Goal: Task Accomplishment & Management: Manage account settings

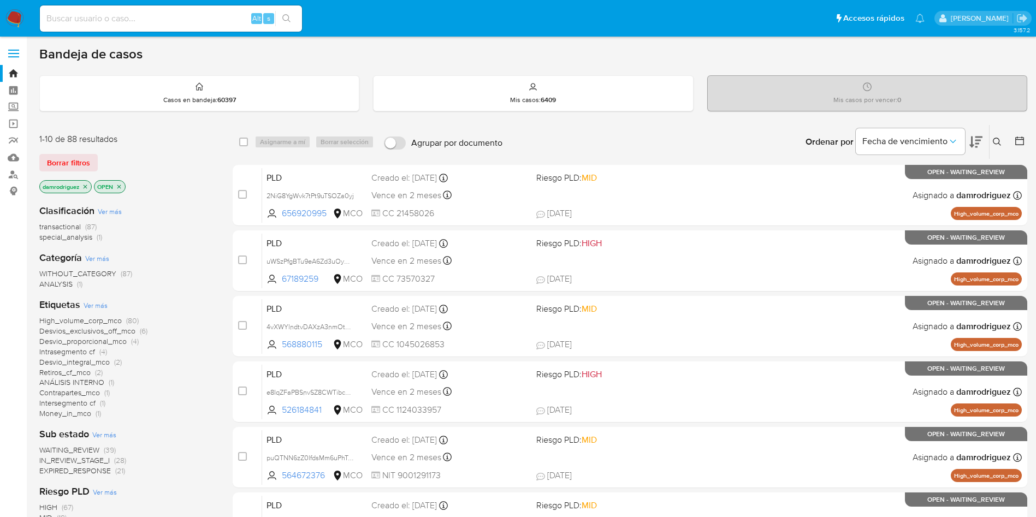
click at [980, 140] on icon at bounding box center [975, 142] width 13 height 11
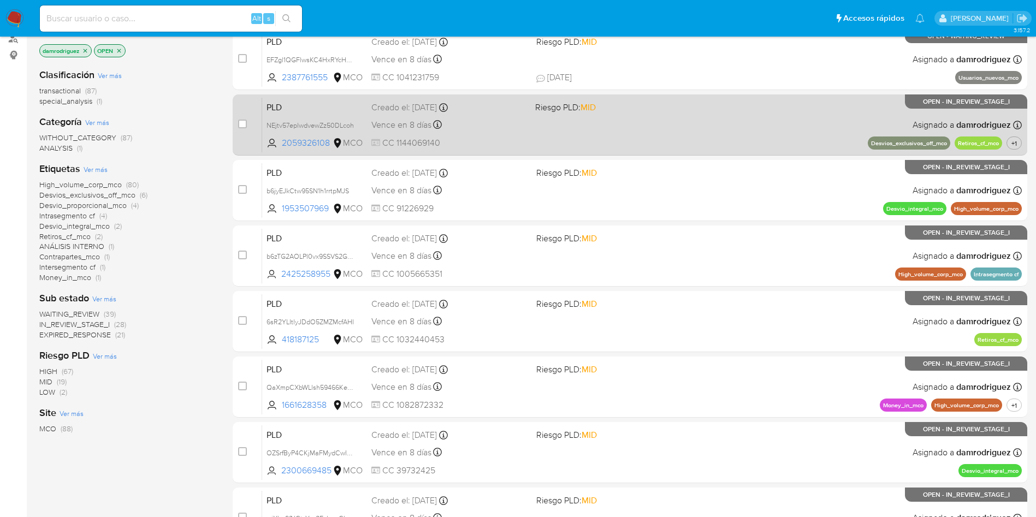
scroll to position [345, 0]
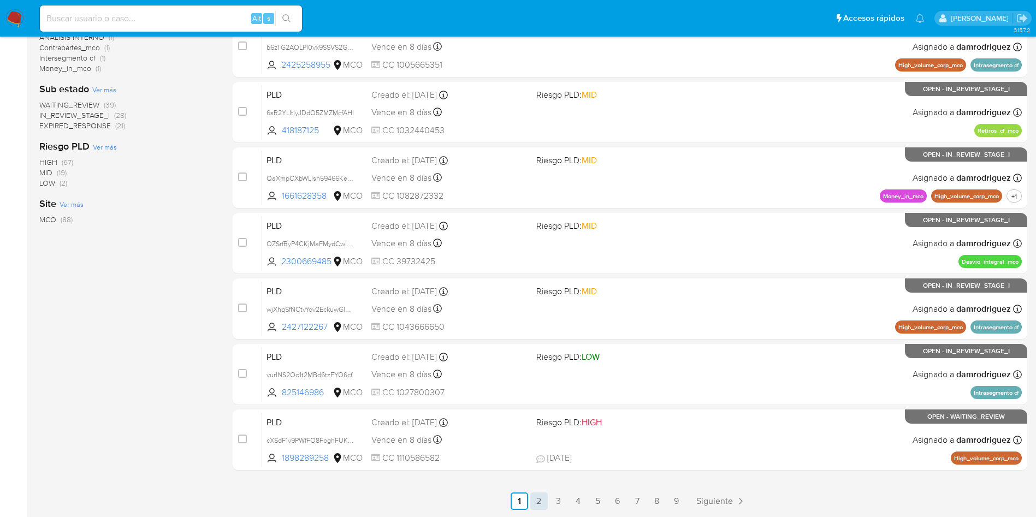
click at [541, 500] on link "2" at bounding box center [538, 501] width 17 height 17
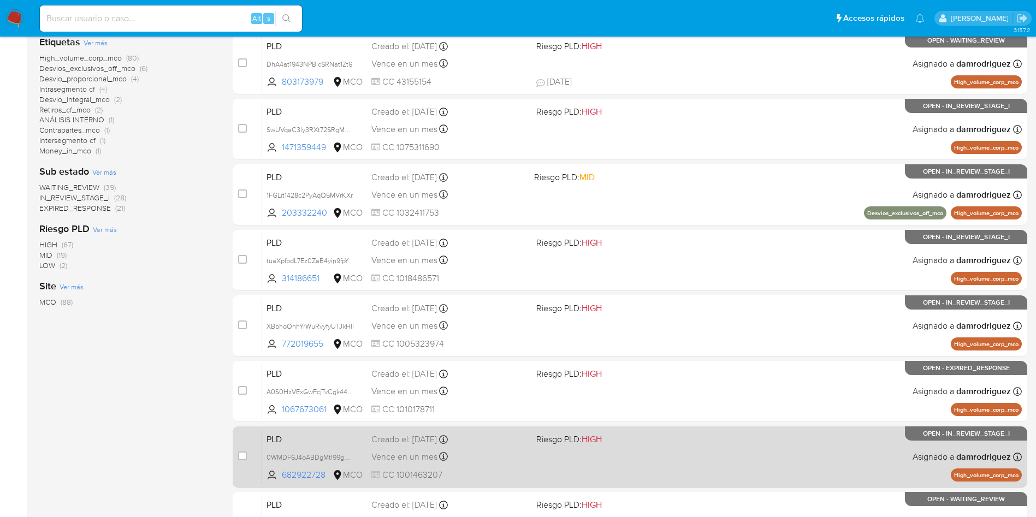
scroll to position [345, 0]
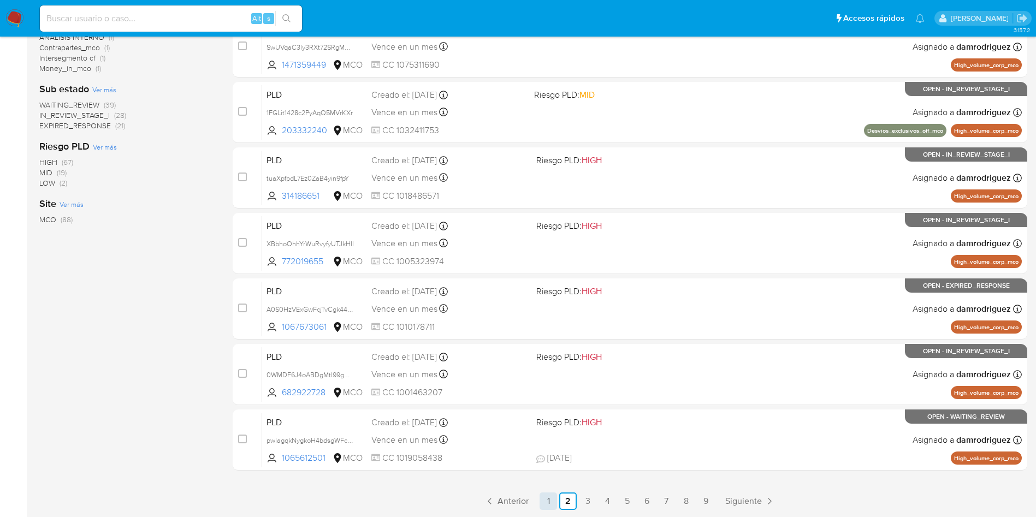
click at [553, 500] on link "1" at bounding box center [548, 501] width 17 height 17
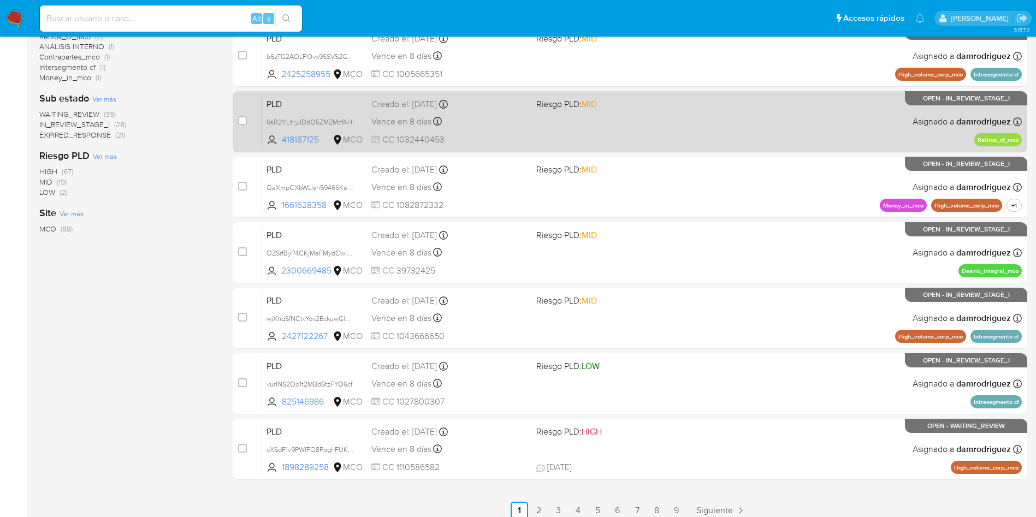
scroll to position [345, 0]
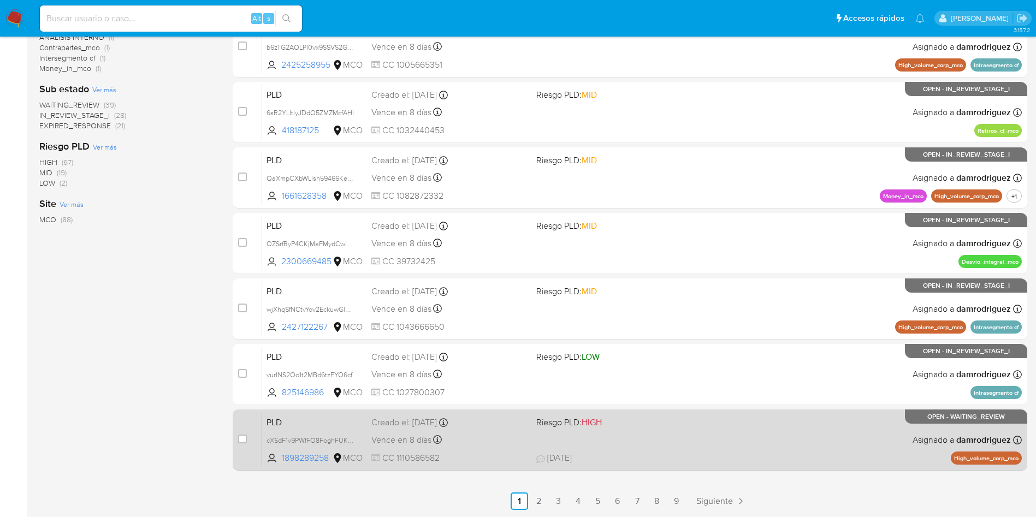
click at [488, 425] on div "Creado el: 12/06/2025 Creado el: 12/06/2025 07:07:20" at bounding box center [449, 423] width 156 height 12
click at [239, 438] on input "checkbox" at bounding box center [242, 439] width 9 height 9
checkbox input "true"
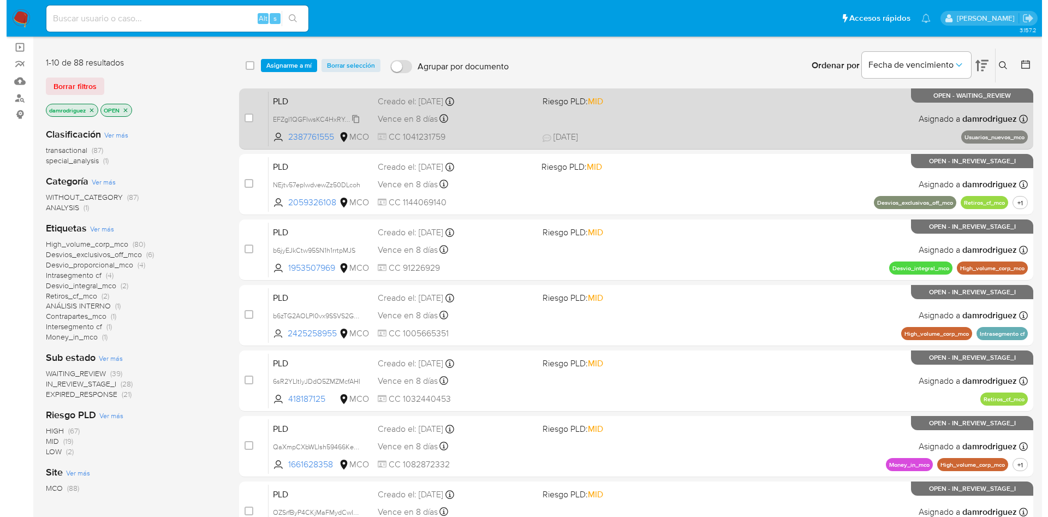
scroll to position [0, 0]
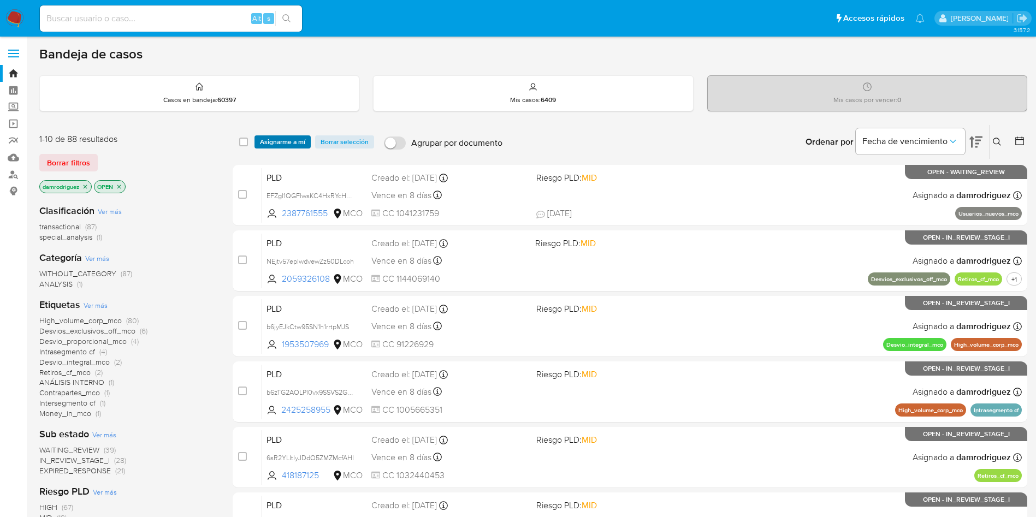
click at [282, 143] on span "Asignarme a mí" at bounding box center [282, 142] width 45 height 11
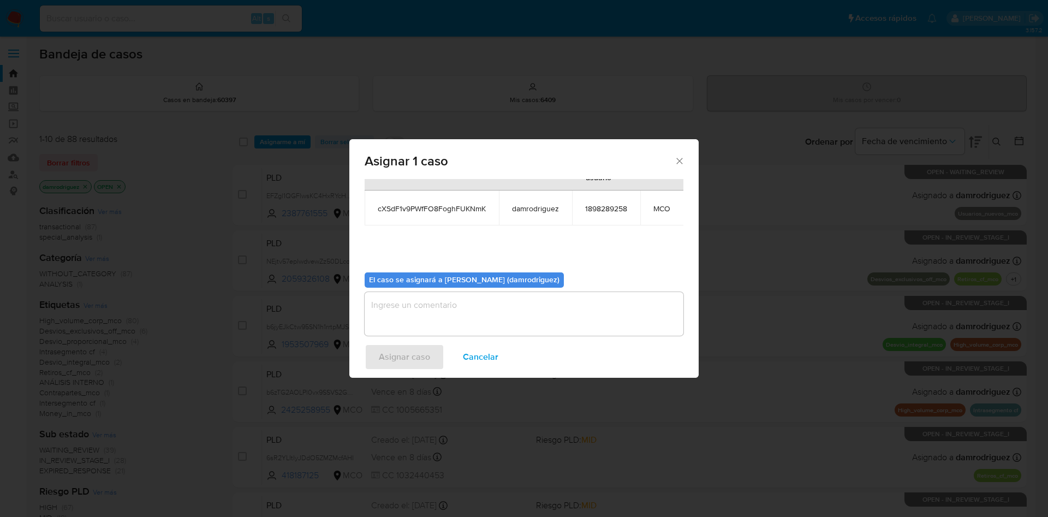
scroll to position [69, 0]
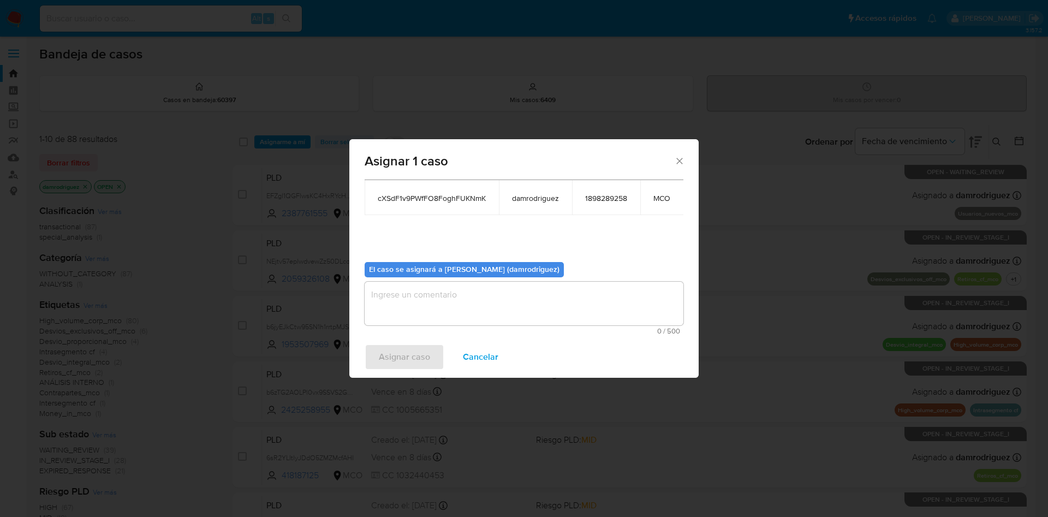
click at [436, 303] on textarea "assign-modal" at bounding box center [524, 304] width 319 height 44
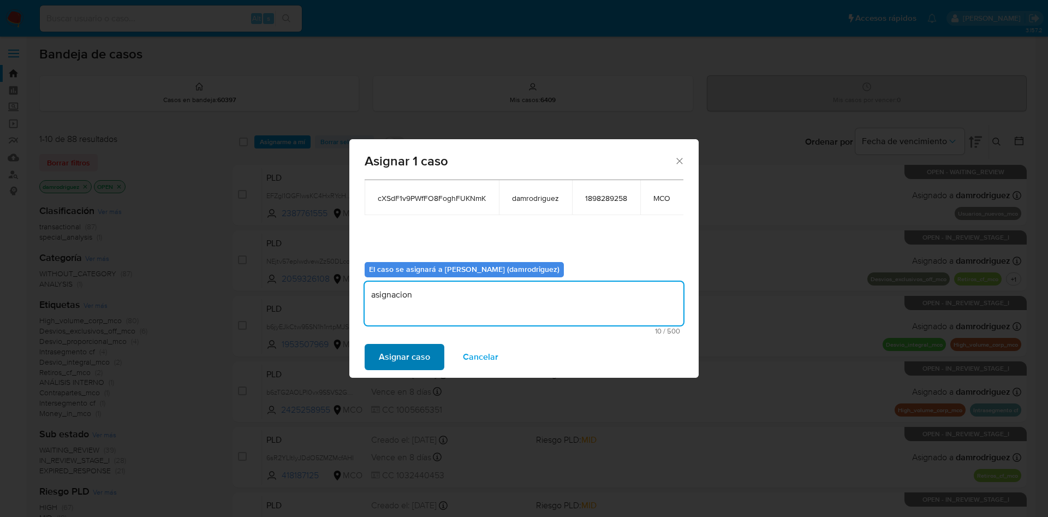
type textarea "asignacion"
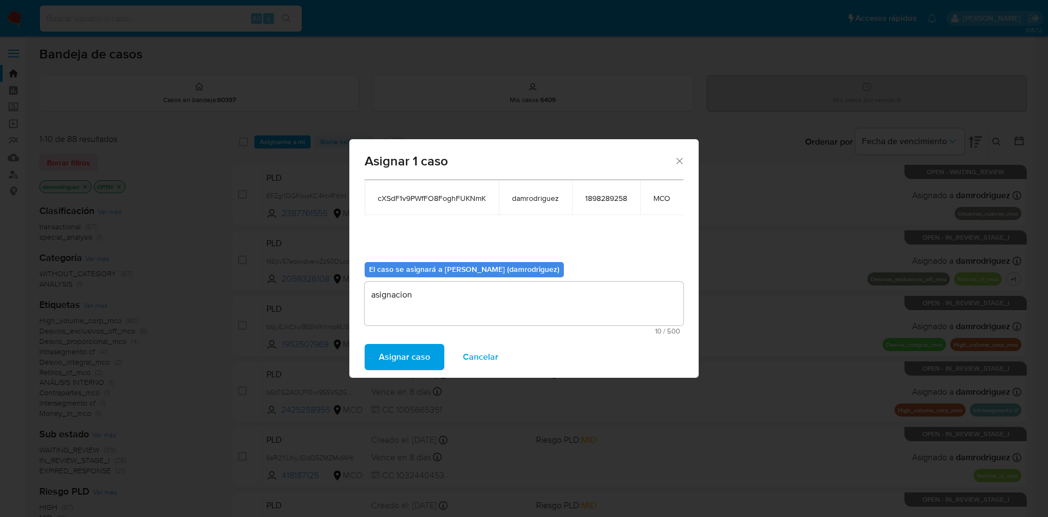
click at [396, 355] on span "Asignar caso" at bounding box center [404, 357] width 51 height 24
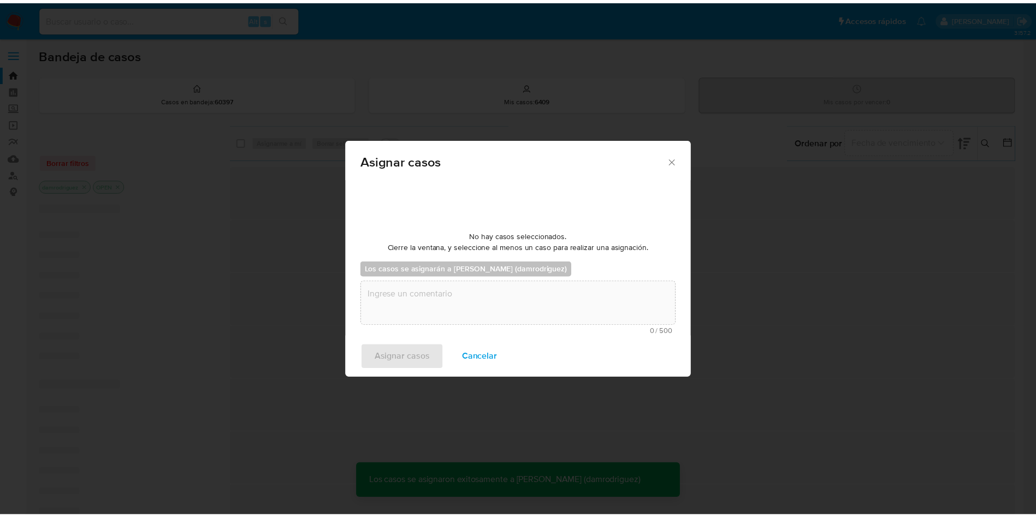
scroll to position [66, 0]
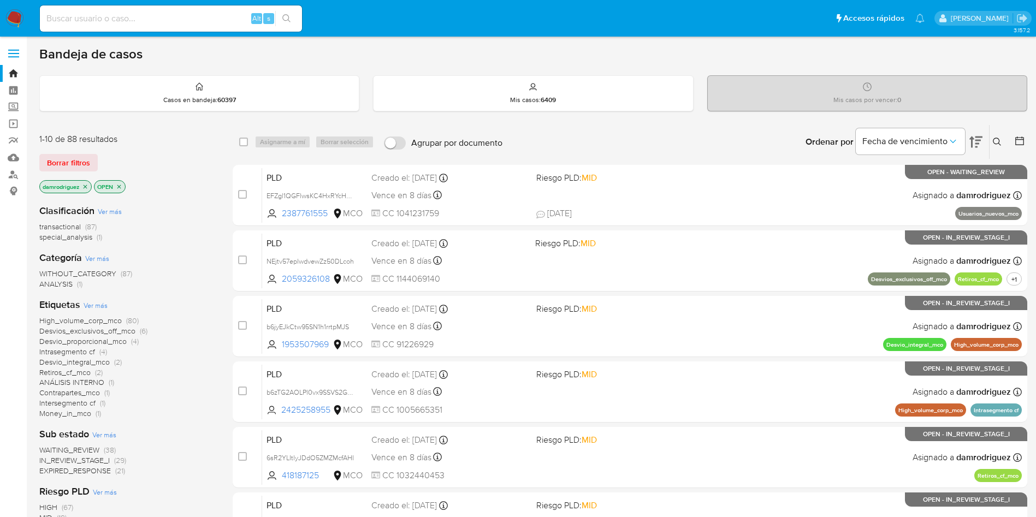
click at [970, 140] on icon at bounding box center [975, 141] width 13 height 13
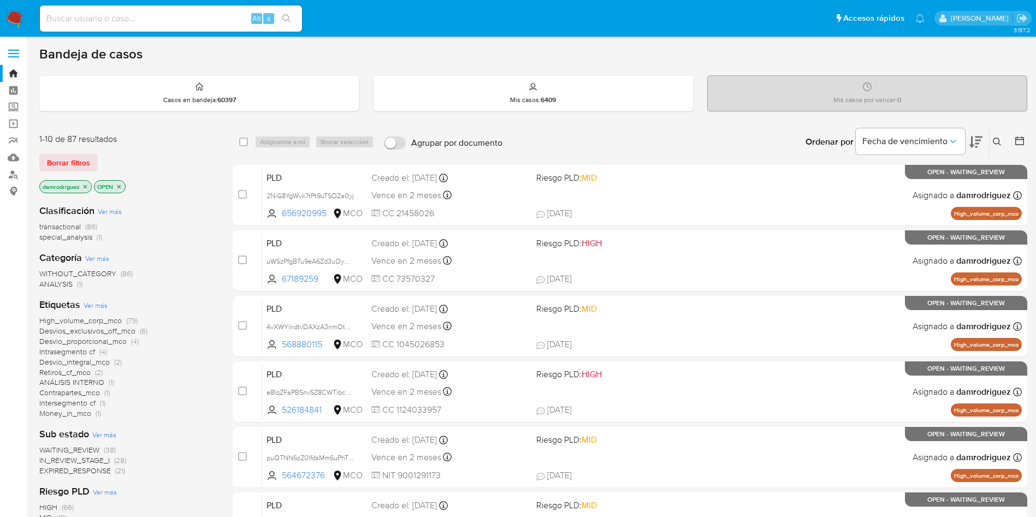
click at [971, 139] on icon at bounding box center [975, 142] width 13 height 11
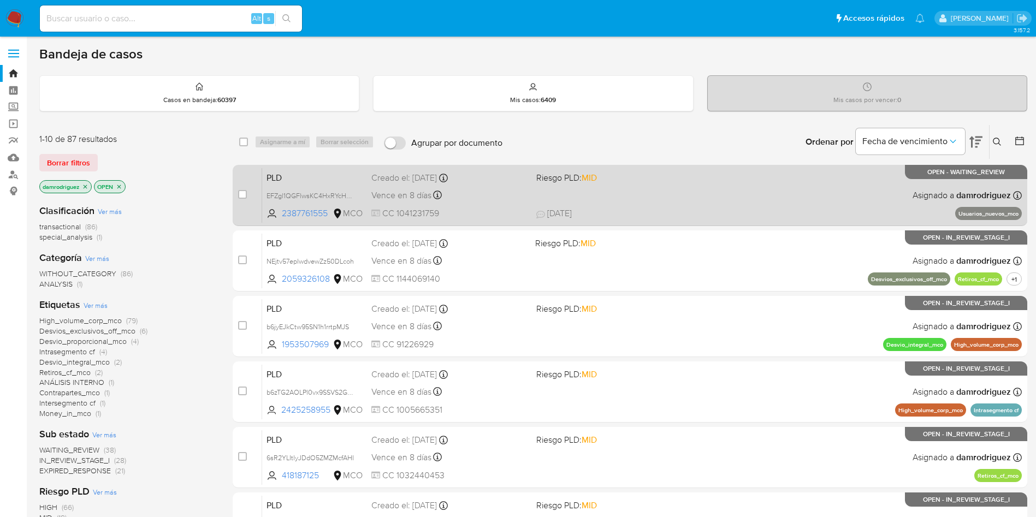
click at [313, 181] on span "PLD" at bounding box center [314, 177] width 96 height 14
click at [245, 197] on input "checkbox" at bounding box center [242, 194] width 9 height 9
checkbox input "true"
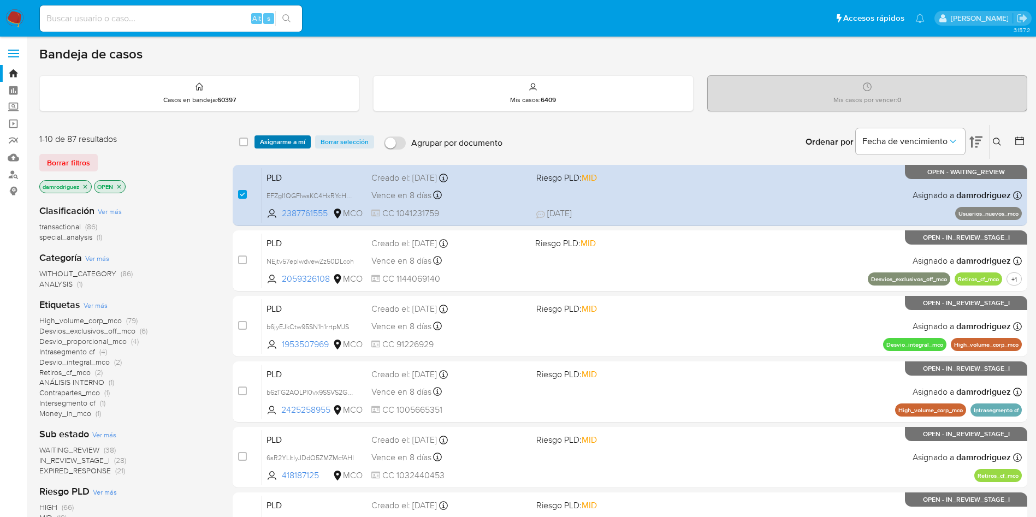
click at [275, 144] on span "Asignarme a mí" at bounding box center [282, 142] width 45 height 11
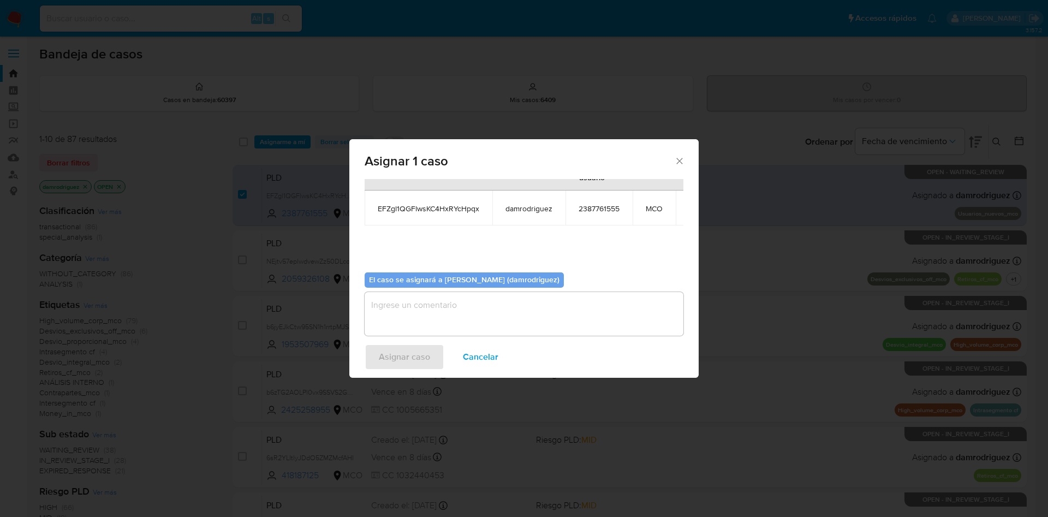
scroll to position [69, 0]
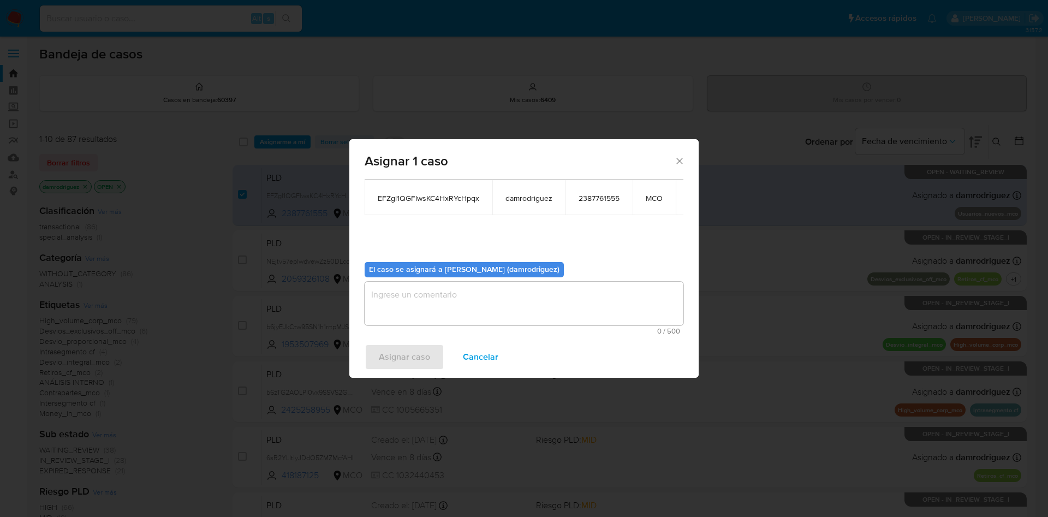
click at [428, 297] on textarea "assign-modal" at bounding box center [524, 304] width 319 height 44
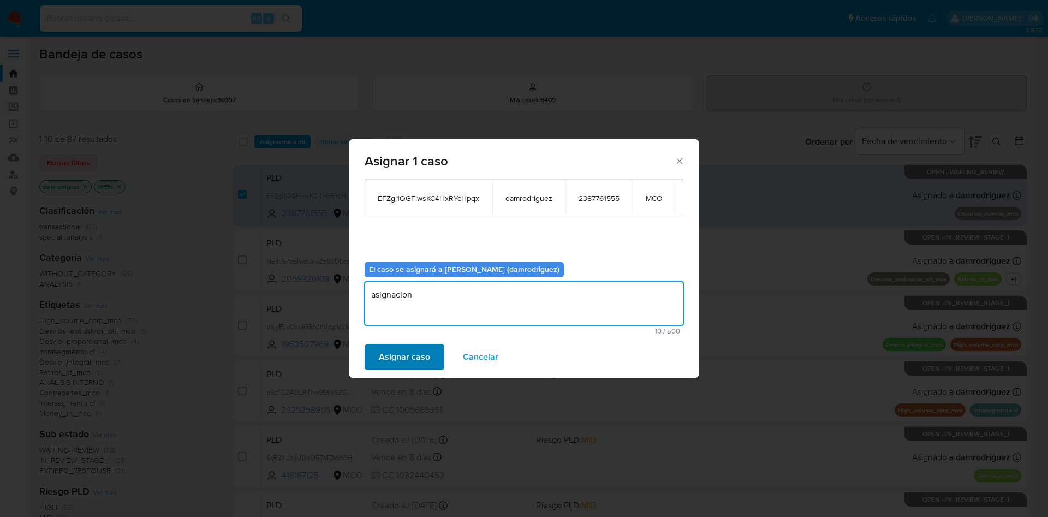
type textarea "asignacion"
click at [406, 355] on span "Asignar caso" at bounding box center [404, 357] width 51 height 24
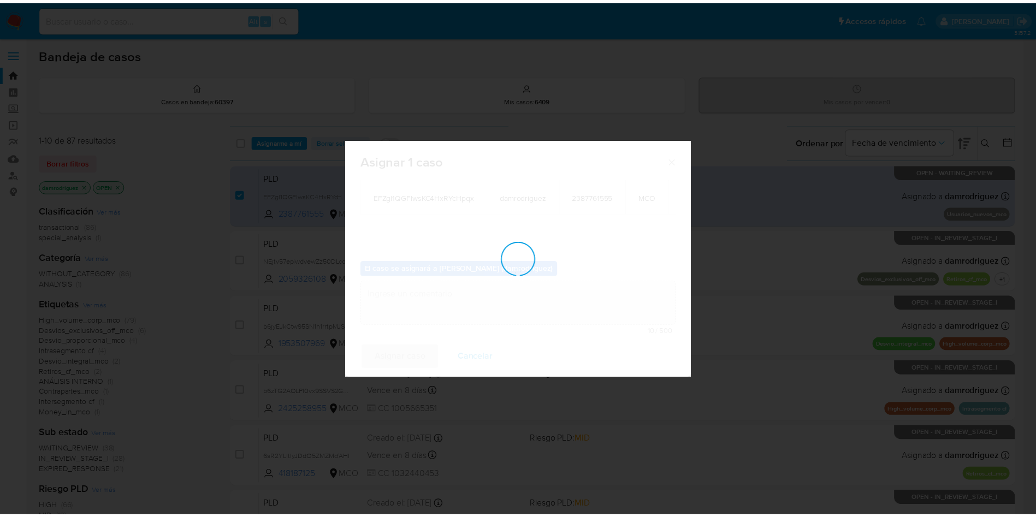
scroll to position [66, 0]
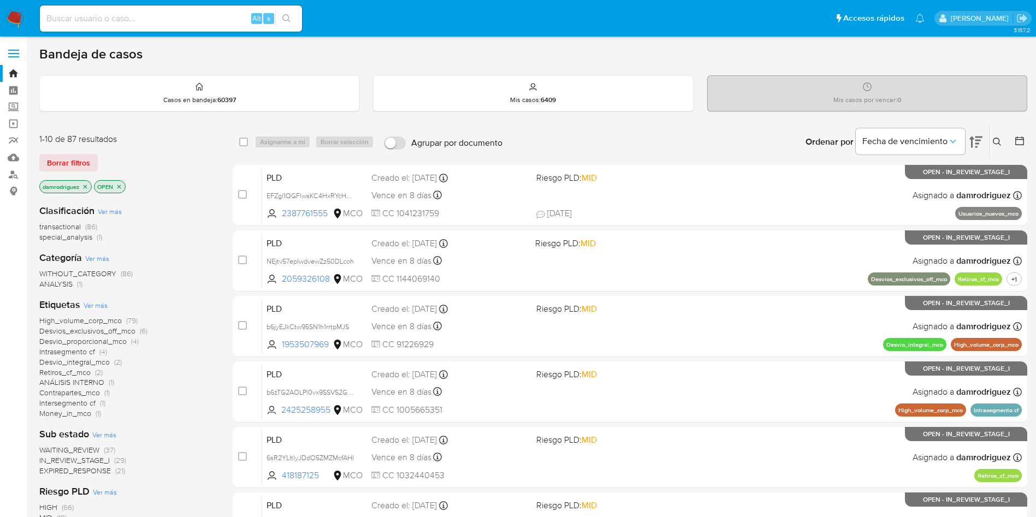
click at [974, 138] on icon at bounding box center [975, 141] width 13 height 13
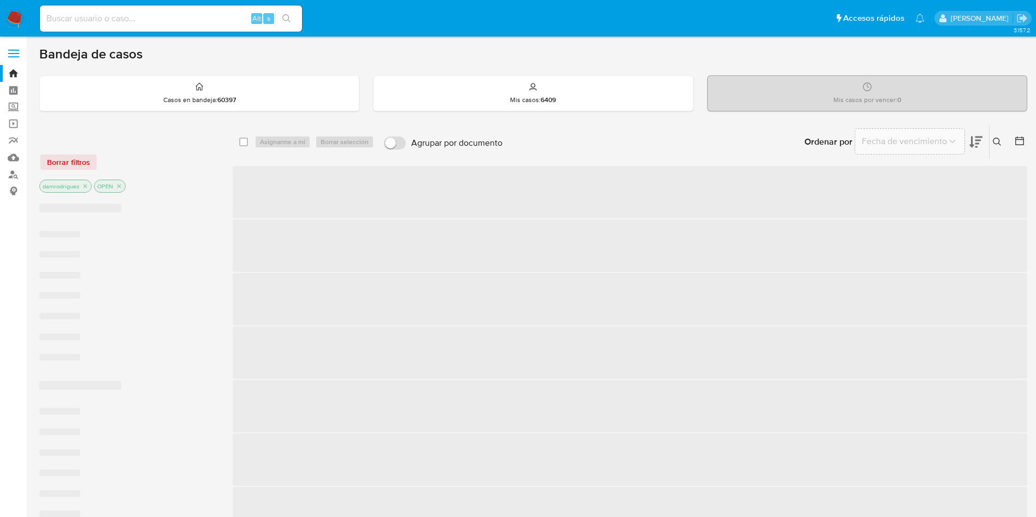
click at [974, 138] on icon at bounding box center [975, 141] width 13 height 13
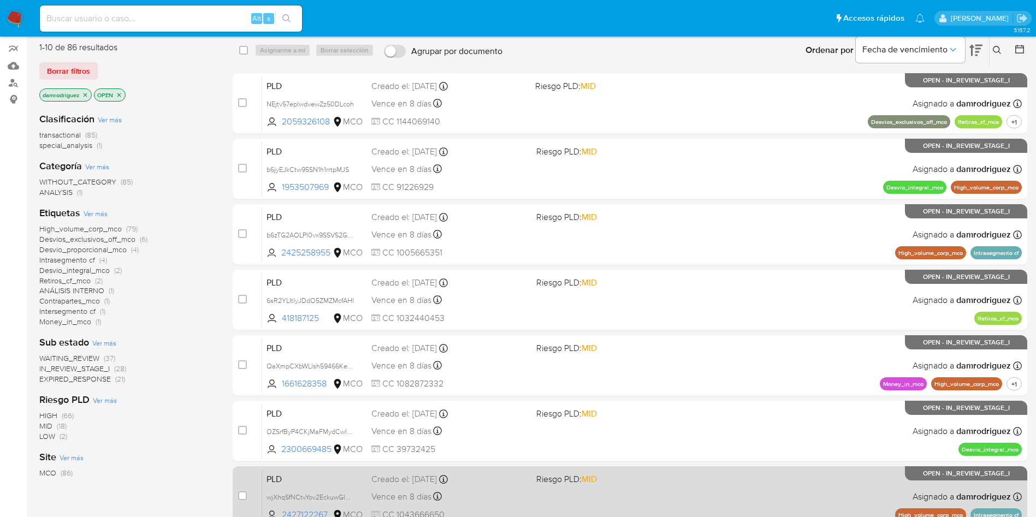
scroll to position [82, 0]
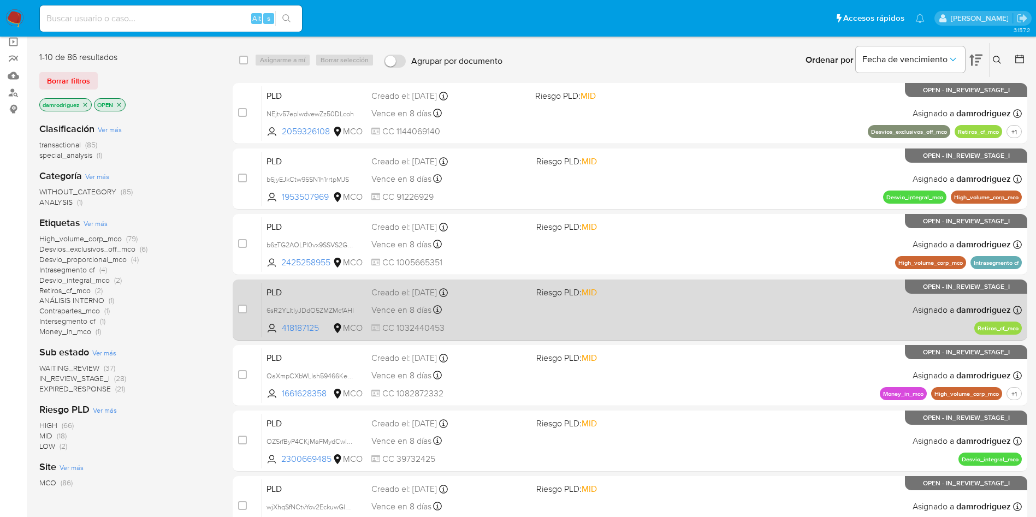
click at [314, 289] on span "PLD" at bounding box center [314, 291] width 96 height 14
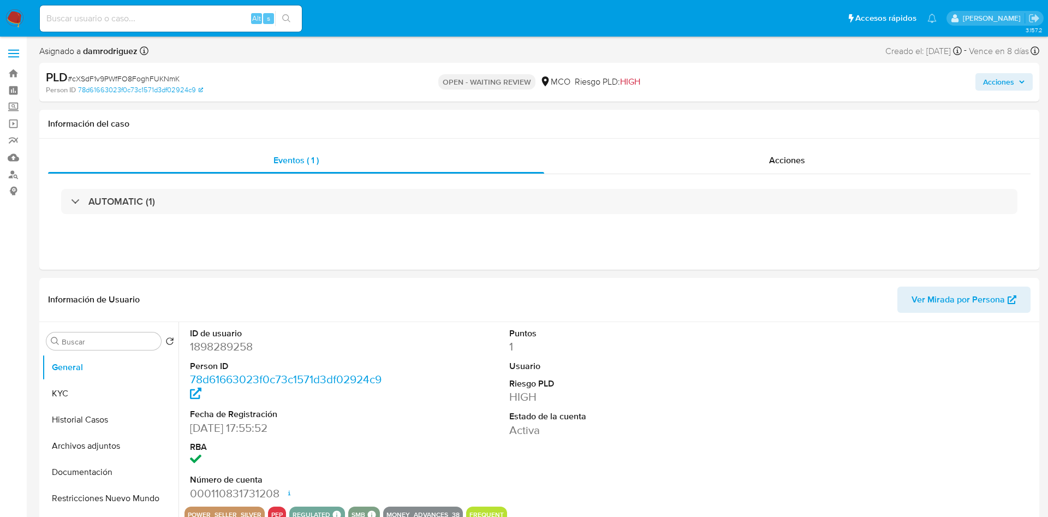
select select "10"
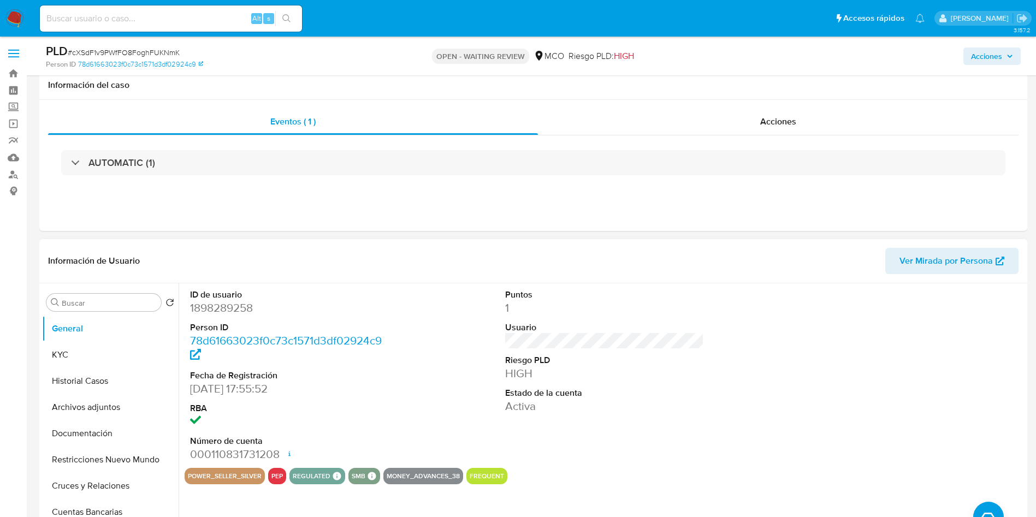
scroll to position [246, 0]
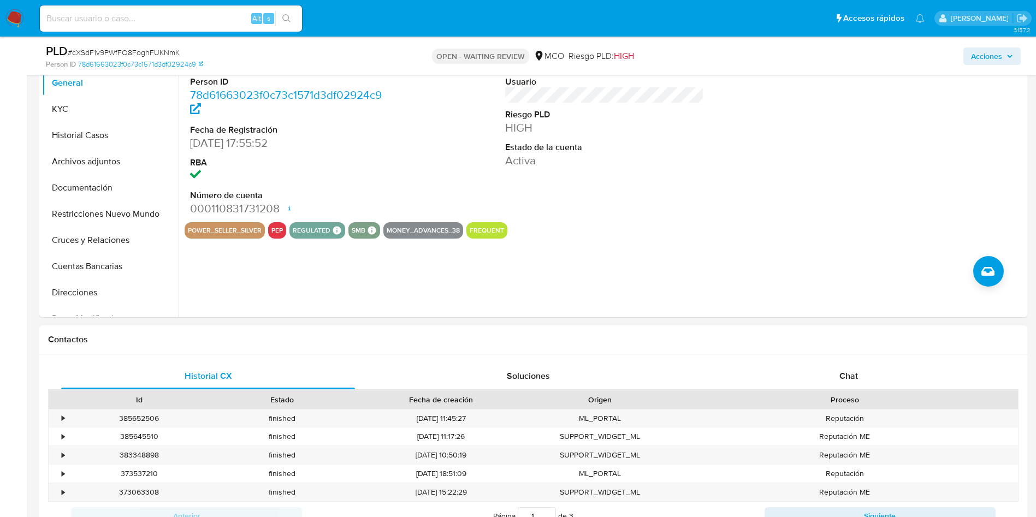
drag, startPoint x: 790, startPoint y: 361, endPoint x: 779, endPoint y: 358, distance: 10.7
click at [791, 361] on div "Historial CX Soluciones Chat Id Estado Fecha de creación Origen Proceso • 38565…" at bounding box center [533, 446] width 988 height 185
click at [783, 368] on div "Chat" at bounding box center [849, 376] width 294 height 26
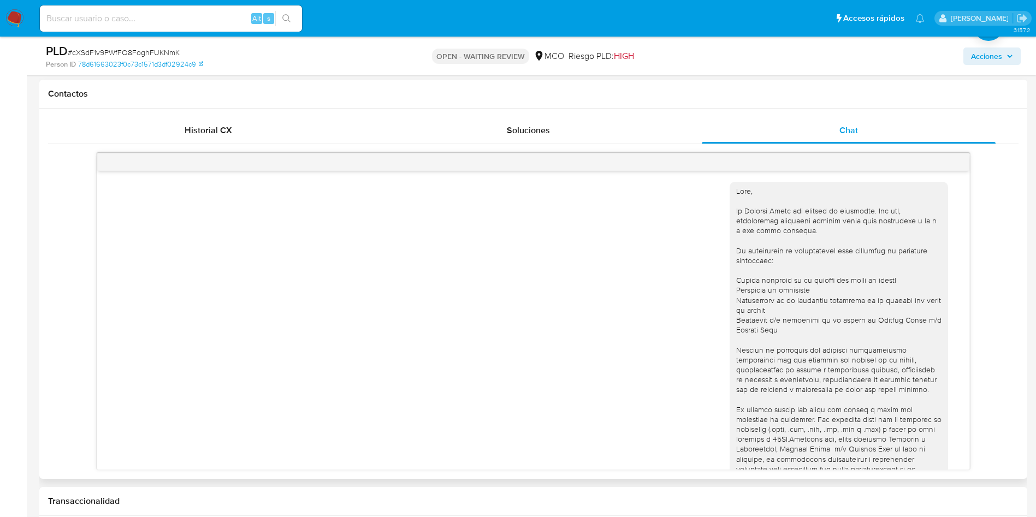
scroll to position [0, 0]
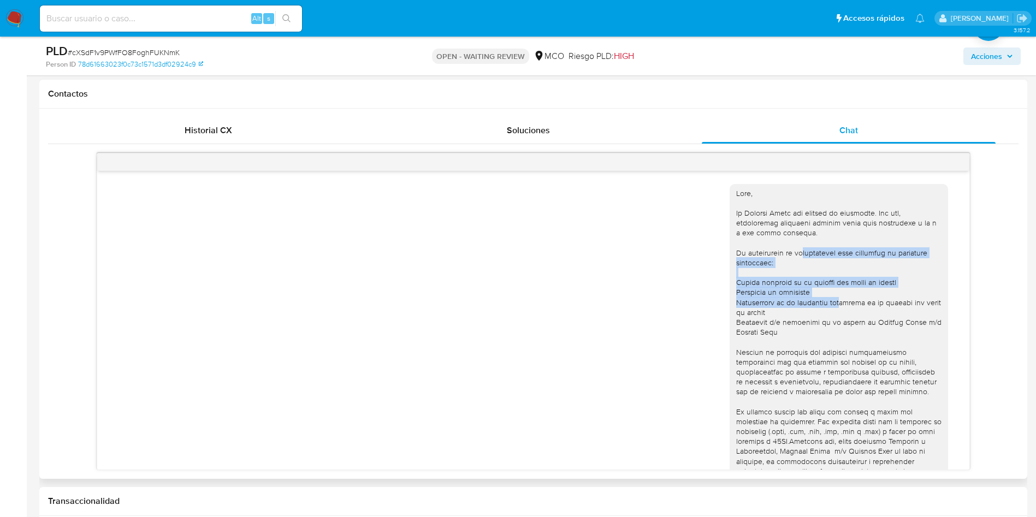
drag, startPoint x: 789, startPoint y: 250, endPoint x: 835, endPoint y: 318, distance: 83.0
click at [831, 313] on div at bounding box center [838, 372] width 205 height 368
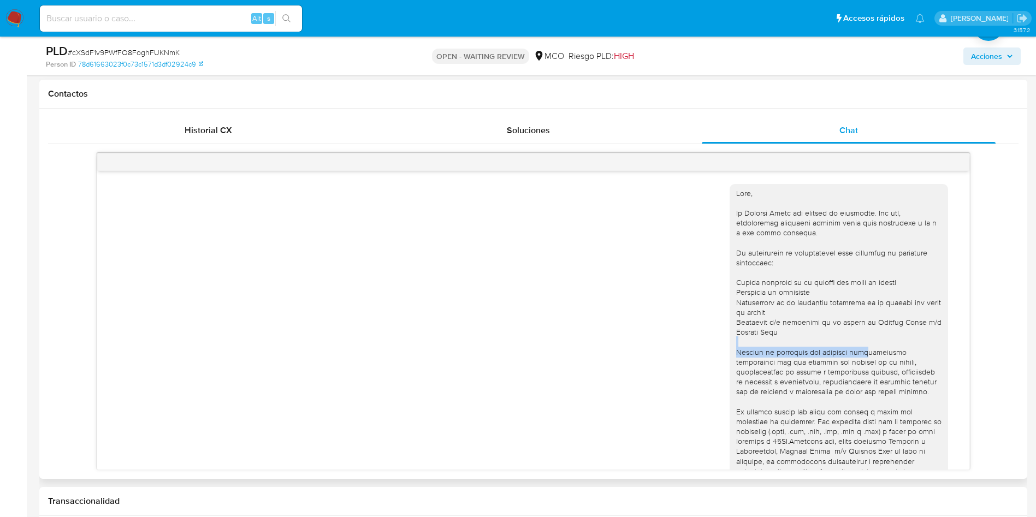
drag, startPoint x: 779, startPoint y: 345, endPoint x: 869, endPoint y: 368, distance: 92.6
click at [875, 363] on div at bounding box center [838, 372] width 205 height 368
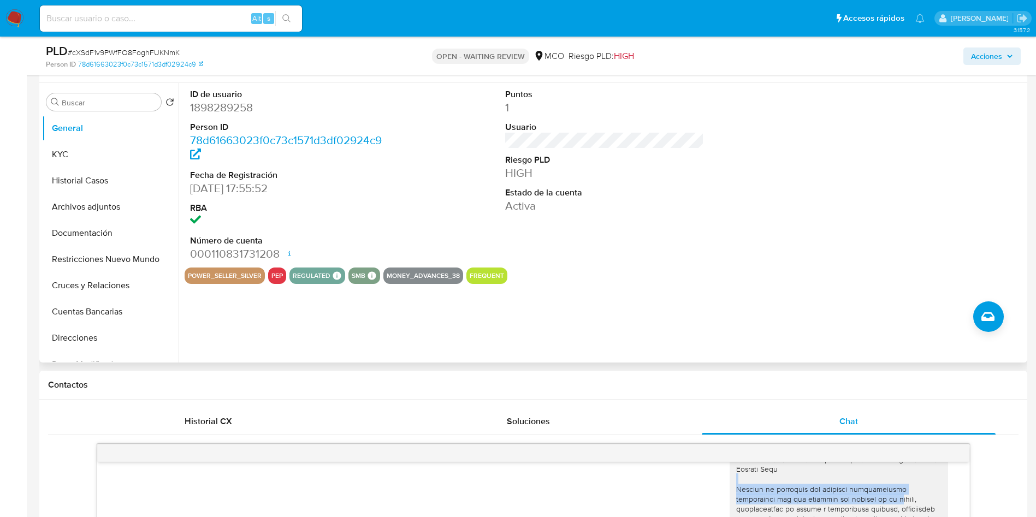
scroll to position [164, 0]
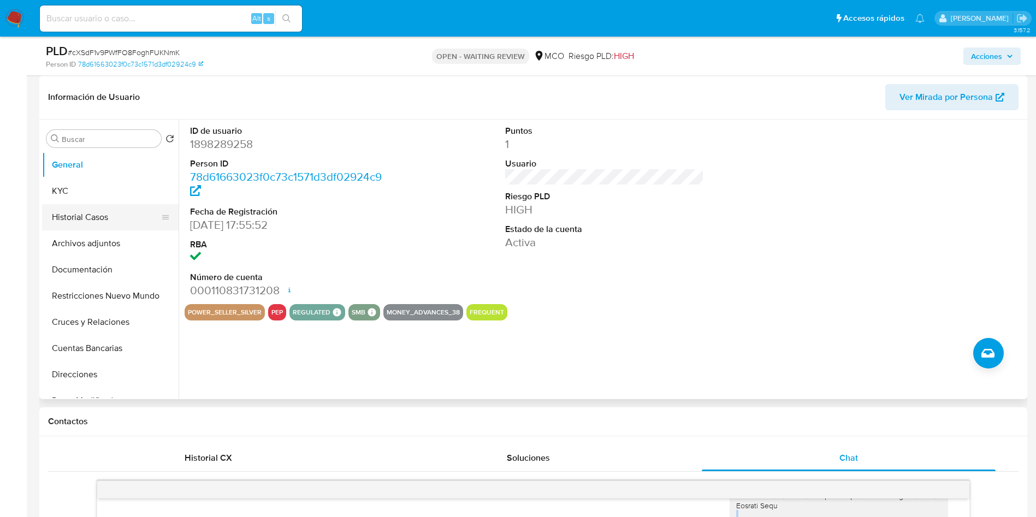
click at [102, 222] on button "Historial Casos" at bounding box center [106, 217] width 128 height 26
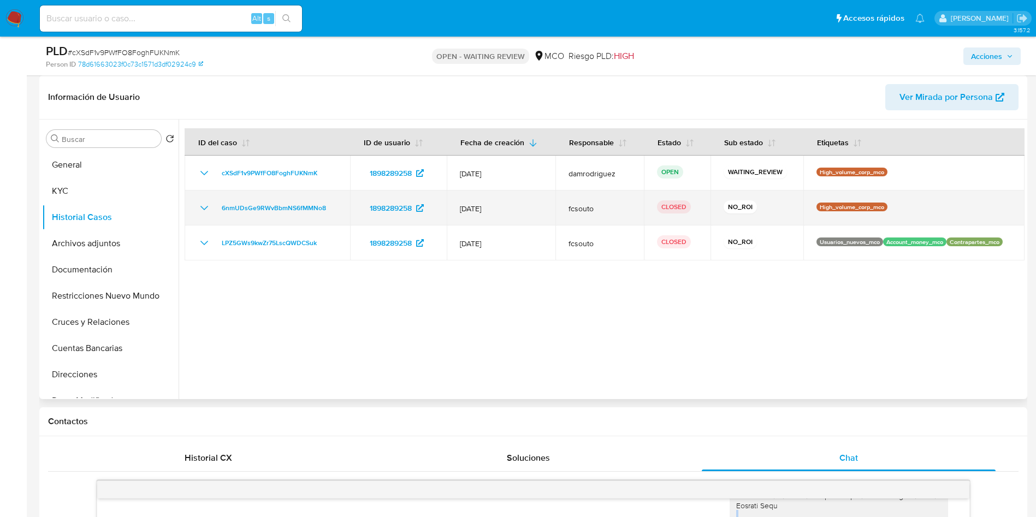
click at [207, 212] on icon "Mostrar/Ocultar" at bounding box center [204, 207] width 13 height 13
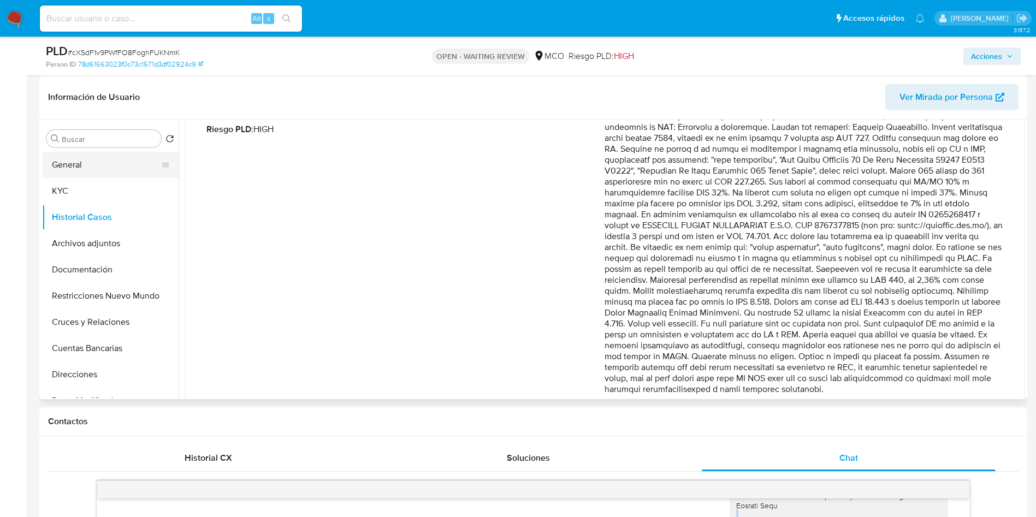
click at [76, 159] on button "General" at bounding box center [106, 165] width 128 height 26
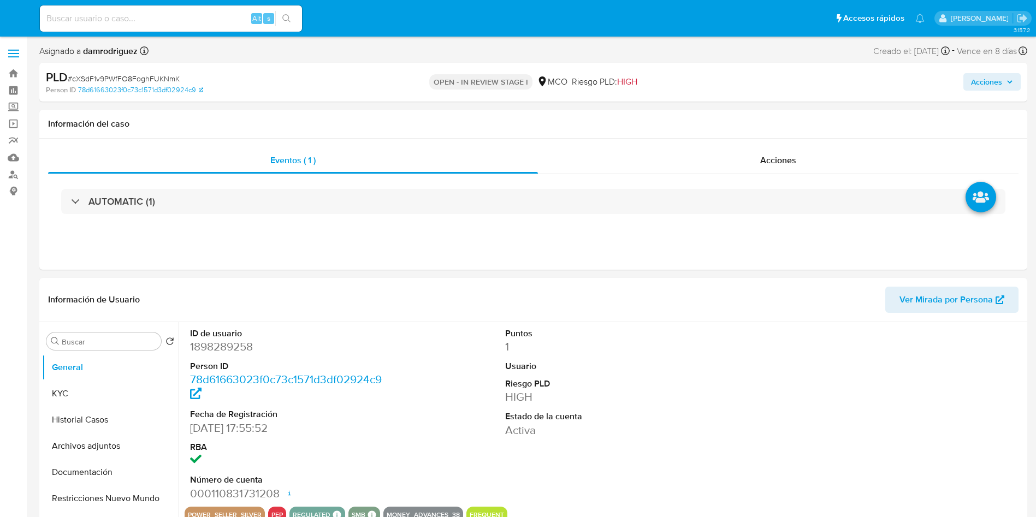
select select "10"
click at [94, 447] on button "Archivos adjuntos" at bounding box center [106, 446] width 128 height 26
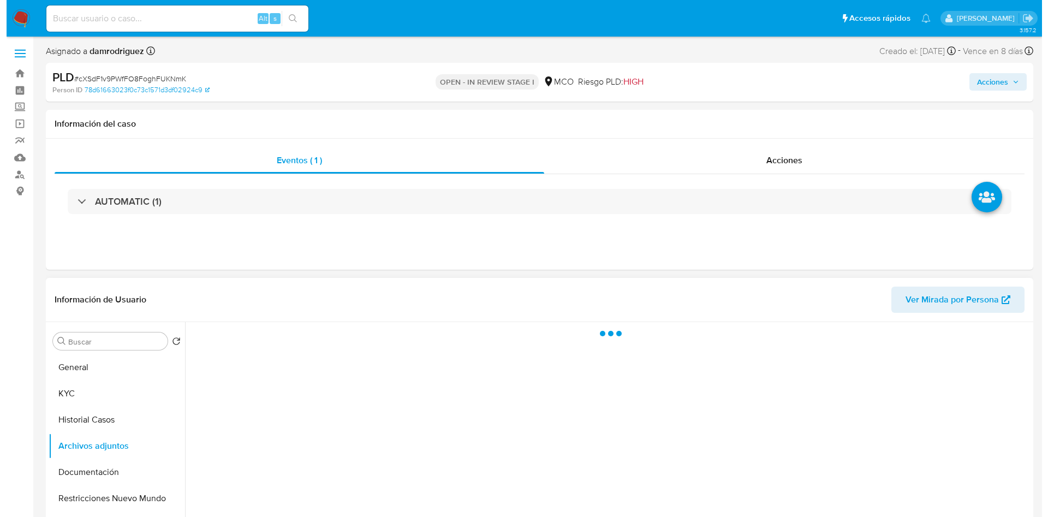
scroll to position [82, 0]
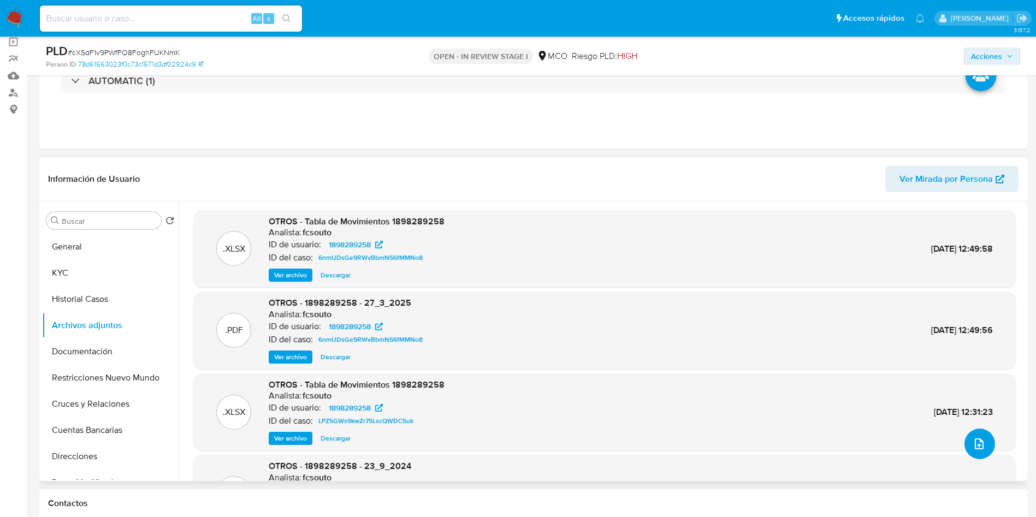
click at [983, 447] on button "upload-file" at bounding box center [979, 444] width 31 height 31
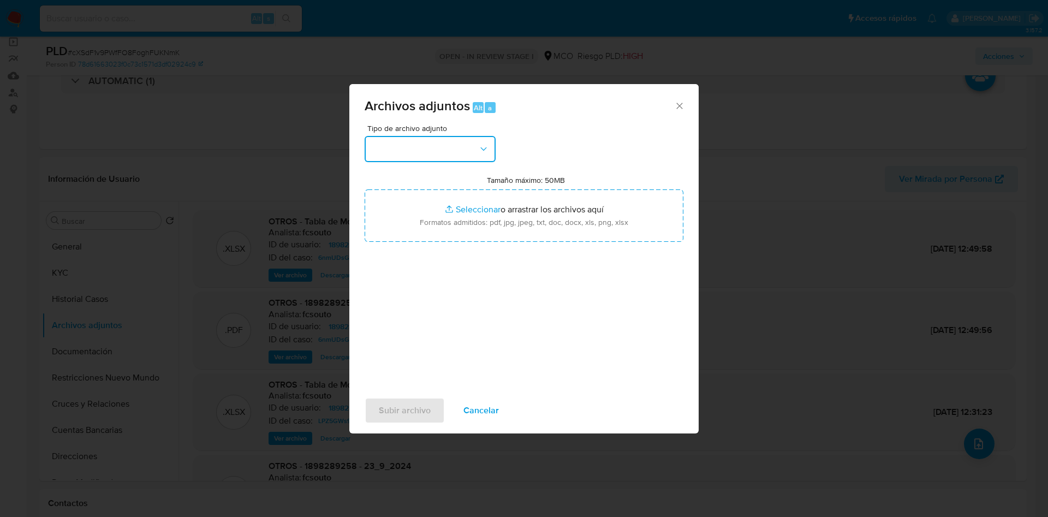
click at [424, 145] on button "button" at bounding box center [430, 149] width 131 height 26
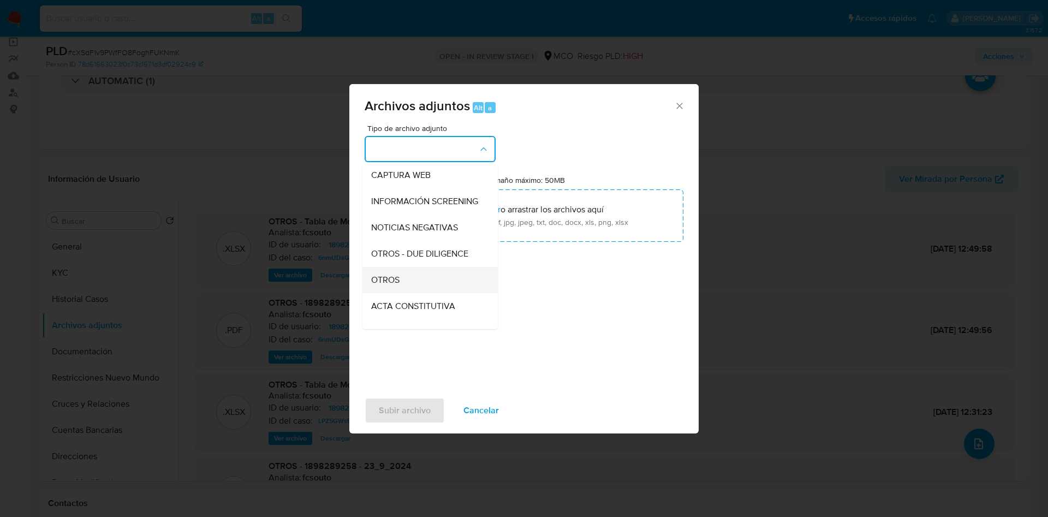
click at [411, 286] on div "OTROS" at bounding box center [426, 280] width 111 height 26
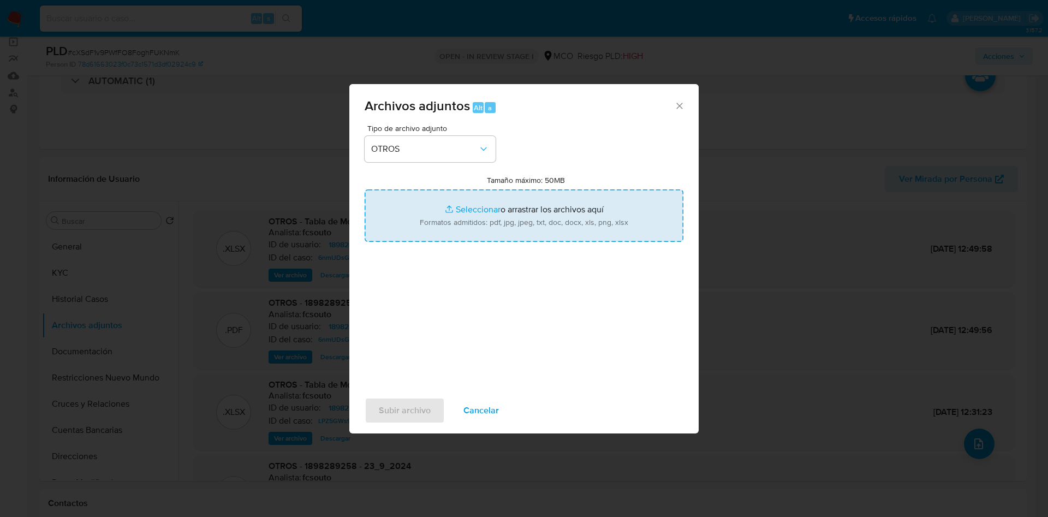
click at [445, 226] on input "Tamaño máximo: 50MB Seleccionar archivos" at bounding box center [524, 215] width 319 height 52
type input "C:\fakepath\1898289258 - 20_08_2025.pdf"
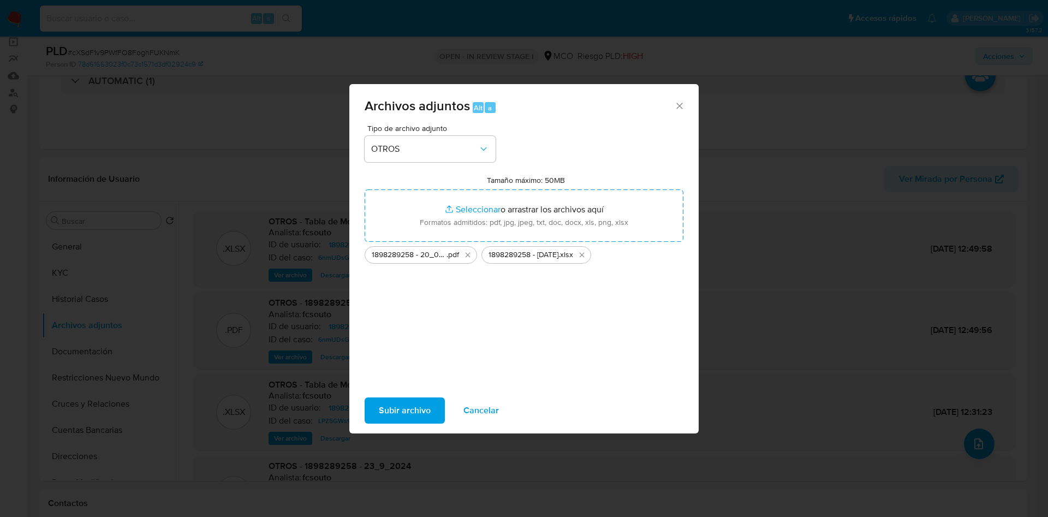
click at [407, 408] on span "Subir archivo" at bounding box center [405, 411] width 52 height 24
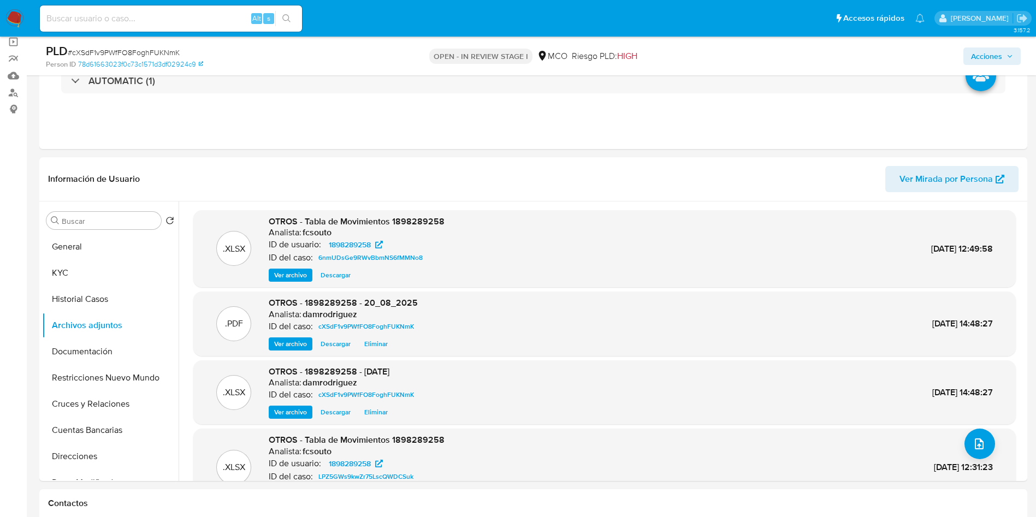
click at [985, 59] on span "Acciones" at bounding box center [986, 56] width 31 height 17
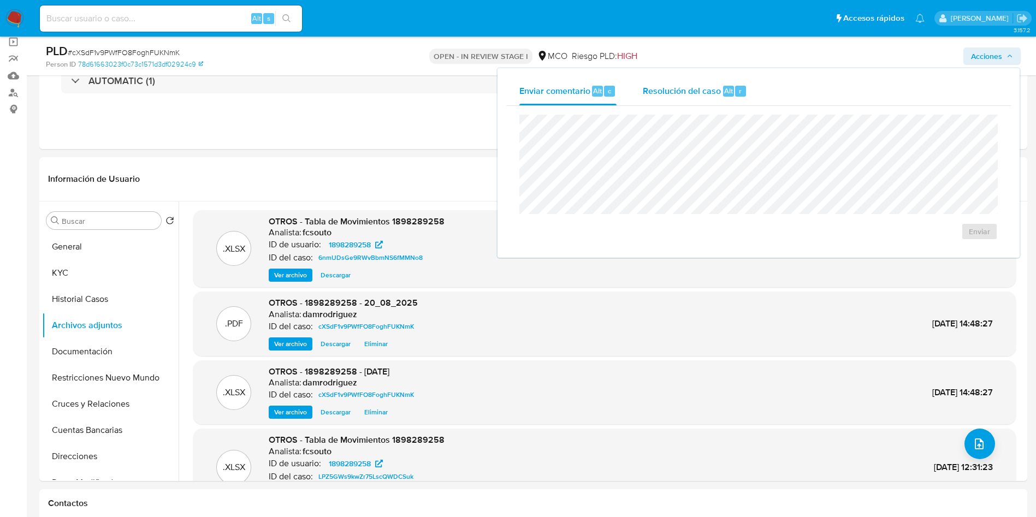
click at [695, 86] on span "Resolución del caso" at bounding box center [682, 90] width 78 height 13
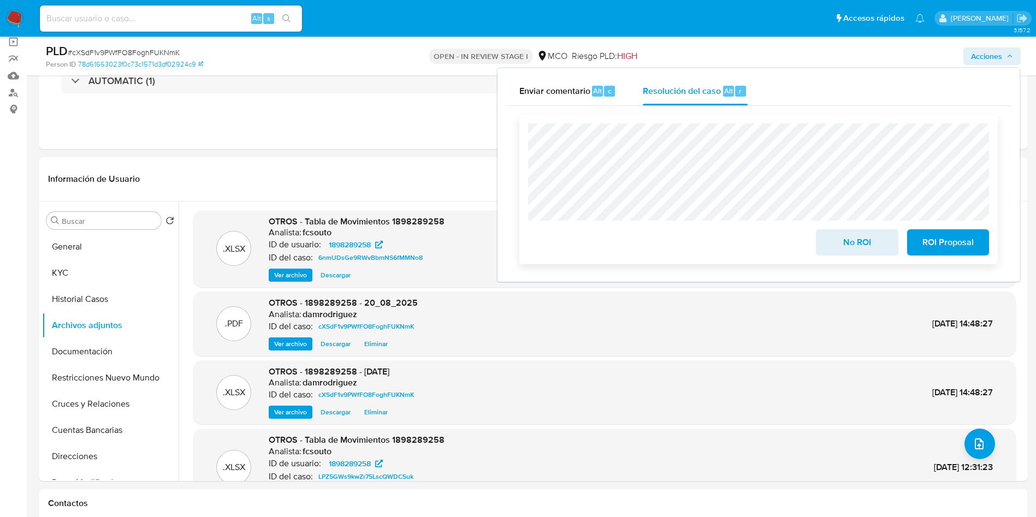
click at [956, 241] on span "ROI Proposal" at bounding box center [948, 242] width 54 height 24
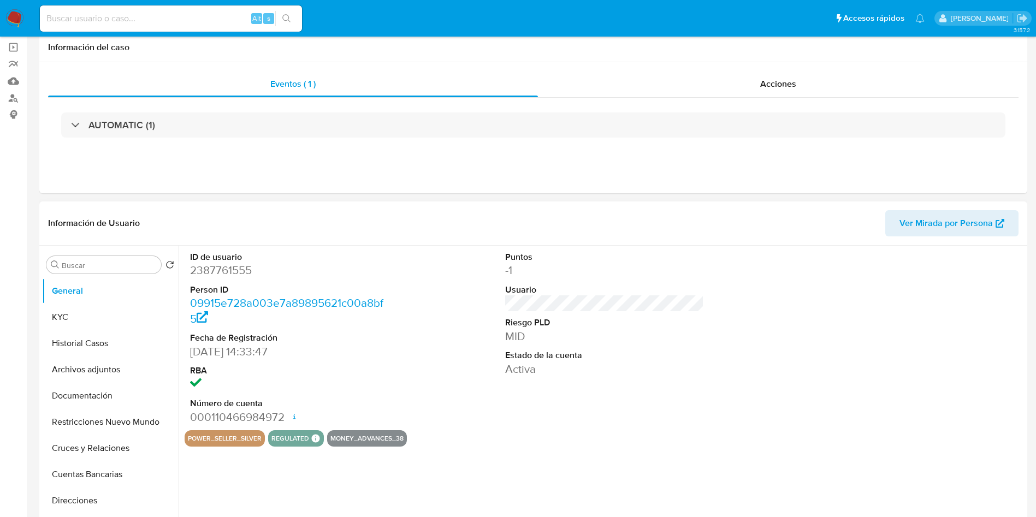
select select "10"
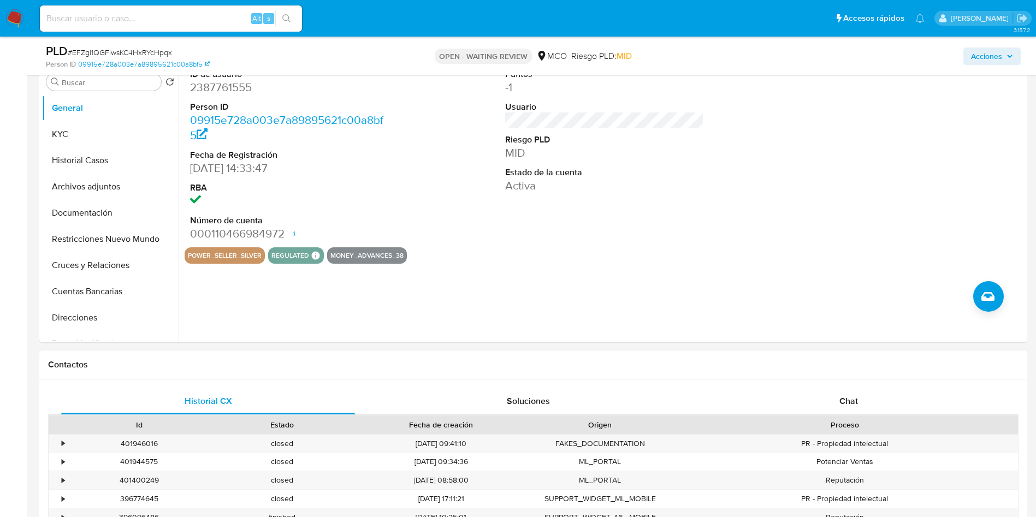
scroll to position [246, 0]
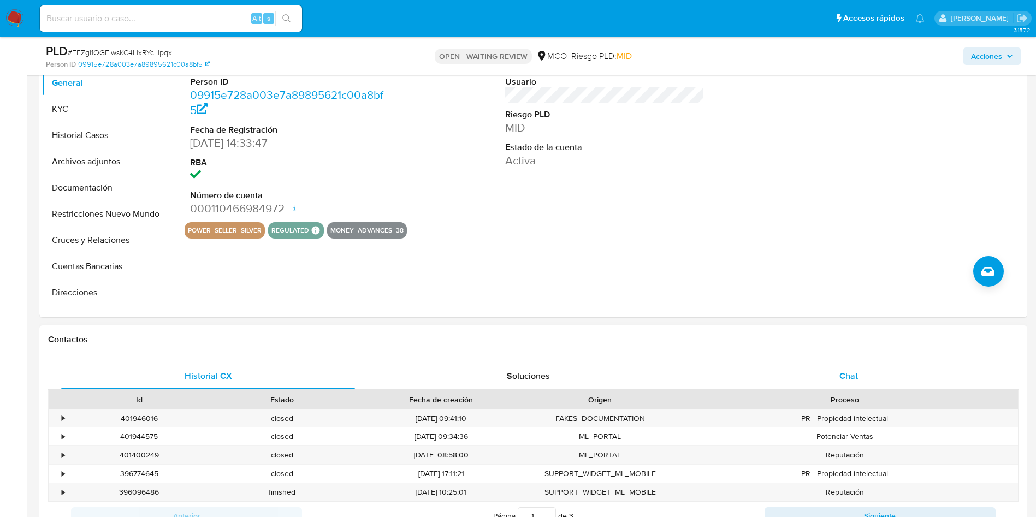
click at [872, 375] on div "Chat" at bounding box center [849, 376] width 294 height 26
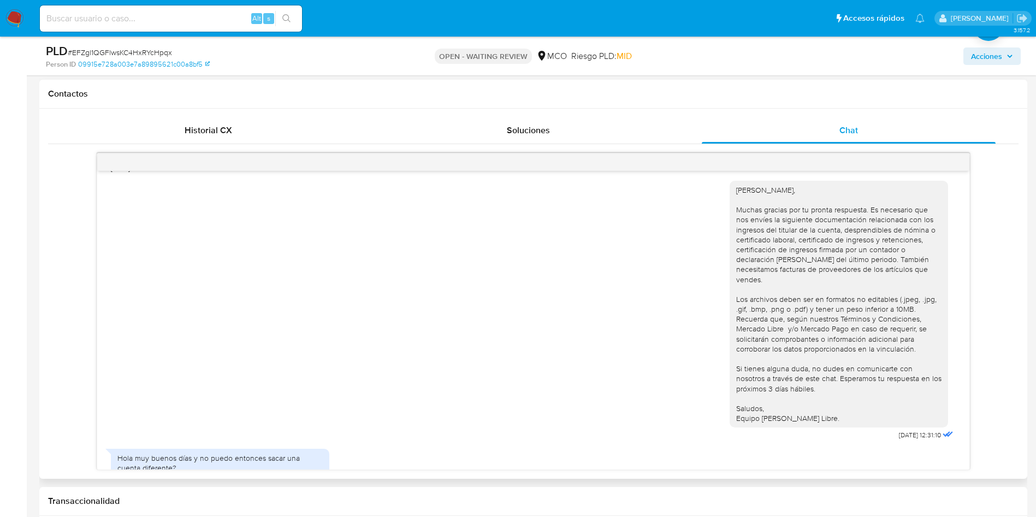
scroll to position [454, 0]
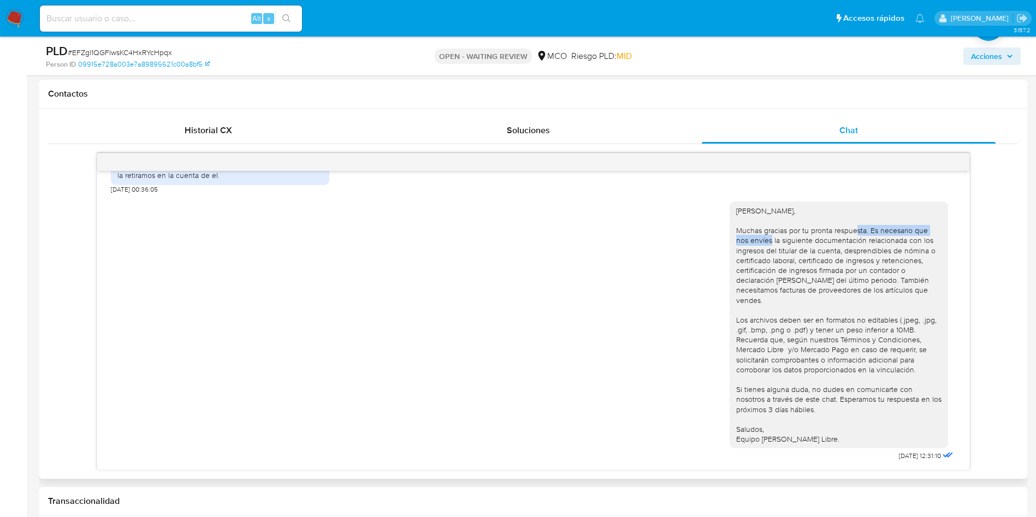
drag, startPoint x: 751, startPoint y: 240, endPoint x: 853, endPoint y: 234, distance: 102.8
click at [852, 235] on div "[PERSON_NAME], Muchas gracias por tu pronta respuesta. Es necesario que nos env…" at bounding box center [838, 325] width 205 height 239
drag, startPoint x: 753, startPoint y: 250, endPoint x: 824, endPoint y: 271, distance: 74.1
click at [802, 266] on div "[PERSON_NAME], Muchas gracias por tu pronta respuesta. Es necesario que nos env…" at bounding box center [838, 325] width 205 height 239
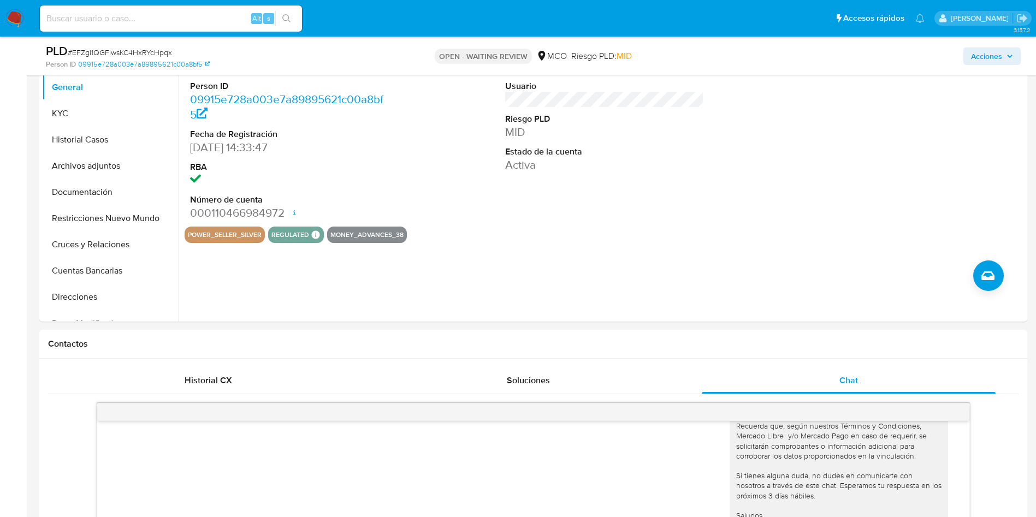
scroll to position [0, 0]
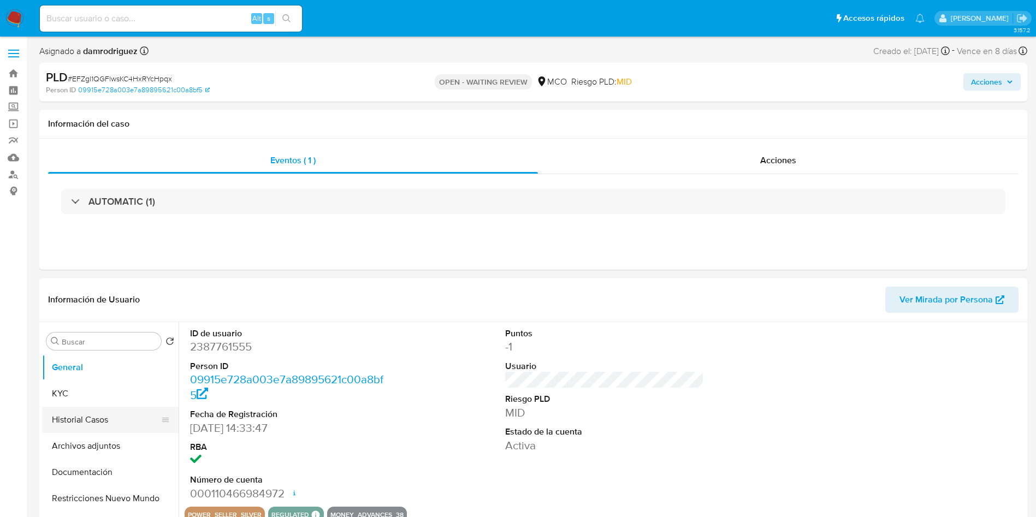
click at [73, 418] on button "Historial Casos" at bounding box center [106, 420] width 128 height 26
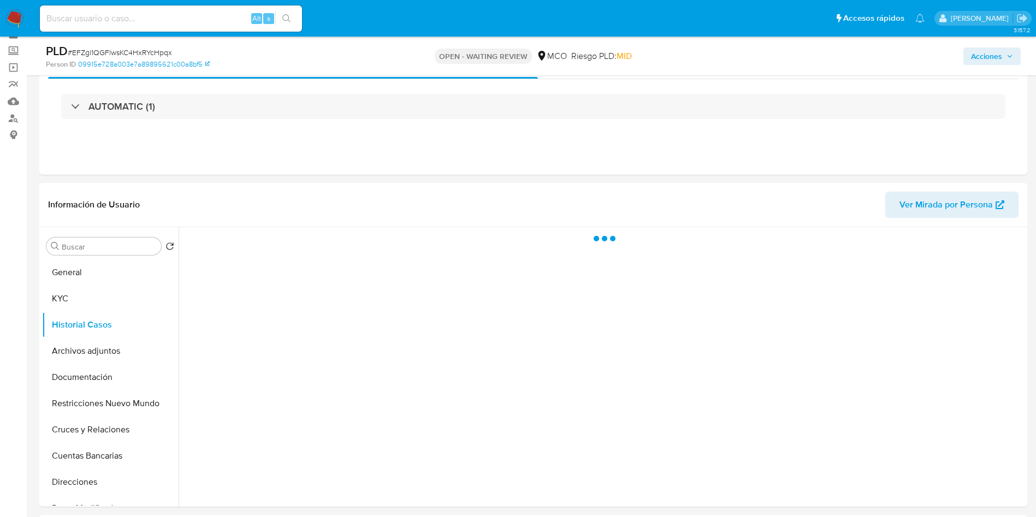
scroll to position [82, 0]
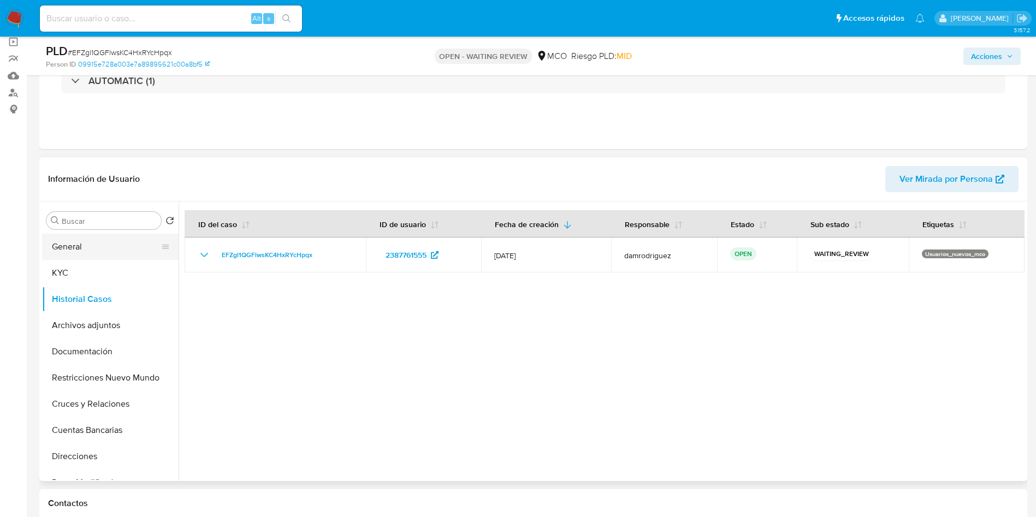
click at [89, 251] on button "General" at bounding box center [106, 247] width 128 height 26
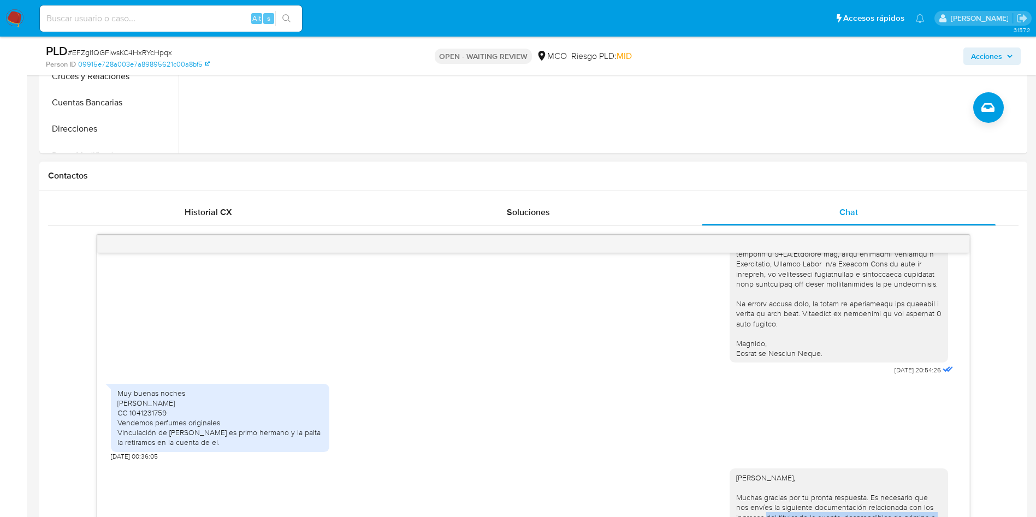
scroll to position [291, 0]
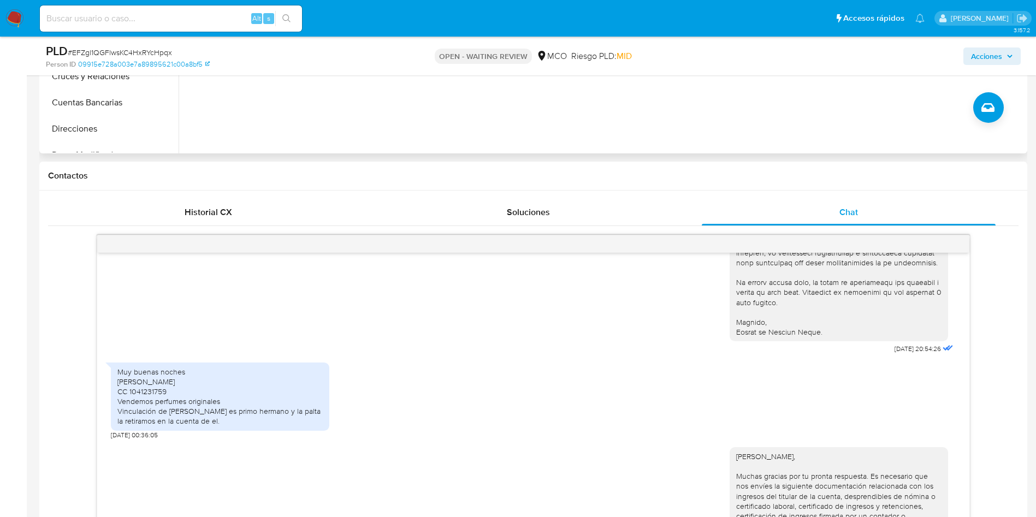
click at [542, 128] on div "ID de usuario 2387761555 Person ID 09915e728a003e7a89895621c00a8bf5 Fecha de Re…" at bounding box center [602, 14] width 846 height 280
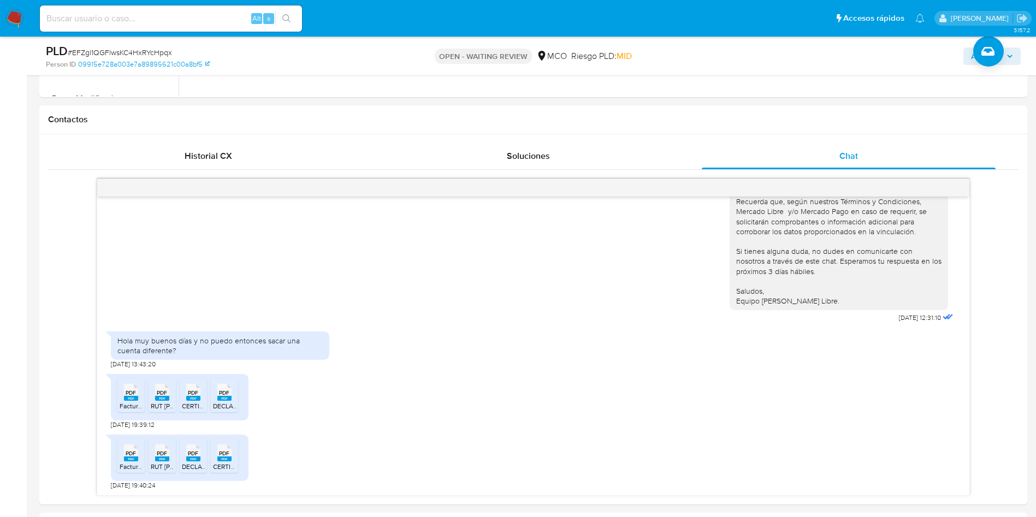
scroll to position [491, 0]
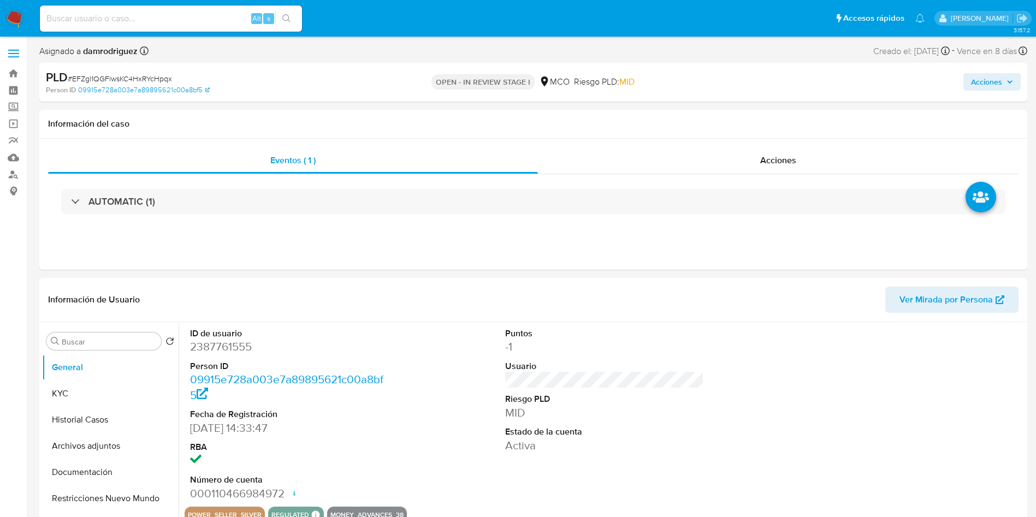
select select "10"
click at [111, 457] on button "Archivos adjuntos" at bounding box center [106, 446] width 128 height 26
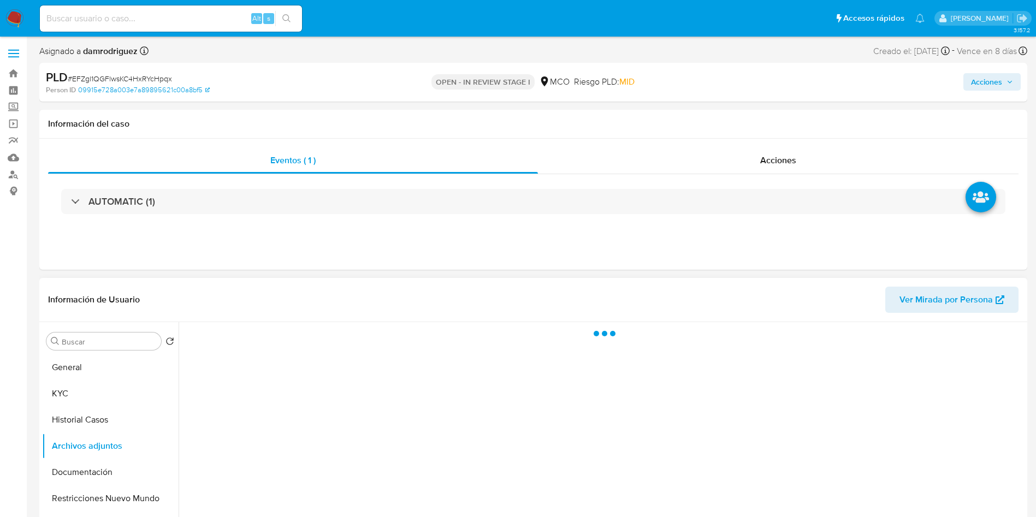
click at [334, 303] on header "Información de Usuario Ver Mirada por Persona" at bounding box center [533, 300] width 970 height 26
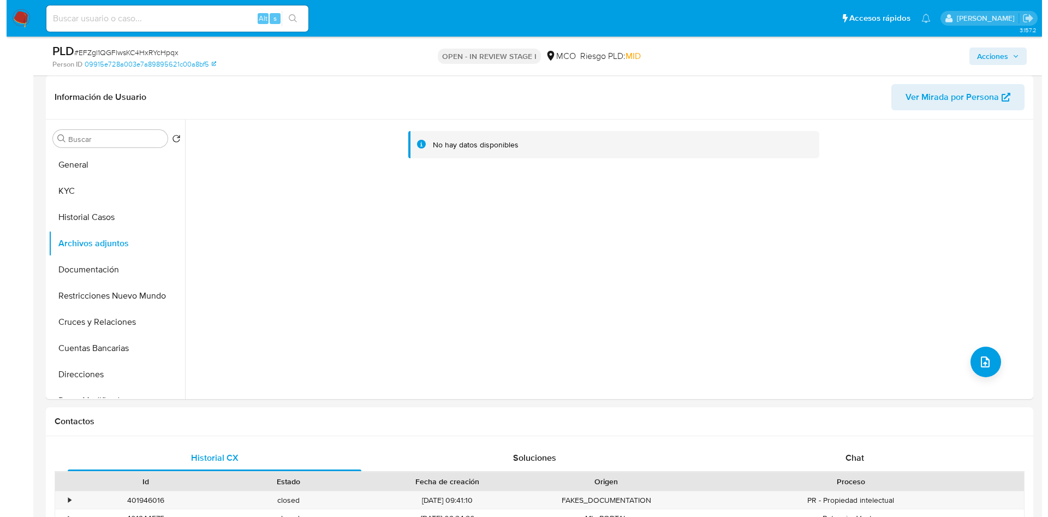
scroll to position [82, 0]
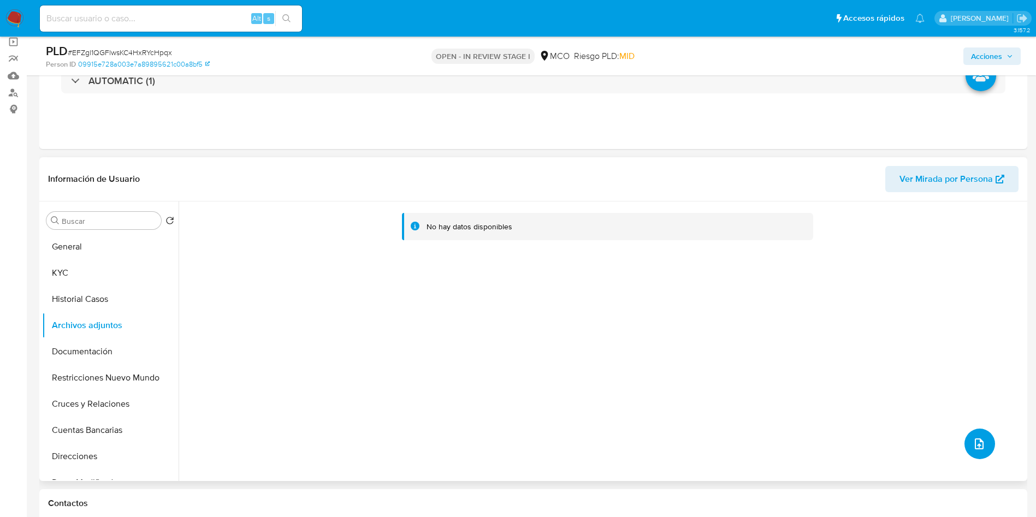
click at [964, 446] on button "upload-file" at bounding box center [979, 444] width 31 height 31
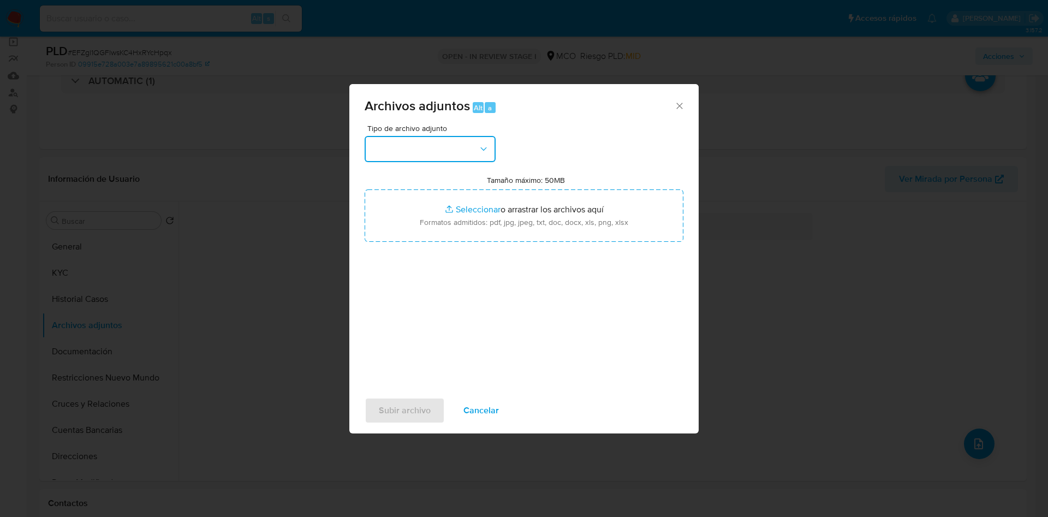
click at [412, 156] on button "button" at bounding box center [430, 149] width 131 height 26
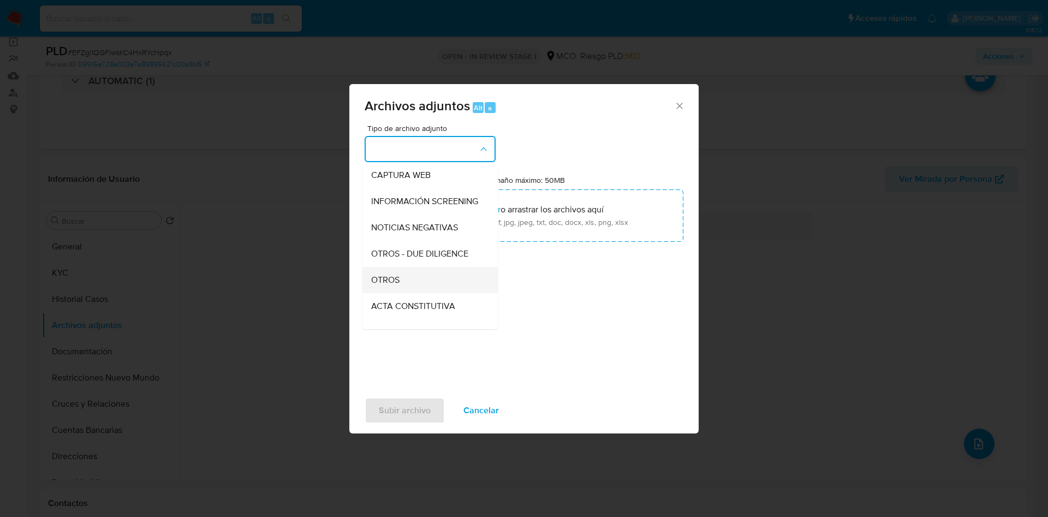
click at [396, 286] on span "OTROS" at bounding box center [385, 280] width 28 height 11
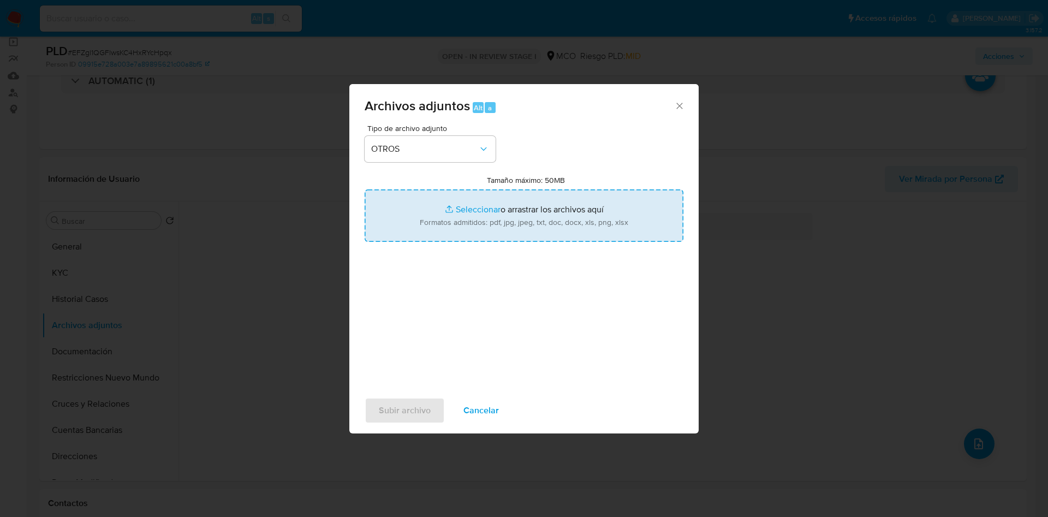
click at [449, 231] on input "Tamaño máximo: 50MB Seleccionar archivos" at bounding box center [524, 215] width 319 height 52
type input "C:\fakepath\2387761555 - 14_08_2025.pdf"
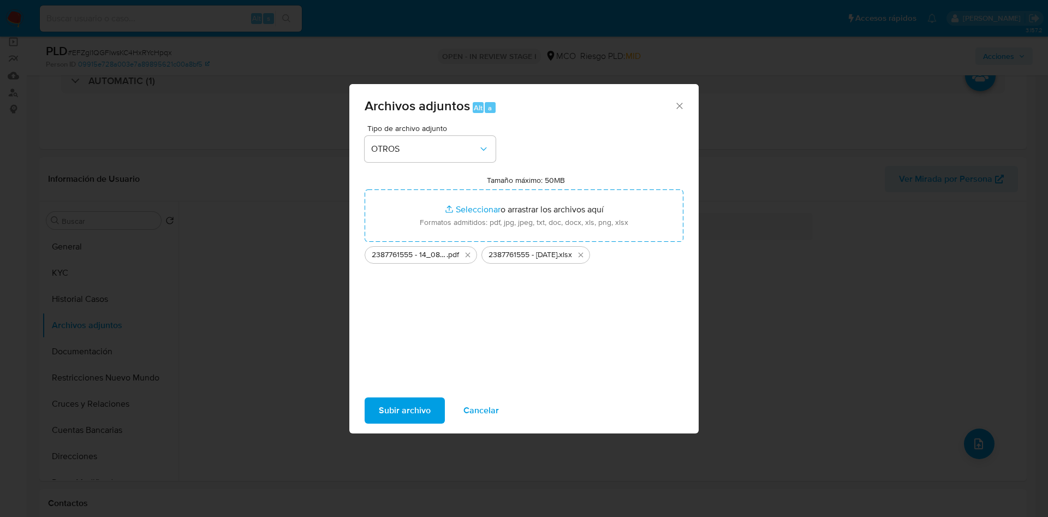
click at [410, 416] on span "Subir archivo" at bounding box center [405, 411] width 52 height 24
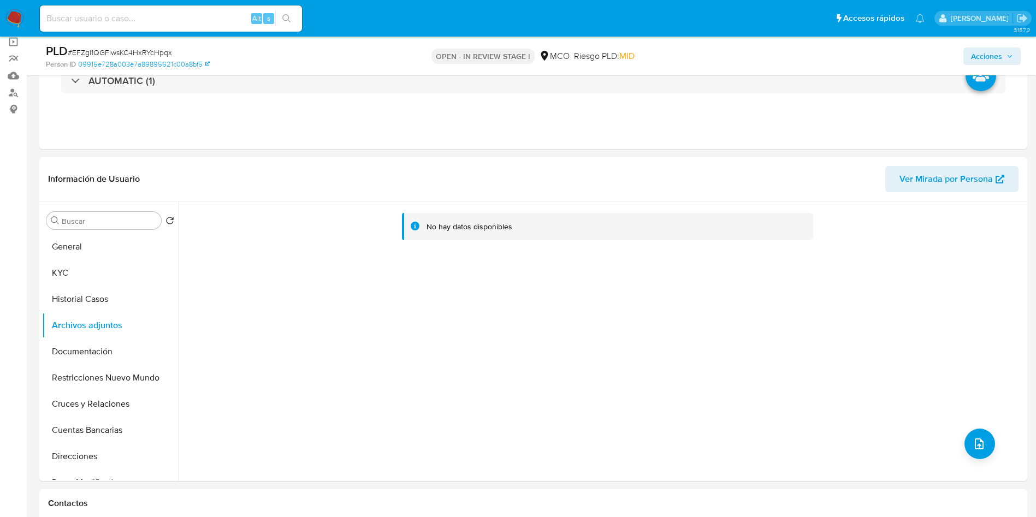
click at [995, 57] on span "Acciones" at bounding box center [986, 56] width 31 height 17
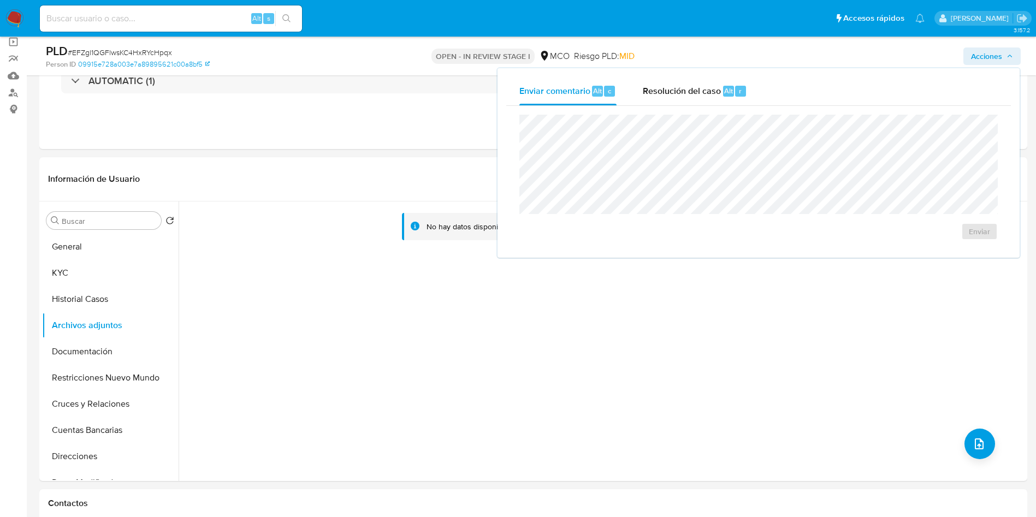
click at [635, 80] on button "Resolución del caso Alt r" at bounding box center [695, 91] width 131 height 28
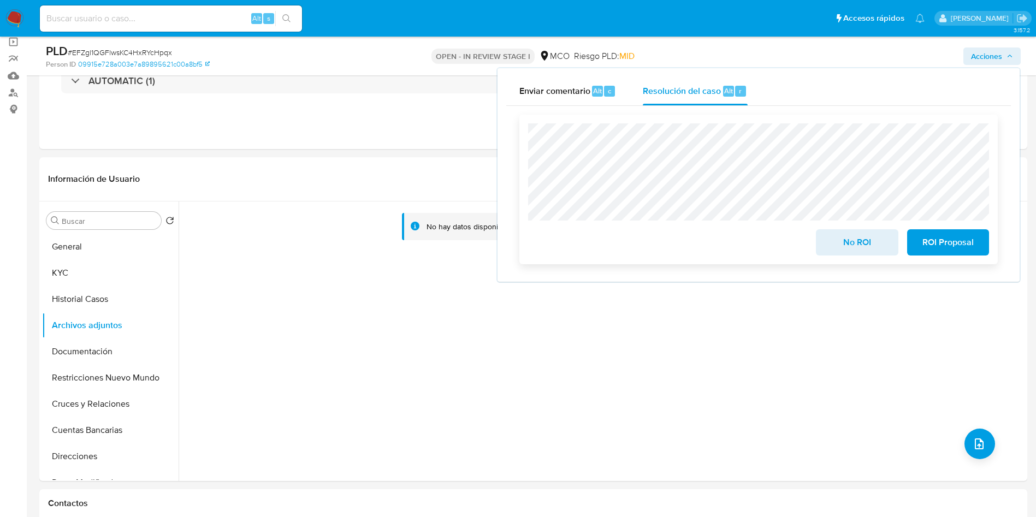
click at [829, 247] on button "No ROI" at bounding box center [857, 242] width 82 height 26
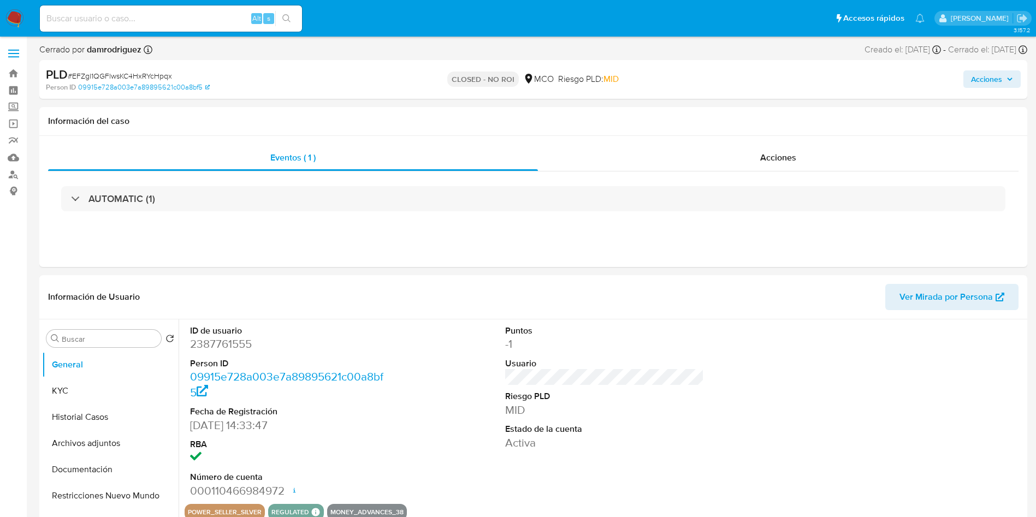
select select "10"
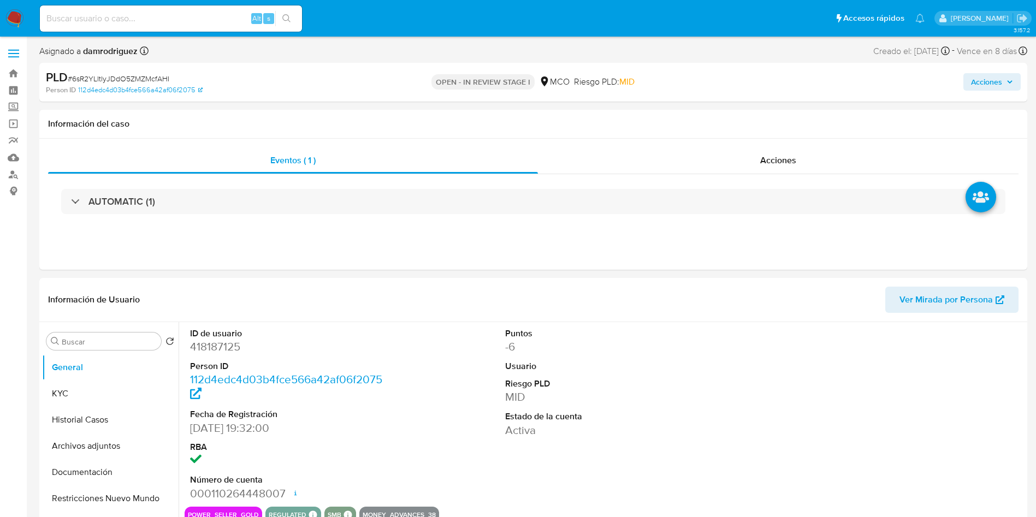
select select "10"
click at [319, 328] on dt "ID de usuario" at bounding box center [289, 334] width 199 height 12
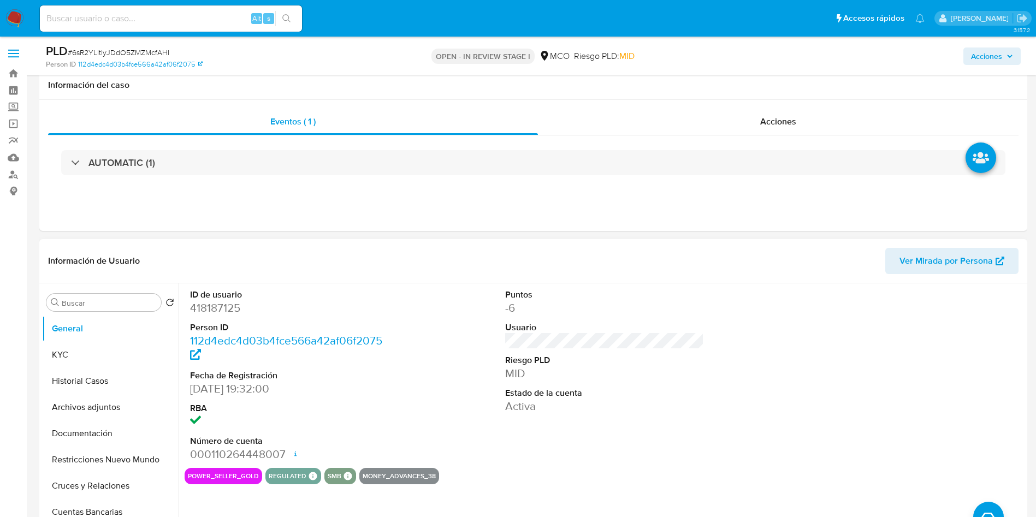
scroll to position [82, 0]
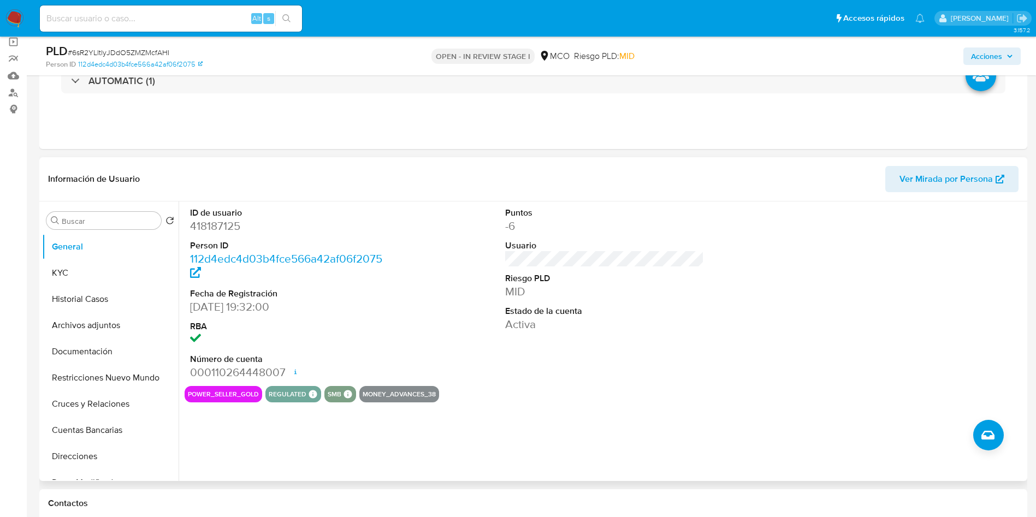
click at [221, 219] on dd "418187125" at bounding box center [289, 225] width 199 height 15
copy dd "418187125"
click at [214, 227] on dd "418187125" at bounding box center [289, 225] width 199 height 15
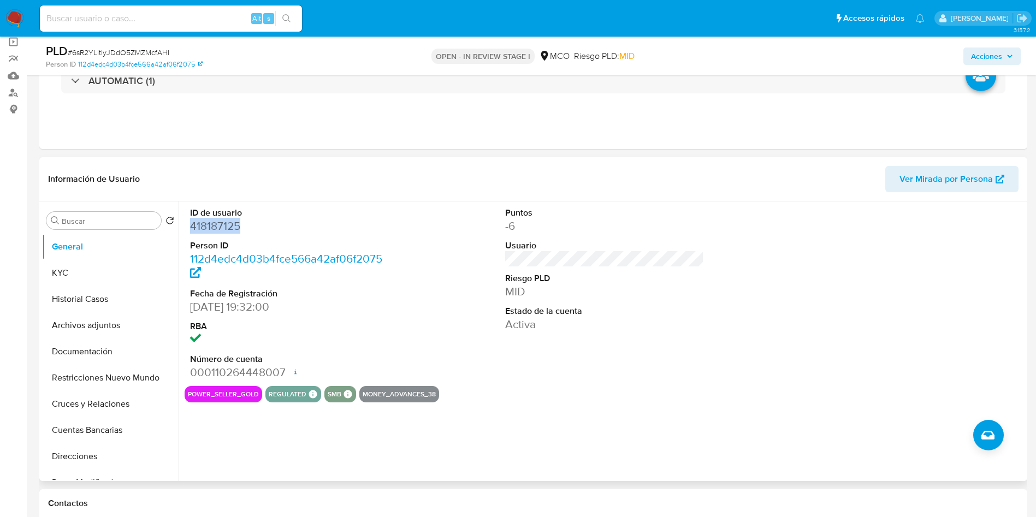
click at [214, 227] on dd "418187125" at bounding box center [289, 225] width 199 height 15
click at [78, 292] on button "Historial Casos" at bounding box center [106, 299] width 128 height 26
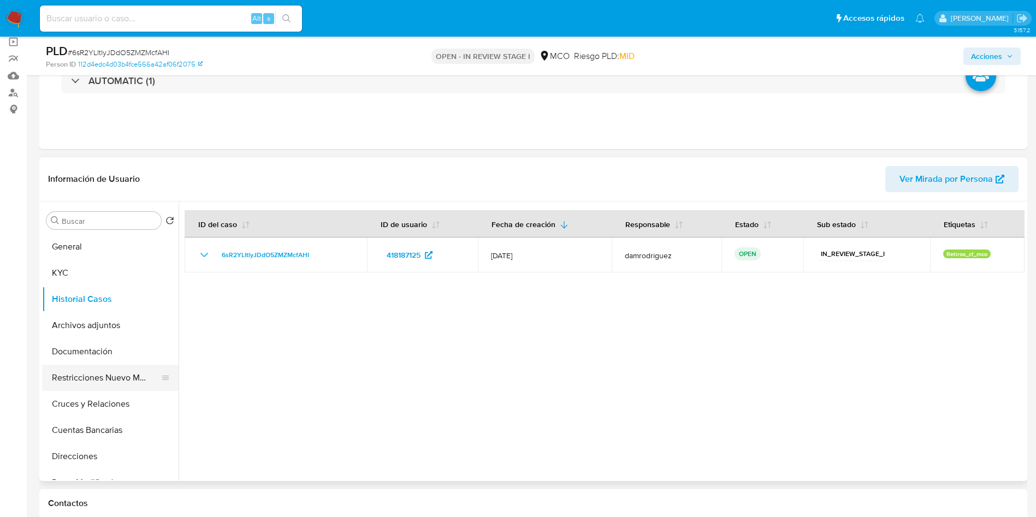
click at [111, 390] on button "Restricciones Nuevo Mundo" at bounding box center [106, 378] width 128 height 26
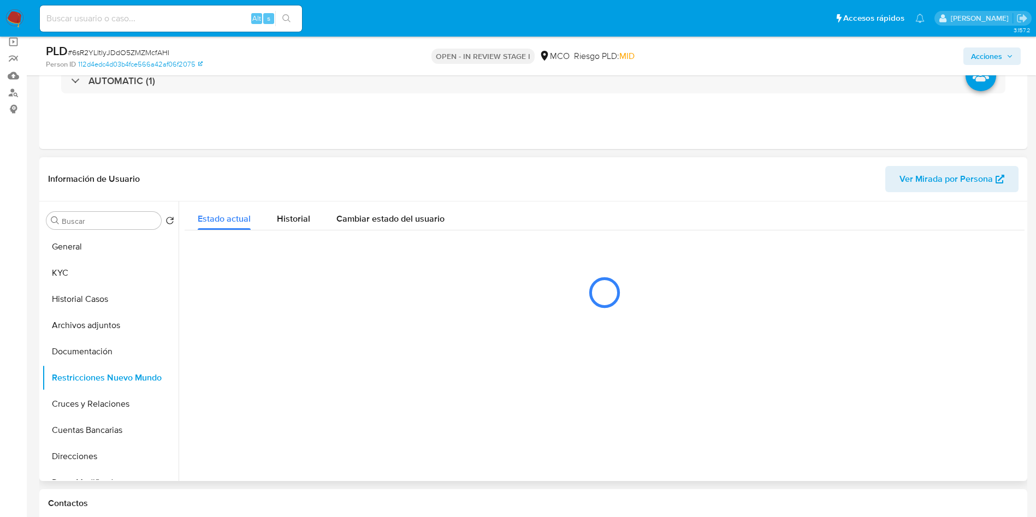
click at [321, 177] on header "Información de Usuario Ver Mirada por Persona" at bounding box center [533, 179] width 970 height 26
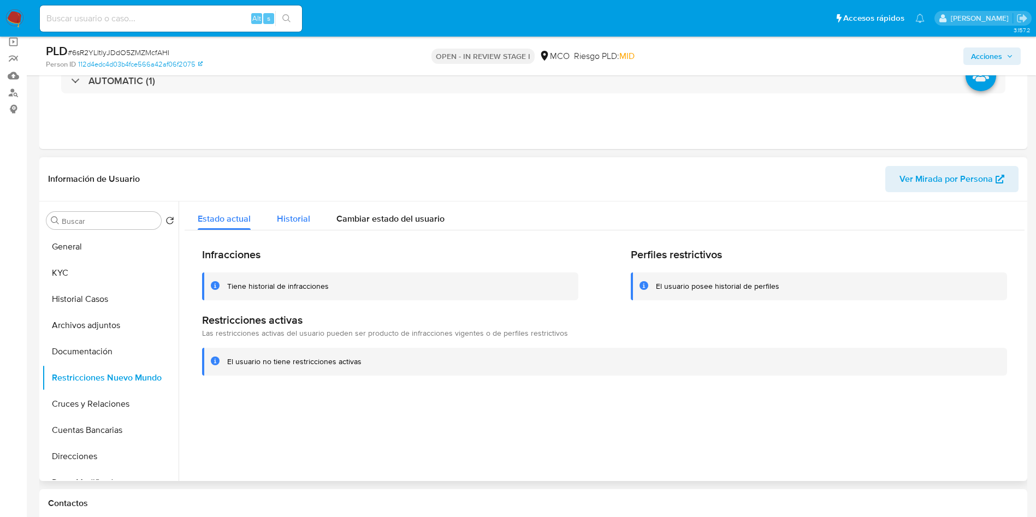
click at [292, 222] on span "Historial" at bounding box center [293, 218] width 33 height 13
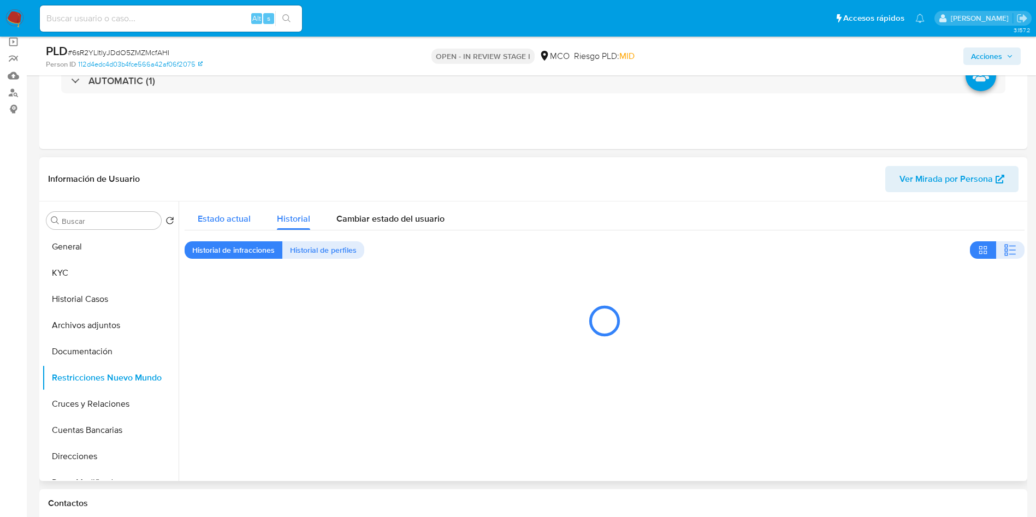
click at [248, 222] on span "Estado actual" at bounding box center [224, 218] width 53 height 13
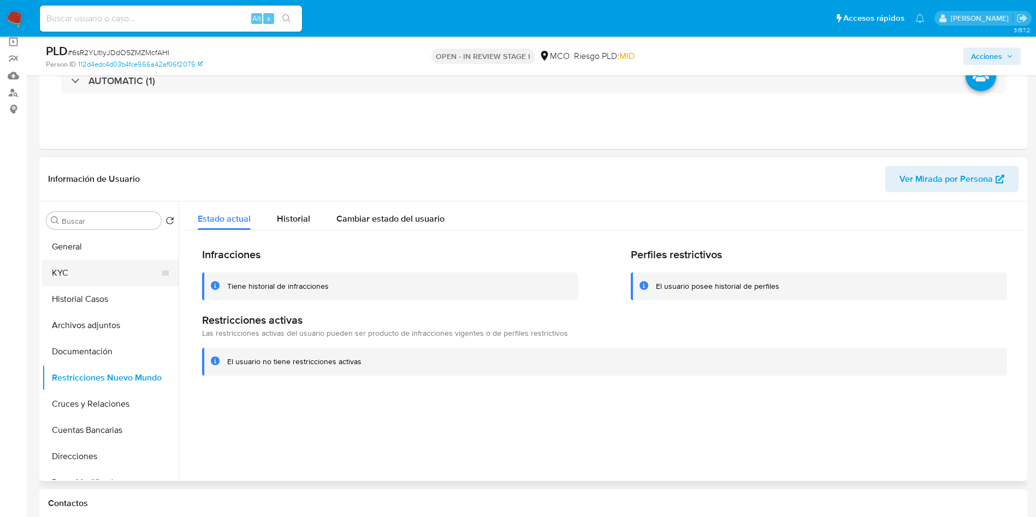
click at [74, 267] on button "KYC" at bounding box center [106, 273] width 128 height 26
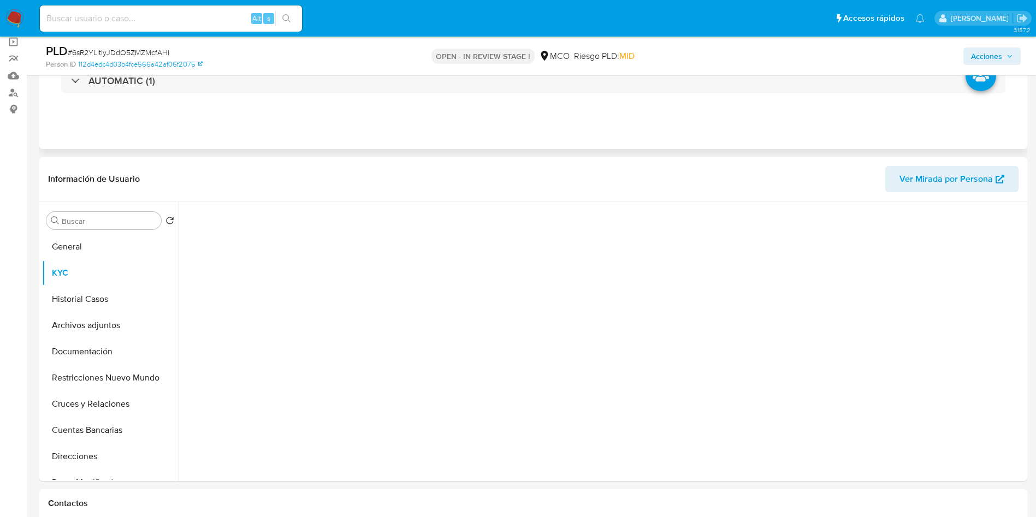
click at [311, 122] on div "Eventos ( 1 ) Acciones AUTOMATIC (1)" at bounding box center [533, 83] width 988 height 131
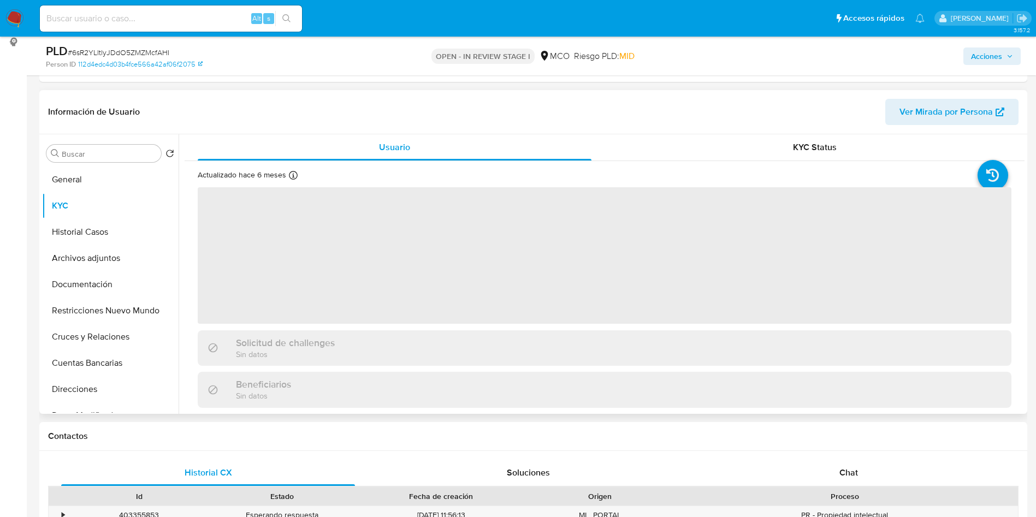
scroll to position [164, 0]
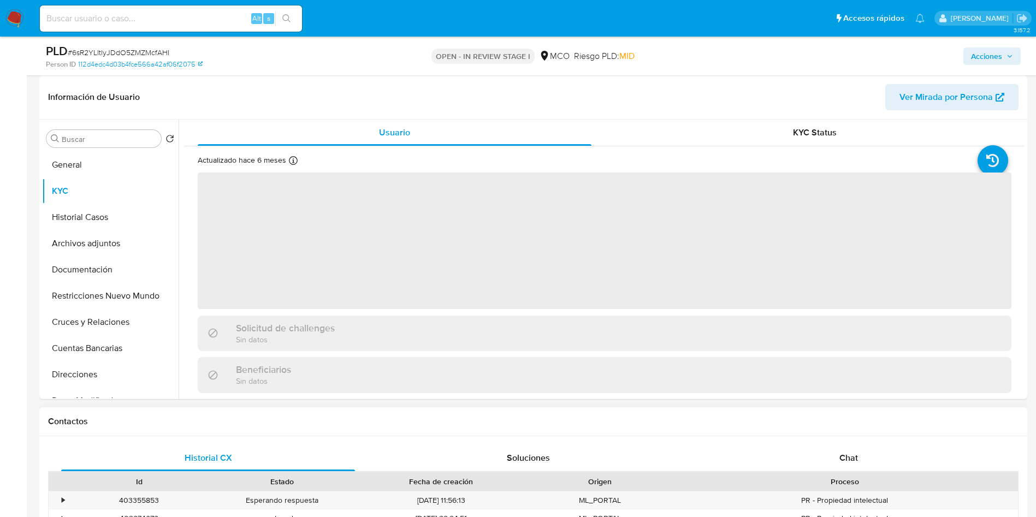
click at [418, 421] on h1 "Contactos" at bounding box center [533, 421] width 970 height 11
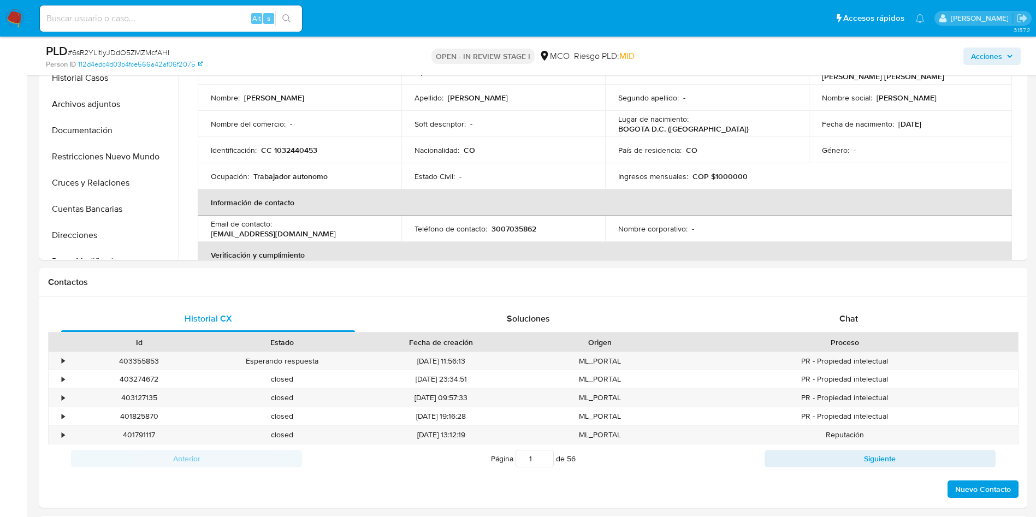
scroll to position [246, 0]
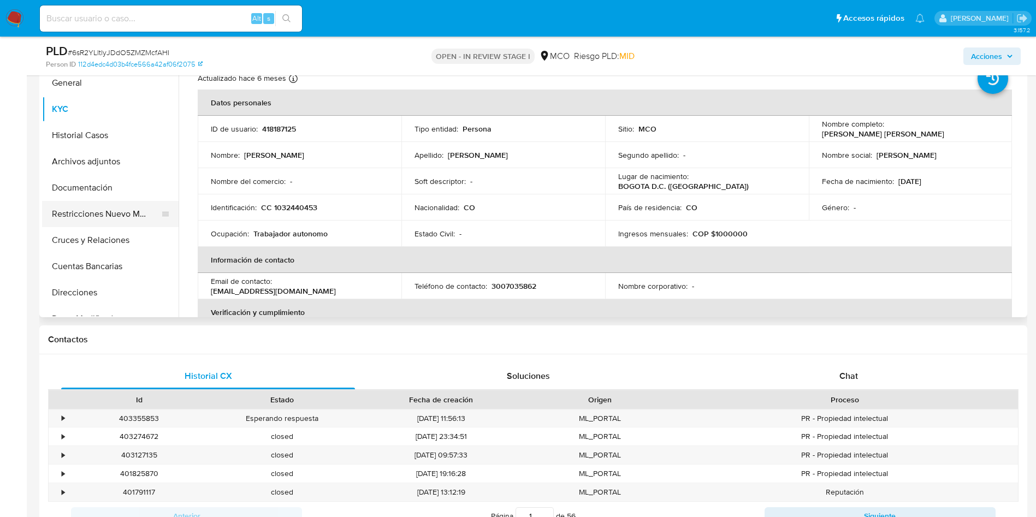
click at [129, 210] on button "Restricciones Nuevo Mundo" at bounding box center [106, 214] width 128 height 26
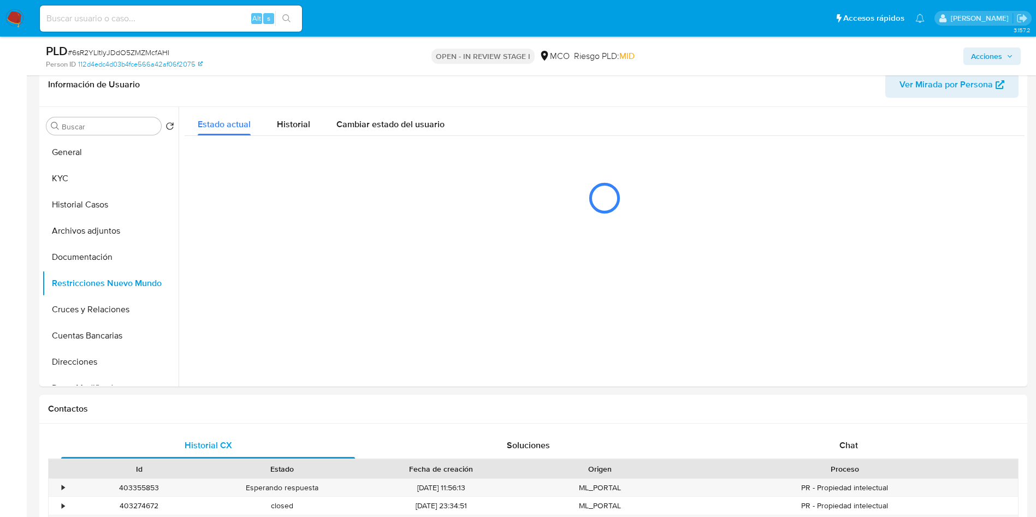
scroll to position [82, 0]
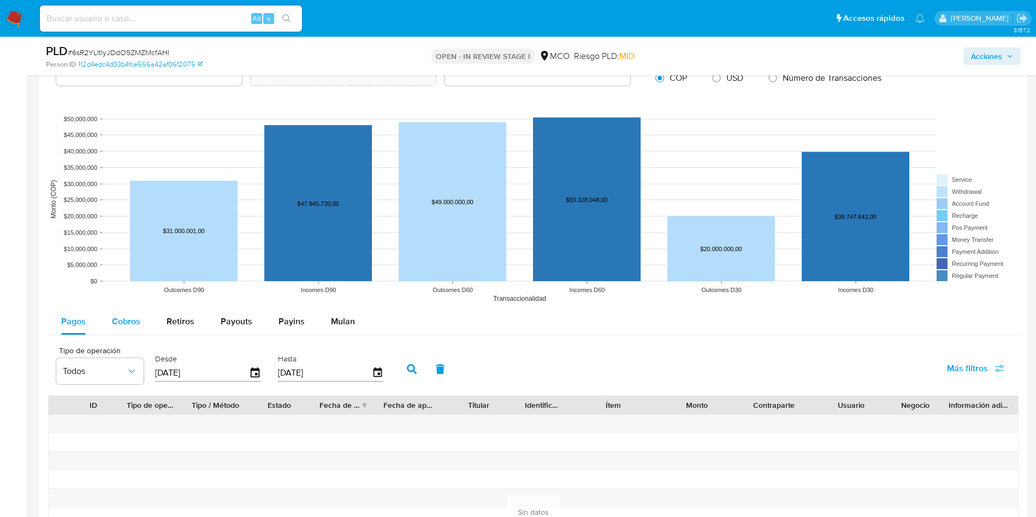
click at [107, 318] on button "Cobros" at bounding box center [126, 322] width 55 height 26
select select "10"
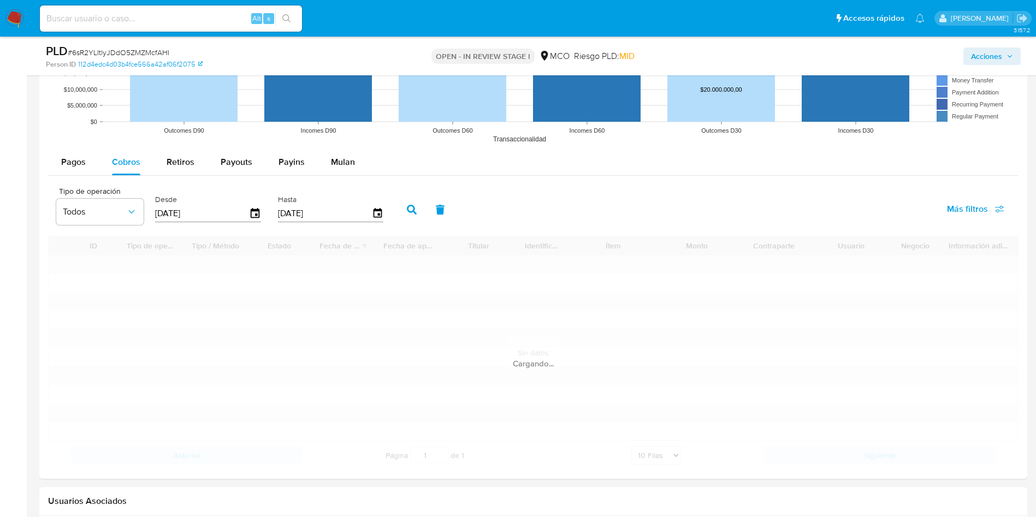
scroll to position [1147, 0]
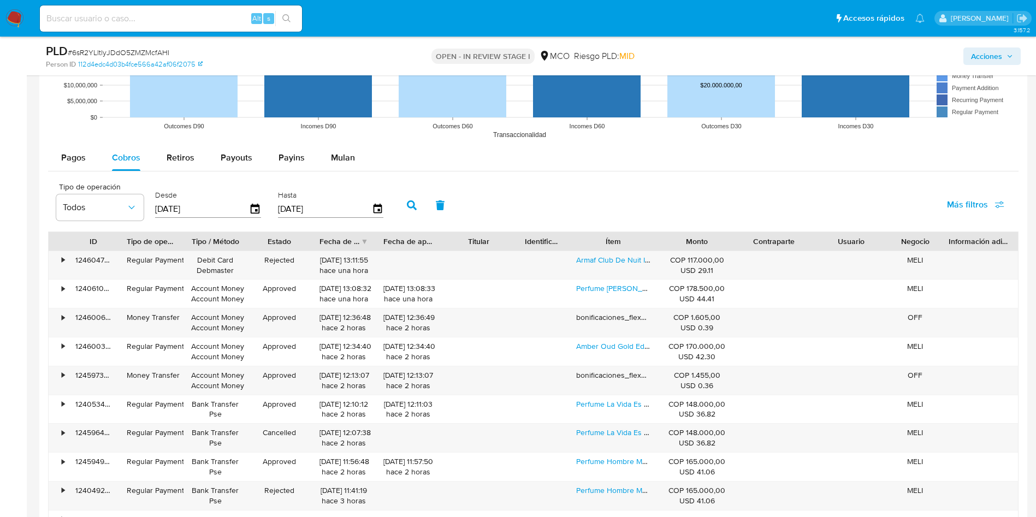
drag, startPoint x: 653, startPoint y: 229, endPoint x: 668, endPoint y: 229, distance: 15.8
click at [668, 229] on div "Tipo de operación Todos Desde 05/06/2025 Hasta 02/09/2025 Más filtros" at bounding box center [533, 204] width 970 height 55
drag, startPoint x: 644, startPoint y: 238, endPoint x: 802, endPoint y: 242, distance: 157.9
click at [802, 242] on div "ID Tipo de operación Tipo / Método Estado Fecha de creación Fecha de aprobación…" at bounding box center [533, 241] width 969 height 19
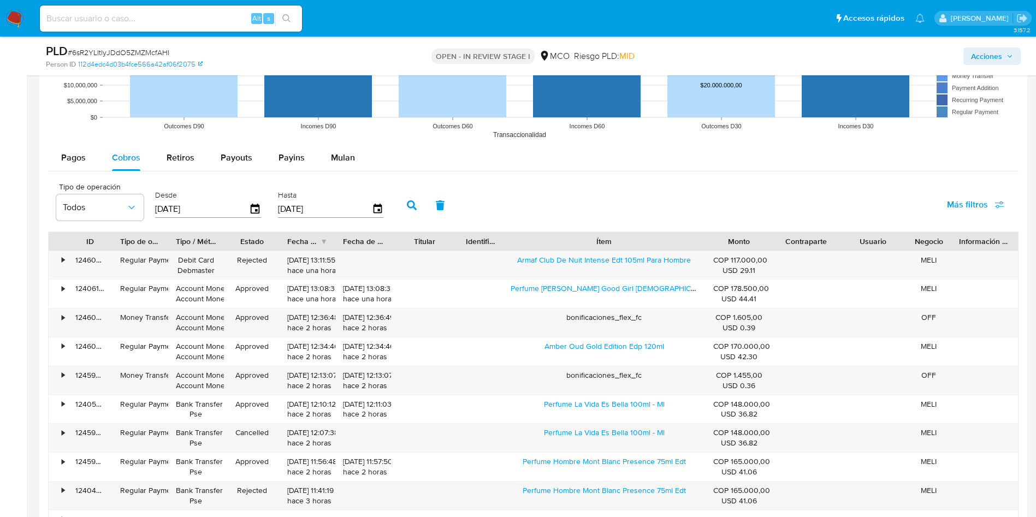
drag, startPoint x: 657, startPoint y: 237, endPoint x: 770, endPoint y: 247, distance: 112.9
click at [770, 247] on div "ID Tipo de operación Tipo / Método Estado Fecha de creación Fecha de aprobación…" at bounding box center [533, 241] width 969 height 19
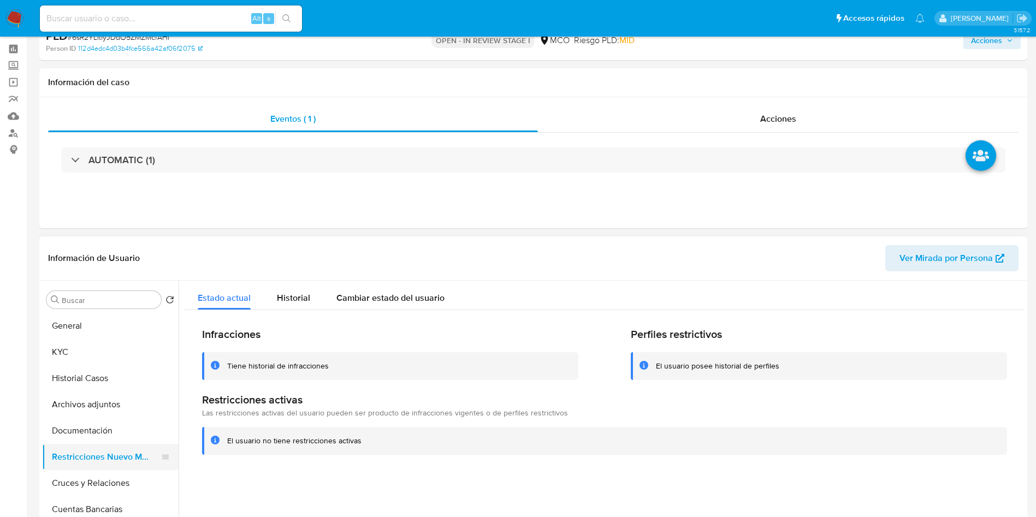
scroll to position [164, 0]
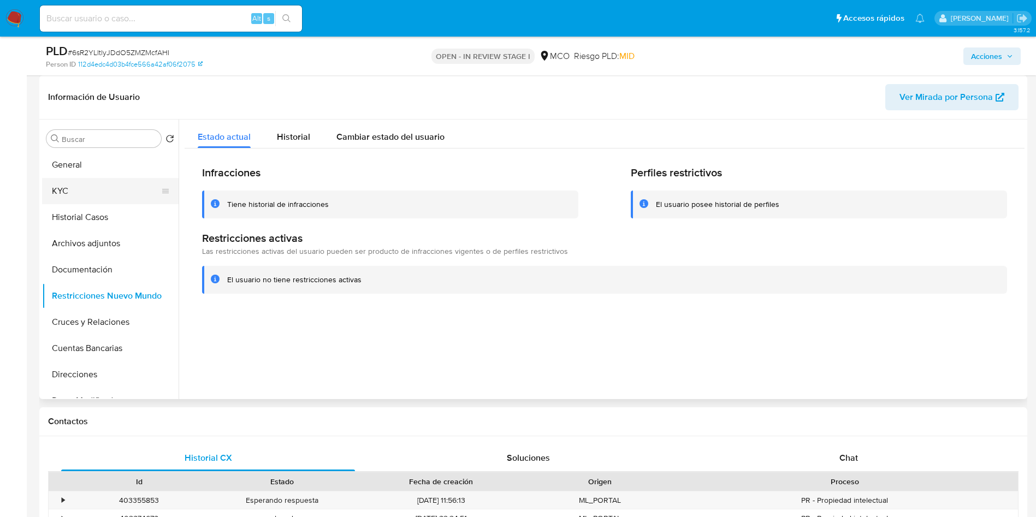
click at [111, 193] on button "KYC" at bounding box center [106, 191] width 128 height 26
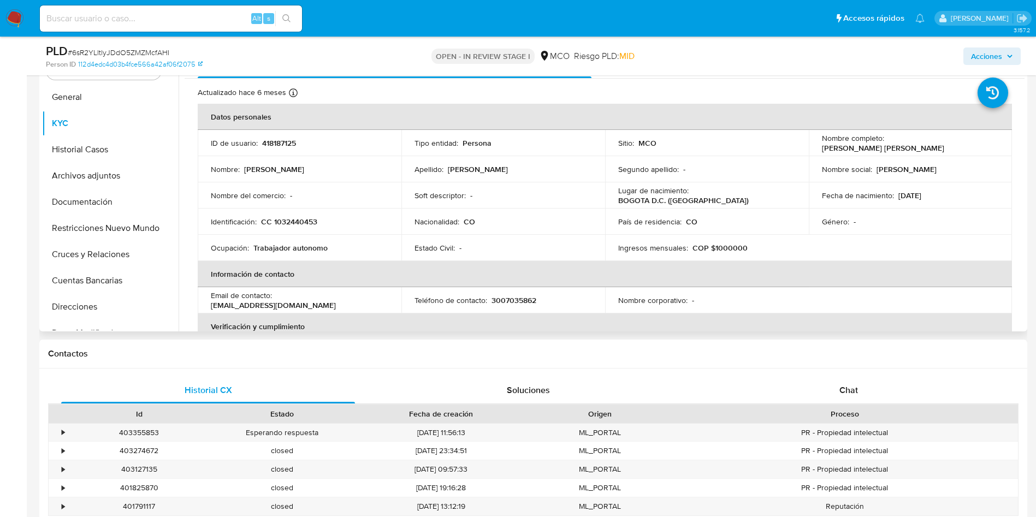
scroll to position [82, 0]
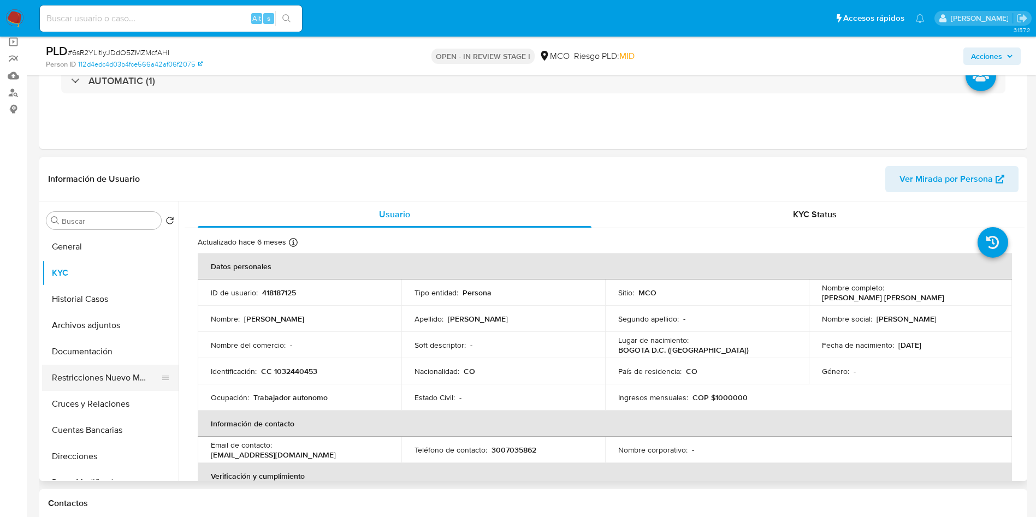
click at [112, 387] on button "Restricciones Nuevo Mundo" at bounding box center [106, 378] width 128 height 26
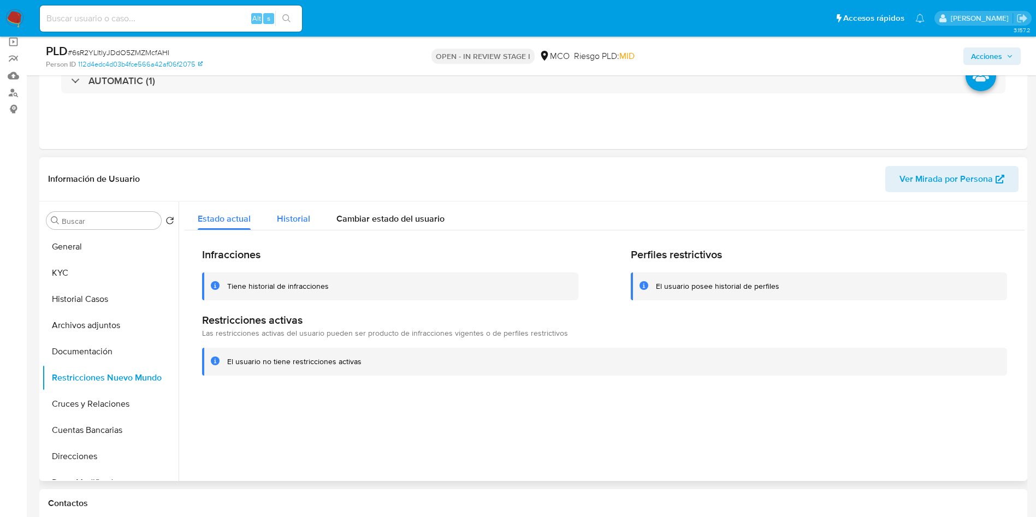
click at [301, 221] on span "Historial" at bounding box center [293, 218] width 33 height 13
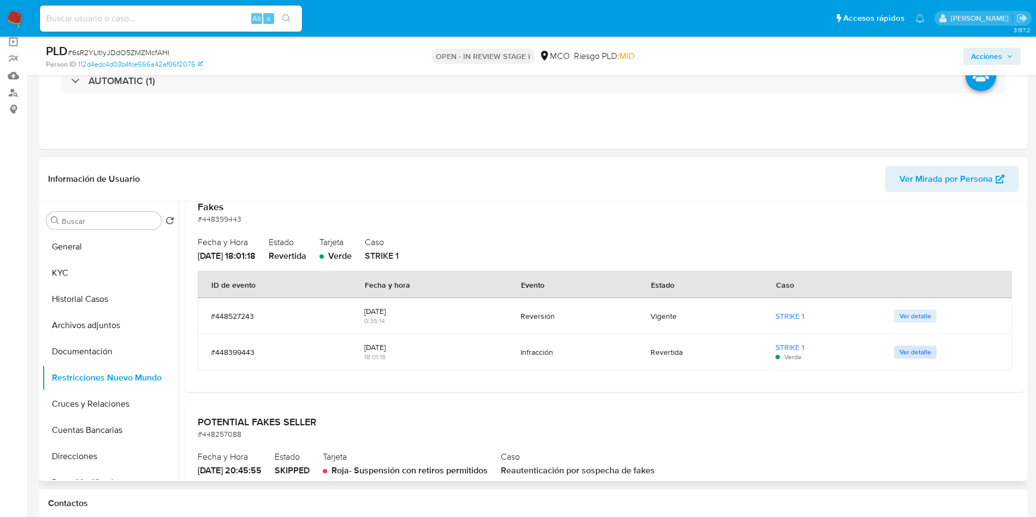
click at [910, 357] on span "Ver detalle" at bounding box center [915, 352] width 32 height 11
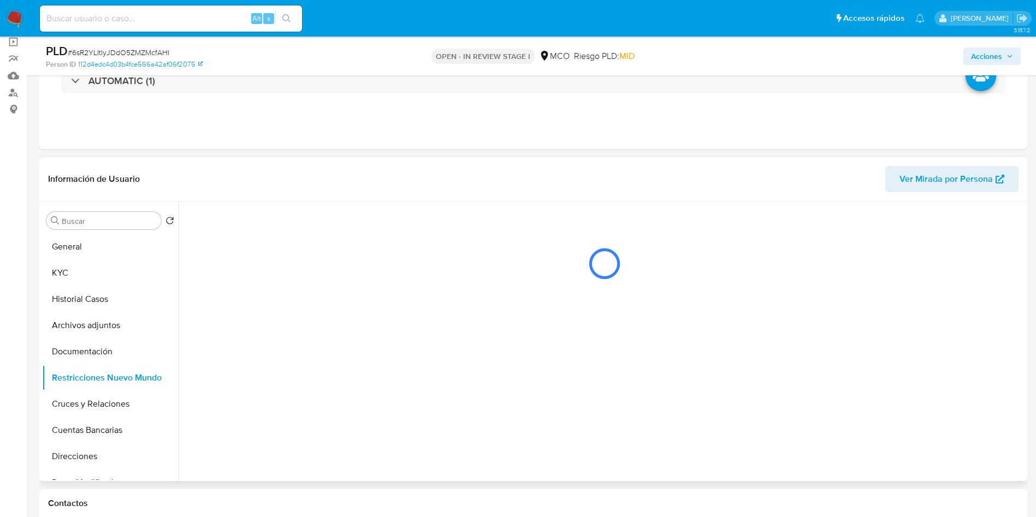
scroll to position [0, 0]
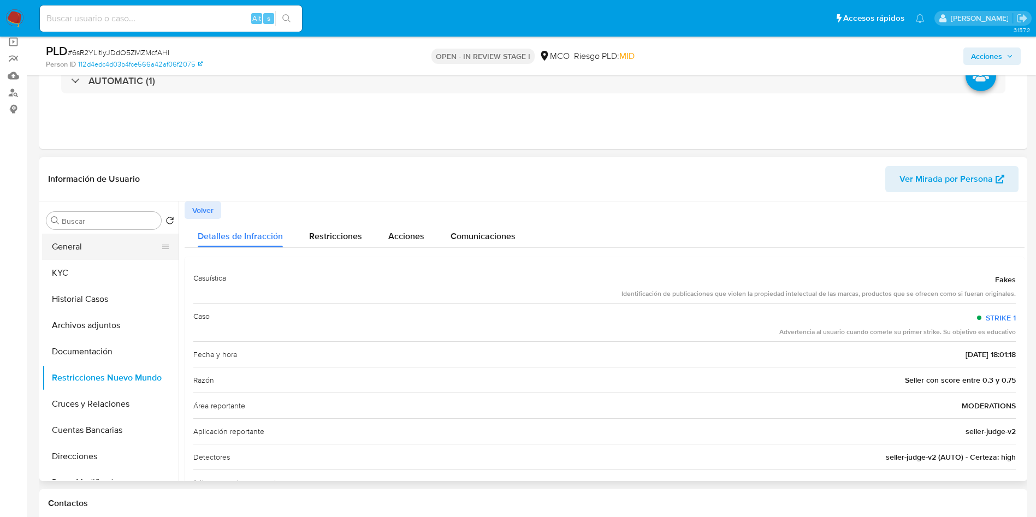
click at [82, 257] on button "General" at bounding box center [106, 247] width 128 height 26
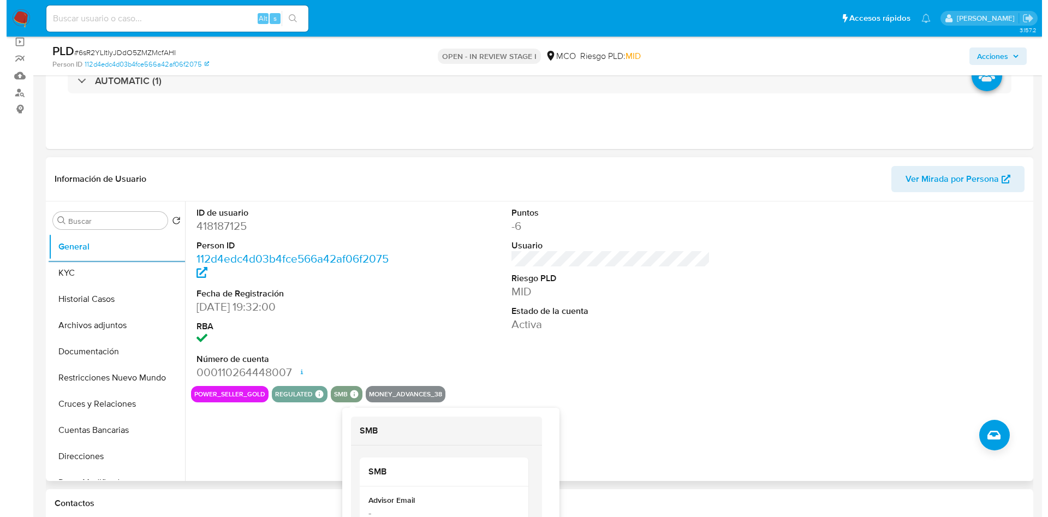
scroll to position [164, 0]
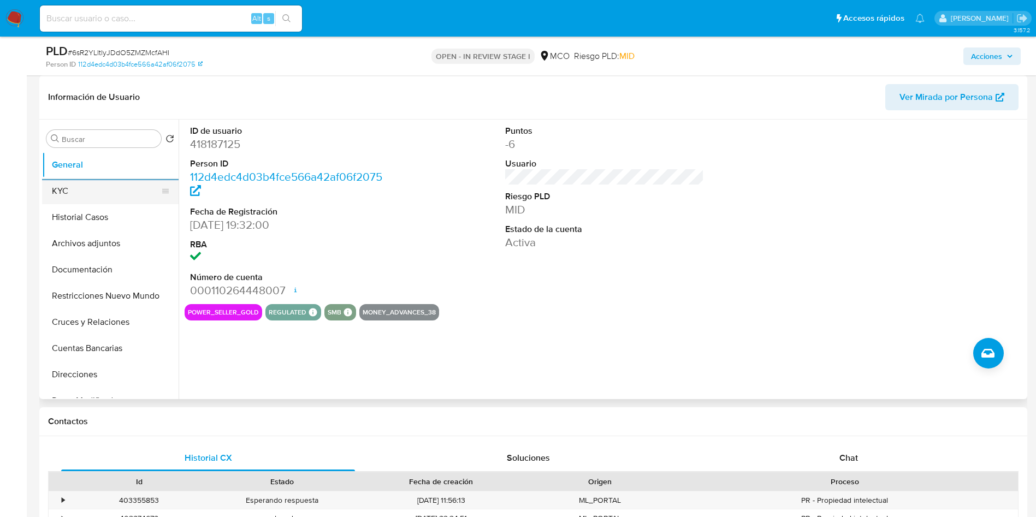
click at [62, 183] on button "KYC" at bounding box center [106, 191] width 128 height 26
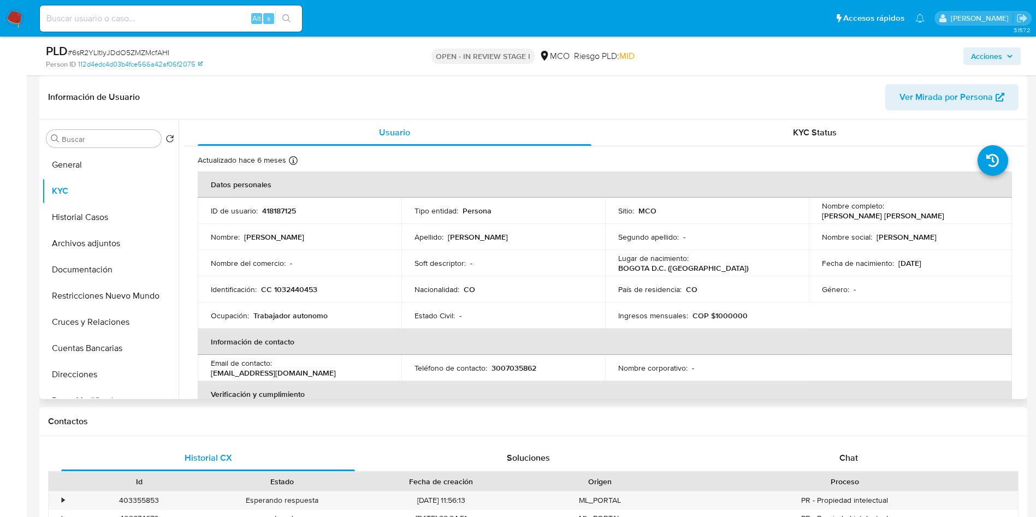
click at [298, 289] on p "CC 1032440453" at bounding box center [289, 289] width 56 height 10
copy p "1032440453"
click at [94, 235] on button "Archivos adjuntos" at bounding box center [106, 243] width 128 height 26
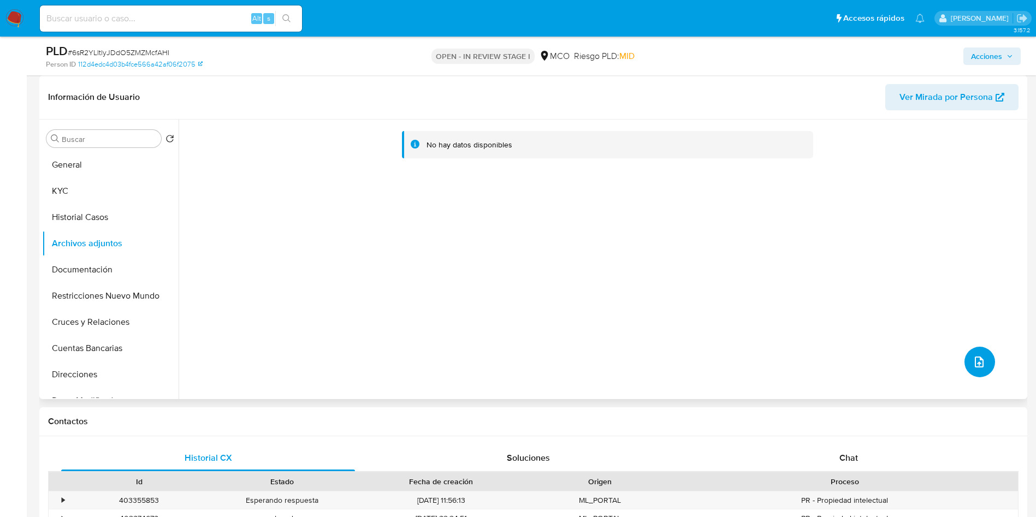
click at [986, 359] on button "upload-file" at bounding box center [979, 362] width 31 height 31
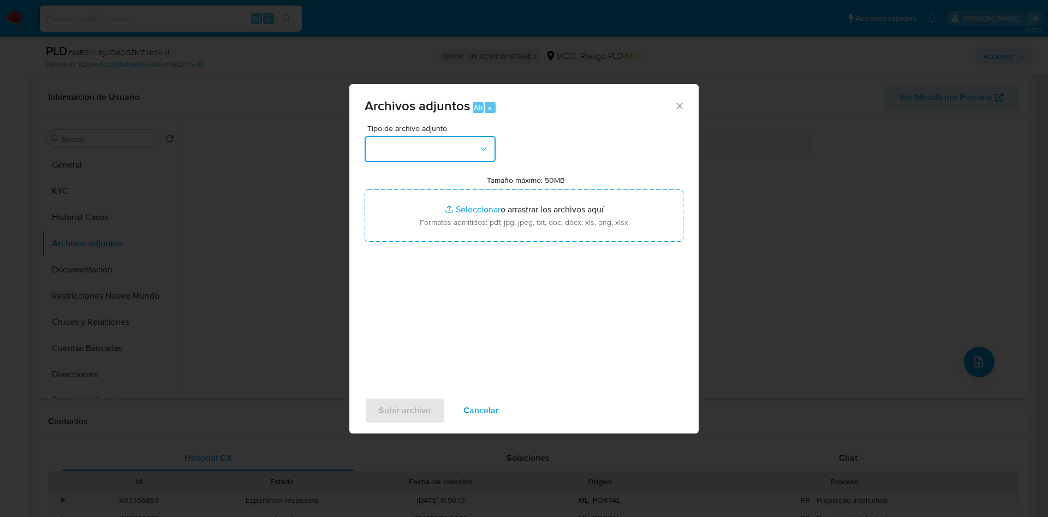
click at [436, 143] on button "button" at bounding box center [430, 149] width 131 height 26
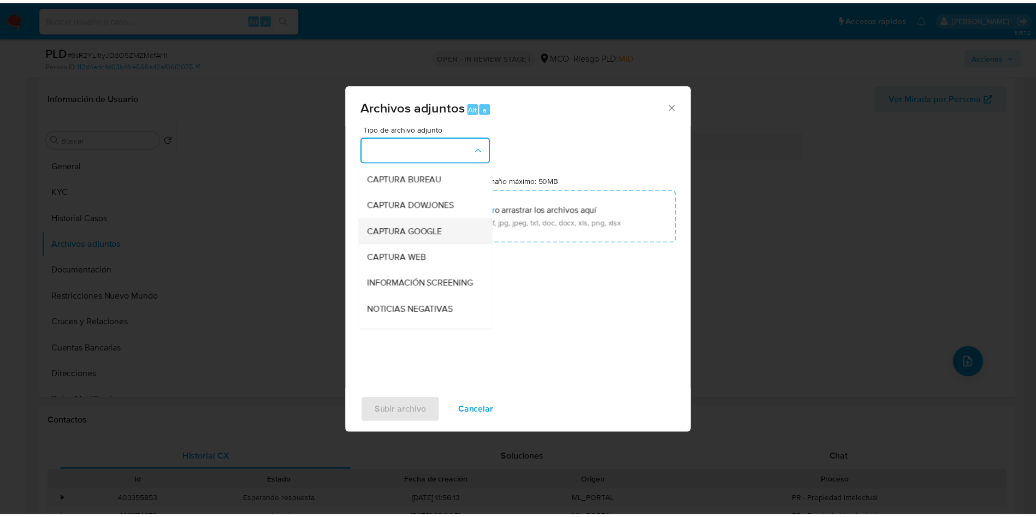
scroll to position [82, 0]
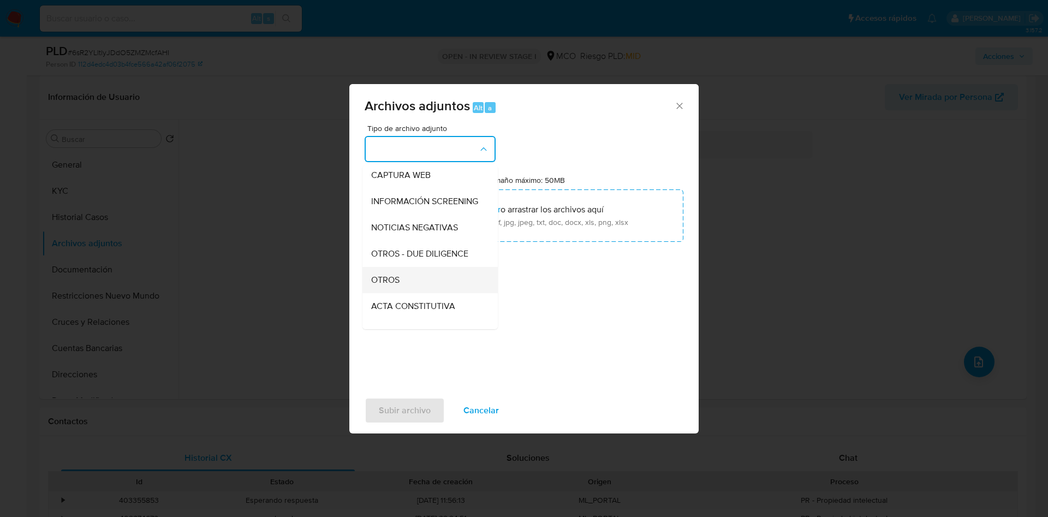
click at [404, 293] on div "OTROS" at bounding box center [426, 280] width 111 height 26
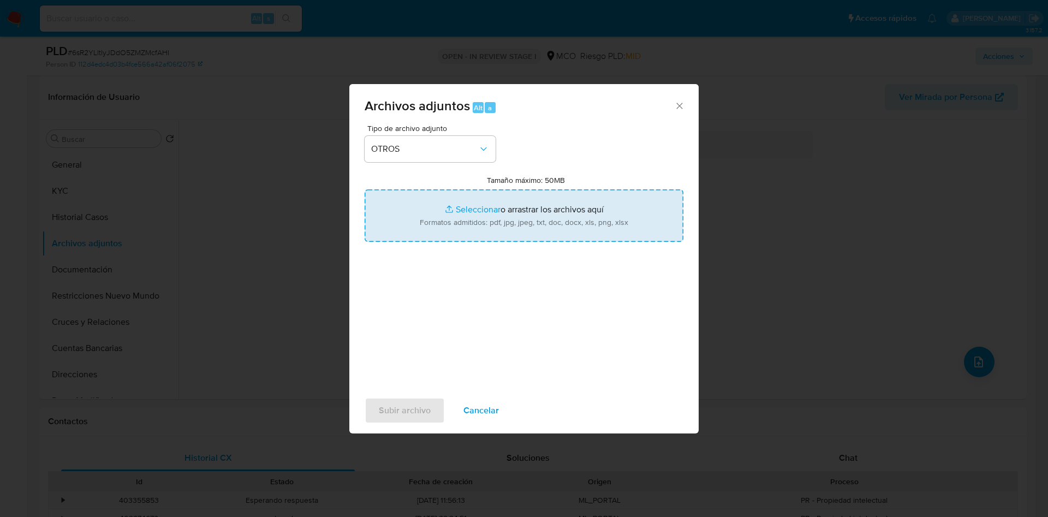
click at [479, 227] on input "Tamaño máximo: 50MB Seleccionar archivos" at bounding box center [524, 215] width 319 height 52
type input "C:\fakepath\418187125 - 02_09_2025.pdf"
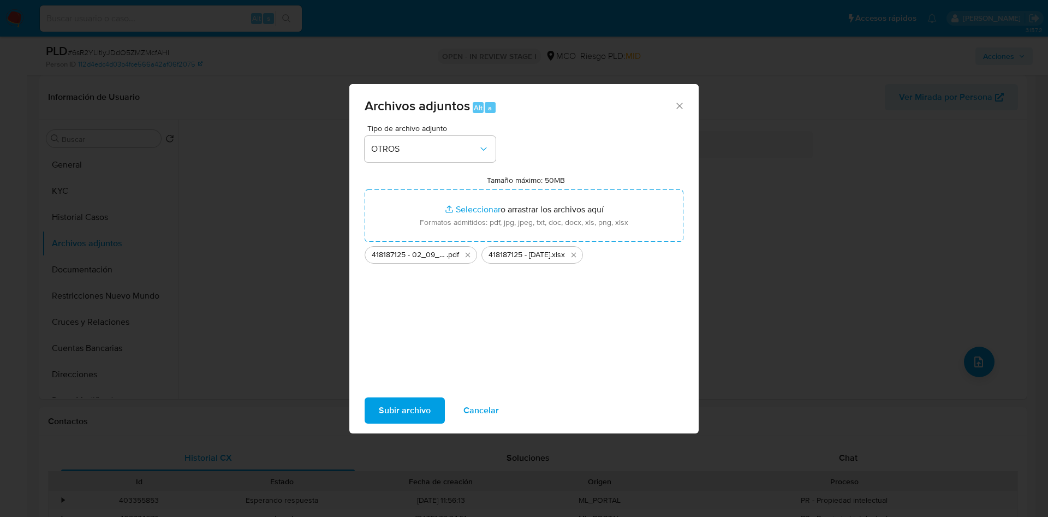
click at [410, 411] on span "Subir archivo" at bounding box center [405, 411] width 52 height 24
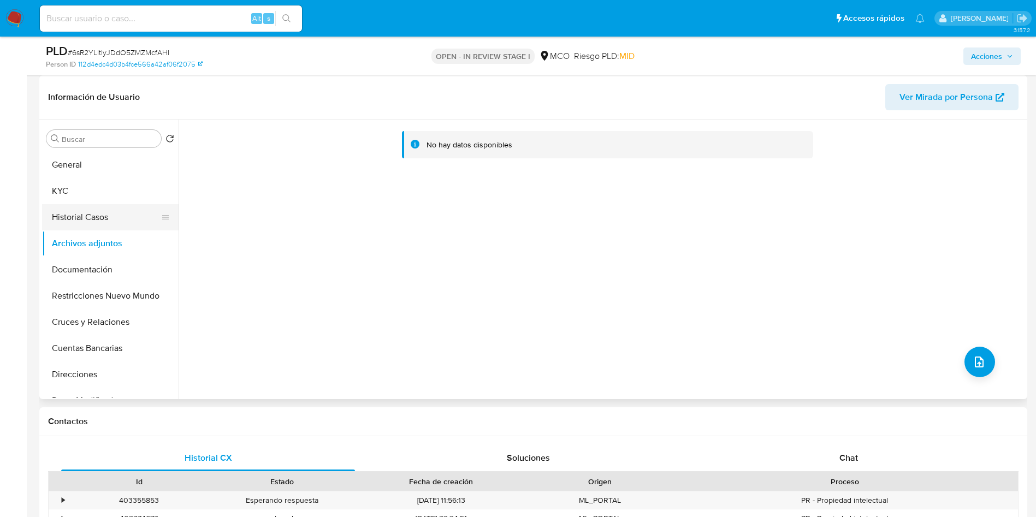
click at [93, 217] on button "Historial Casos" at bounding box center [106, 217] width 128 height 26
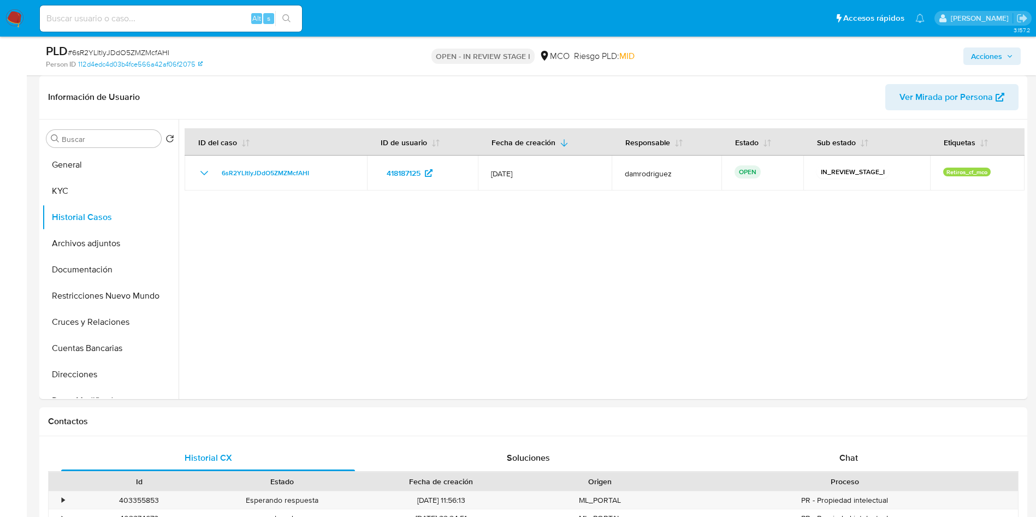
click at [997, 56] on span "Acciones" at bounding box center [986, 56] width 31 height 17
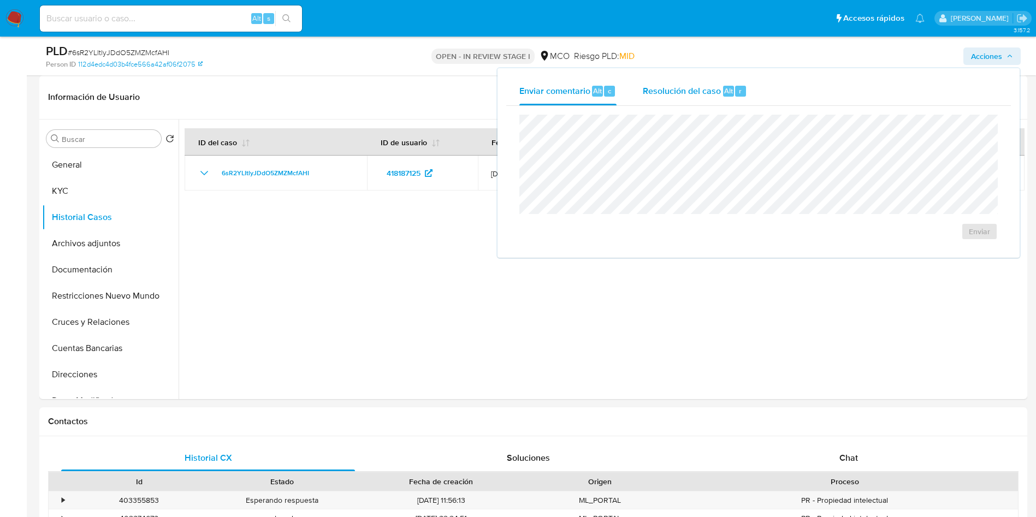
click at [714, 90] on span "Resolución del caso" at bounding box center [682, 90] width 78 height 13
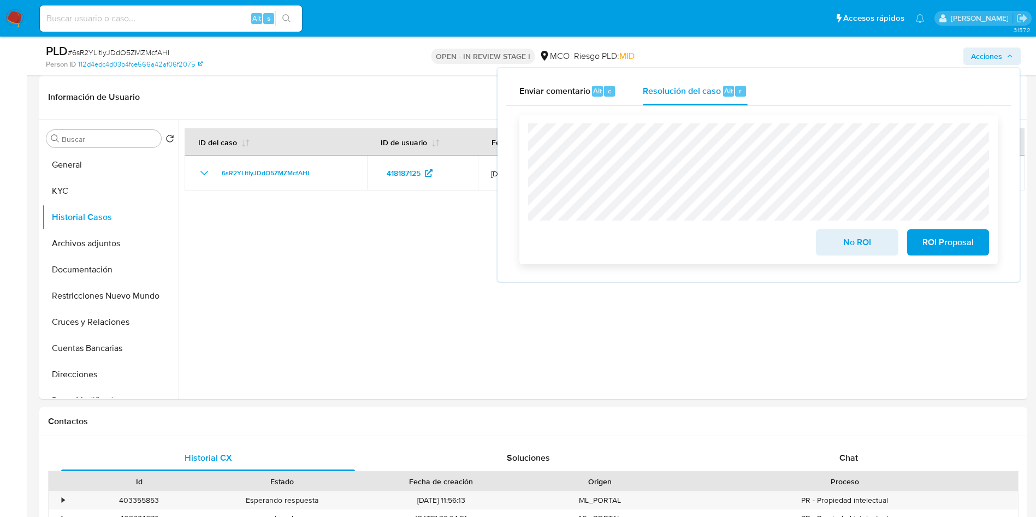
click at [843, 240] on span "No ROI" at bounding box center [857, 242] width 54 height 24
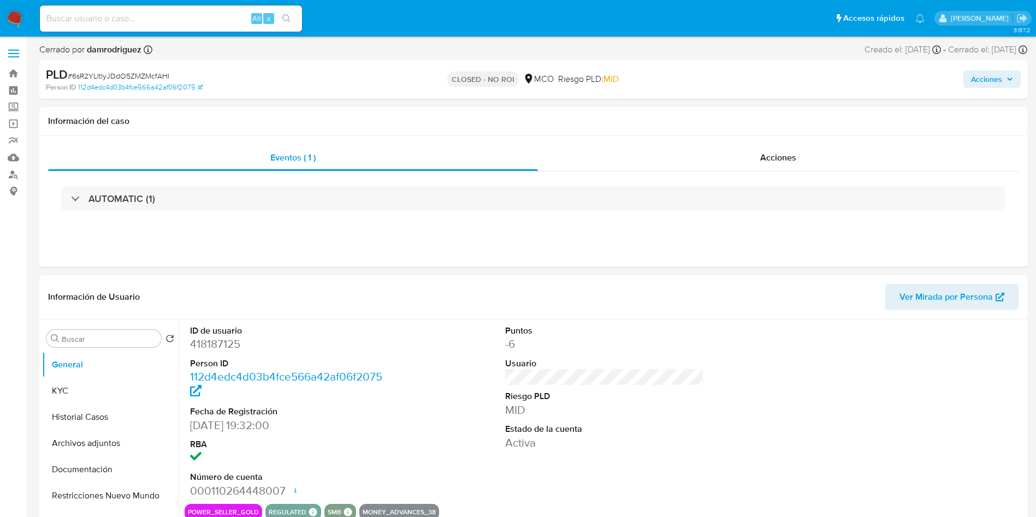
select select "10"
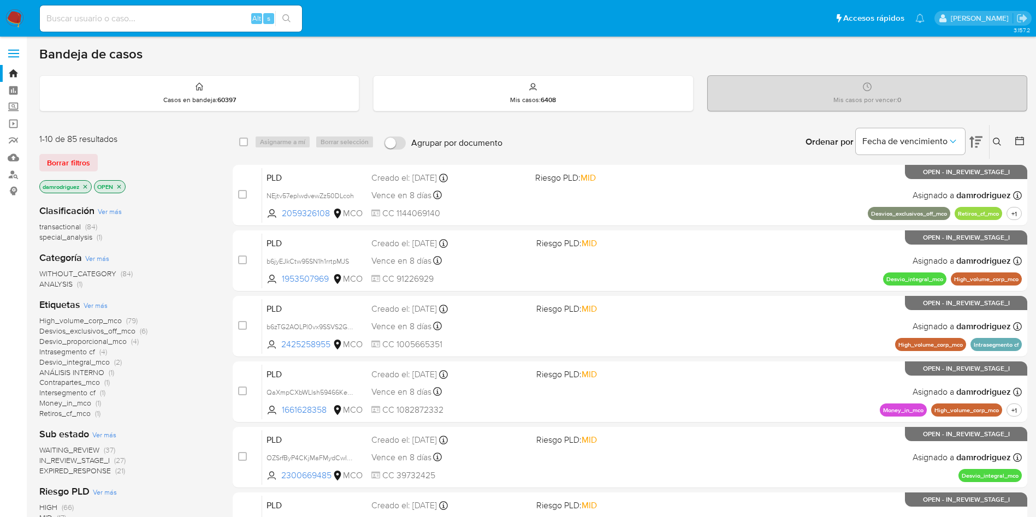
click at [206, 140] on div "1-10 de 85 resultados" at bounding box center [126, 139] width 175 height 12
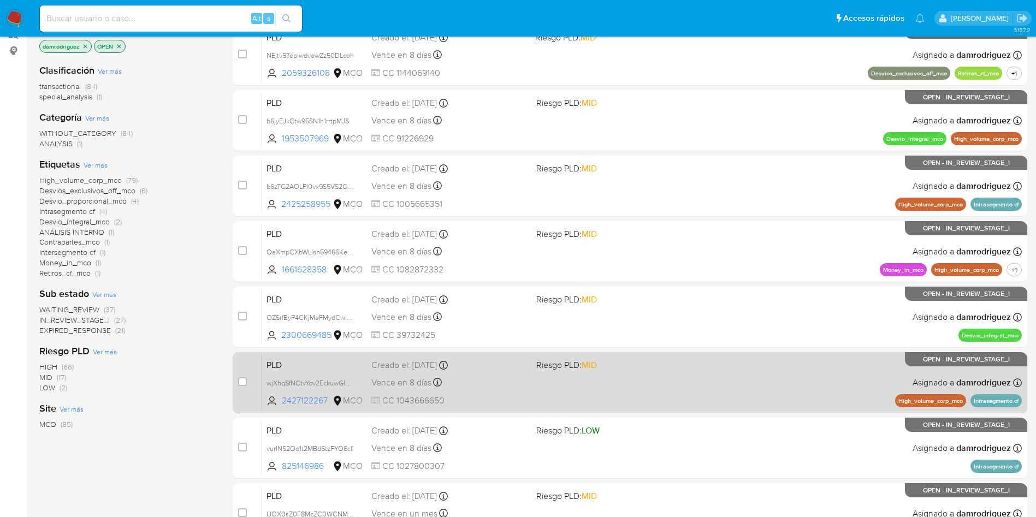
scroll to position [164, 0]
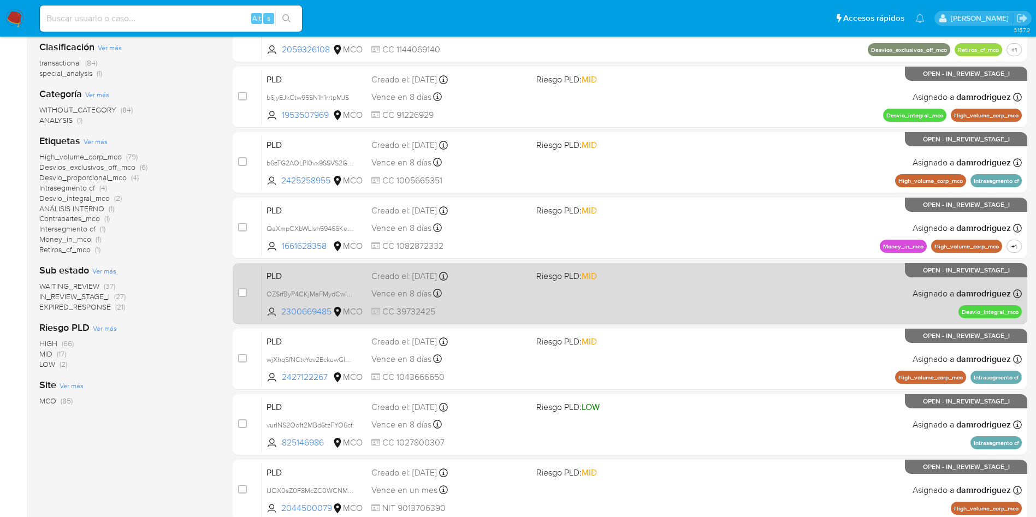
click at [482, 290] on div "Vence en 8 días Vence el [DATE] 07:05:31" at bounding box center [449, 293] width 156 height 15
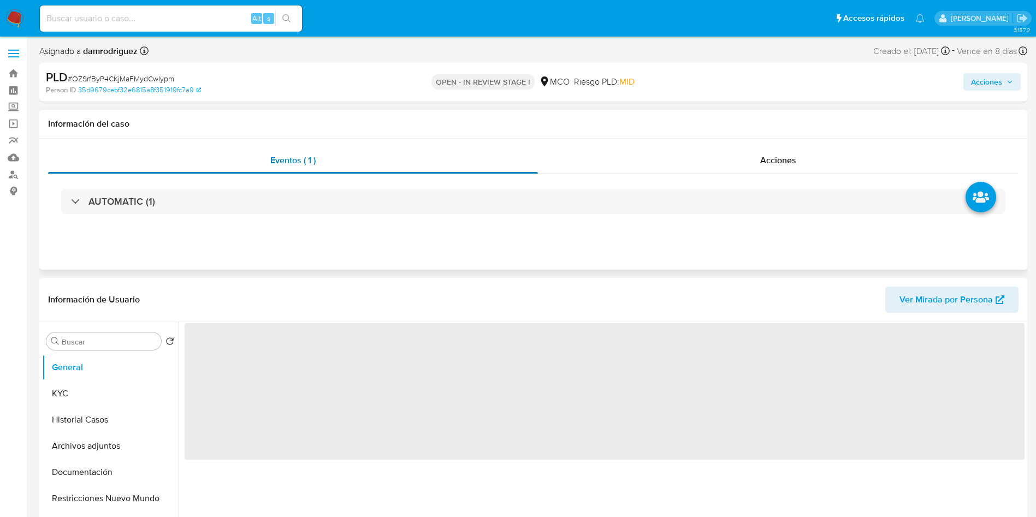
select select "10"
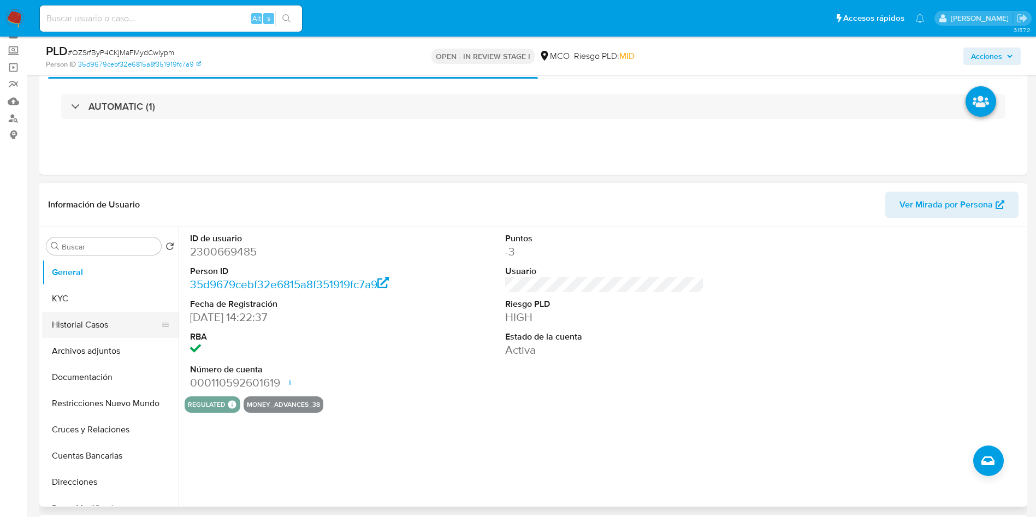
scroll to position [82, 0]
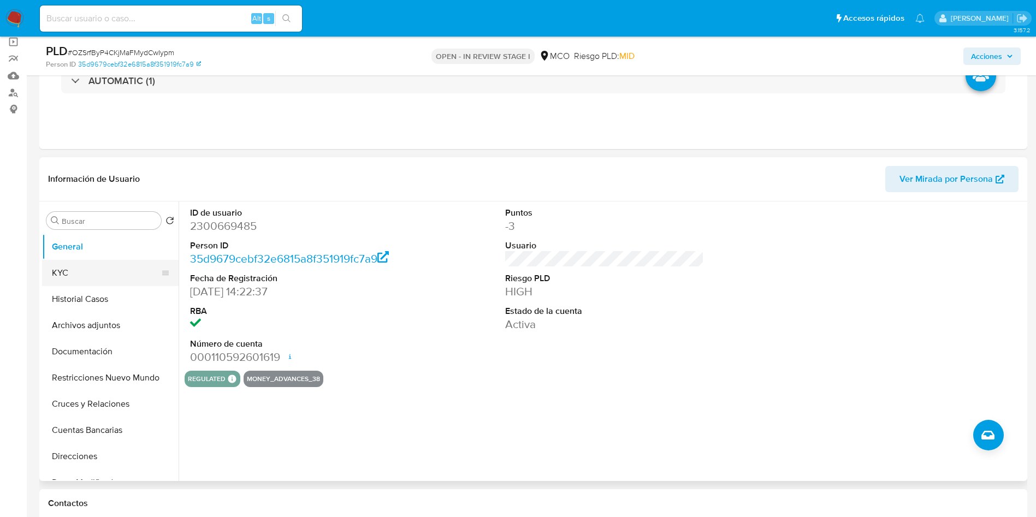
click at [109, 275] on button "KYC" at bounding box center [106, 273] width 128 height 26
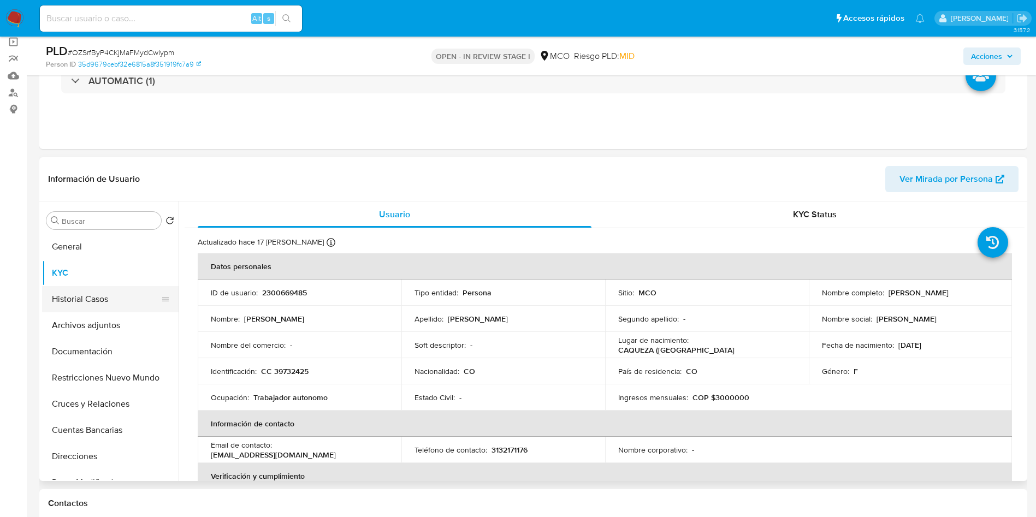
click at [129, 303] on button "Historial Casos" at bounding box center [106, 299] width 128 height 26
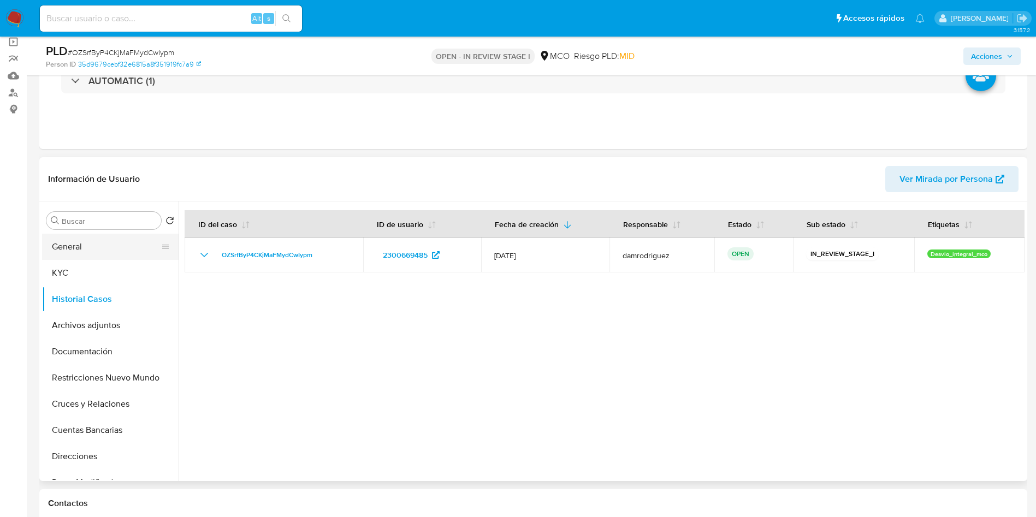
click at [110, 251] on button "General" at bounding box center [106, 247] width 128 height 26
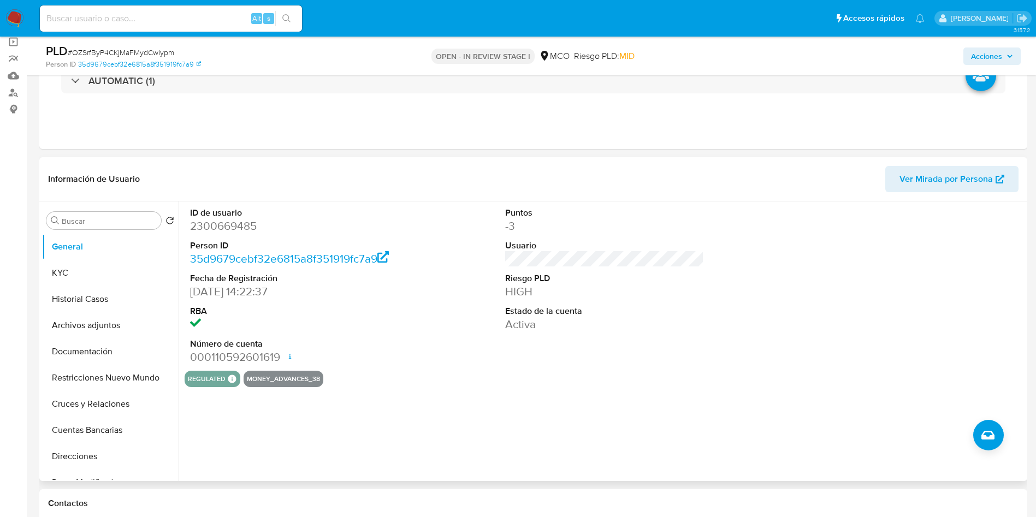
click at [205, 228] on dd "2300669485" at bounding box center [289, 225] width 199 height 15
copy dd "2300669485"
drag, startPoint x: 95, startPoint y: 288, endPoint x: 131, endPoint y: 304, distance: 39.4
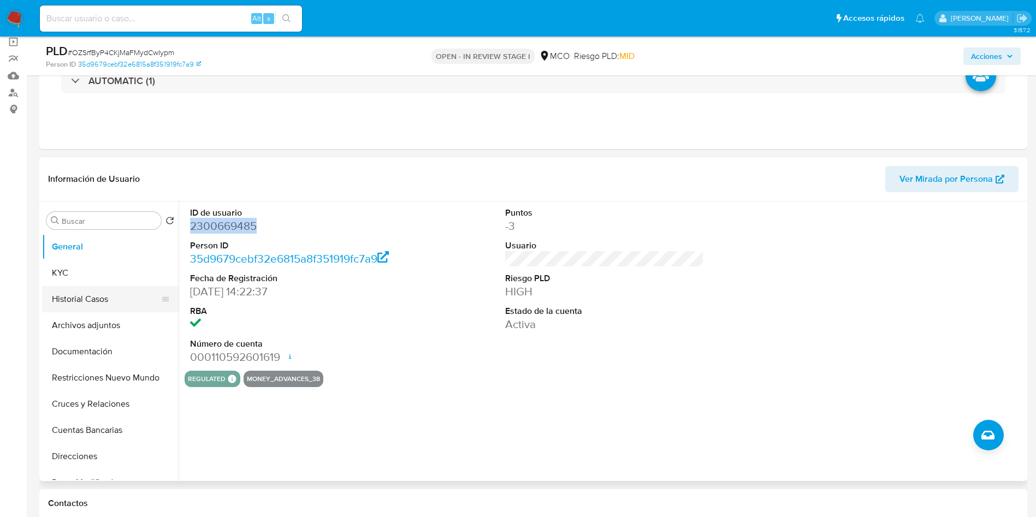
click at [96, 288] on button "Historial Casos" at bounding box center [106, 299] width 128 height 26
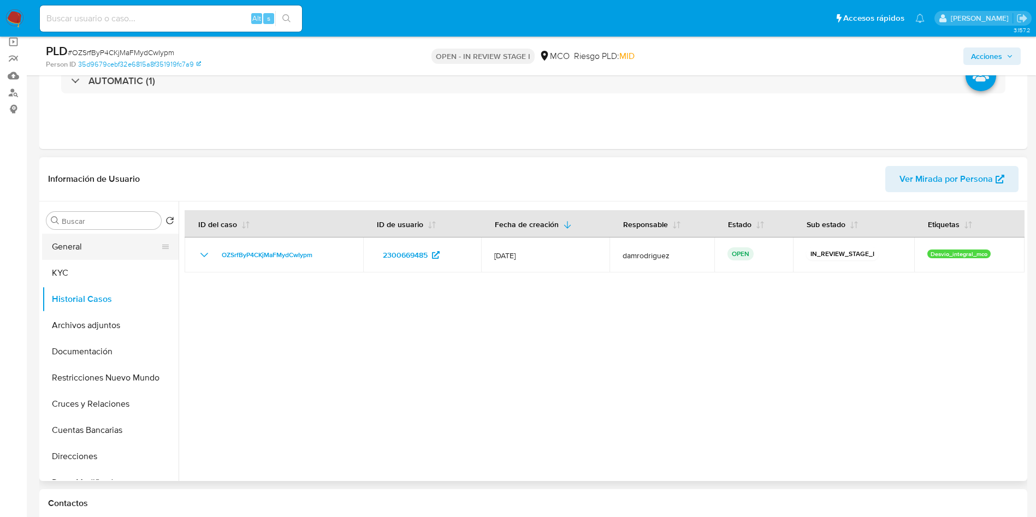
click at [97, 252] on button "General" at bounding box center [106, 247] width 128 height 26
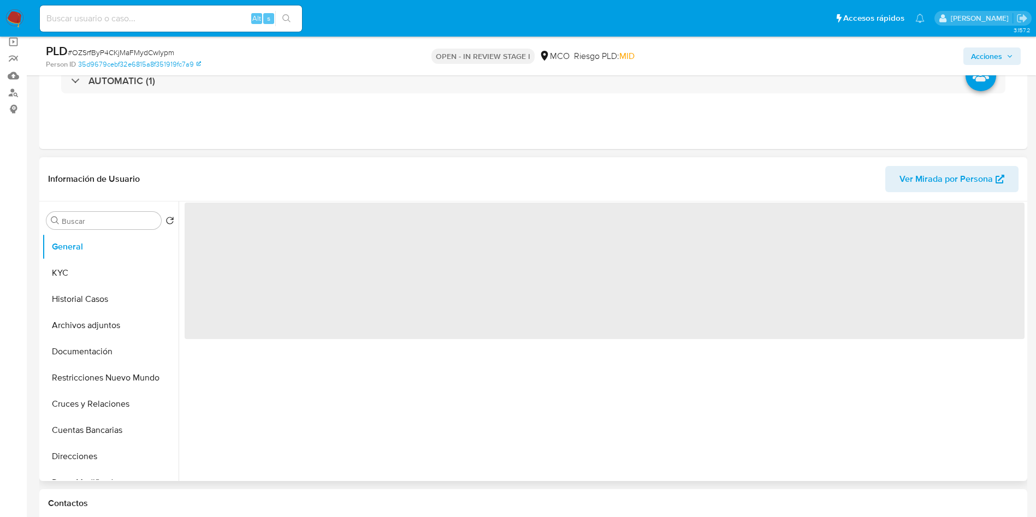
click at [250, 170] on header "Información de Usuario Ver Mirada por Persona" at bounding box center [533, 179] width 970 height 26
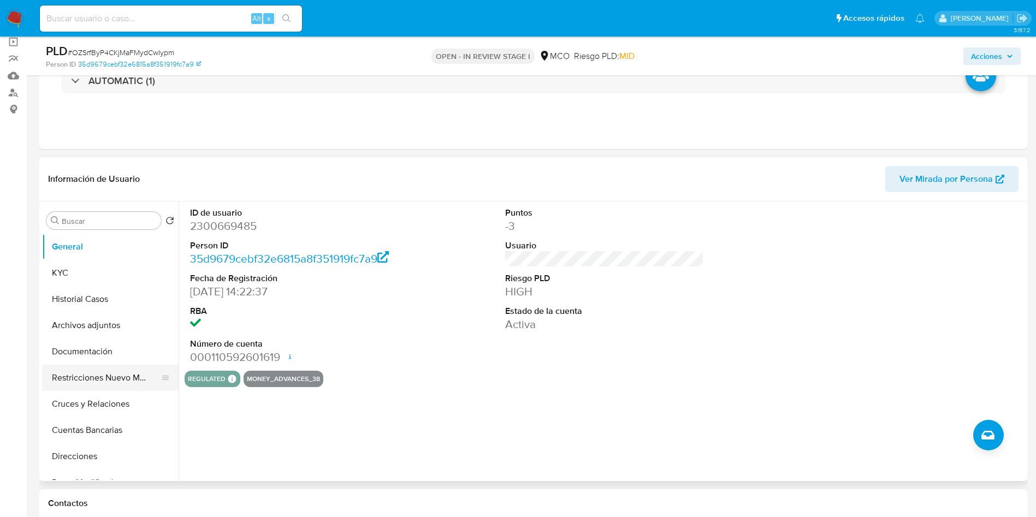
click at [107, 370] on button "Restricciones Nuevo Mundo" at bounding box center [106, 378] width 128 height 26
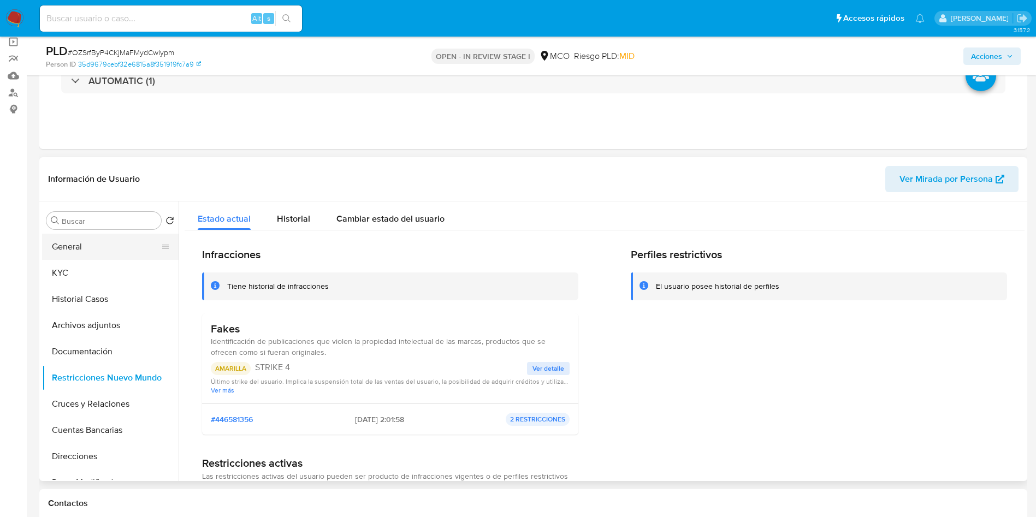
drag, startPoint x: 79, startPoint y: 270, endPoint x: 164, endPoint y: 257, distance: 86.2
click at [80, 270] on button "KYC" at bounding box center [110, 273] width 137 height 26
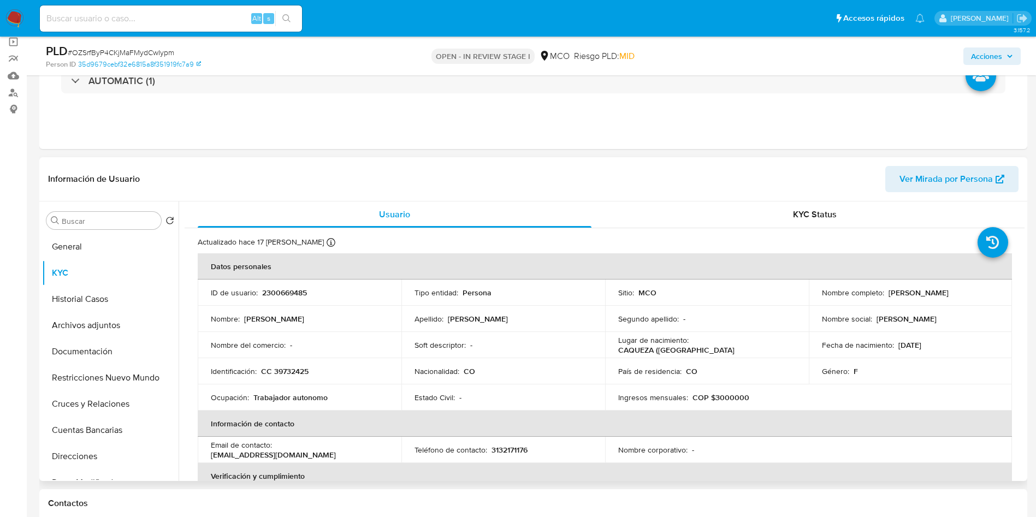
scroll to position [554, 0]
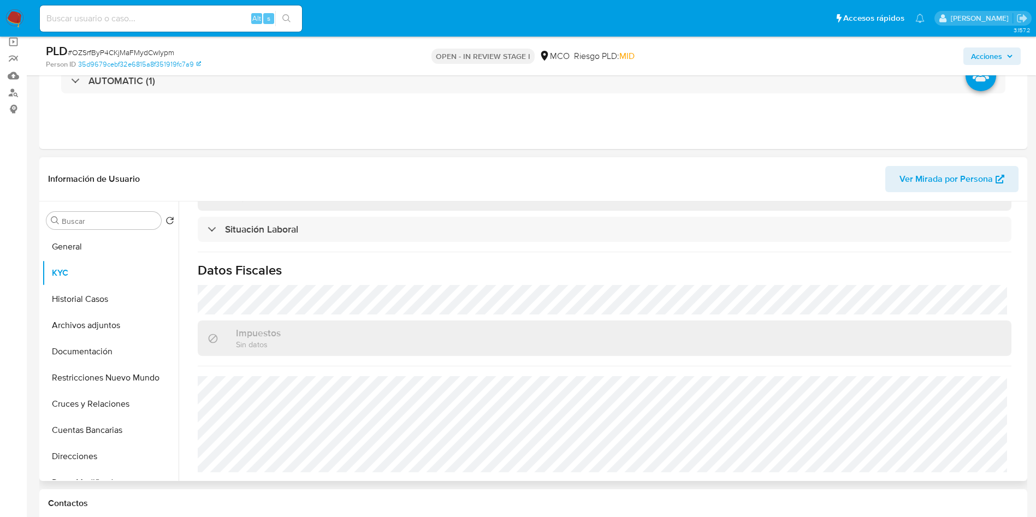
click at [499, 200] on div "Información de Usuario Ver Mirada por Persona" at bounding box center [533, 179] width 988 height 44
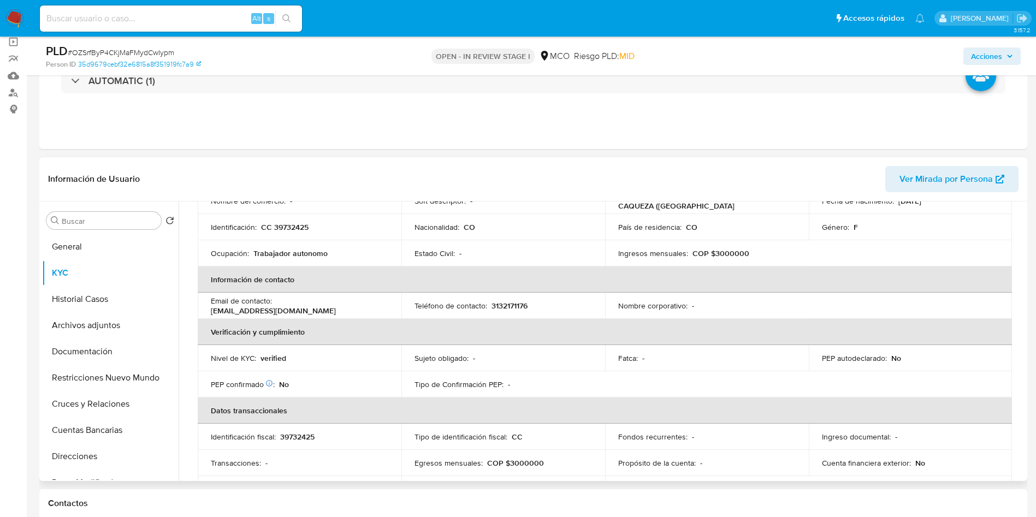
scroll to position [0, 0]
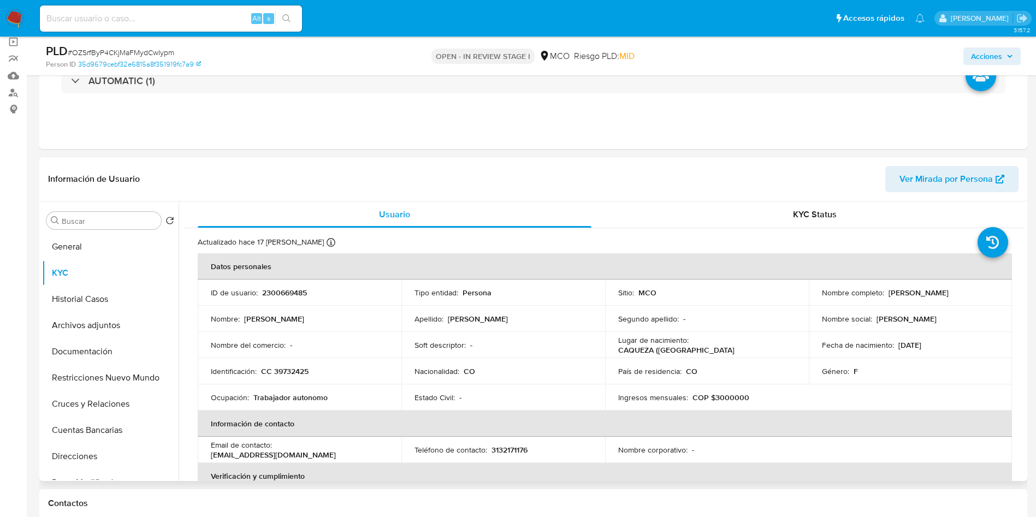
click at [454, 170] on header "Información de Usuario Ver Mirada por Persona" at bounding box center [533, 179] width 970 height 26
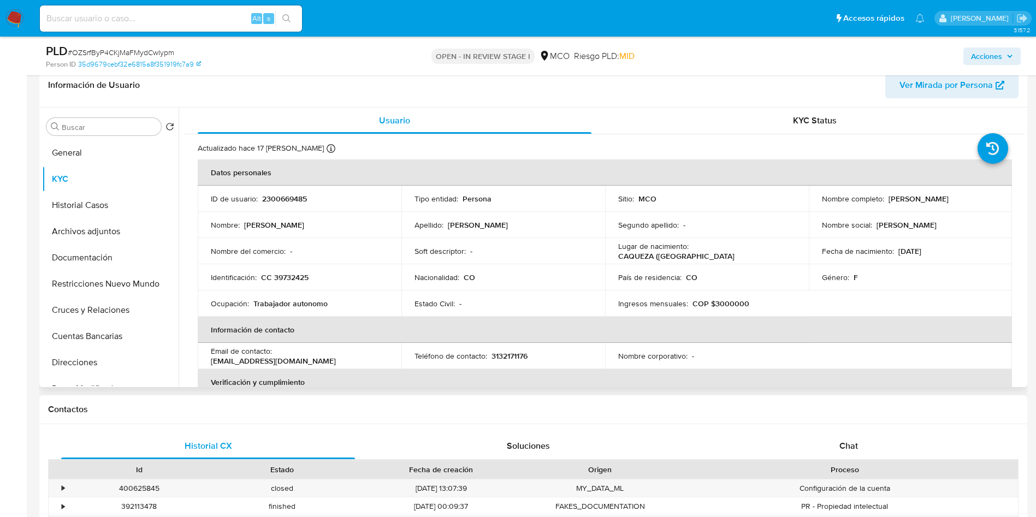
scroll to position [328, 0]
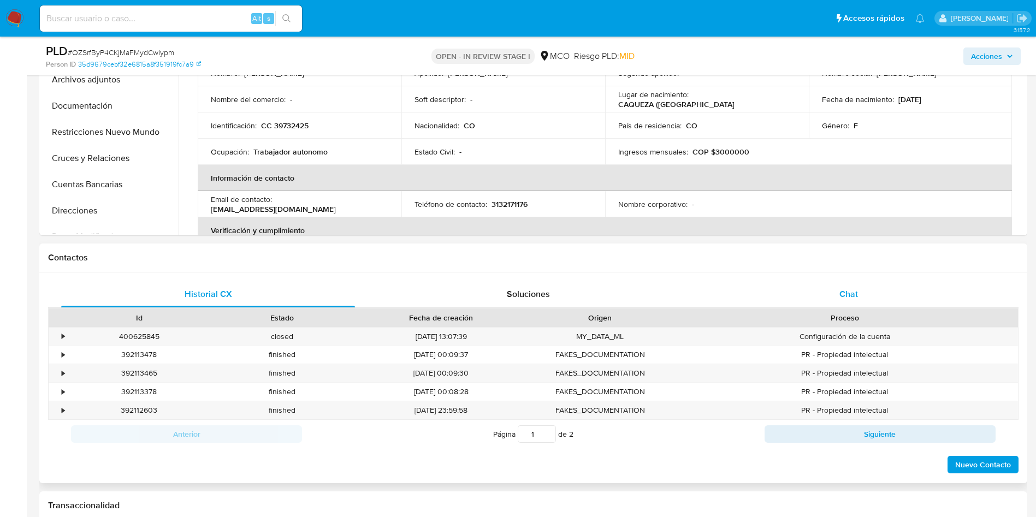
click at [803, 297] on div "Chat" at bounding box center [849, 294] width 294 height 26
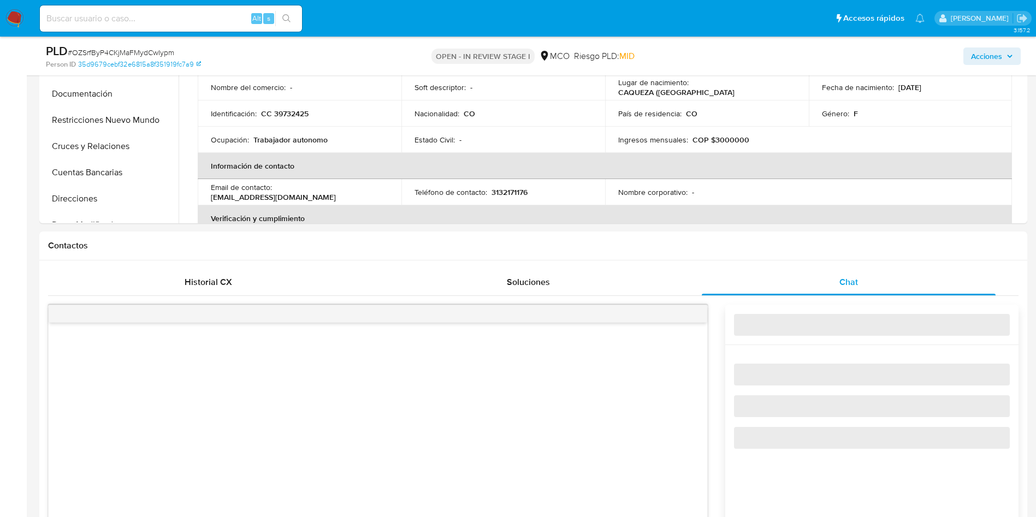
scroll to position [491, 0]
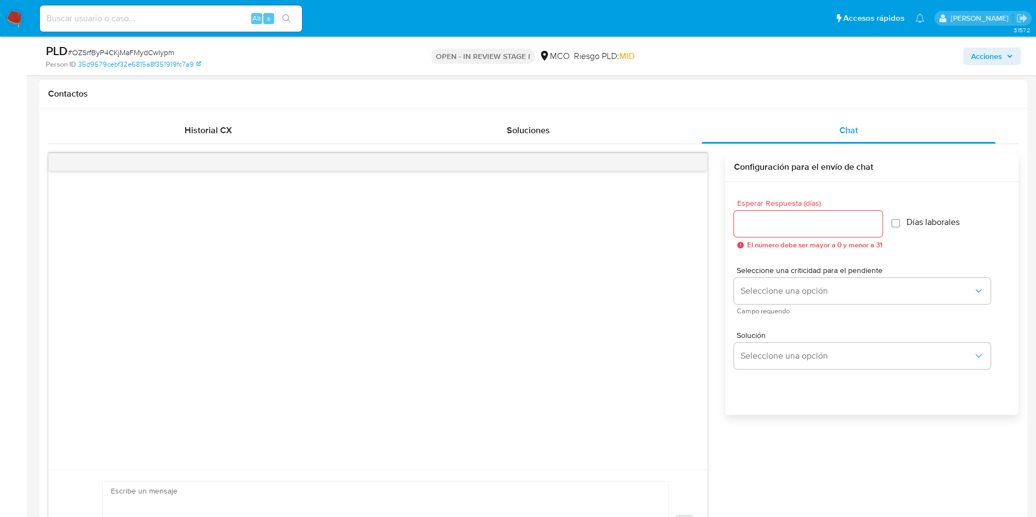
click at [796, 224] on input "Esperar Respuesta (días)" at bounding box center [808, 224] width 149 height 14
type input "2"
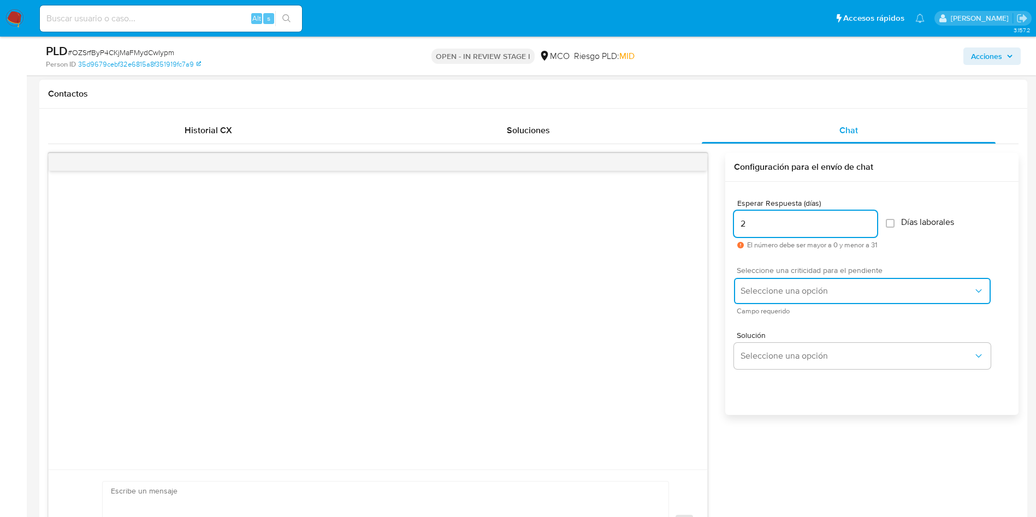
click at [763, 289] on span "Seleccione una opción" at bounding box center [856, 291] width 233 height 11
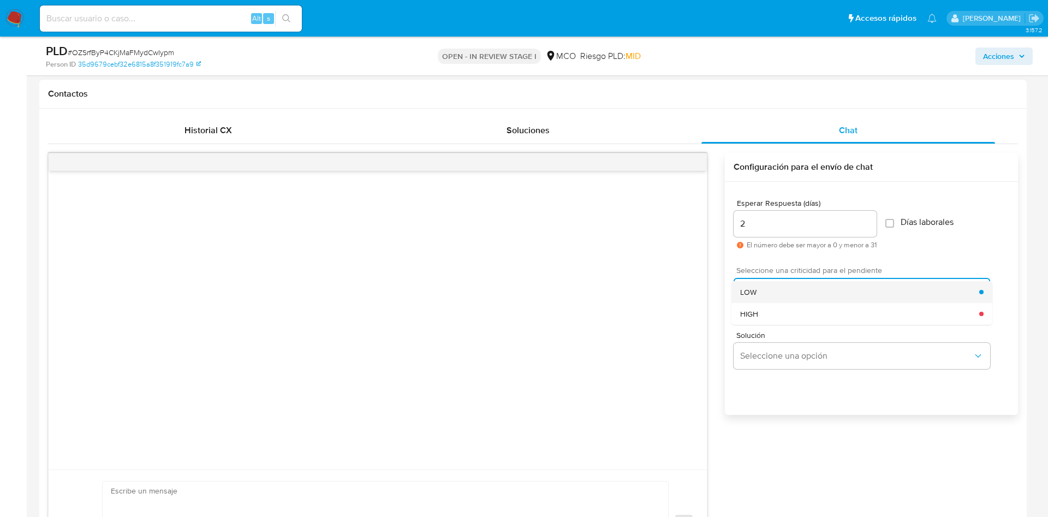
click at [769, 290] on div "LOW" at bounding box center [859, 292] width 239 height 22
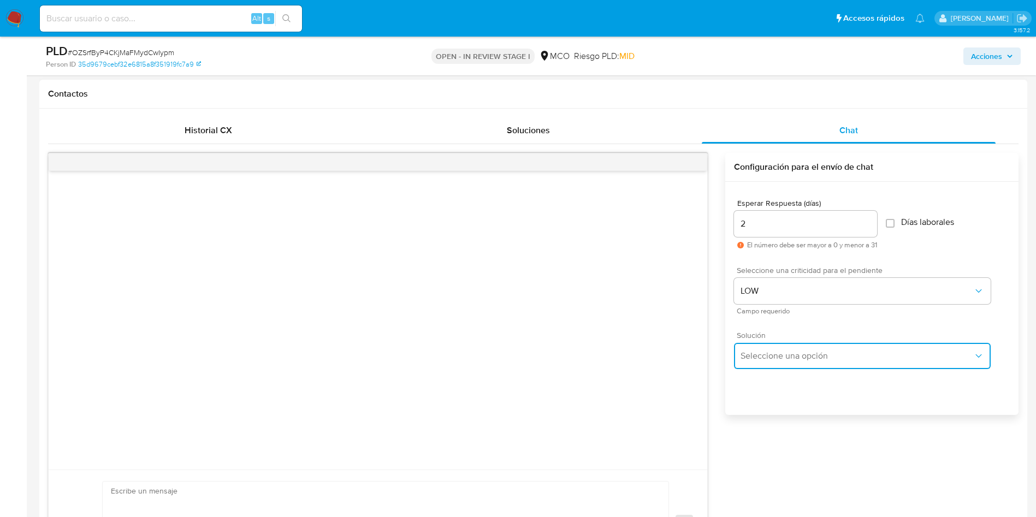
click at [775, 364] on button "Seleccione una opción" at bounding box center [862, 356] width 257 height 26
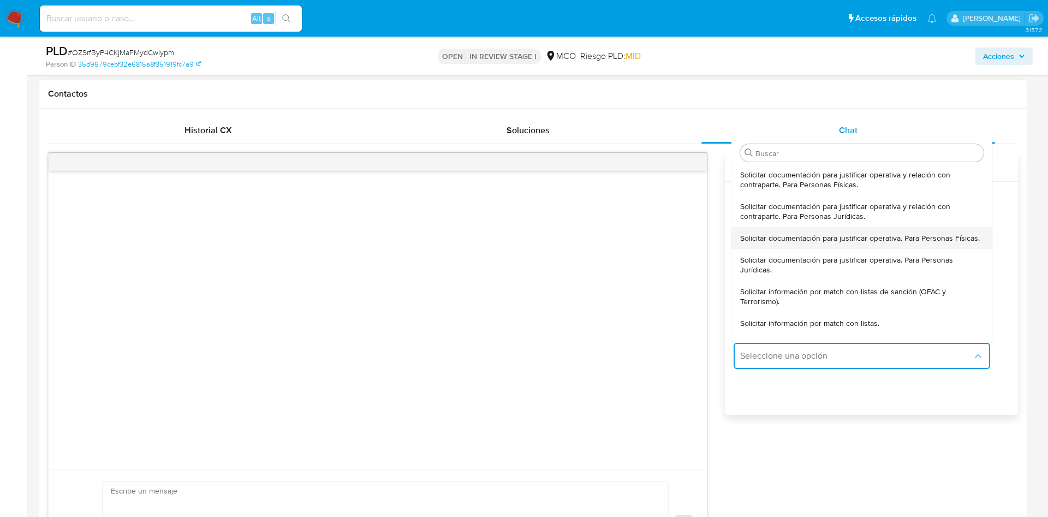
click at [790, 236] on span "Solicitar documentación para justificar operativa. Para Personas Físicas." at bounding box center [860, 238] width 240 height 10
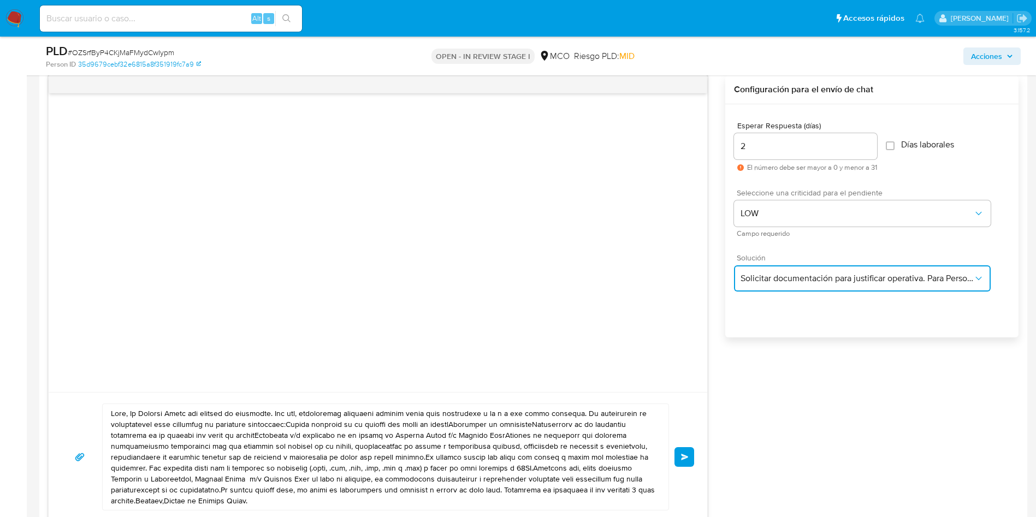
scroll to position [655, 0]
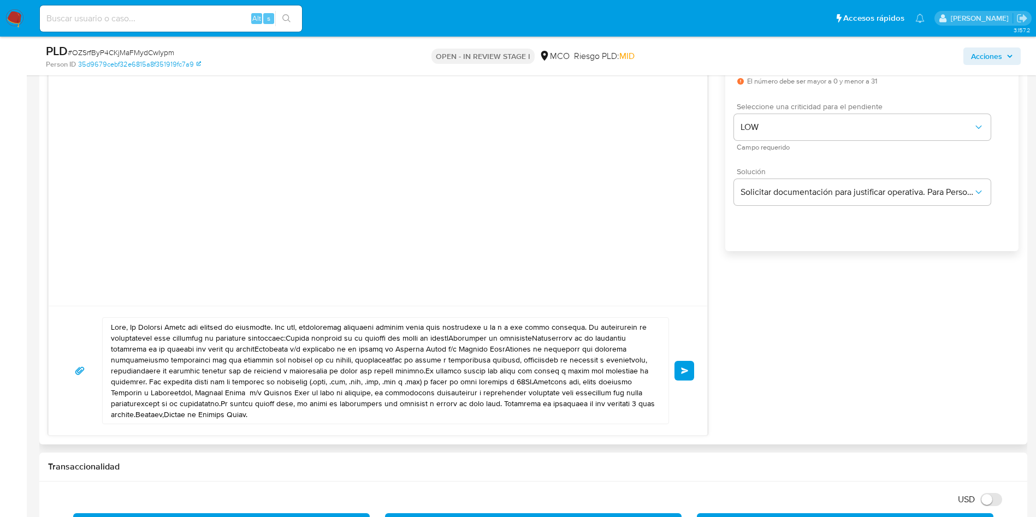
click at [133, 325] on textarea at bounding box center [383, 371] width 544 height 106
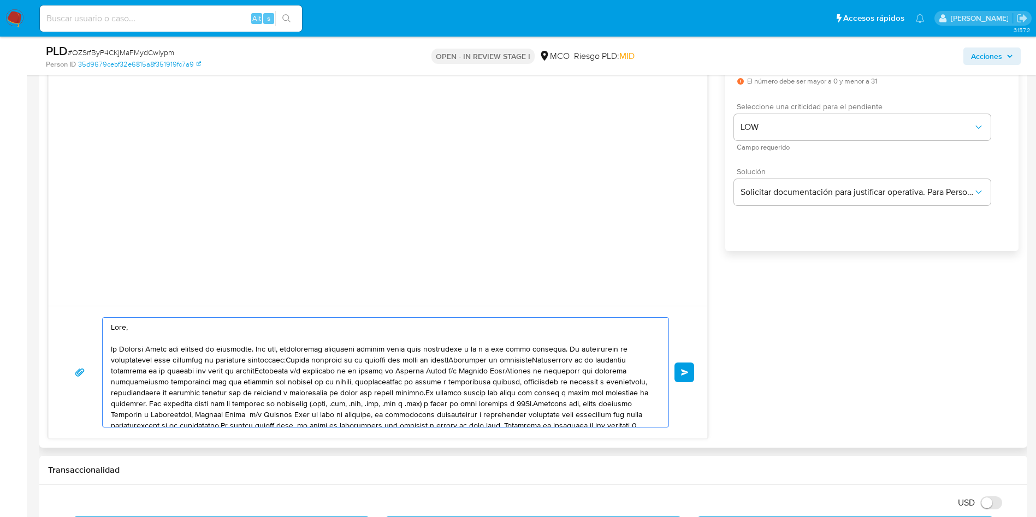
click at [556, 347] on textarea at bounding box center [383, 372] width 544 height 109
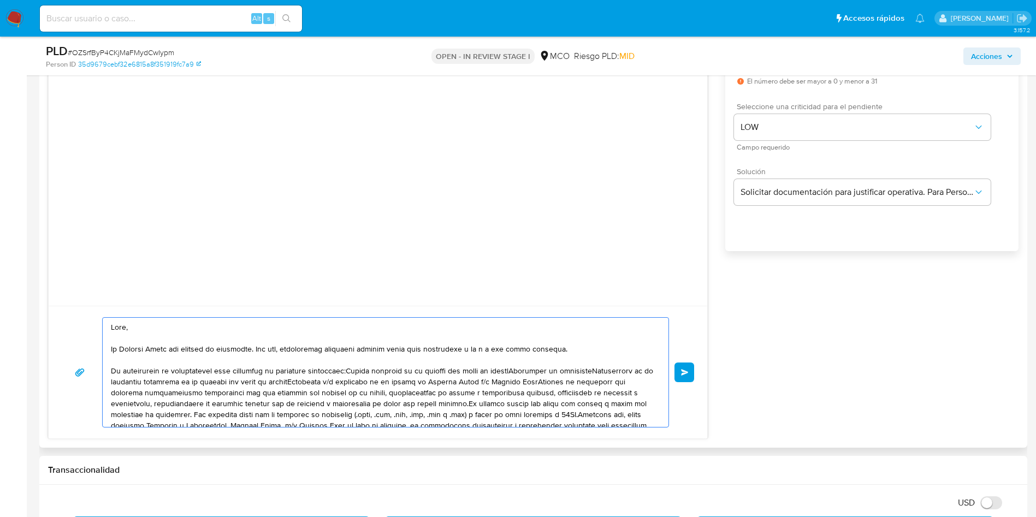
click at [345, 370] on textarea at bounding box center [383, 372] width 544 height 109
click at [290, 382] on textarea at bounding box center [383, 372] width 544 height 109
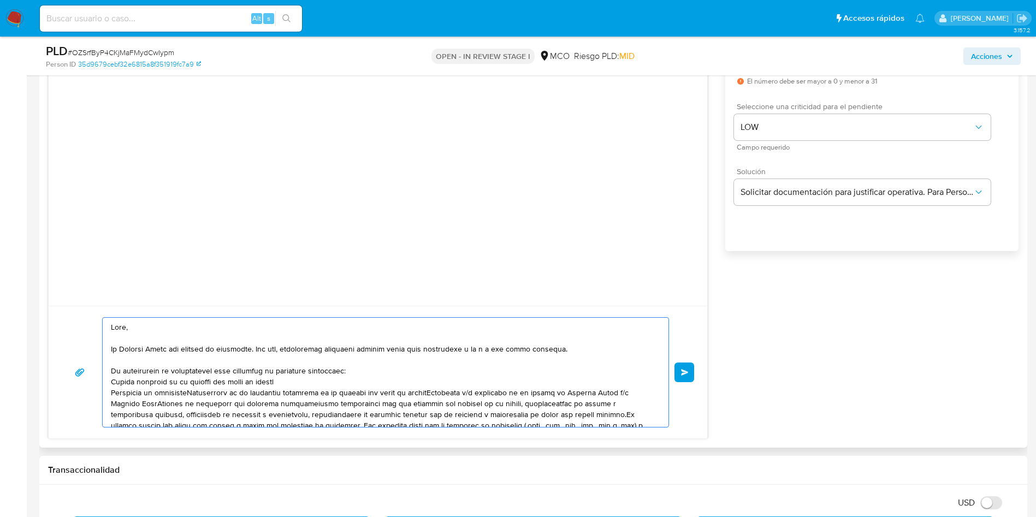
click at [195, 391] on textarea at bounding box center [383, 372] width 544 height 109
click at [357, 402] on textarea at bounding box center [383, 372] width 544 height 109
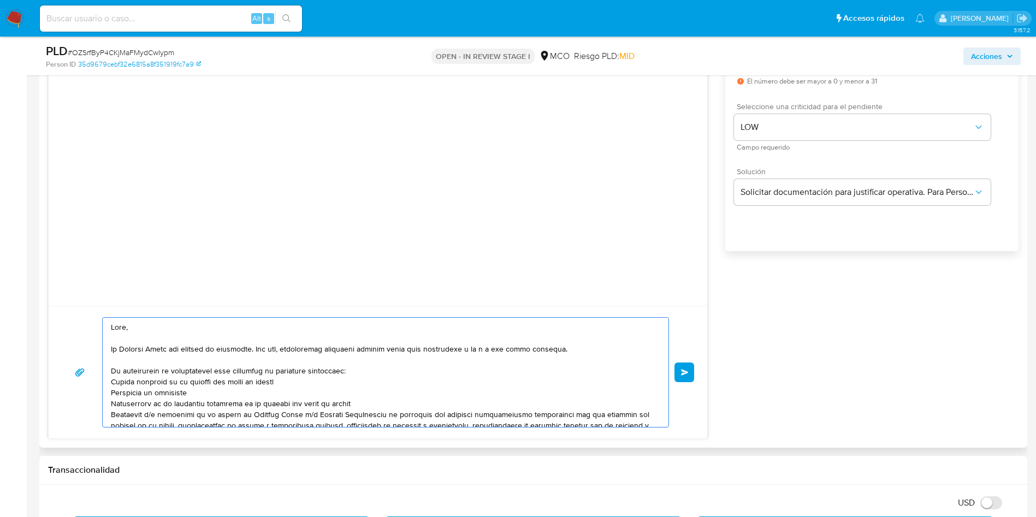
click at [355, 414] on textarea at bounding box center [383, 372] width 544 height 109
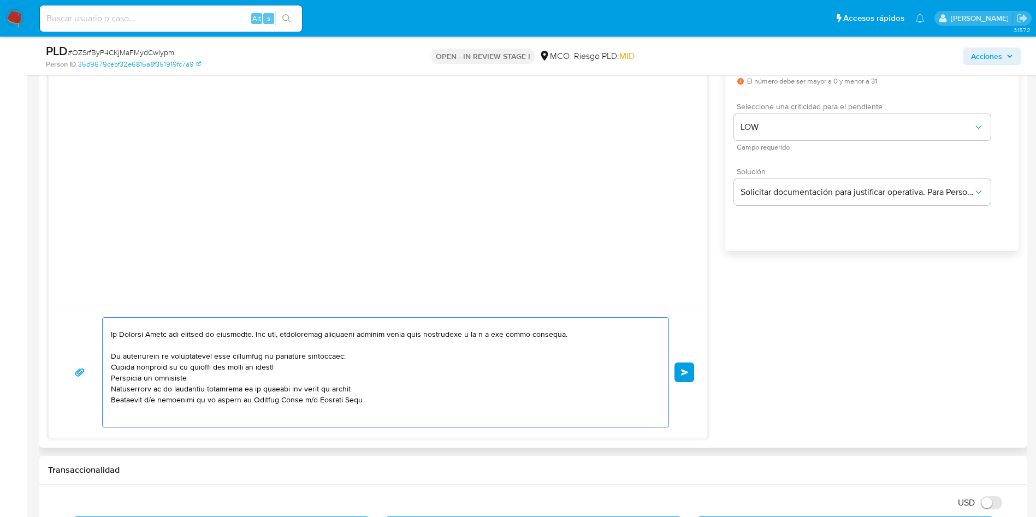
scroll to position [26, 0]
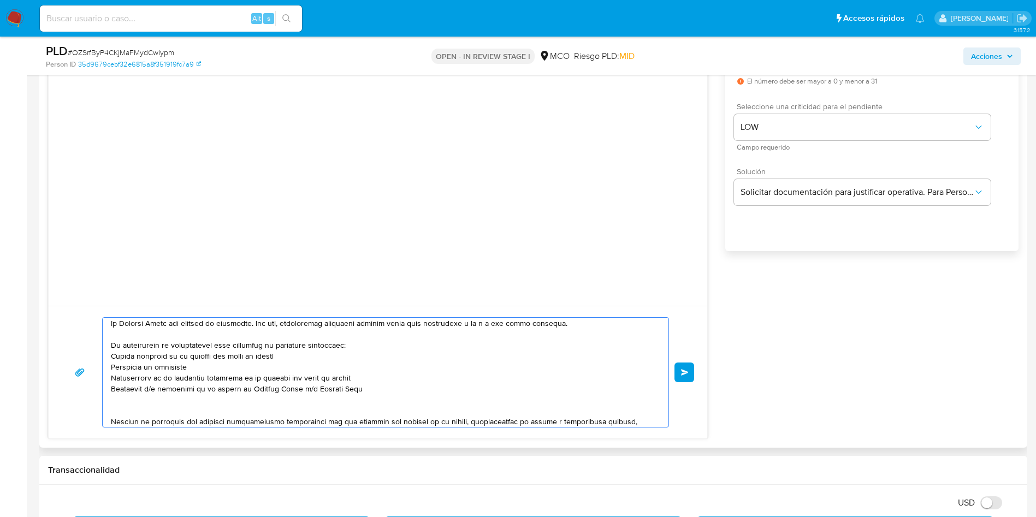
click at [299, 396] on textarea at bounding box center [383, 372] width 544 height 109
paste textarea "José Santiago Padilla Osorio"
click at [372, 391] on textarea at bounding box center [383, 372] width 544 height 109
click at [366, 394] on textarea at bounding box center [383, 372] width 544 height 109
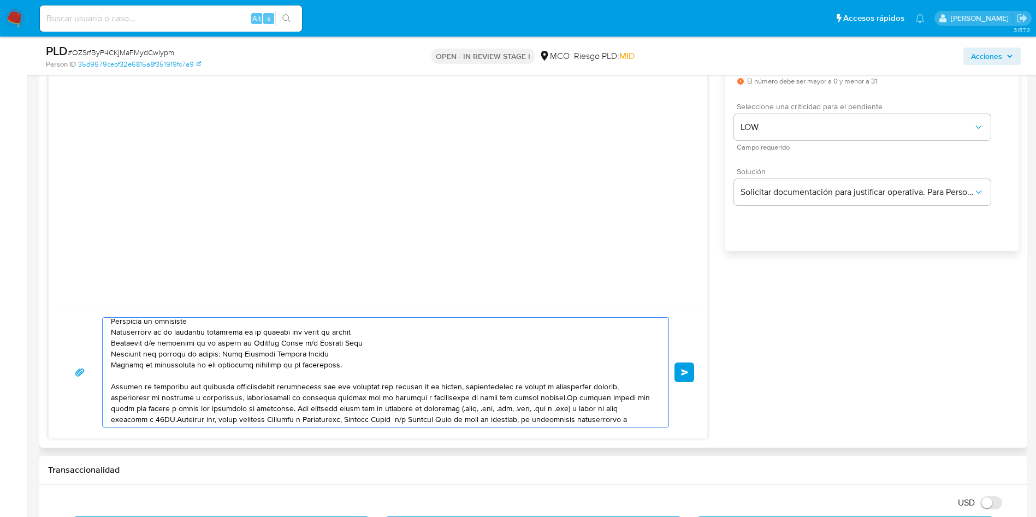
scroll to position [95, 0]
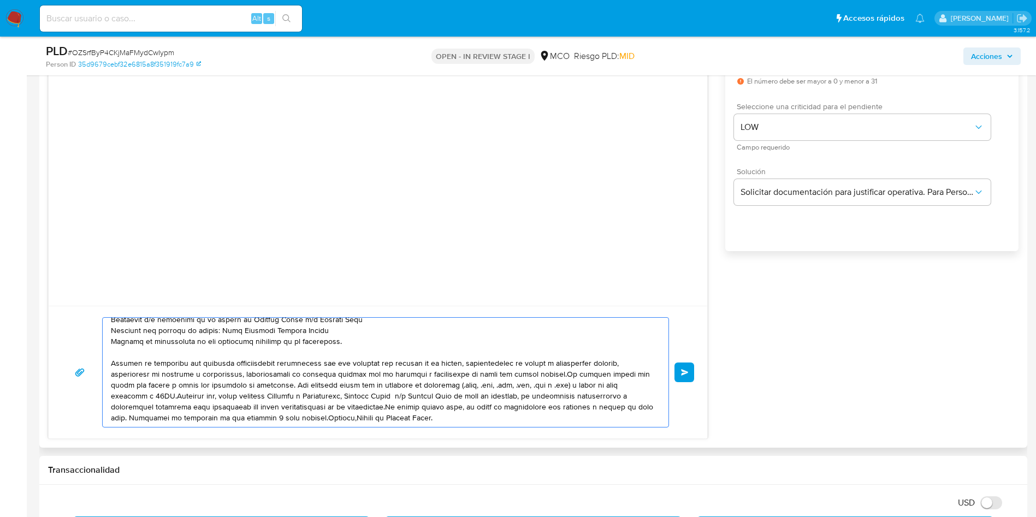
click at [125, 330] on textarea at bounding box center [383, 372] width 544 height 109
drag, startPoint x: 157, startPoint y: 353, endPoint x: 311, endPoint y: 370, distance: 155.5
click at [264, 366] on textarea at bounding box center [383, 372] width 544 height 109
click at [379, 375] on textarea at bounding box center [383, 372] width 544 height 109
drag, startPoint x: 485, startPoint y: 372, endPoint x: 564, endPoint y: 372, distance: 78.6
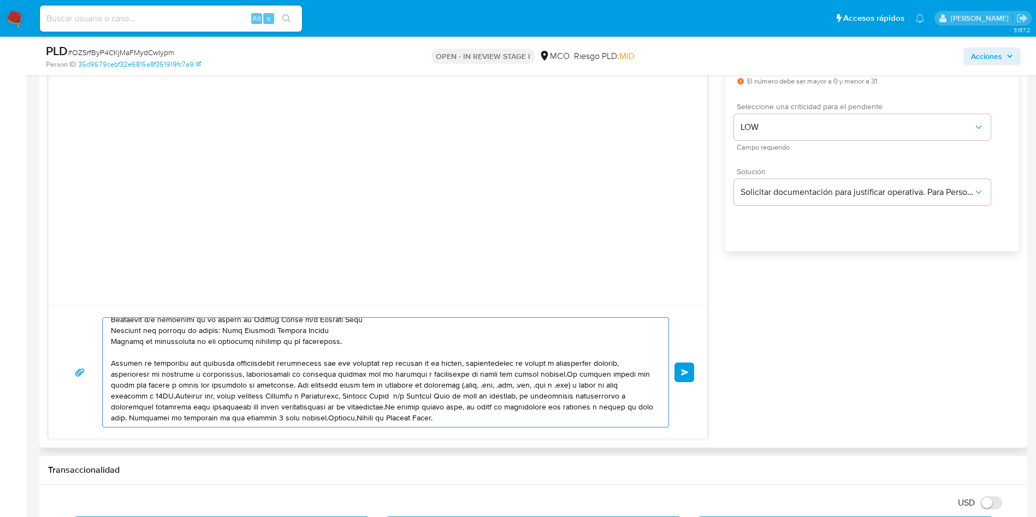
click at [559, 372] on textarea at bounding box center [383, 372] width 544 height 109
click at [547, 372] on textarea at bounding box center [383, 372] width 544 height 109
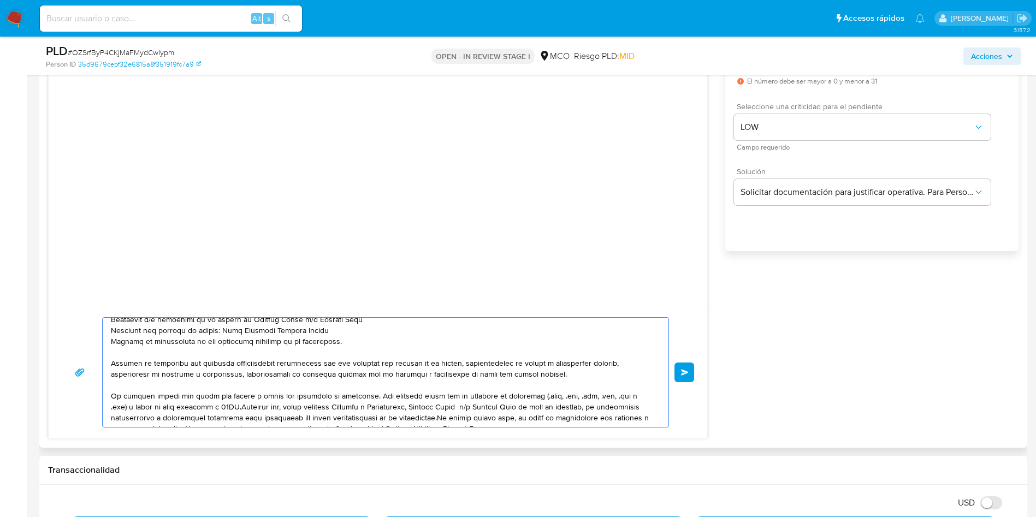
scroll to position [106, 0]
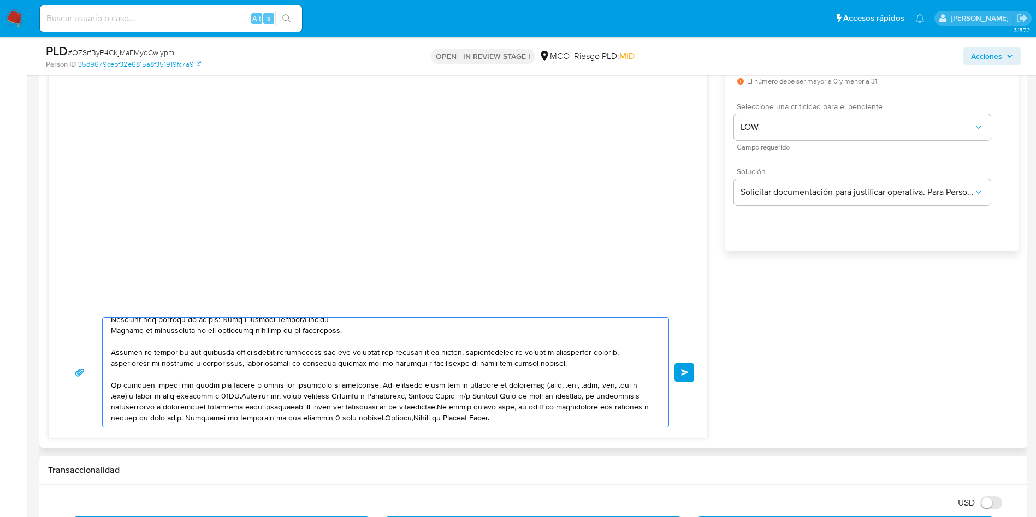
click at [440, 406] on textarea at bounding box center [383, 372] width 544 height 109
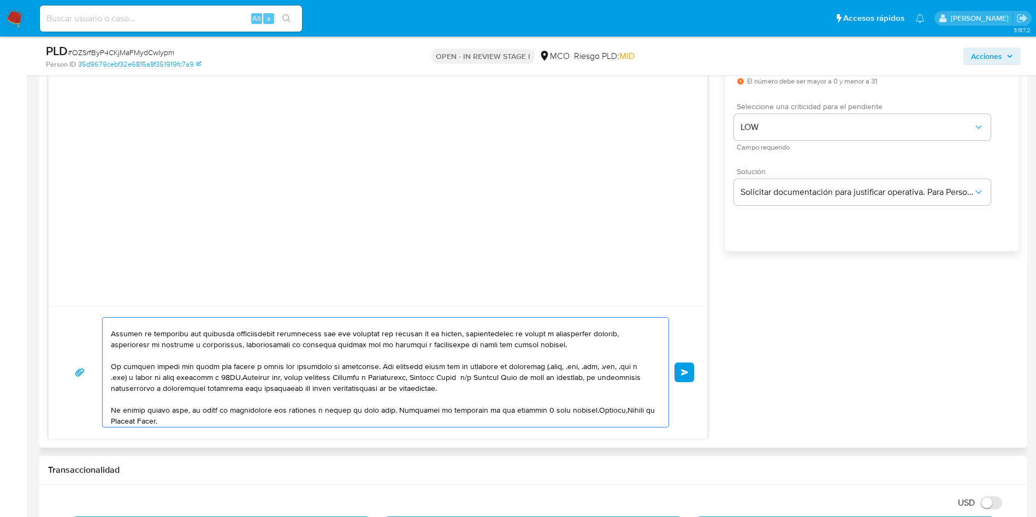
scroll to position [128, 0]
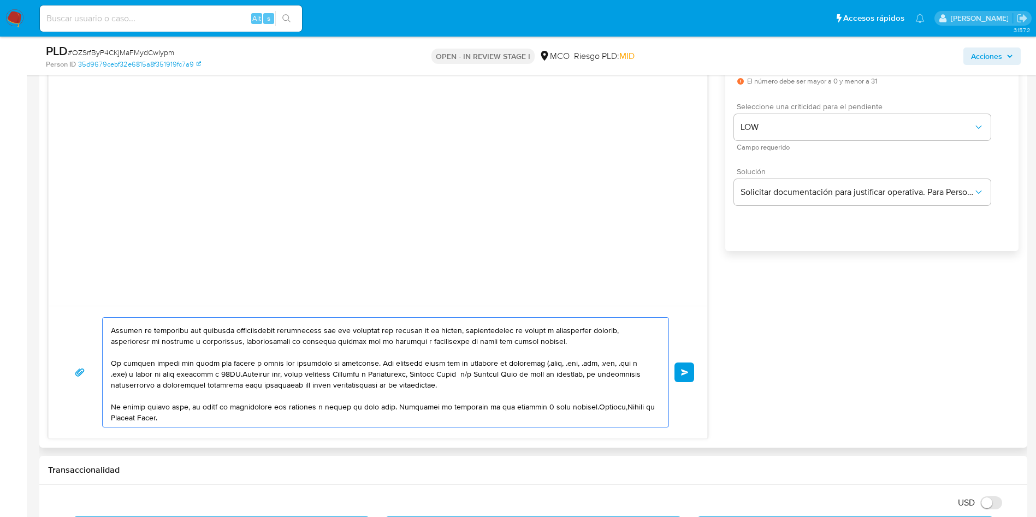
click at [578, 410] on textarea at bounding box center [383, 372] width 544 height 109
click at [531, 407] on textarea at bounding box center [383, 372] width 544 height 109
click at [578, 408] on textarea at bounding box center [383, 372] width 544 height 109
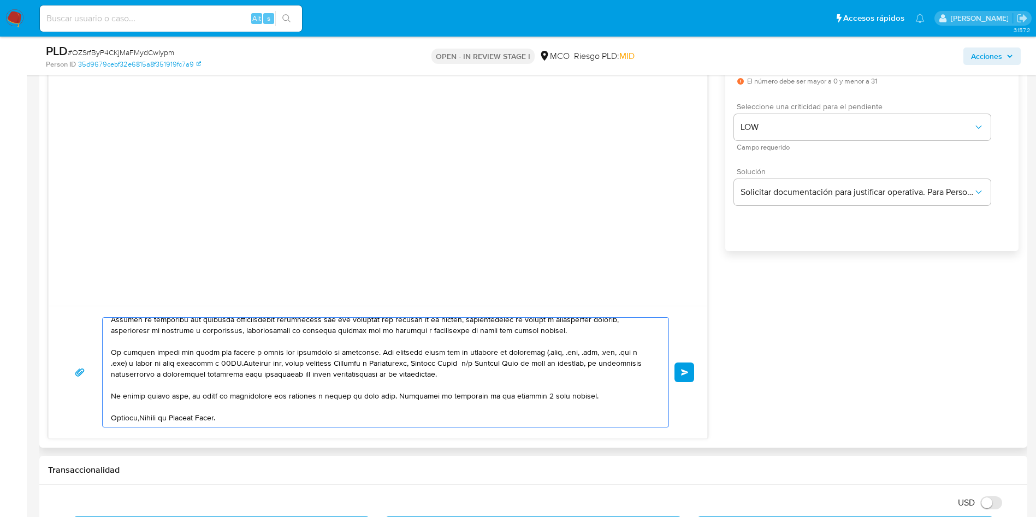
click at [140, 415] on textarea at bounding box center [383, 372] width 544 height 109
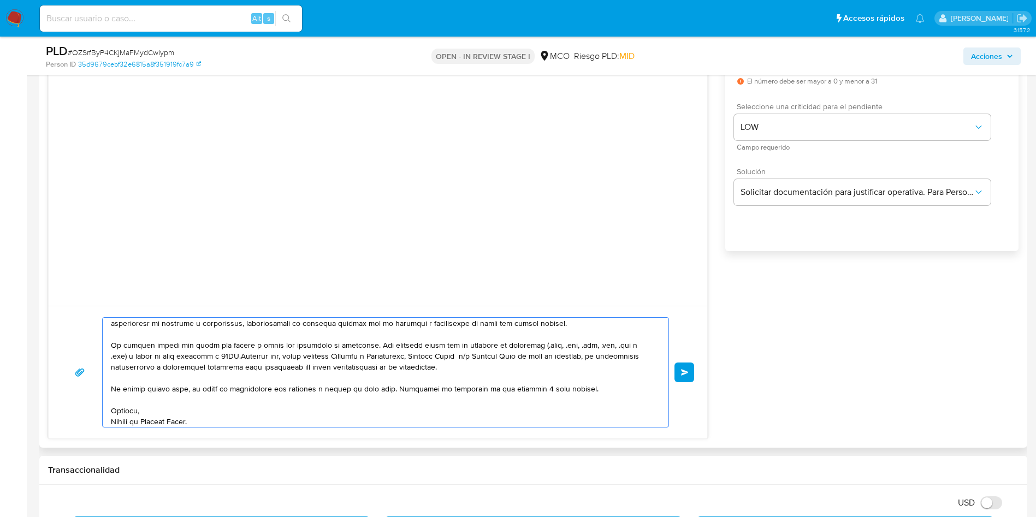
click at [246, 414] on textarea at bounding box center [383, 372] width 544 height 109
click at [230, 423] on textarea at bounding box center [383, 372] width 544 height 109
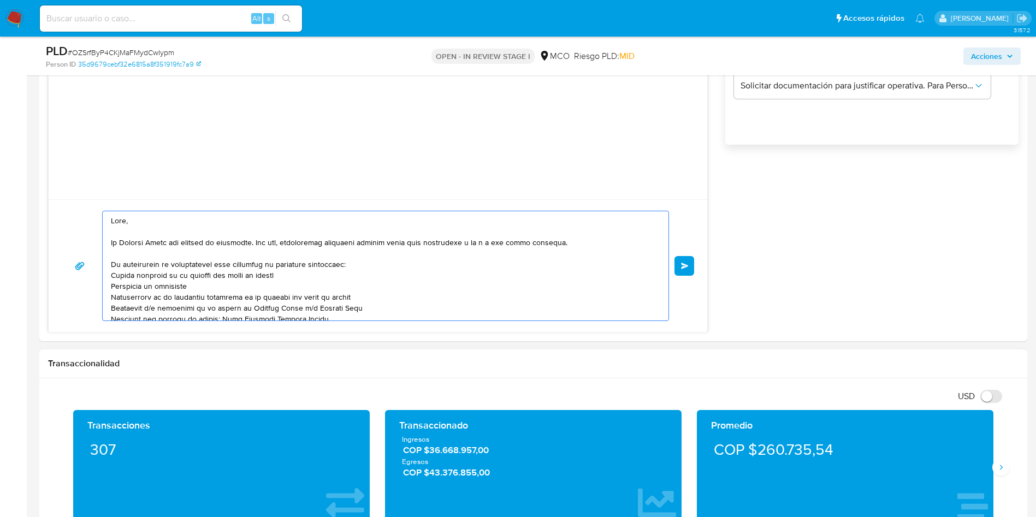
scroll to position [819, 0]
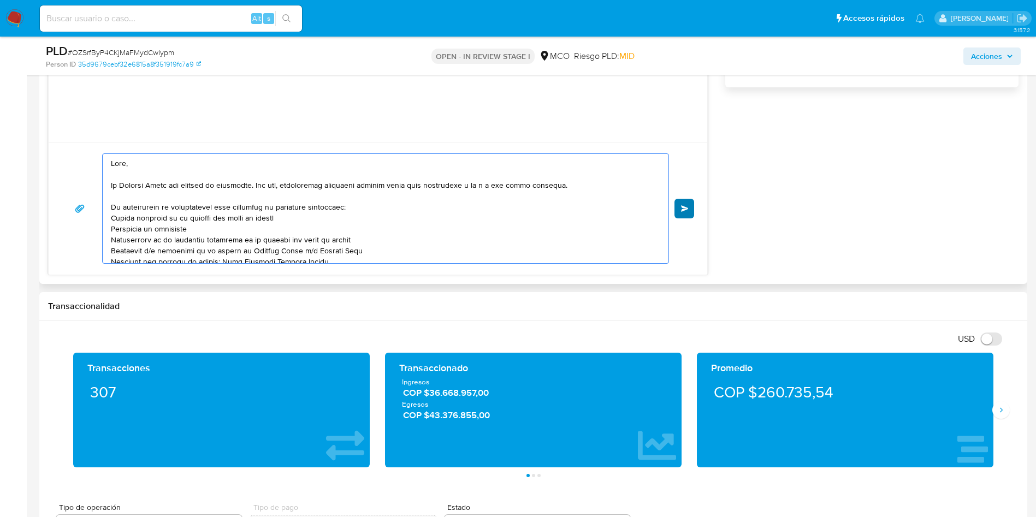
type textarea "Hola, En Mercado Libre nos importa tu seguridad. Por eso, necesitamos verificar…"
click at [680, 210] on button "Enviar" at bounding box center [684, 209] width 20 height 20
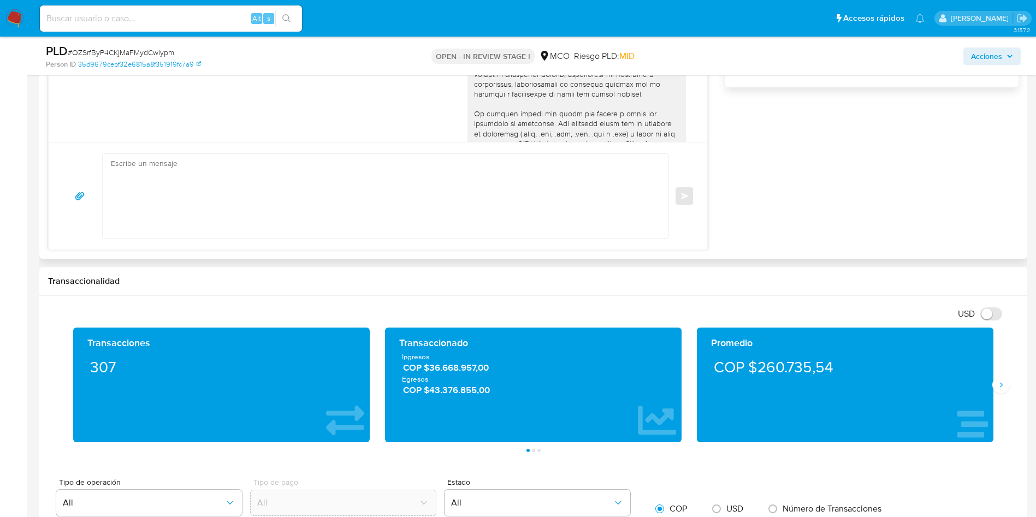
scroll to position [121, 0]
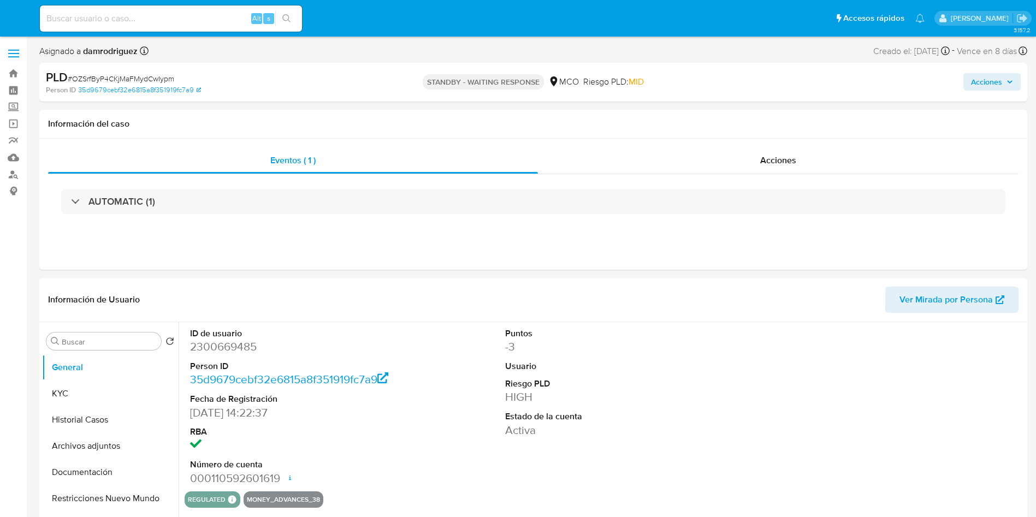
select select "10"
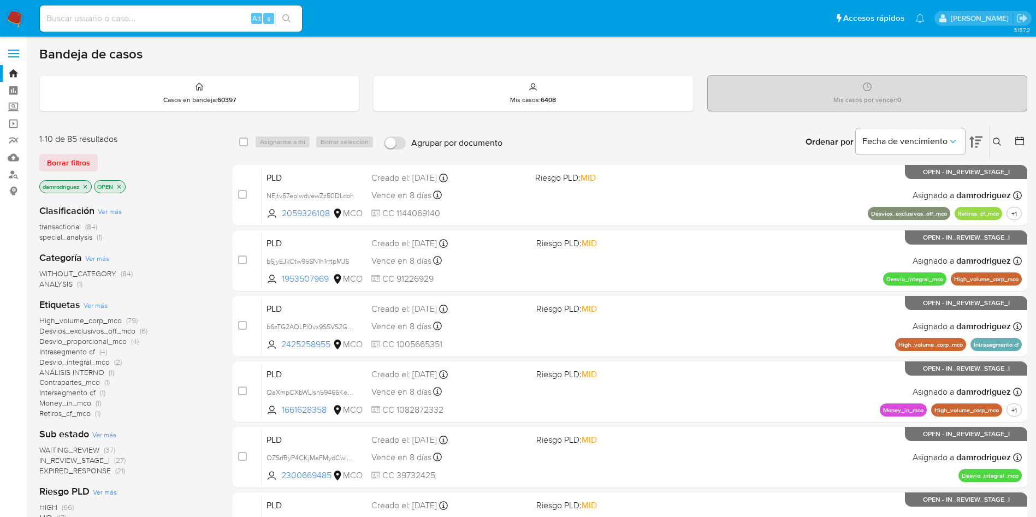
scroll to position [164, 0]
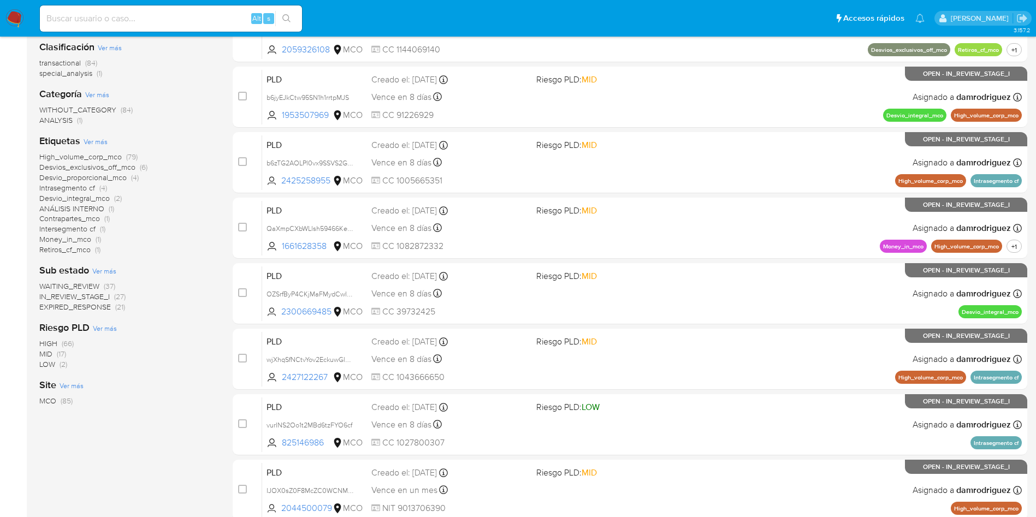
click at [23, 11] on nav "Pausado Ver notificaciones Alt s Accesos rápidos Presiona las siguientes teclas…" at bounding box center [518, 18] width 1036 height 37
drag, startPoint x: 21, startPoint y: 14, endPoint x: 29, endPoint y: 4, distance: 13.2
click at [21, 14] on img at bounding box center [14, 18] width 19 height 19
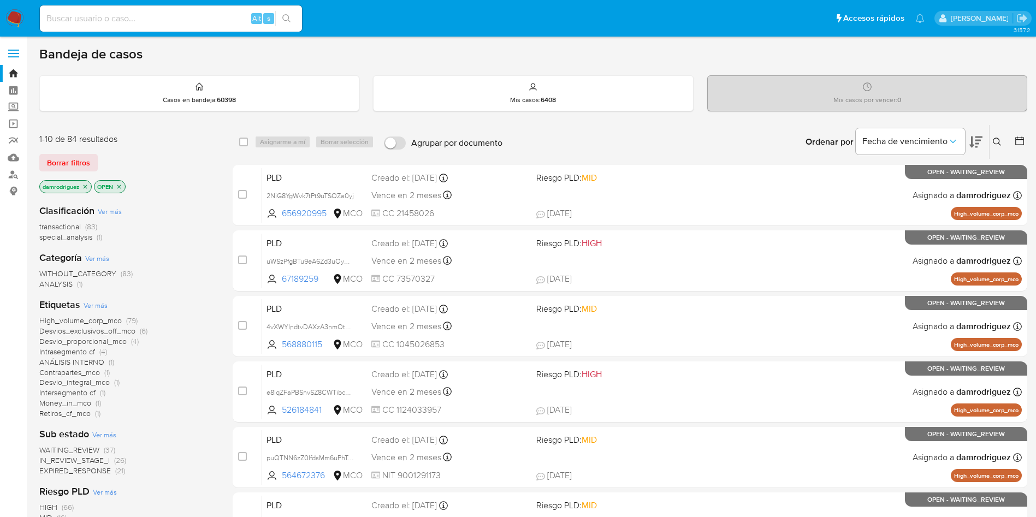
click at [17, 16] on img at bounding box center [14, 18] width 19 height 19
click at [188, 7] on div "Alt s" at bounding box center [171, 18] width 262 height 26
click at [182, 18] on input at bounding box center [171, 18] width 262 height 14
paste input "IICGfhUh1tkXcLOsY7xaSRsQ"
type input "IICGfhUh1tkXcLOsY7xaSRsQ"
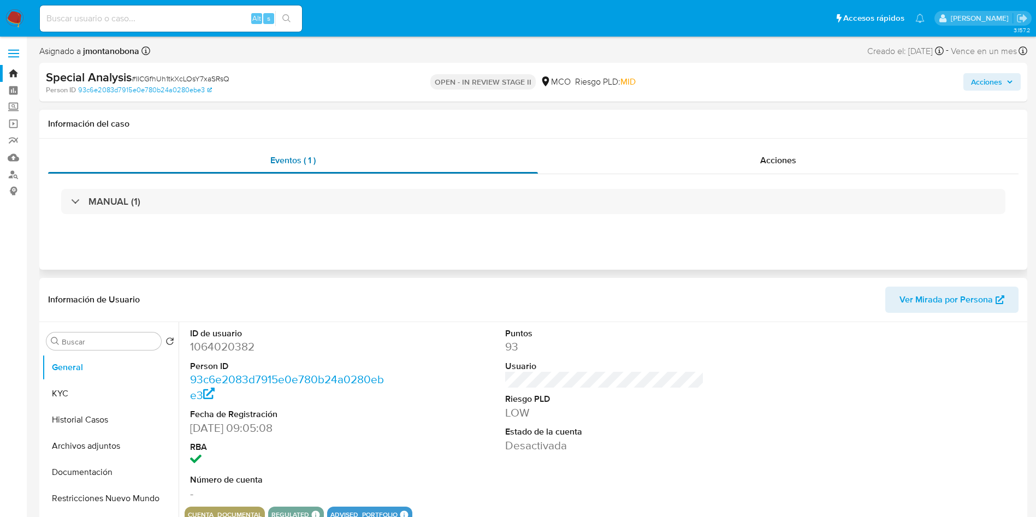
select select "10"
click at [796, 159] on span "Acciones" at bounding box center [778, 160] width 36 height 13
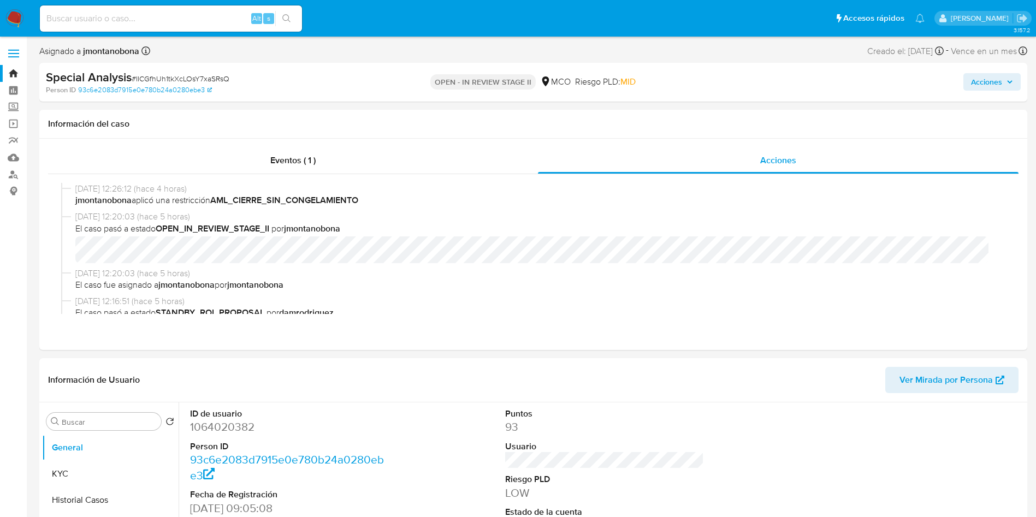
click at [21, 20] on img at bounding box center [14, 18] width 19 height 19
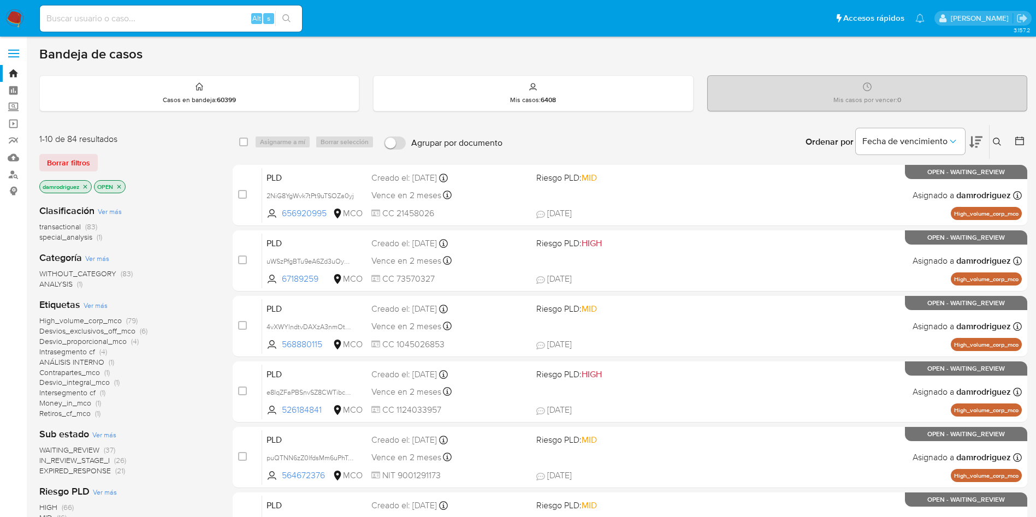
click at [86, 187] on icon "close-filter" at bounding box center [86, 187] width 4 height 4
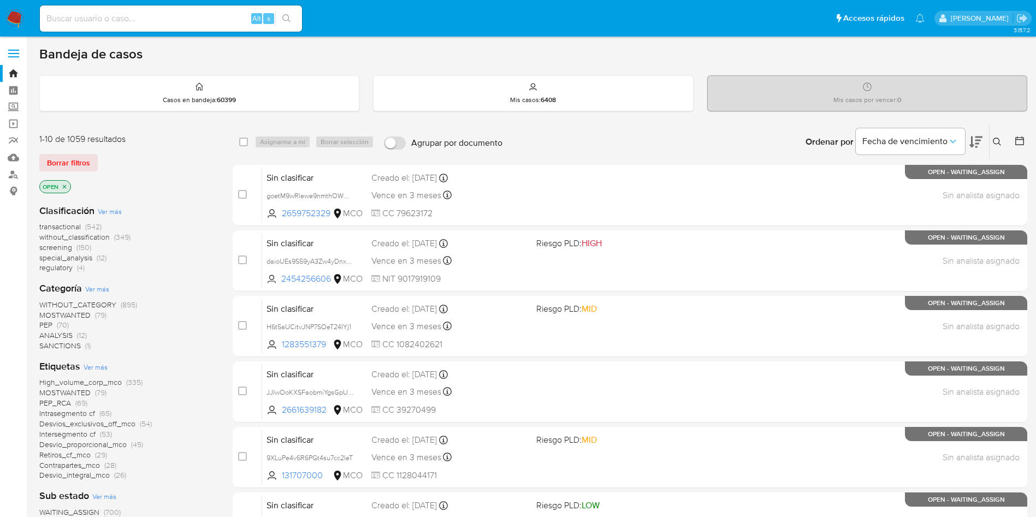
click at [84, 238] on span "without_classification" at bounding box center [74, 237] width 70 height 11
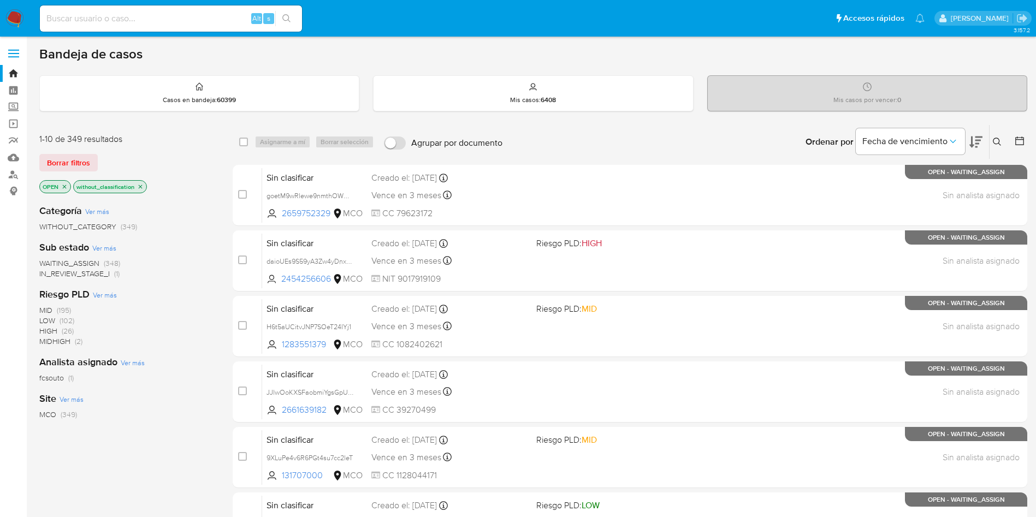
click at [84, 261] on span "WAITING_ASSIGN" at bounding box center [69, 263] width 60 height 11
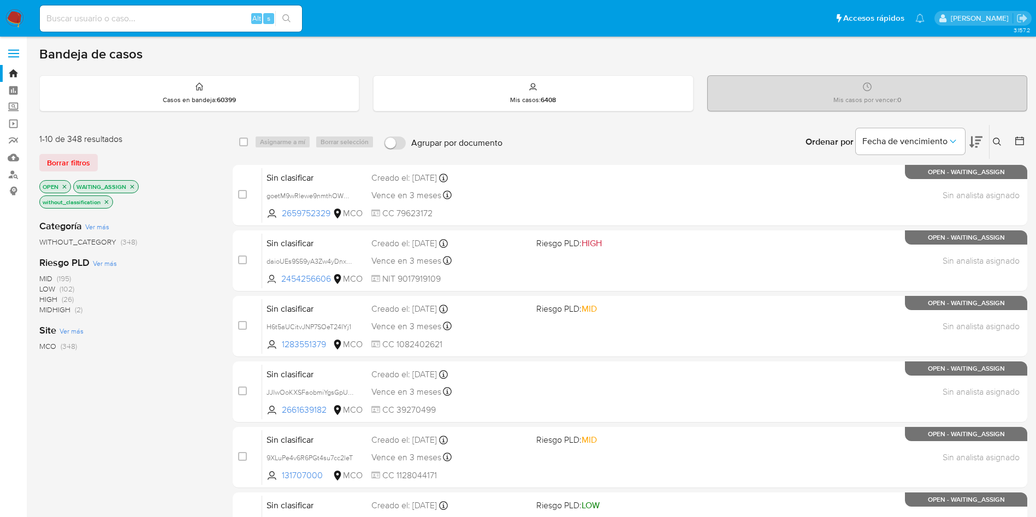
click at [979, 137] on icon at bounding box center [975, 142] width 13 height 11
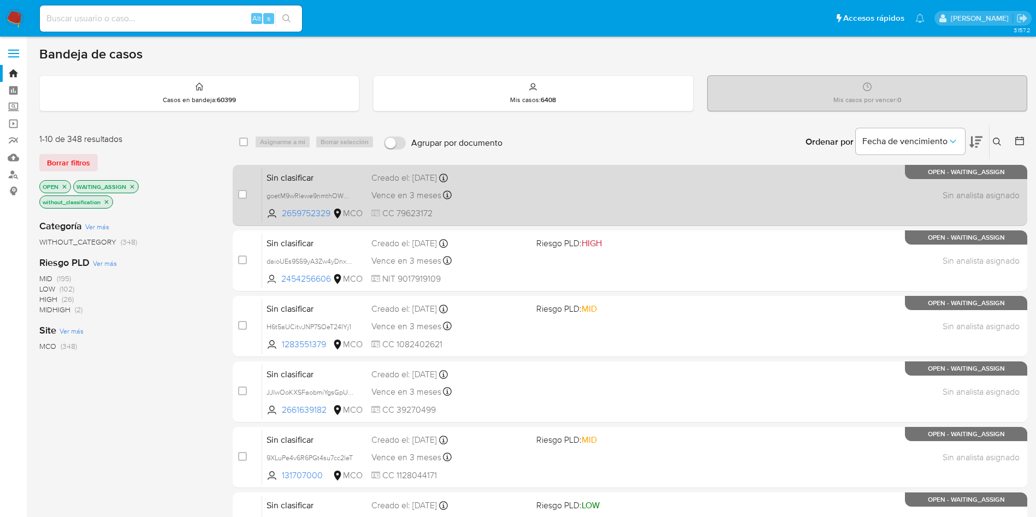
click at [334, 173] on span "Sin clasificar" at bounding box center [314, 177] width 96 height 14
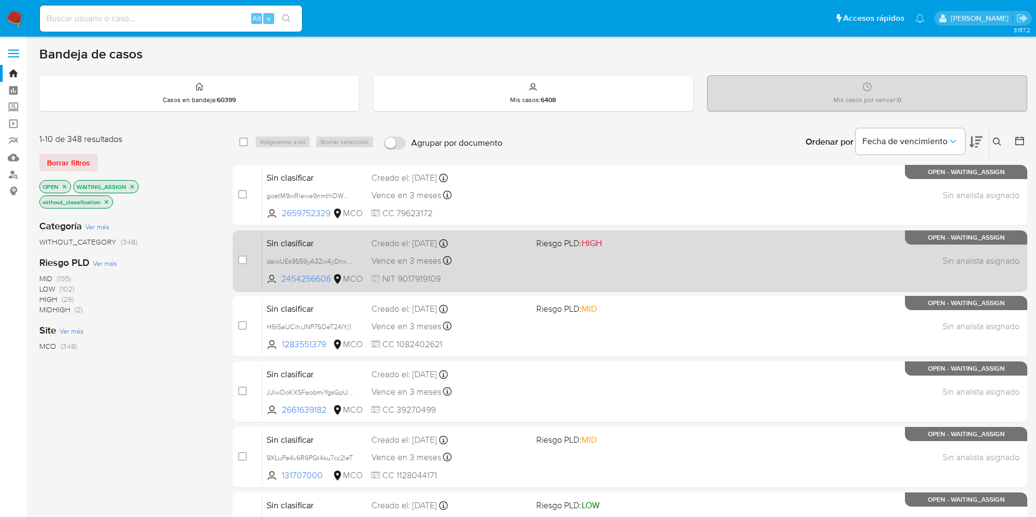
click at [292, 240] on span "Sin clasificar" at bounding box center [314, 242] width 96 height 14
click at [239, 263] on input "checkbox" at bounding box center [242, 260] width 9 height 9
checkbox input "true"
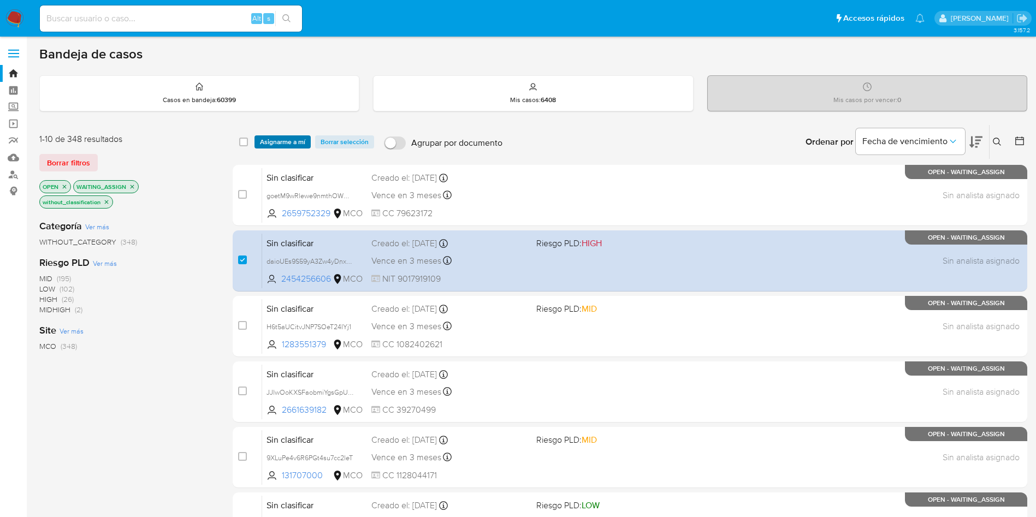
click at [268, 138] on span "Asignarme a mí" at bounding box center [282, 142] width 45 height 11
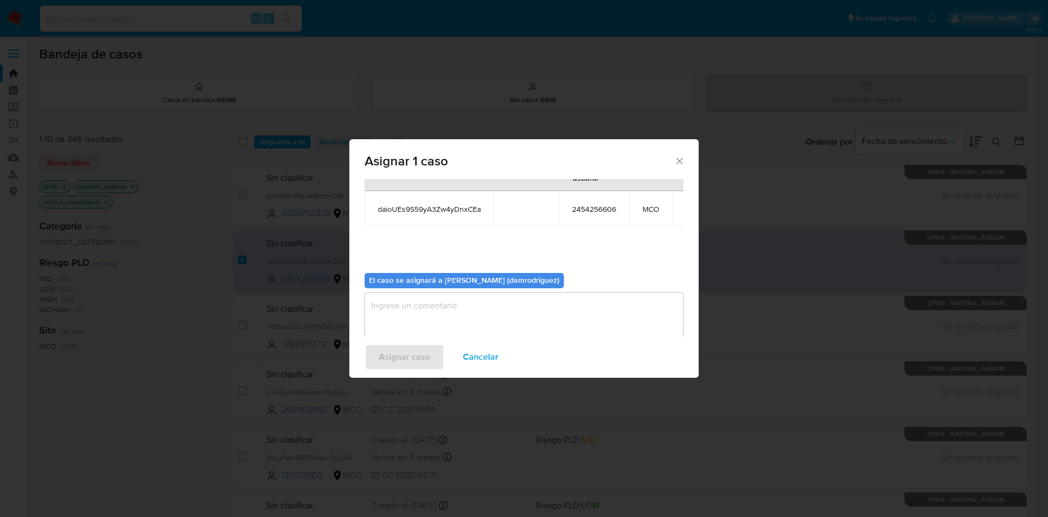
scroll to position [69, 0]
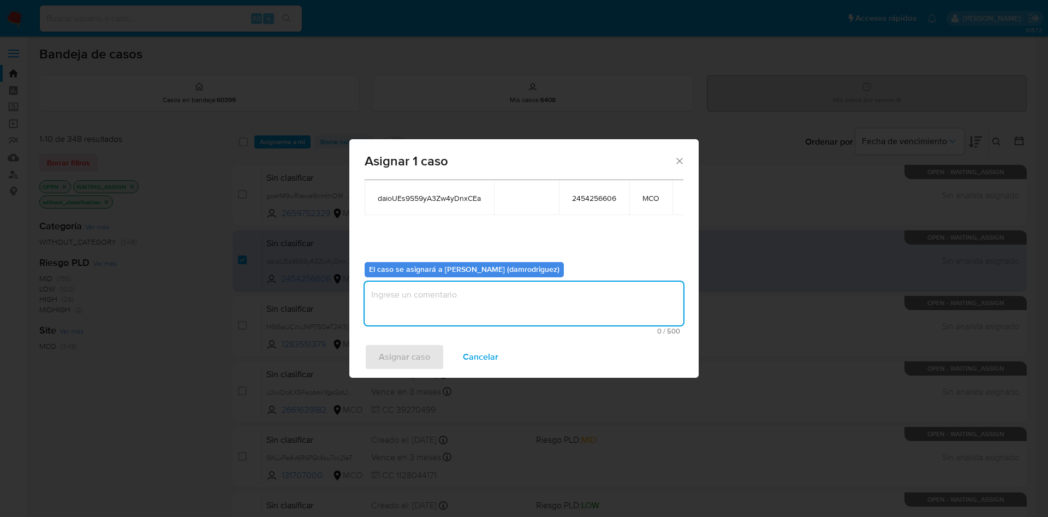
click at [491, 298] on textarea "assign-modal" at bounding box center [524, 304] width 319 height 44
type textarea "asignacion"
click at [406, 353] on span "Asignar caso" at bounding box center [404, 357] width 51 height 24
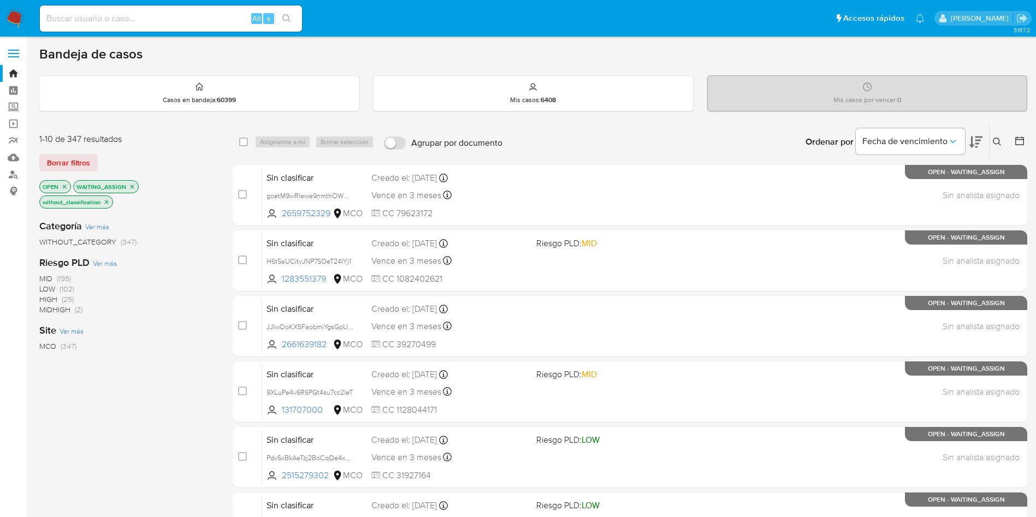
click at [997, 139] on icon at bounding box center [997, 142] width 9 height 9
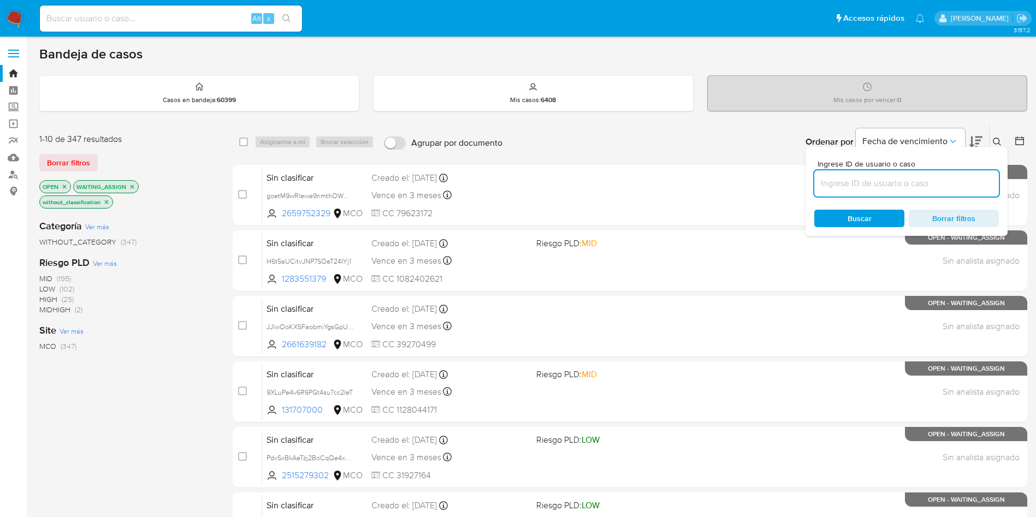
click at [852, 182] on input at bounding box center [906, 183] width 185 height 14
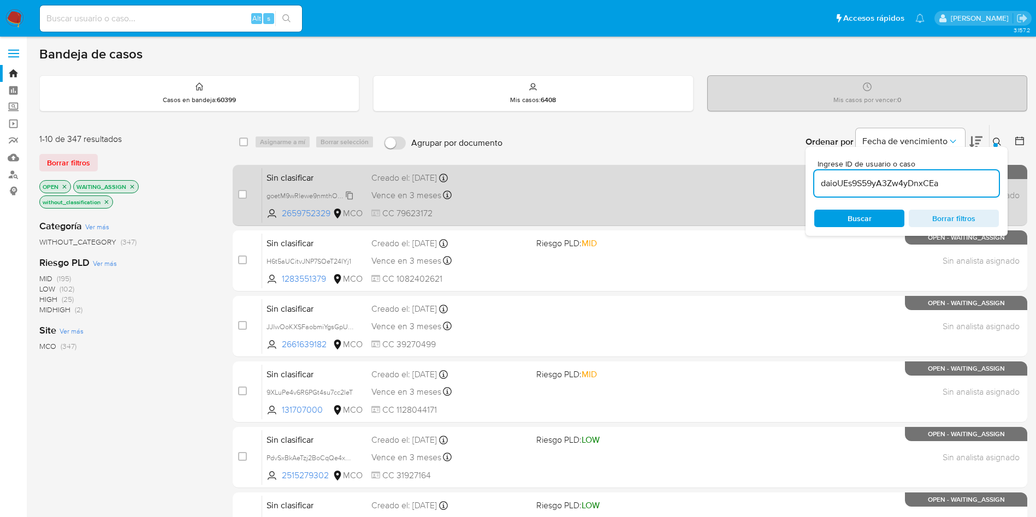
type input "daioUEs9S59yA3Zw4yDnxCEa"
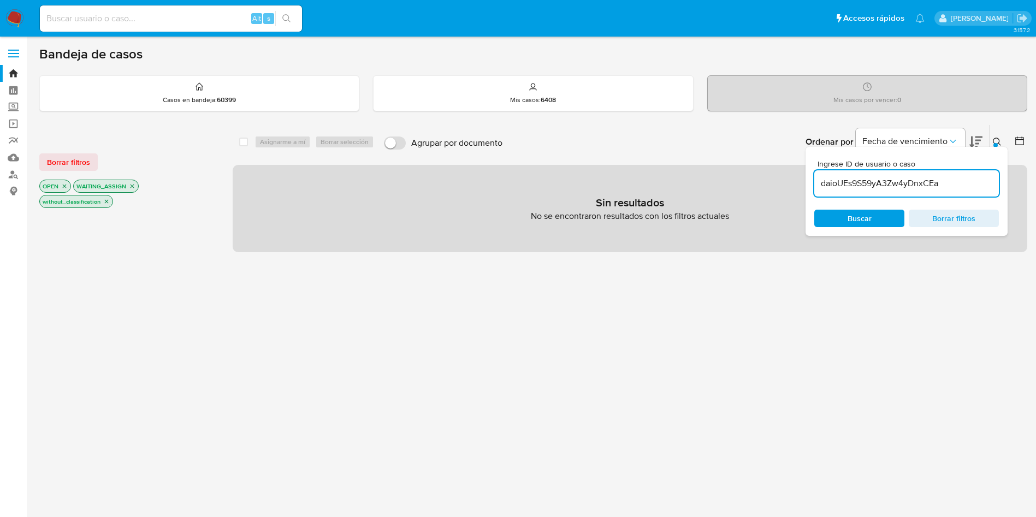
click at [106, 199] on icon "close-filter" at bounding box center [106, 201] width 7 height 7
click at [132, 186] on icon "close-filter" at bounding box center [133, 187] width 4 height 4
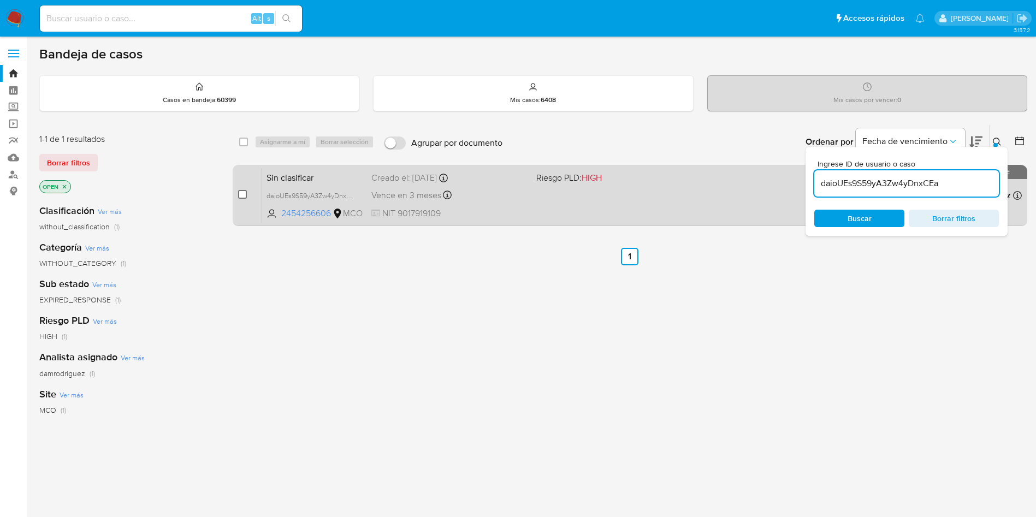
click at [241, 192] on input "checkbox" at bounding box center [242, 194] width 9 height 9
checkbox input "true"
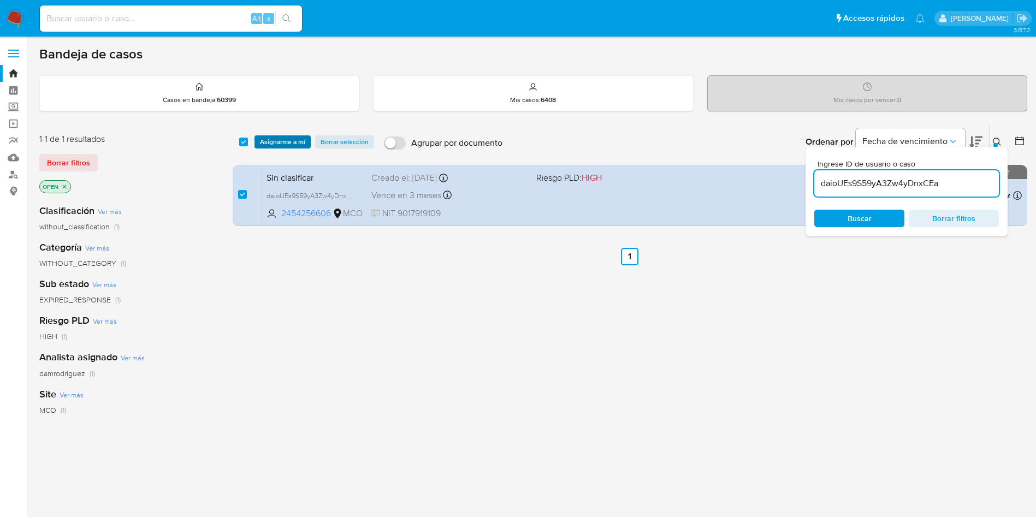
click at [274, 144] on span "Asignarme a mí" at bounding box center [282, 142] width 45 height 11
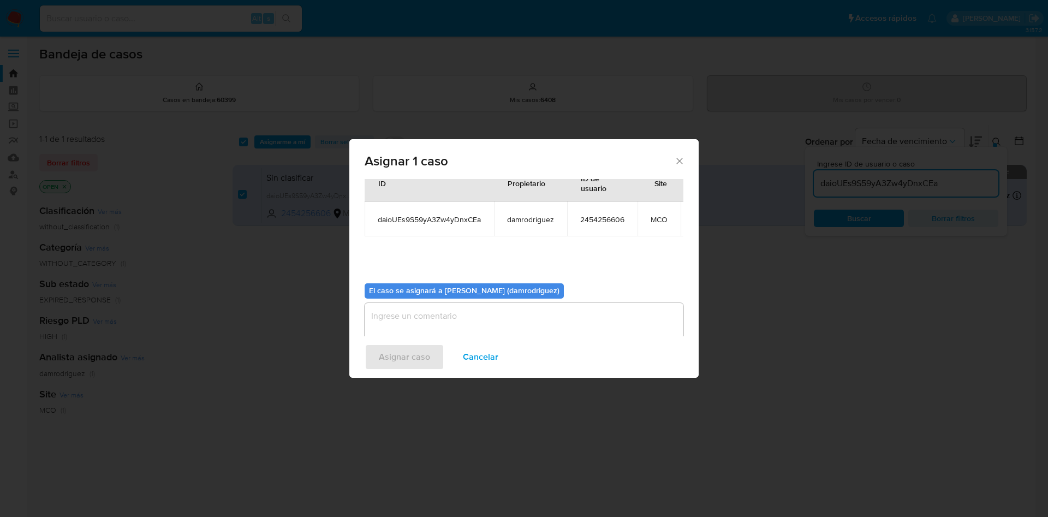
scroll to position [69, 0]
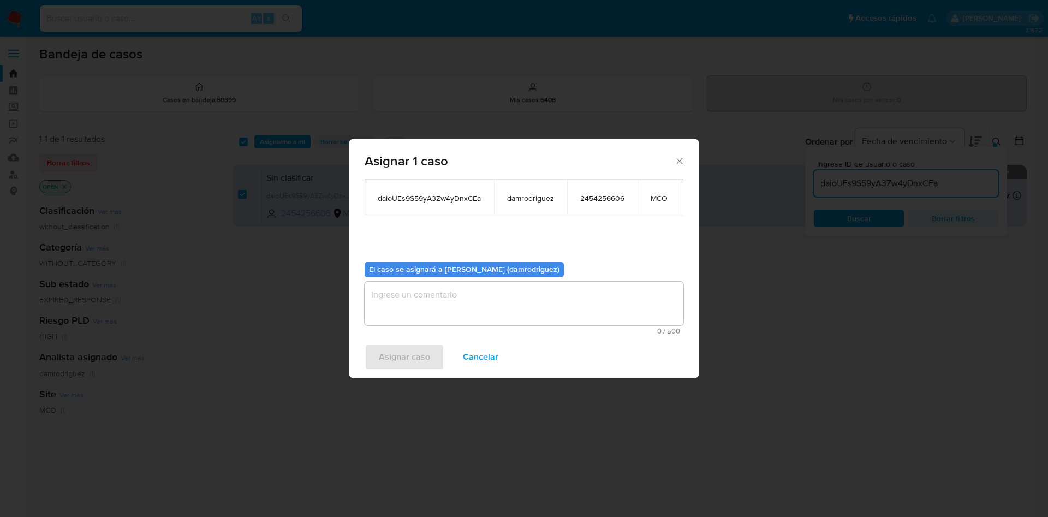
click at [466, 301] on textarea "assign-modal" at bounding box center [524, 304] width 319 height 44
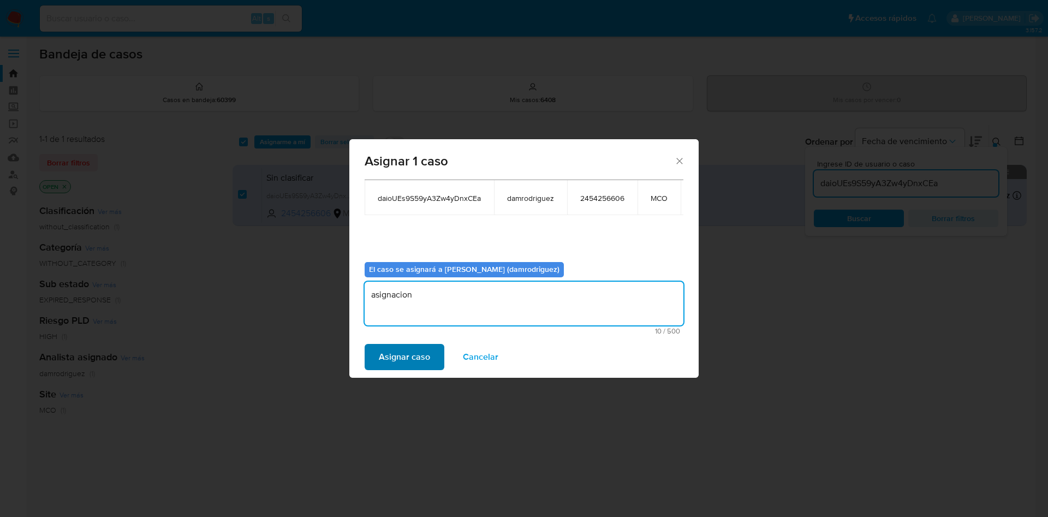
type textarea "asignacion"
click at [418, 349] on span "Asignar caso" at bounding box center [404, 357] width 51 height 24
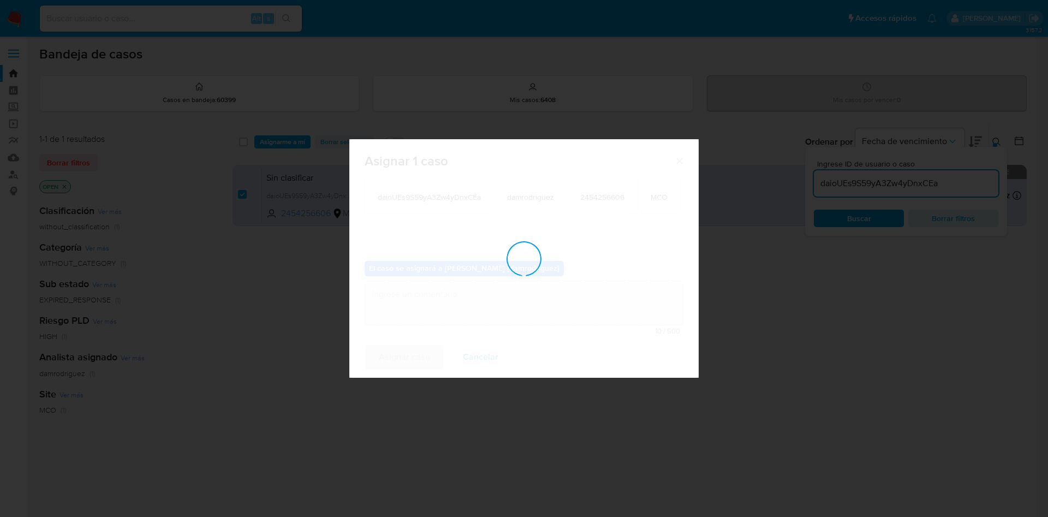
checkbox input "false"
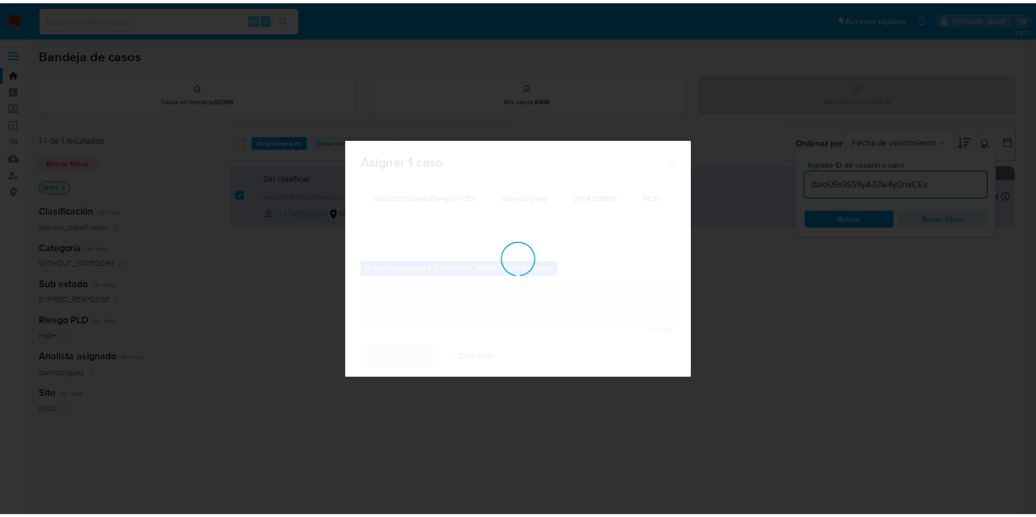
scroll to position [66, 0]
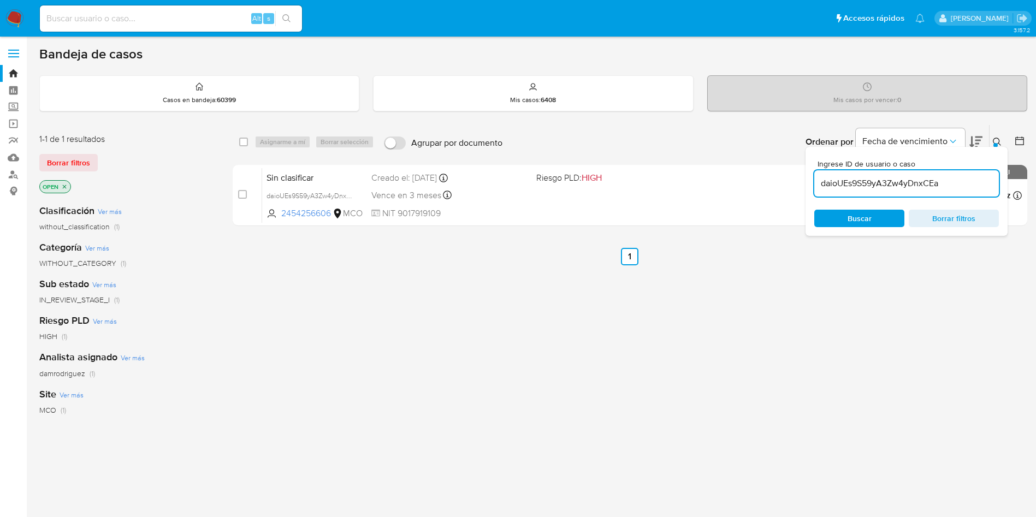
click at [21, 17] on img at bounding box center [14, 18] width 19 height 19
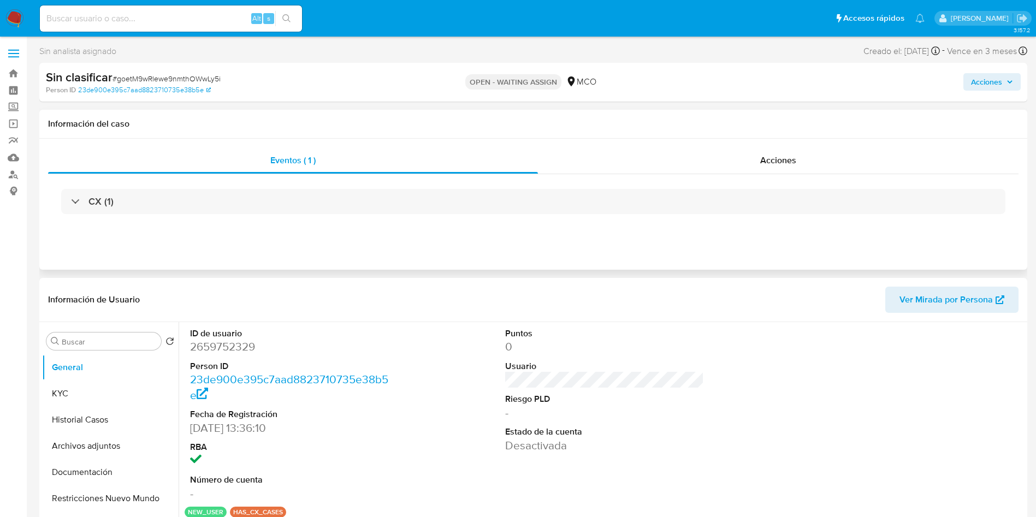
select select "10"
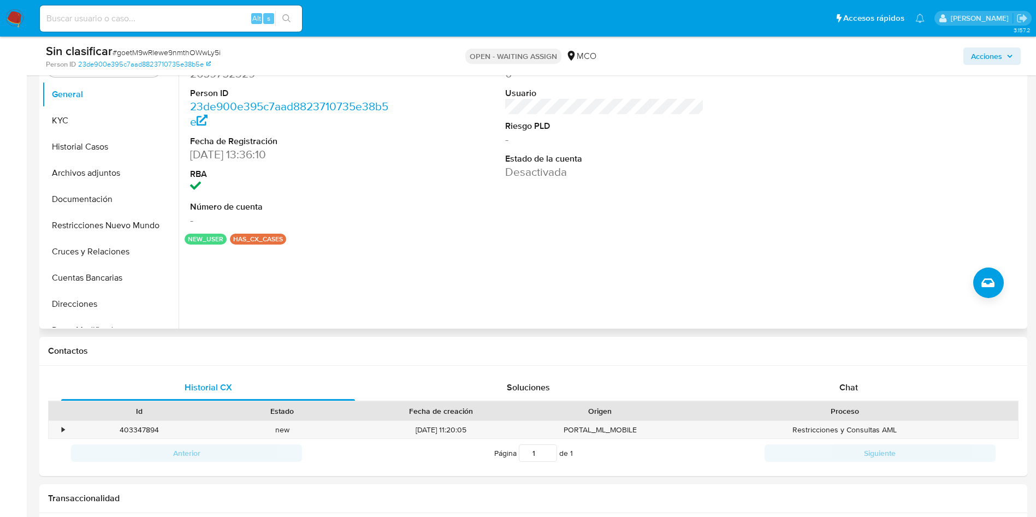
scroll to position [246, 0]
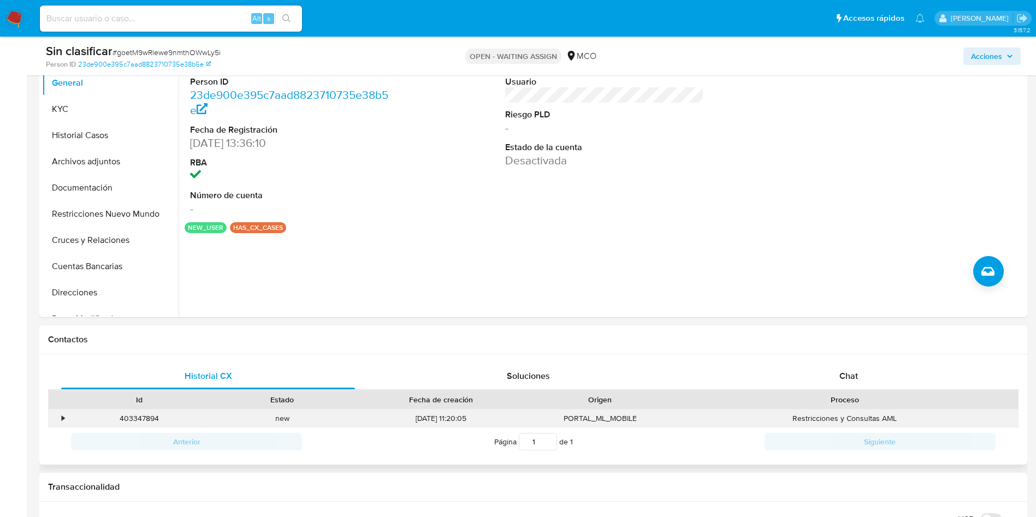
click at [59, 419] on div "•" at bounding box center [58, 419] width 19 height 18
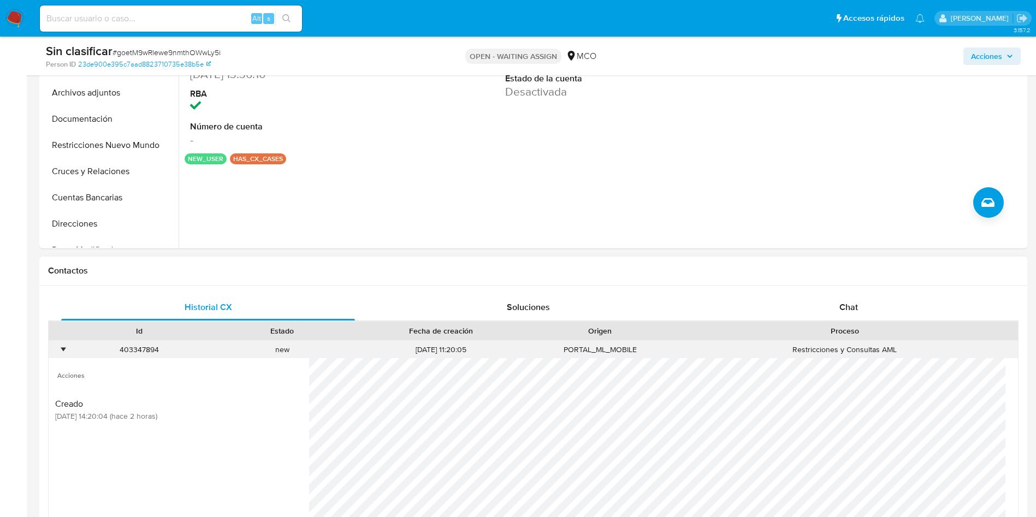
scroll to position [410, 0]
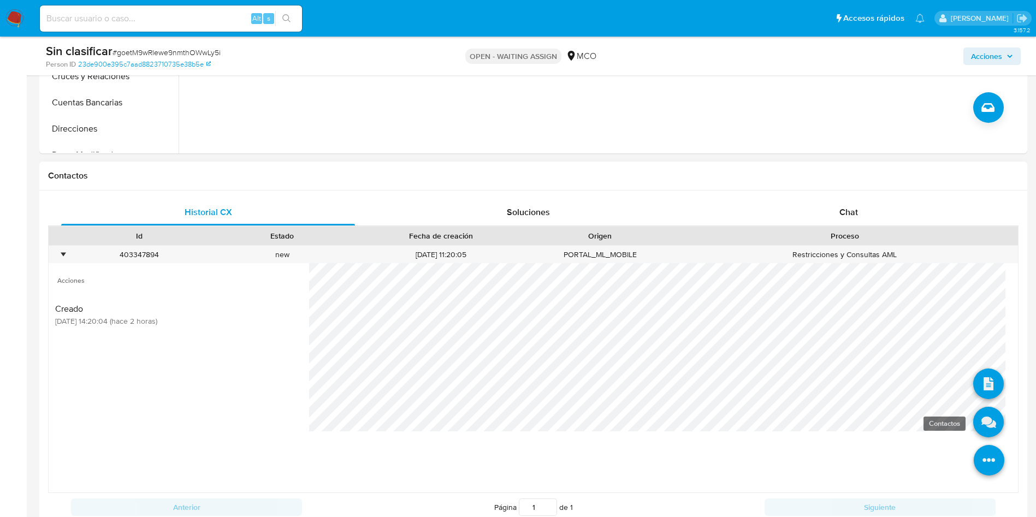
click at [973, 422] on icon at bounding box center [988, 422] width 31 height 31
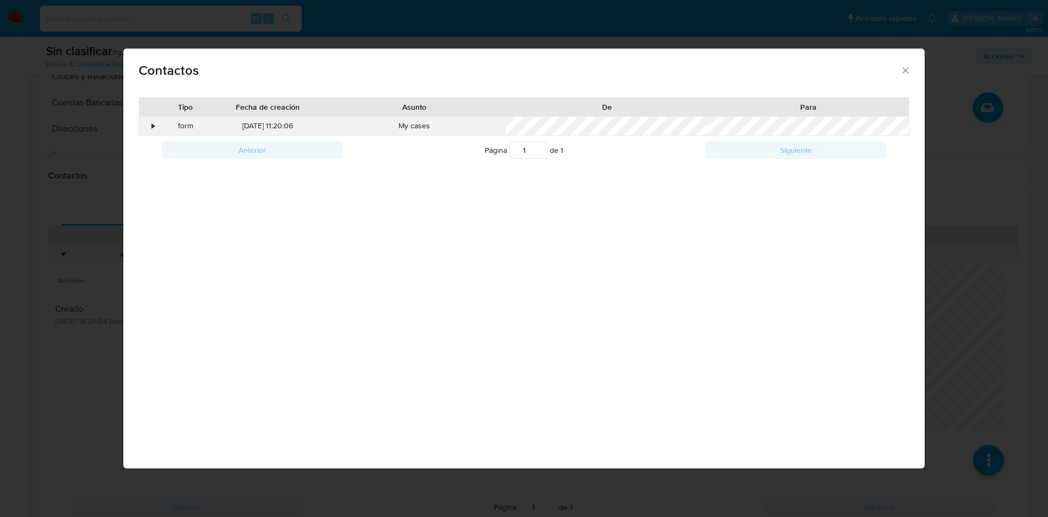
click at [155, 129] on div "•" at bounding box center [148, 126] width 19 height 19
click at [45, 231] on div "Contactos Tipo Fecha de creación Asunto De Para • form [DATE] 11:20:06 My cases…" at bounding box center [524, 258] width 1048 height 517
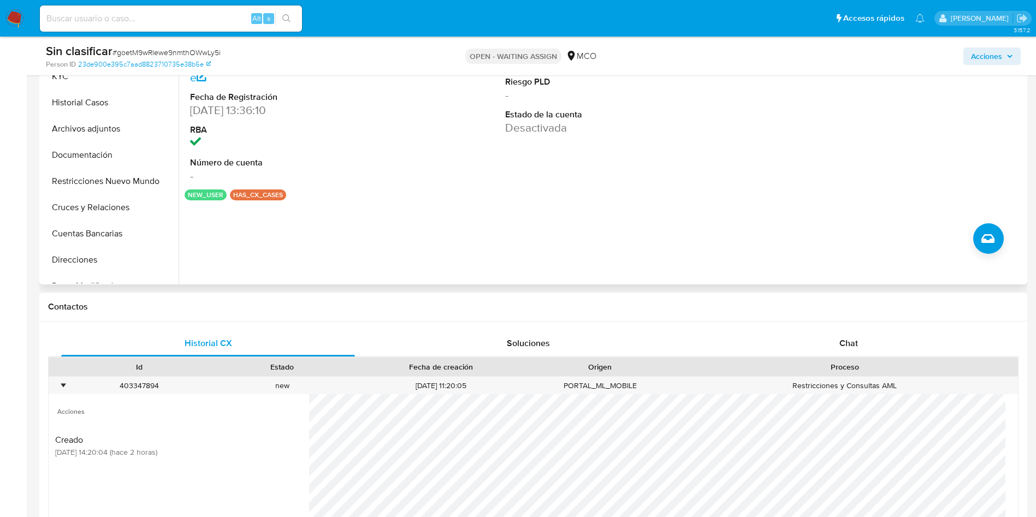
scroll to position [164, 0]
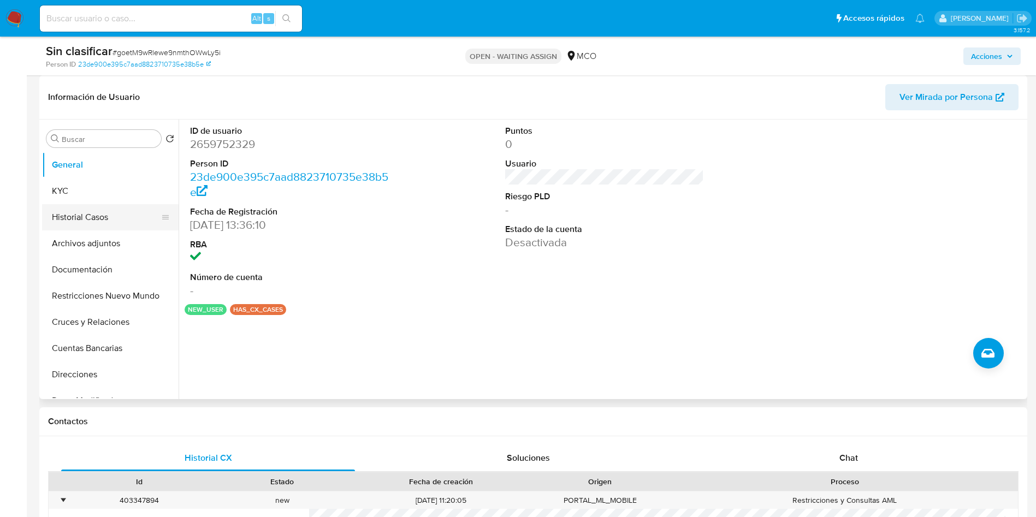
click at [94, 221] on button "Historial Casos" at bounding box center [106, 217] width 128 height 26
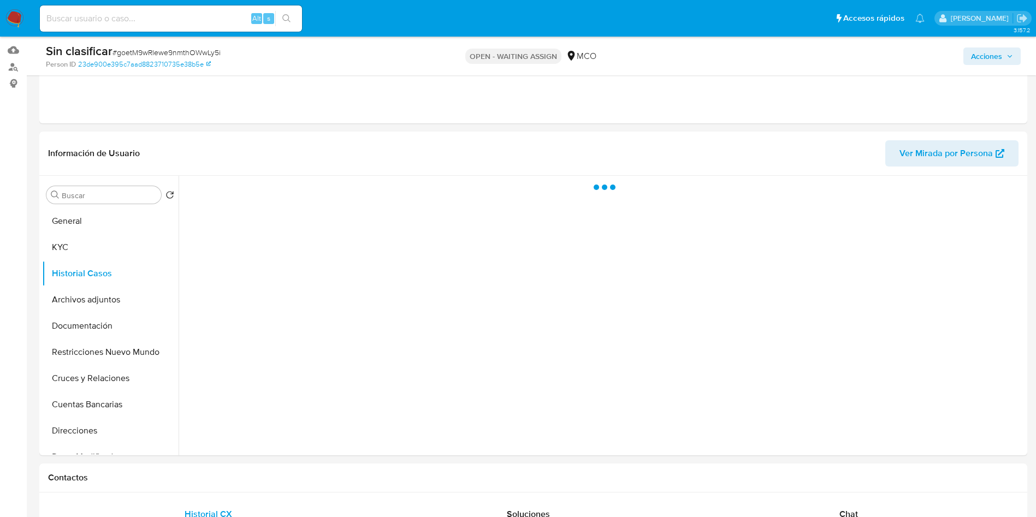
scroll to position [82, 0]
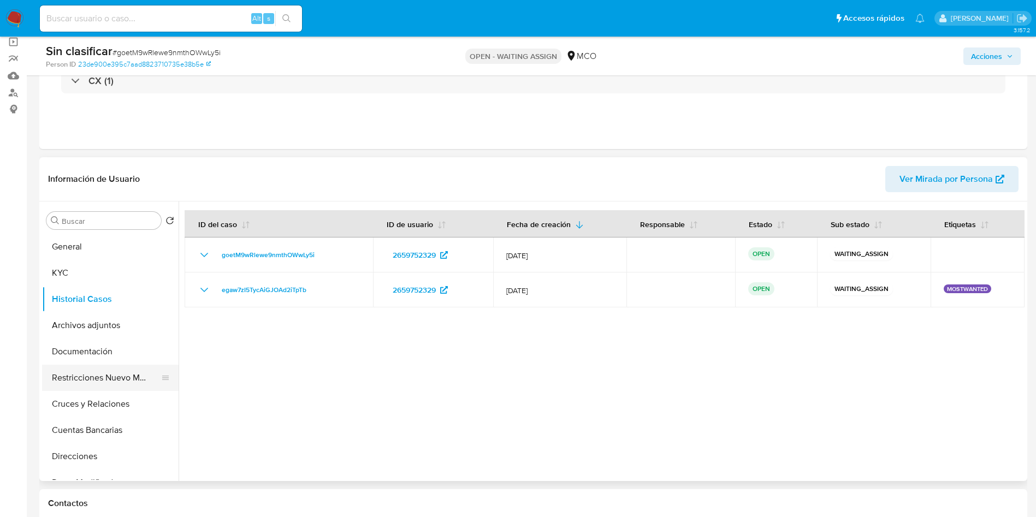
click at [137, 380] on button "Restricciones Nuevo Mundo" at bounding box center [106, 378] width 128 height 26
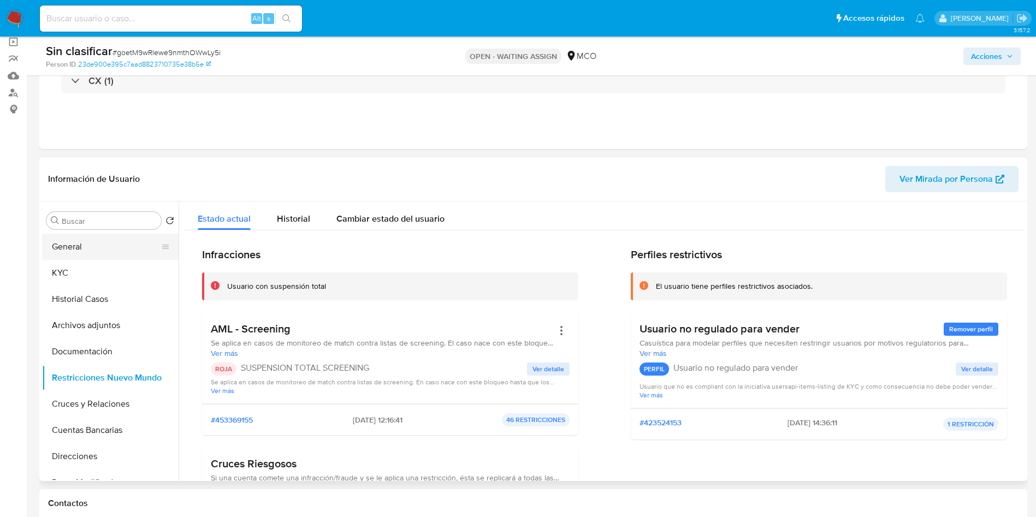
click at [76, 250] on button "General" at bounding box center [106, 247] width 128 height 26
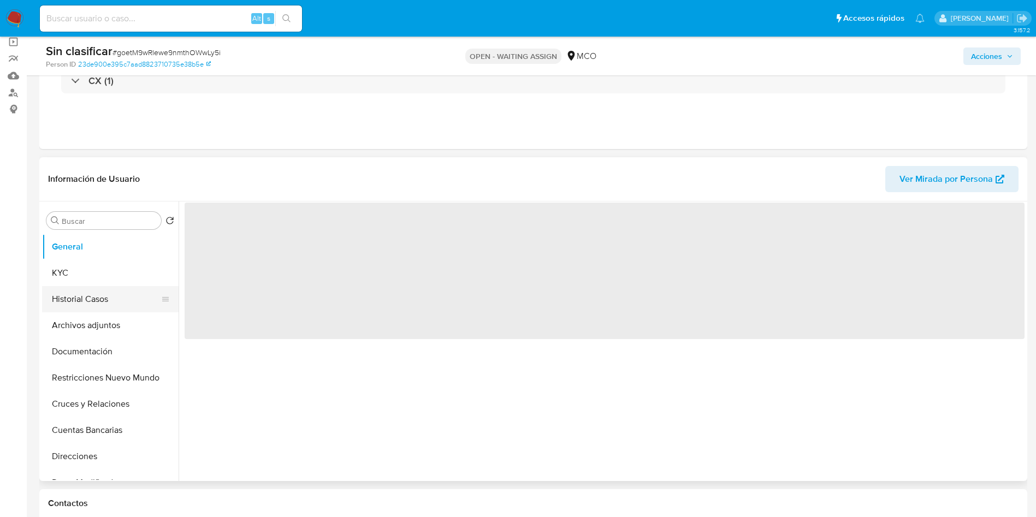
click at [57, 294] on button "Historial Casos" at bounding box center [106, 299] width 128 height 26
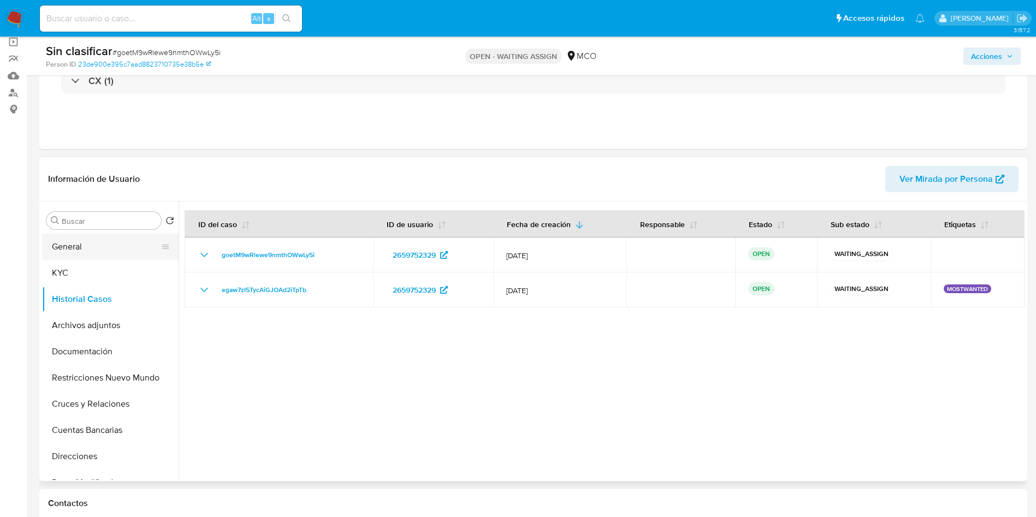
click at [59, 247] on button "General" at bounding box center [106, 247] width 128 height 26
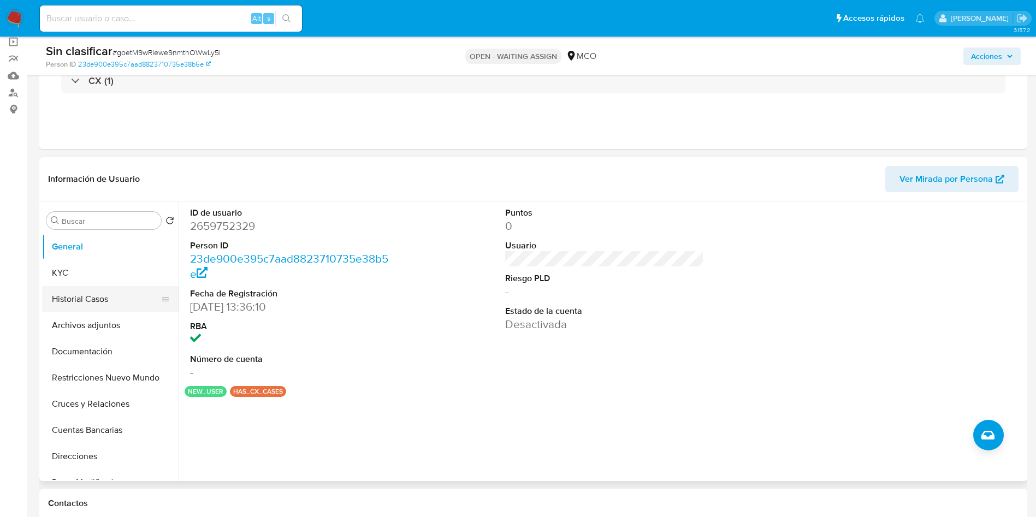
click at [79, 302] on button "Historial Casos" at bounding box center [106, 299] width 128 height 26
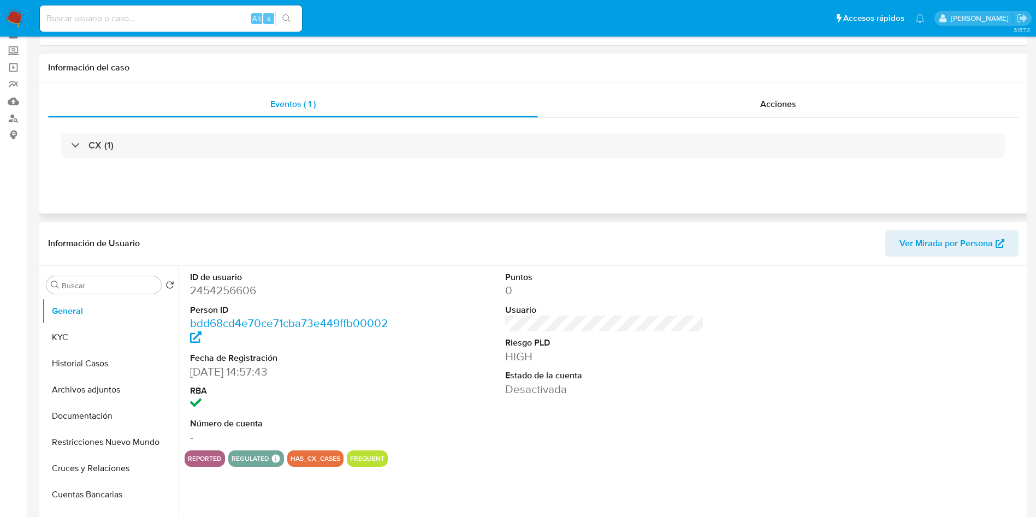
scroll to position [82, 0]
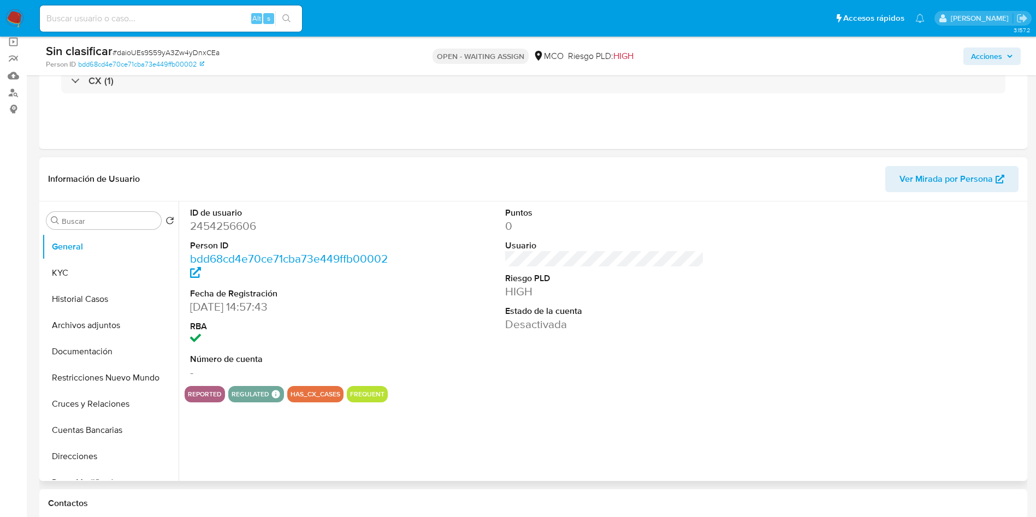
select select "10"
click at [88, 293] on button "Historial Casos" at bounding box center [106, 299] width 128 height 26
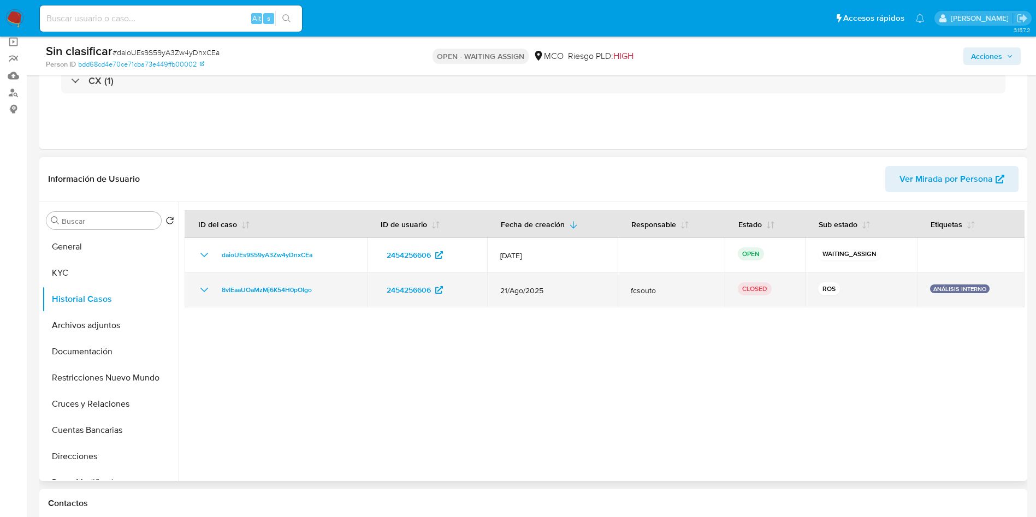
click at [194, 288] on td "8vIEaaUOaMzMj6K54H0pOIgo" at bounding box center [276, 289] width 182 height 35
click at [201, 288] on icon "Mostrar/Ocultar" at bounding box center [204, 289] width 13 height 13
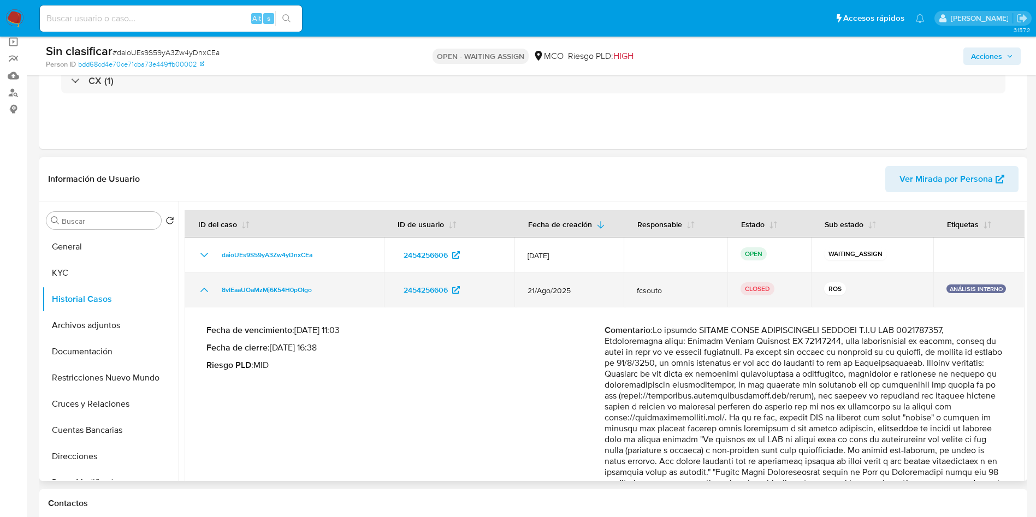
click at [201, 288] on icon "Mostrar/Ocultar" at bounding box center [204, 289] width 13 height 13
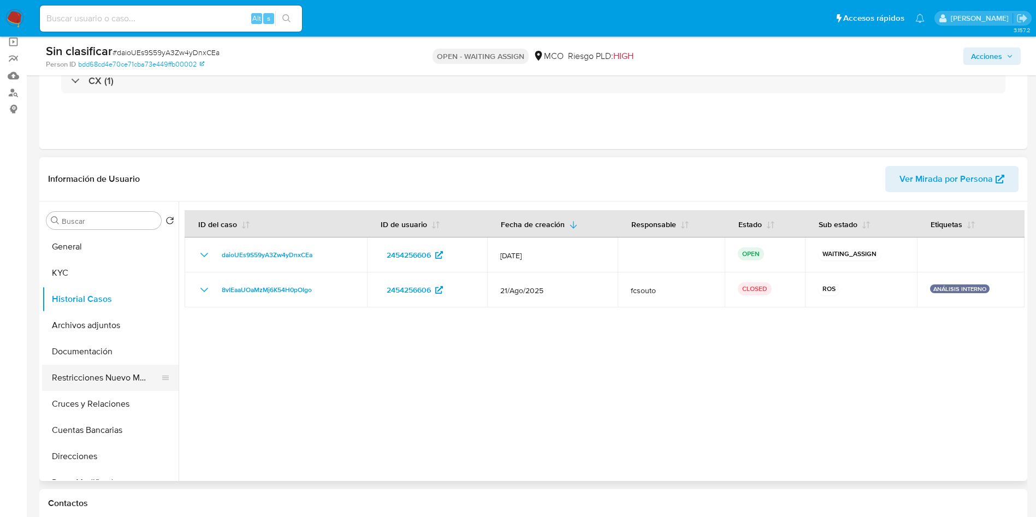
click at [114, 375] on button "Restricciones Nuevo Mundo" at bounding box center [106, 378] width 128 height 26
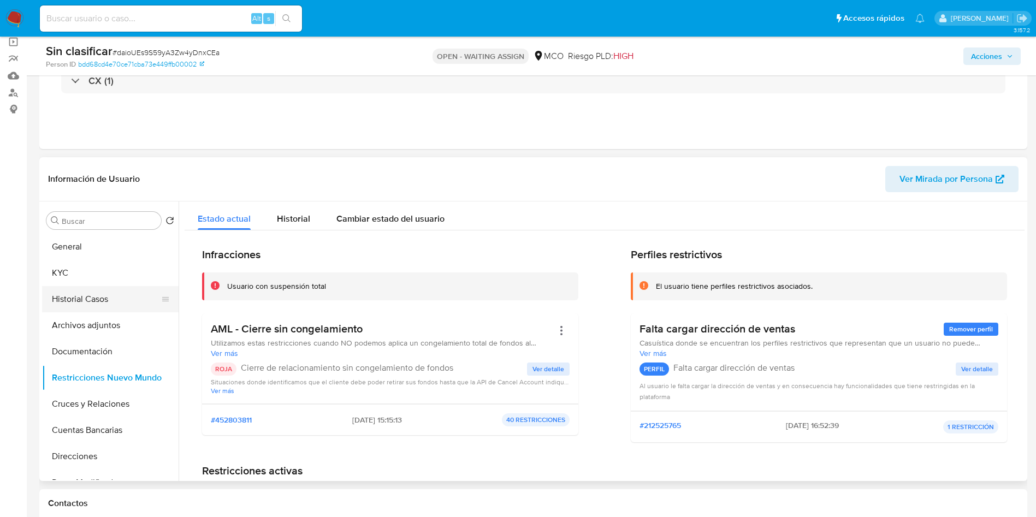
click at [100, 297] on button "Historial Casos" at bounding box center [106, 299] width 128 height 26
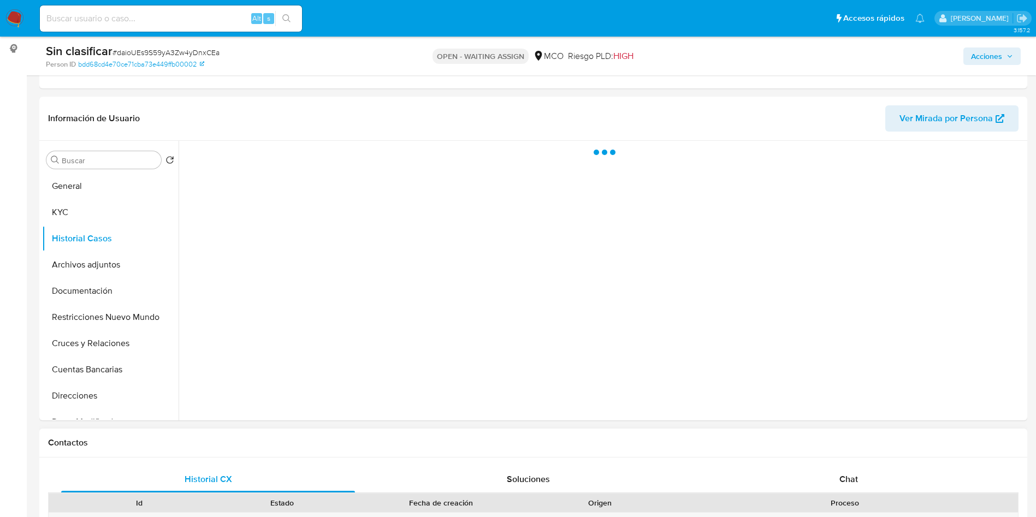
scroll to position [410, 0]
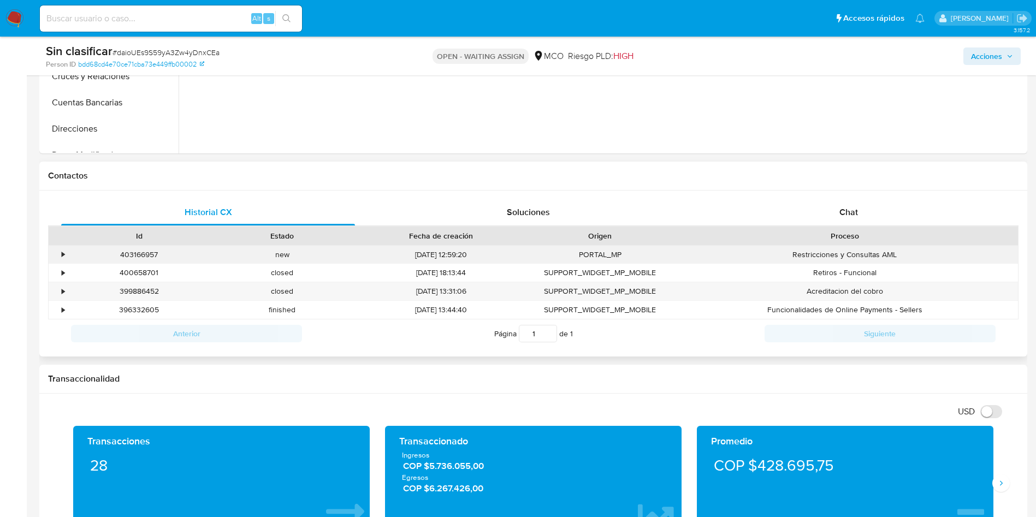
click at [58, 253] on div "•" at bounding box center [58, 255] width 19 height 18
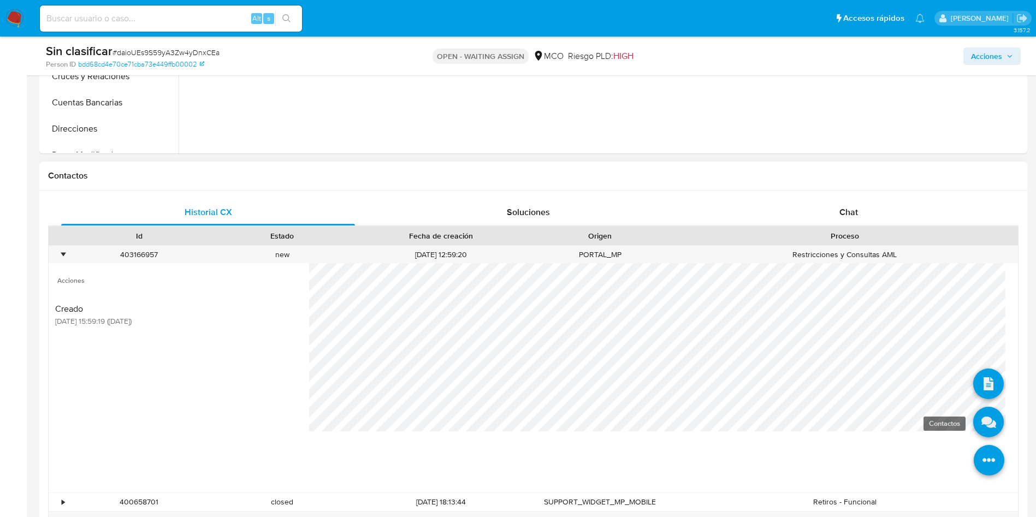
click at [975, 422] on icon at bounding box center [988, 422] width 31 height 31
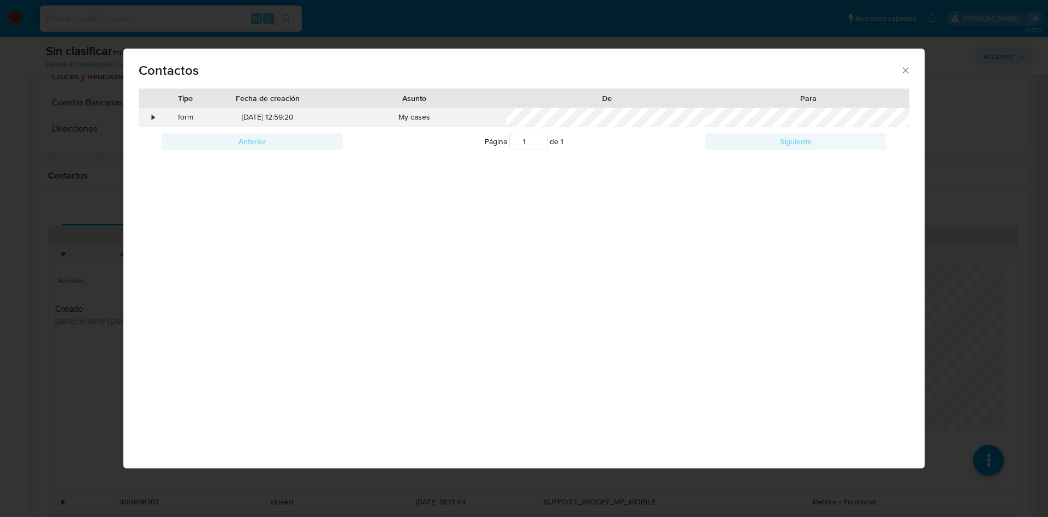
click at [149, 112] on div "•" at bounding box center [148, 117] width 19 height 19
click at [151, 112] on div "•" at bounding box center [148, 117] width 19 height 19
click at [15, 208] on div "Contactos Tipo Fecha de creación Asunto De Para • form 01/09/2025 12:59:20 My c…" at bounding box center [524, 258] width 1048 height 517
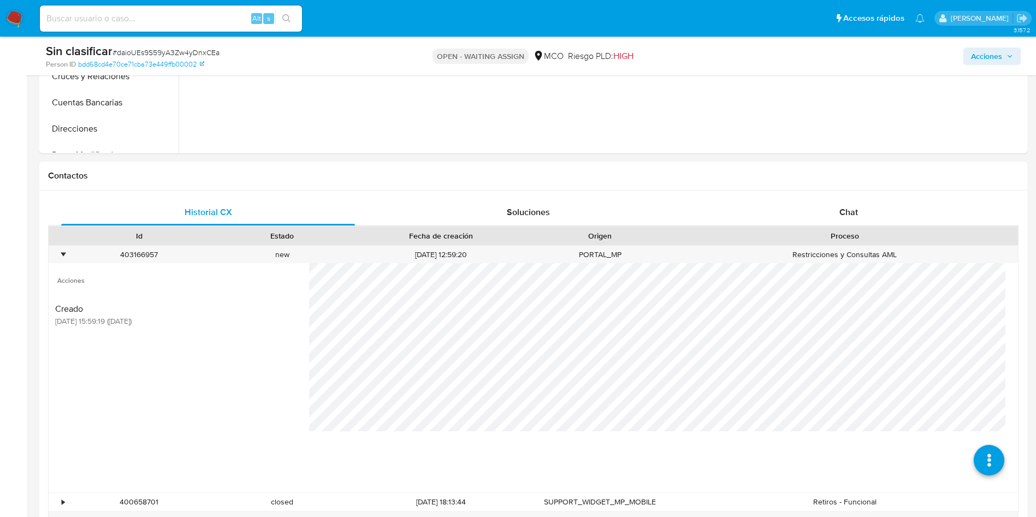
scroll to position [0, 0]
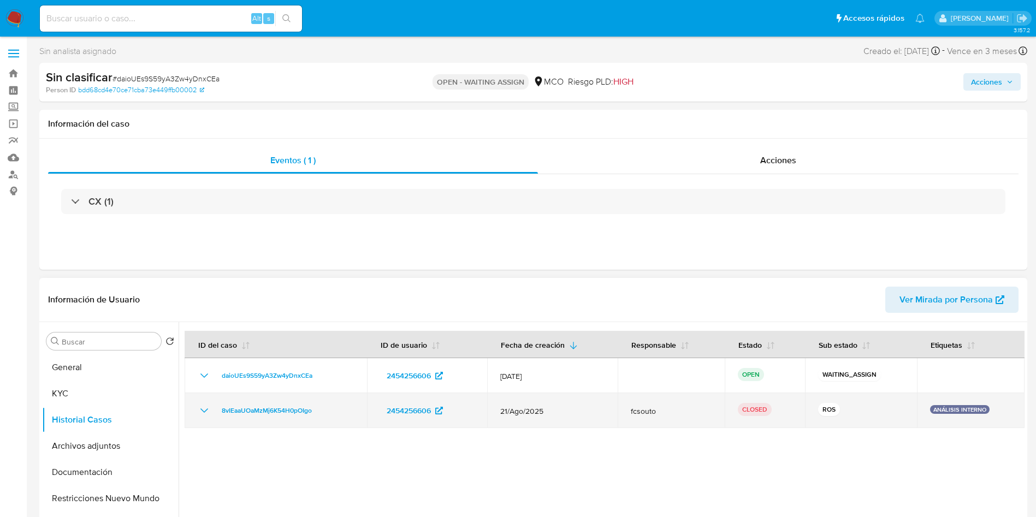
click at [199, 411] on icon "Mostrar/Ocultar" at bounding box center [204, 410] width 13 height 13
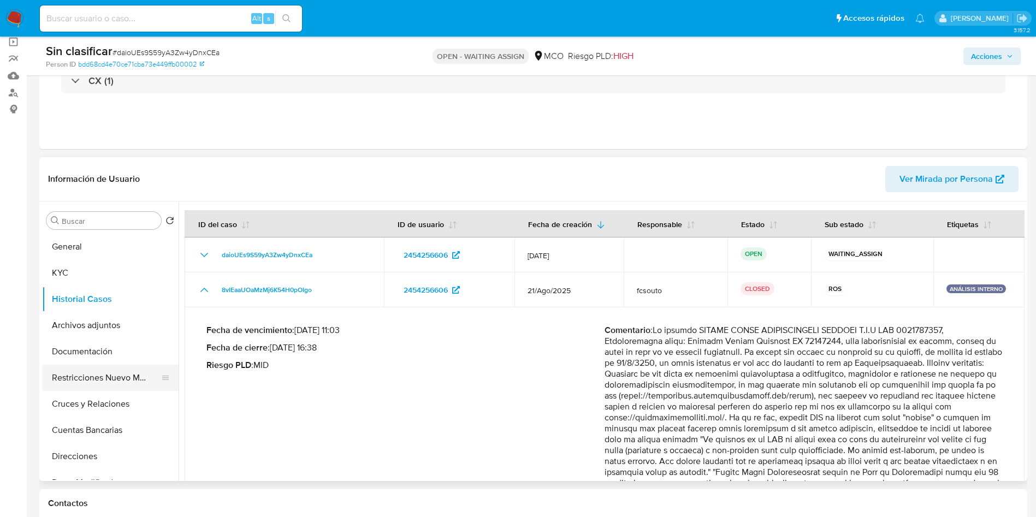
click at [103, 383] on button "Restricciones Nuevo Mundo" at bounding box center [106, 378] width 128 height 26
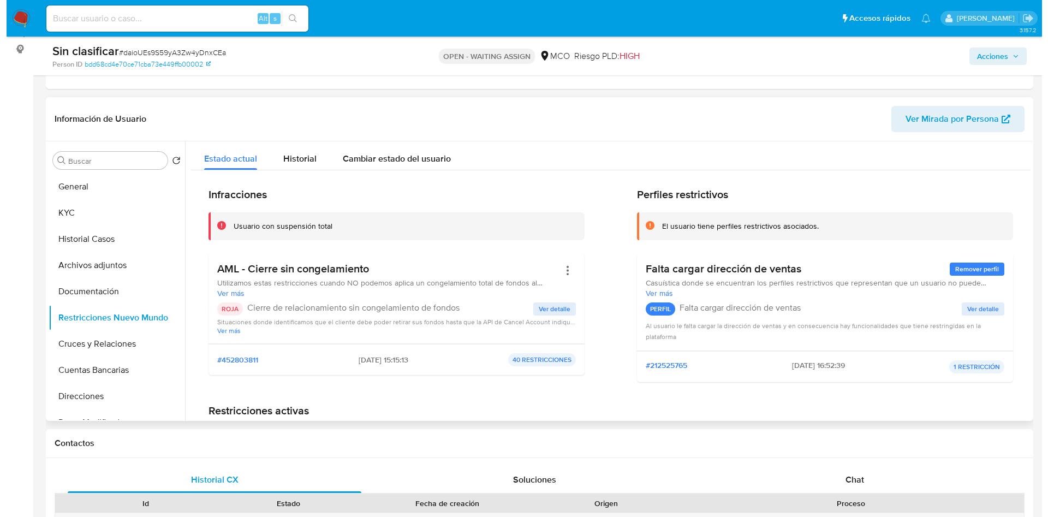
scroll to position [164, 0]
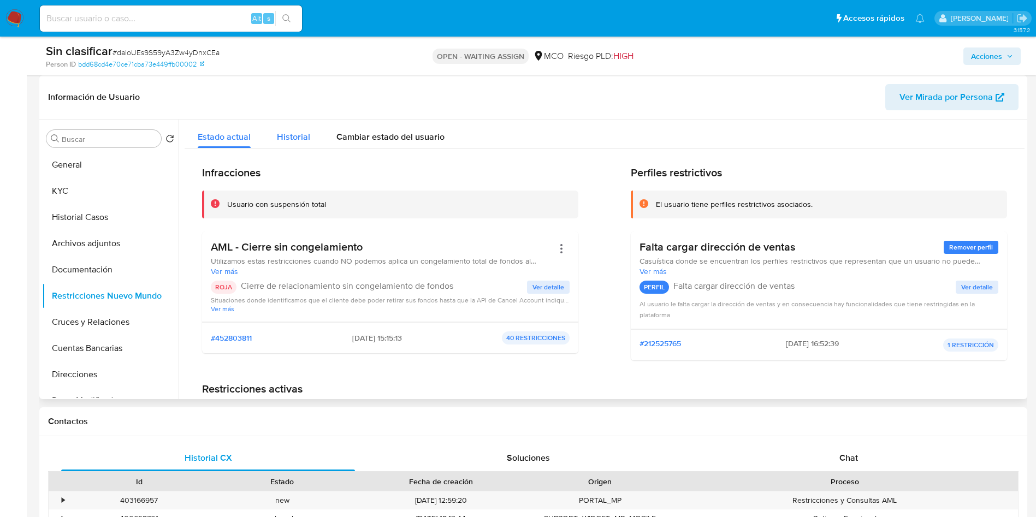
click at [304, 135] on span "Historial" at bounding box center [293, 137] width 33 height 13
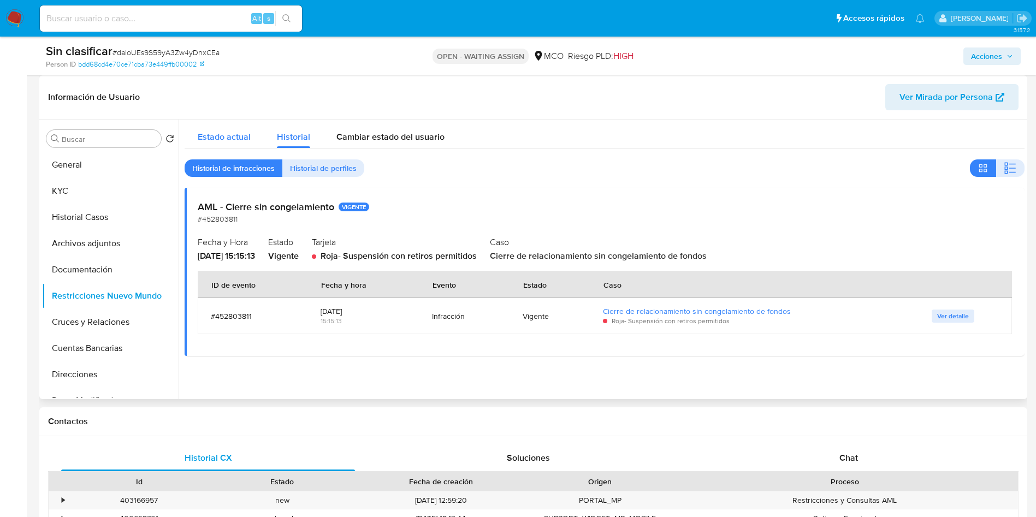
click at [228, 143] on span "Estado actual" at bounding box center [224, 137] width 53 height 13
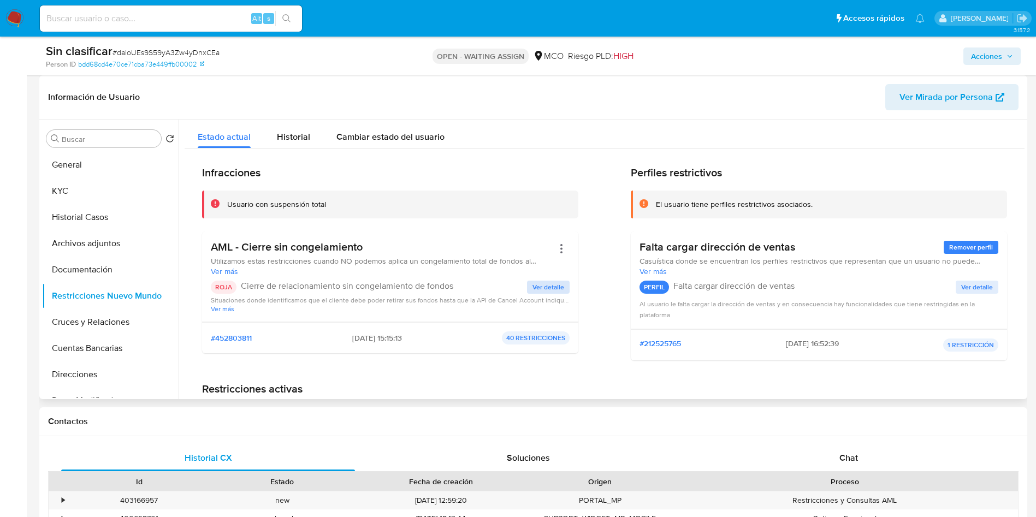
click at [558, 282] on span "Ver detalle" at bounding box center [548, 287] width 32 height 11
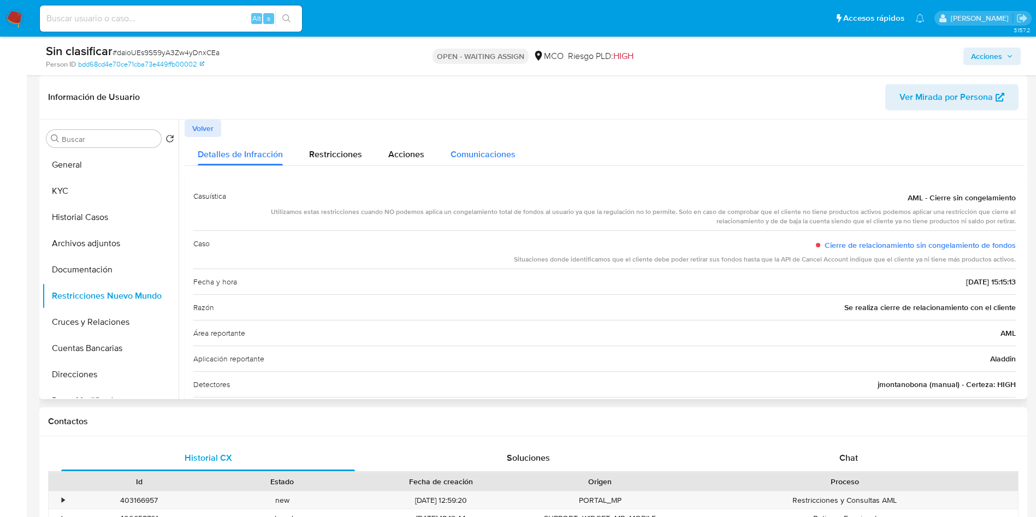
click at [459, 148] on span "Comunicaciones" at bounding box center [483, 154] width 65 height 13
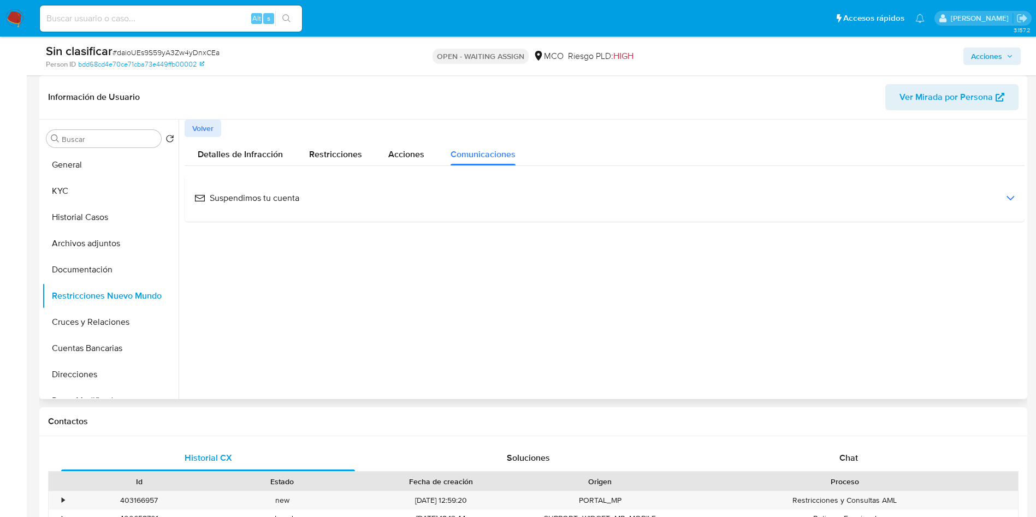
click at [274, 195] on span "Suspendimos tu cuenta" at bounding box center [246, 198] width 105 height 12
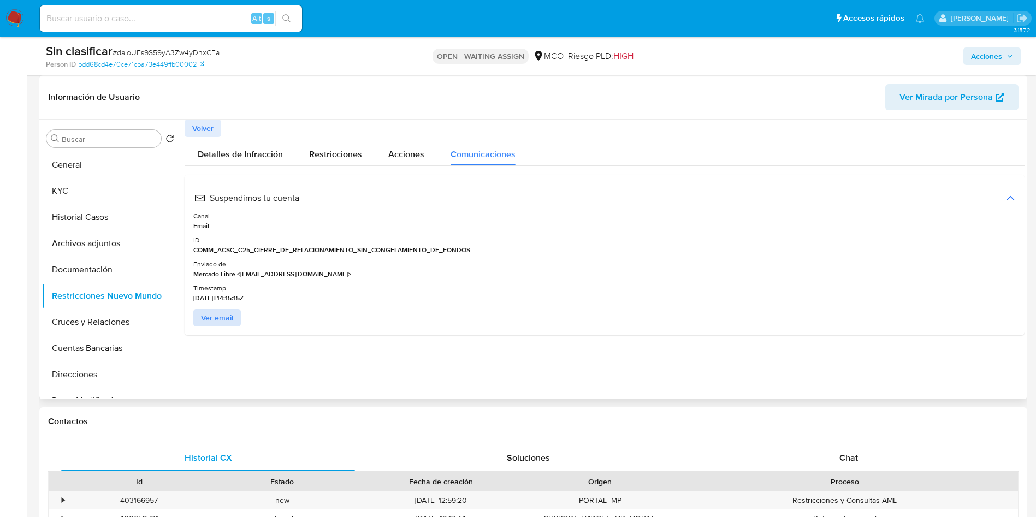
click at [221, 315] on span "Ver email" at bounding box center [217, 317] width 32 height 15
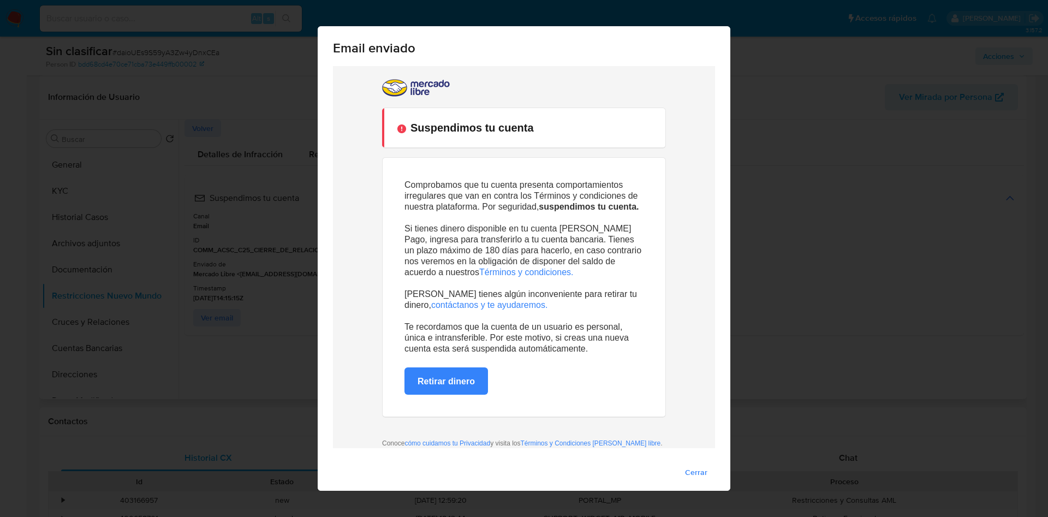
scroll to position [0, 0]
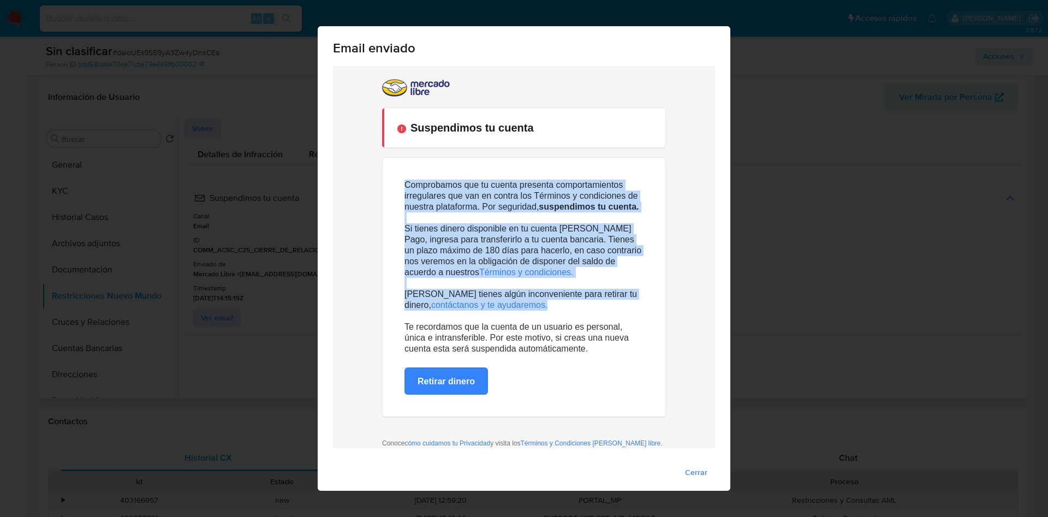
drag, startPoint x: 395, startPoint y: 185, endPoint x: 598, endPoint y: 305, distance: 236.0
click at [598, 305] on td "Comprobamos que tu cuenta presenta comportamientos irregulares que van en contr…" at bounding box center [524, 287] width 283 height 259
copy div "Comprobamos que tu cuenta presenta comportamientos irregulares que van en contr…"
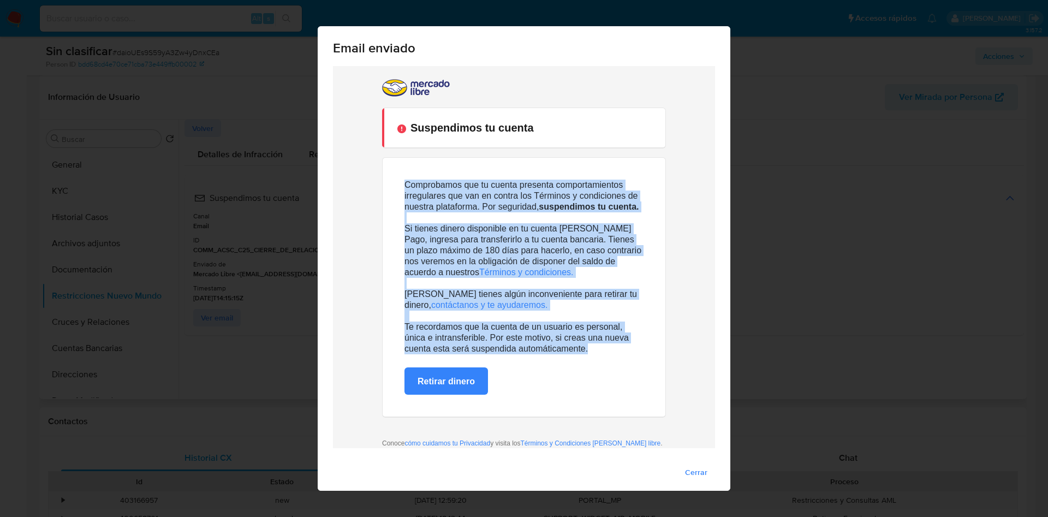
drag, startPoint x: 602, startPoint y: 348, endPoint x: 398, endPoint y: 187, distance: 259.3
click at [405, 187] on div "Comprobamos que tu cuenta presenta comportamientos irregulares que van en contr…" at bounding box center [524, 267] width 239 height 175
copy div "Comprobamos que tu cuenta presenta comportamientos irregulares que van en contr…"
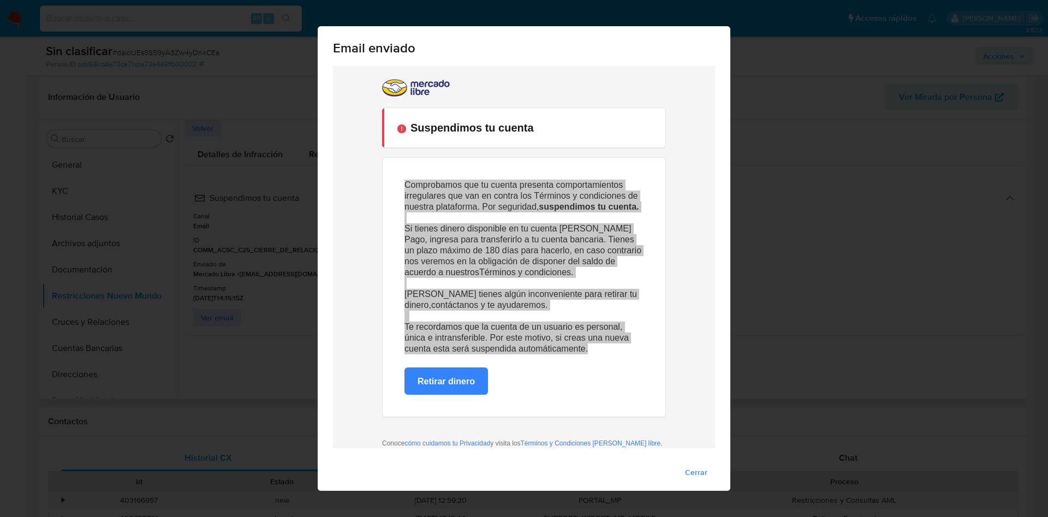
click at [855, 239] on div "Email enviado Cerrar" at bounding box center [524, 258] width 1048 height 517
click at [795, 162] on div "Email enviado Cerrar" at bounding box center [524, 258] width 1048 height 517
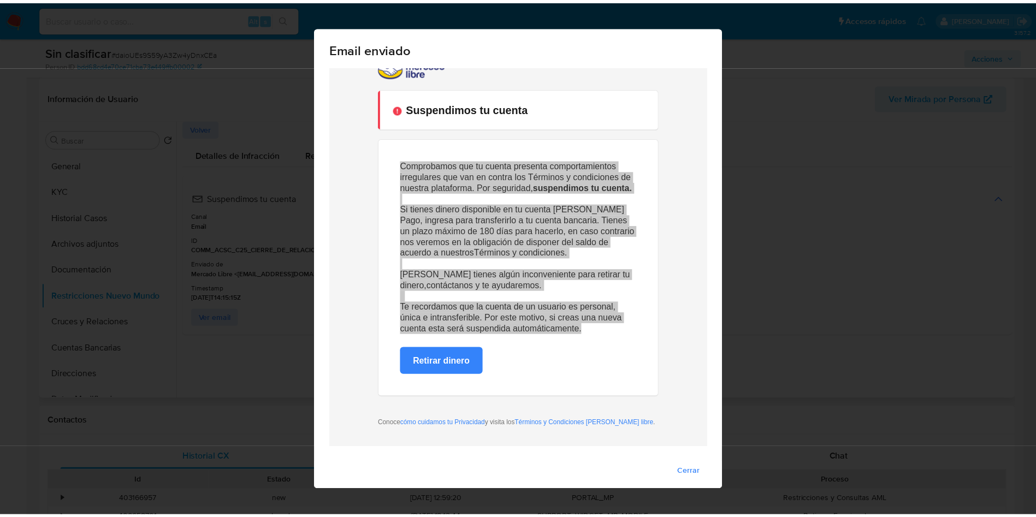
scroll to position [21, 0]
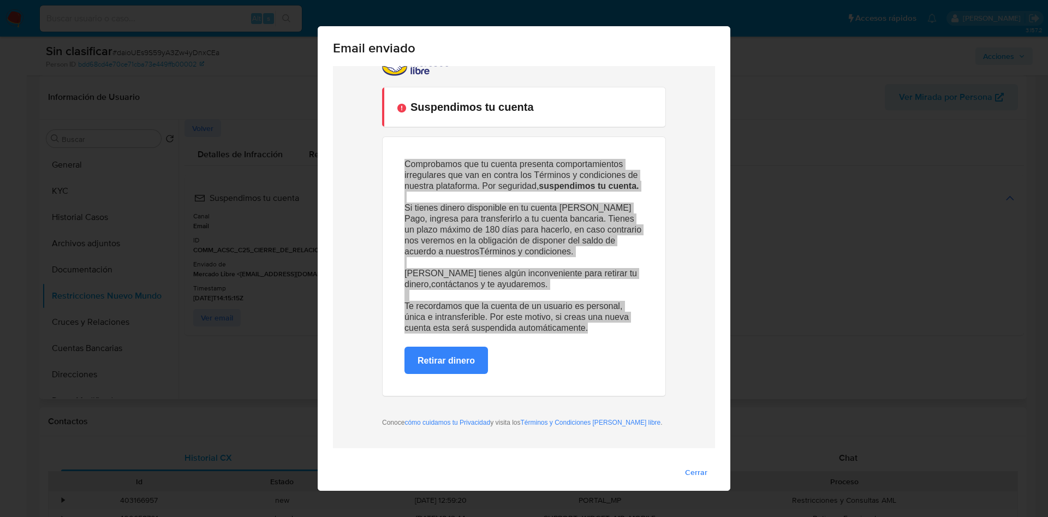
click at [690, 471] on span "Cerrar" at bounding box center [696, 472] width 22 height 15
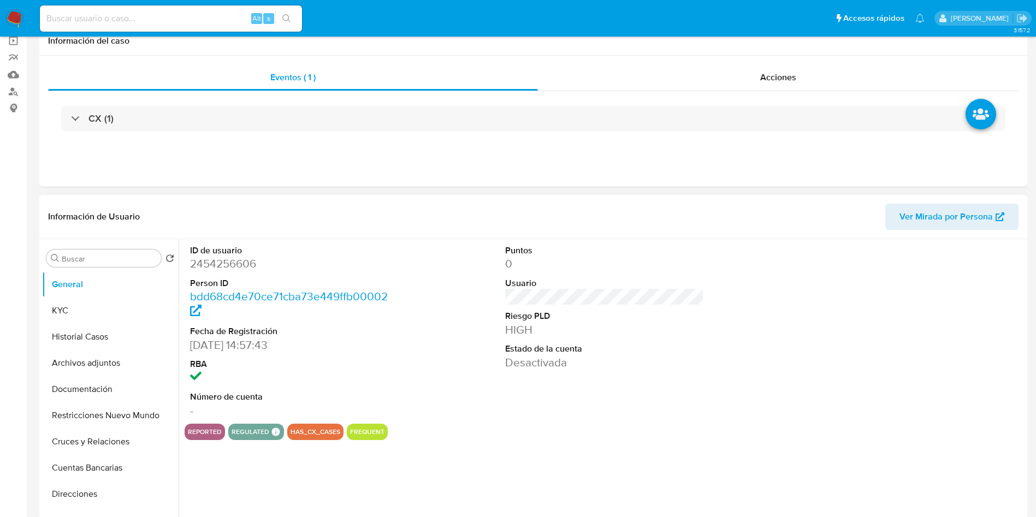
select select "10"
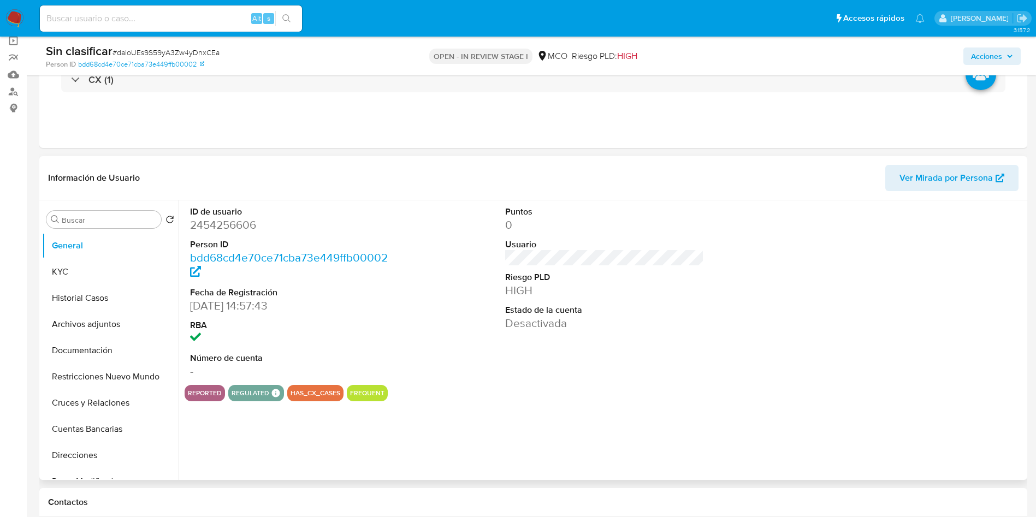
scroll to position [246, 0]
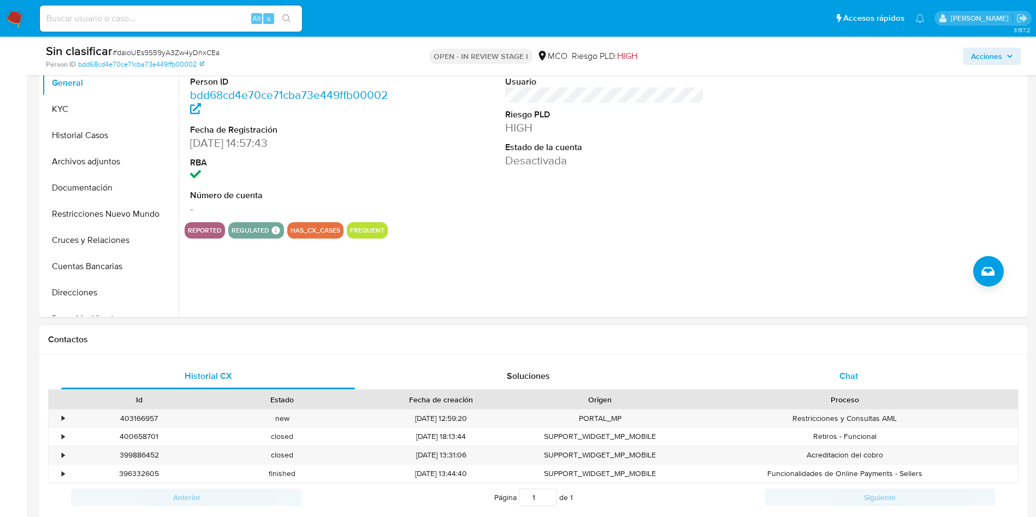
click at [844, 378] on span "Chat" at bounding box center [848, 376] width 19 height 13
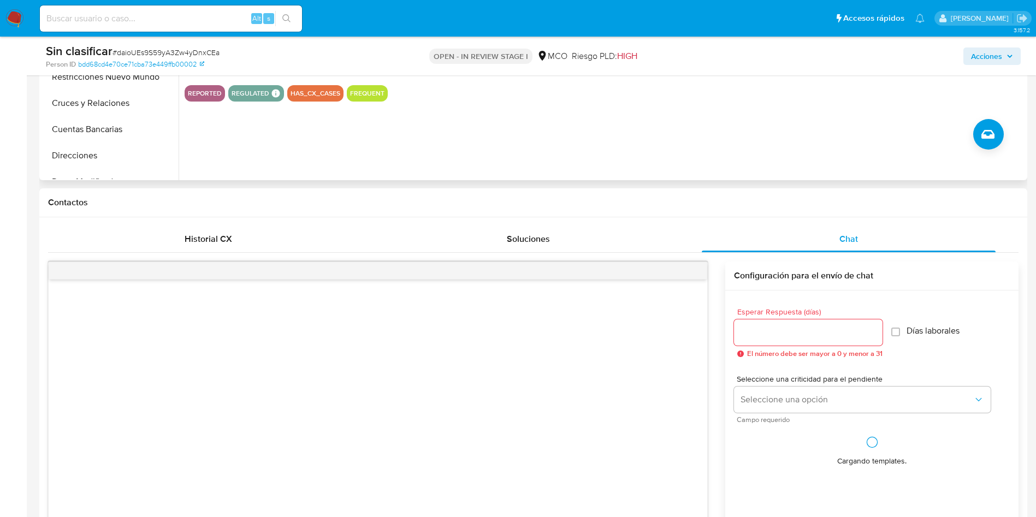
scroll to position [410, 0]
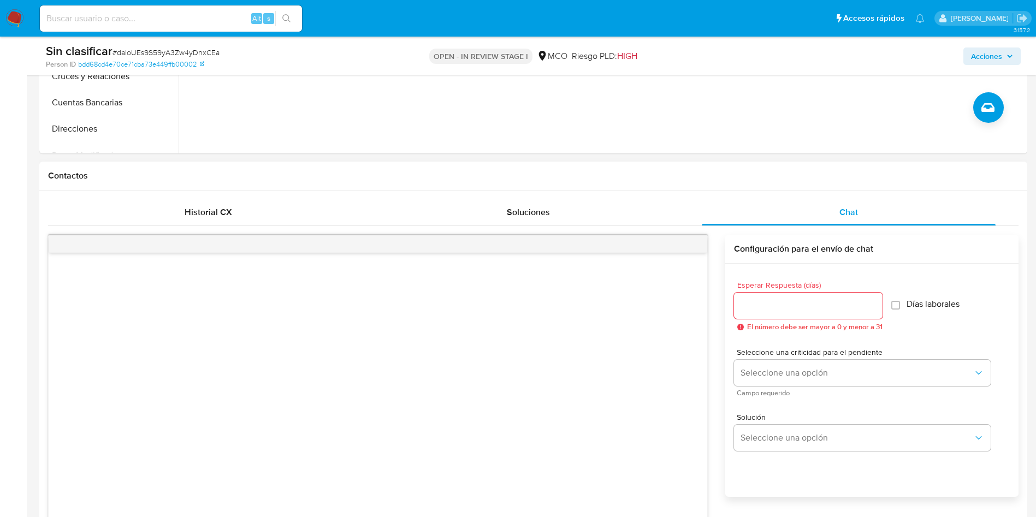
click at [773, 307] on input "Esperar Respuesta (días)" at bounding box center [808, 306] width 149 height 14
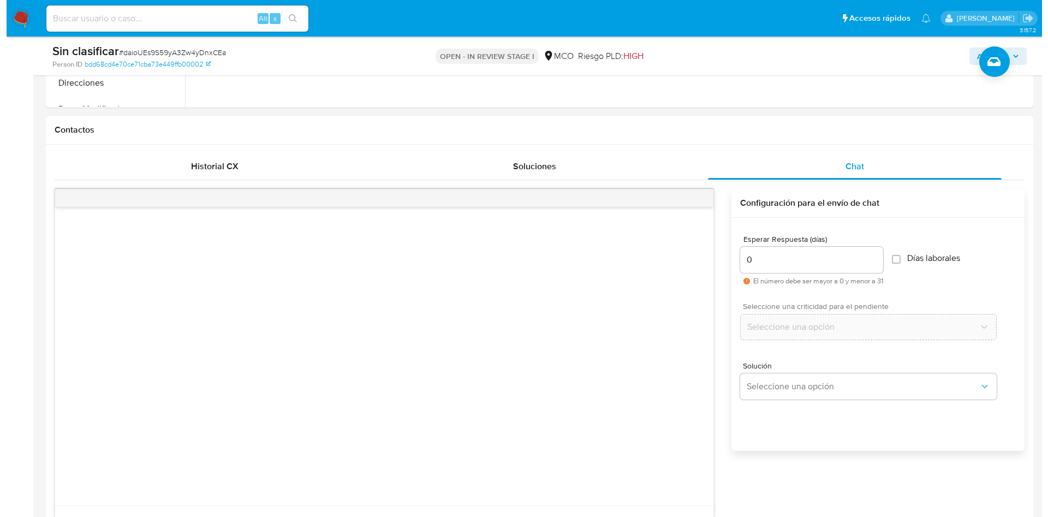
scroll to position [491, 0]
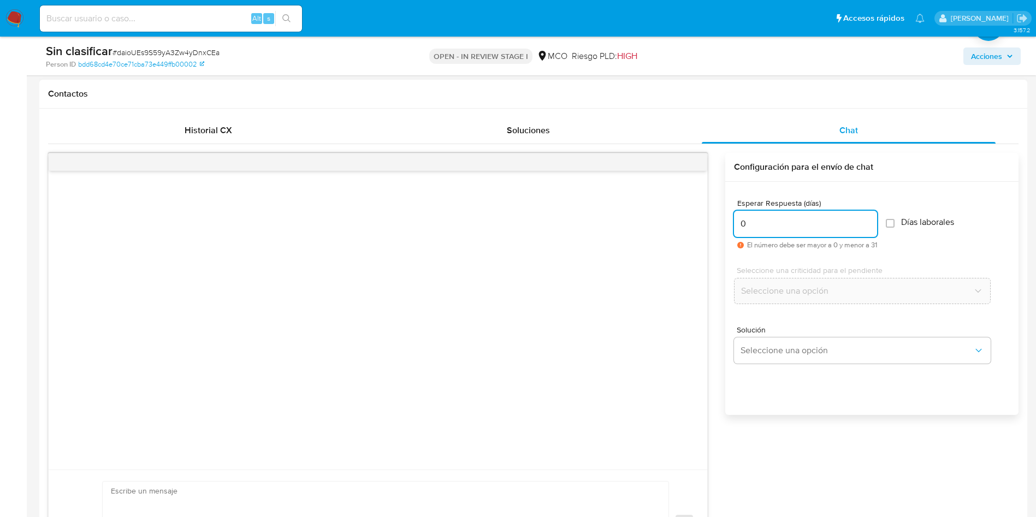
click at [792, 228] on input "0" at bounding box center [805, 224] width 143 height 14
drag, startPoint x: 774, startPoint y: 225, endPoint x: 734, endPoint y: 229, distance: 39.5
click at [734, 229] on input "0" at bounding box center [805, 224] width 143 height 14
type input "1"
click at [805, 295] on span "Seleccione una opción" at bounding box center [856, 291] width 233 height 11
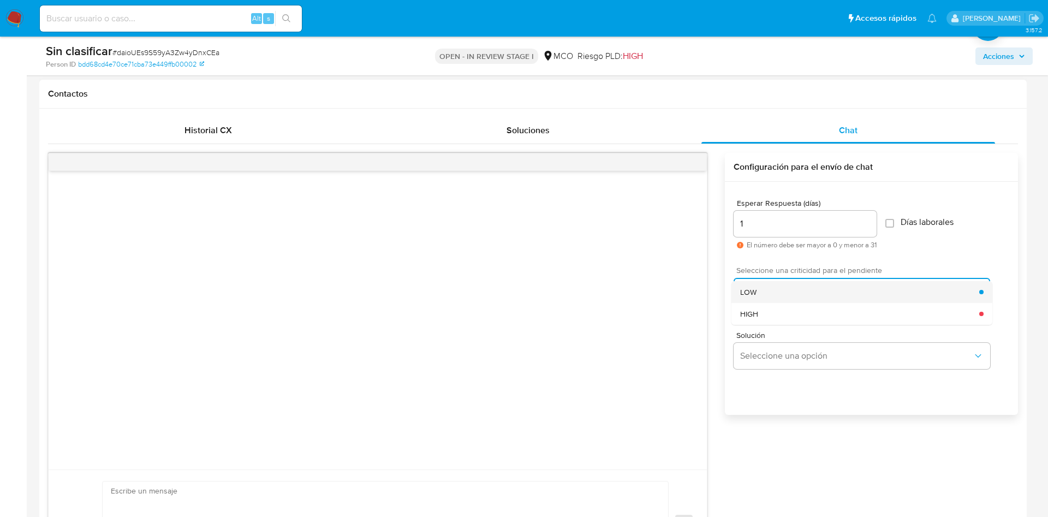
click at [799, 298] on div "LOW" at bounding box center [859, 292] width 239 height 22
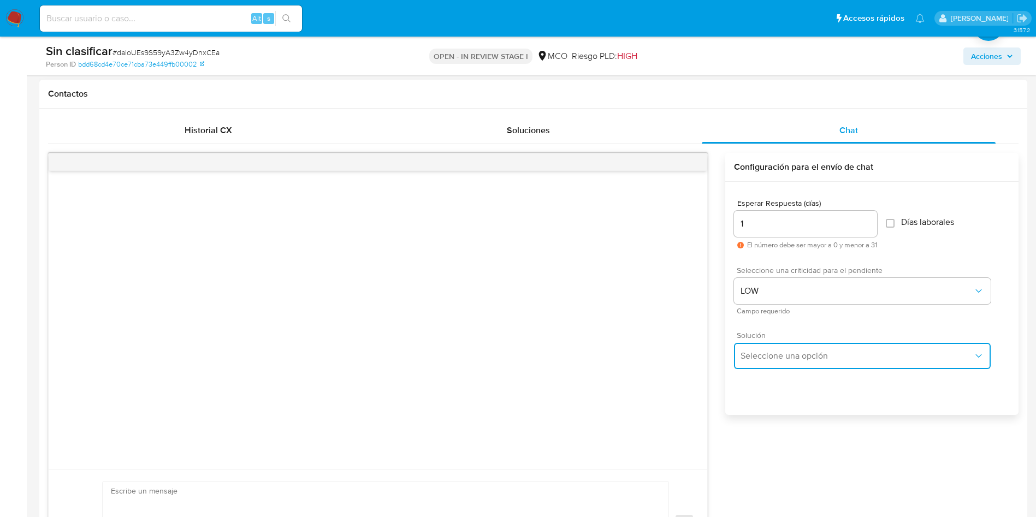
click at [787, 357] on span "Seleccione una opción" at bounding box center [856, 356] width 233 height 11
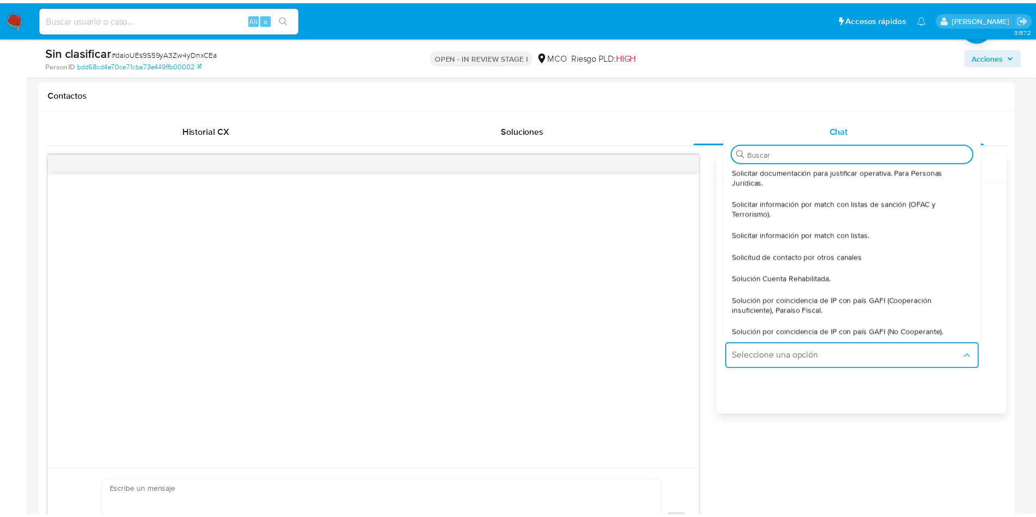
scroll to position [98, 0]
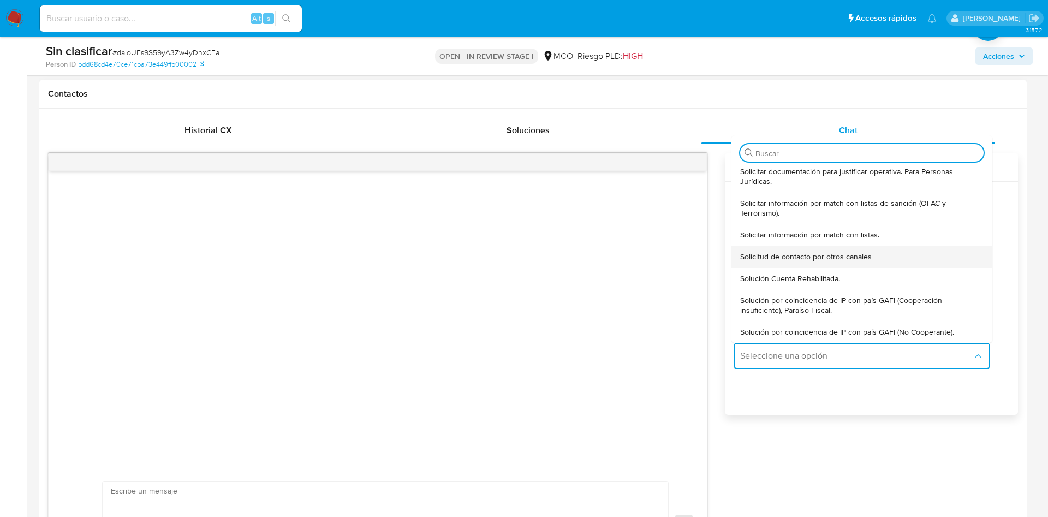
click at [856, 258] on span "Solicitud de contacto por otros canales" at bounding box center [806, 257] width 132 height 10
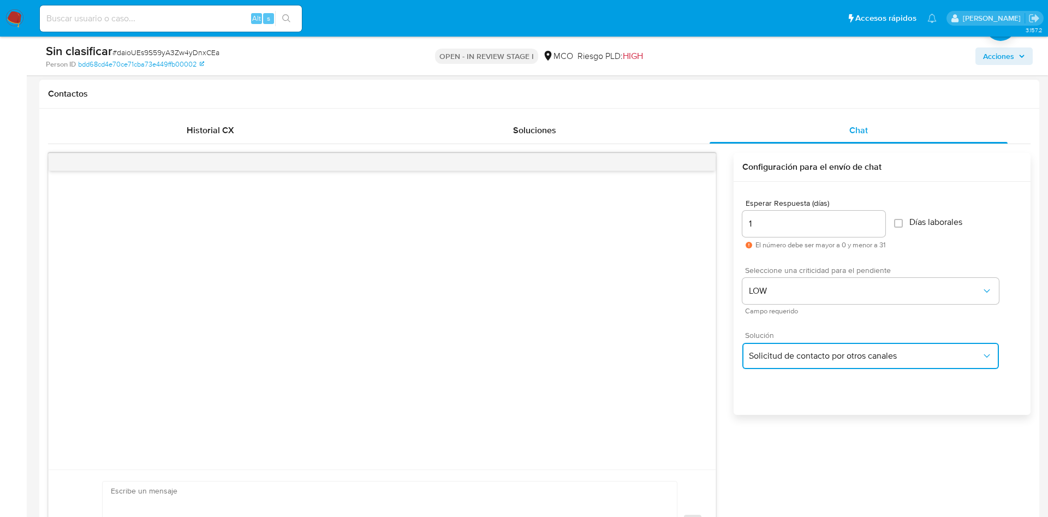
type textarea "Te pedimos disculpas, por este medio no podemos atender tu consulta. Te solicit…"
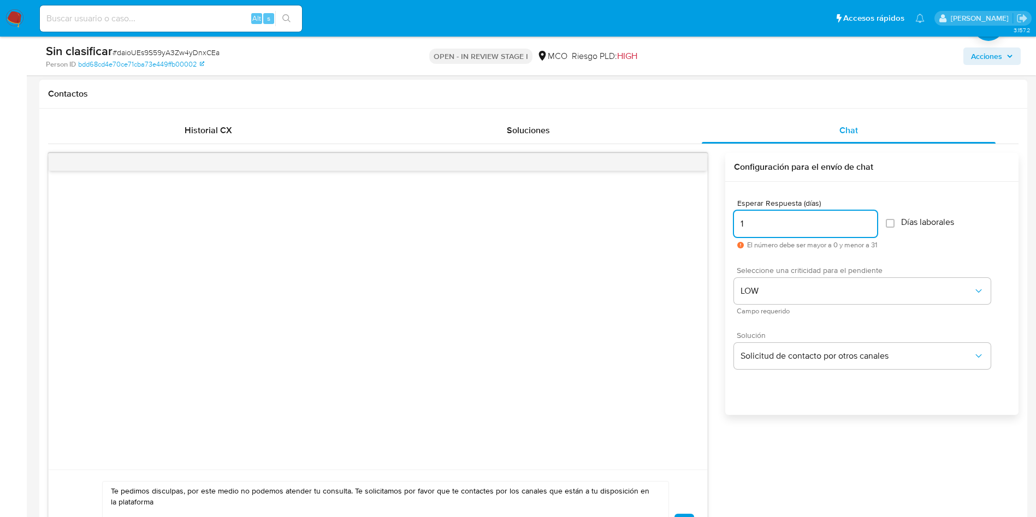
drag, startPoint x: 773, startPoint y: 227, endPoint x: 729, endPoint y: 227, distance: 44.2
click at [729, 227] on div "Esperar Respuesta (días) 1 El número debe ser mayor a 0 y menor a 31 Días labor…" at bounding box center [871, 313] width 293 height 262
type input "0"
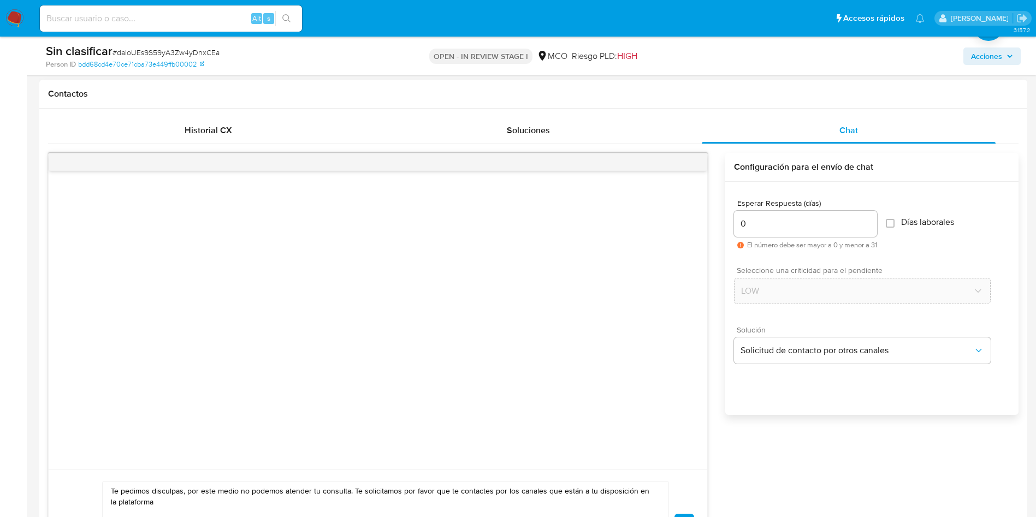
click at [779, 441] on div "Esperar Respuesta (días) 0 El número debe ser mayor a 0 y menor a 31 Días labor…" at bounding box center [871, 313] width 293 height 262
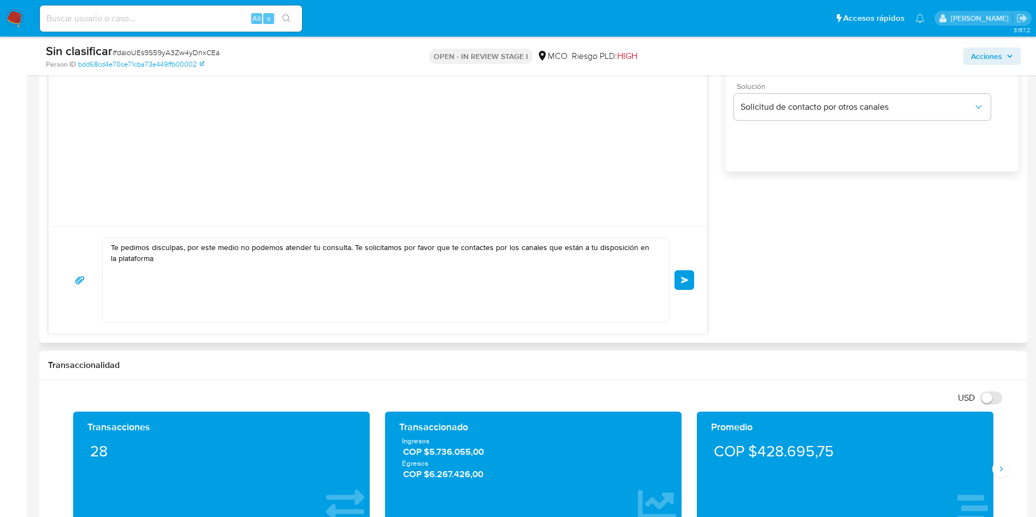
scroll to position [737, 0]
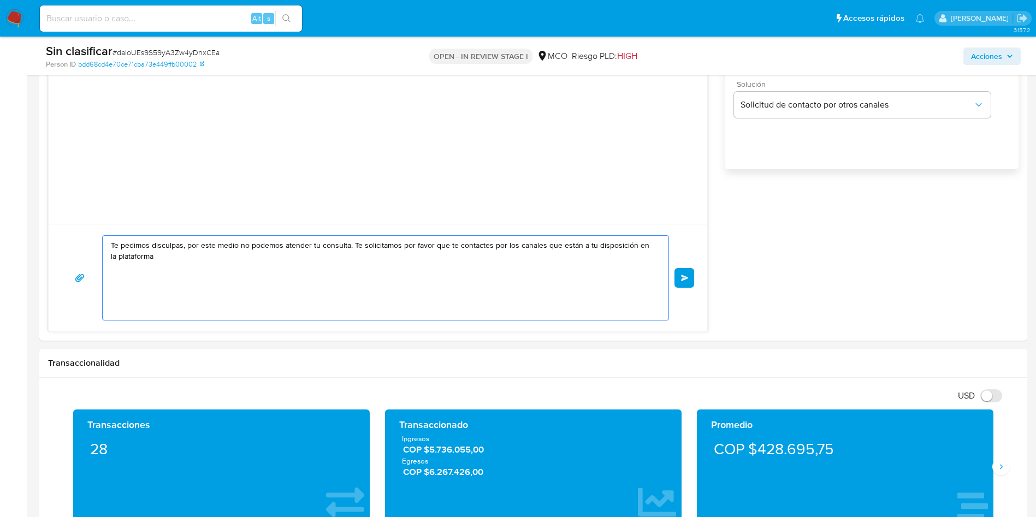
drag, startPoint x: 176, startPoint y: 272, endPoint x: 27, endPoint y: 209, distance: 162.0
click at [27, 210] on main "3.157.2 Asignado a damrodriguez Asignado el: 02/09/2025 16:57:33 Creado el: 01/…" at bounding box center [518, 424] width 1036 height 2322
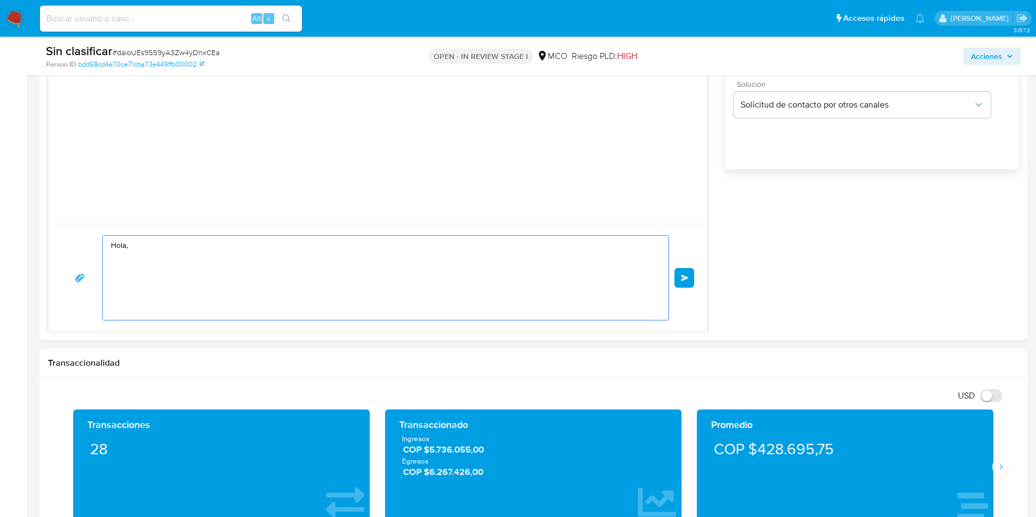
paste textarea "Comprobamos que tu cuenta presenta comportamientos irregulares que van en contr…"
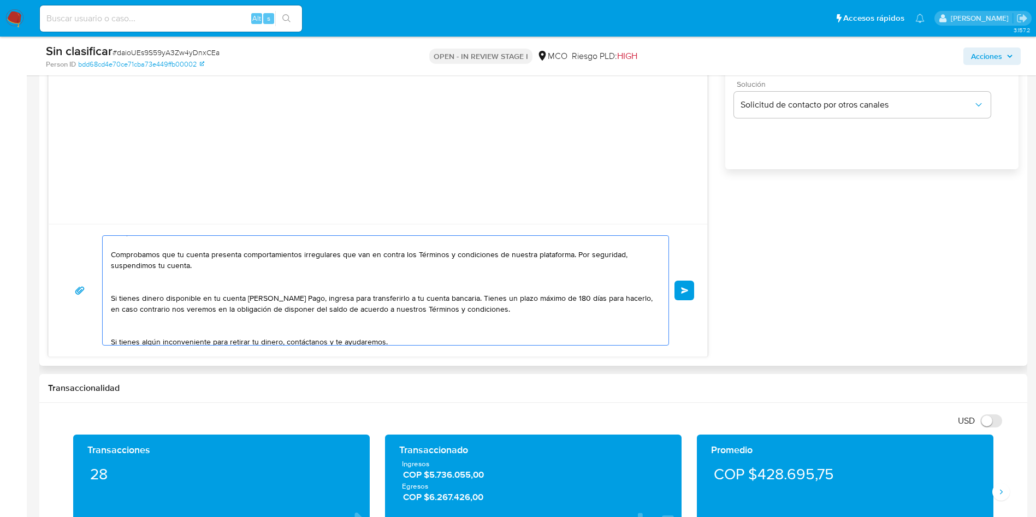
scroll to position [0, 0]
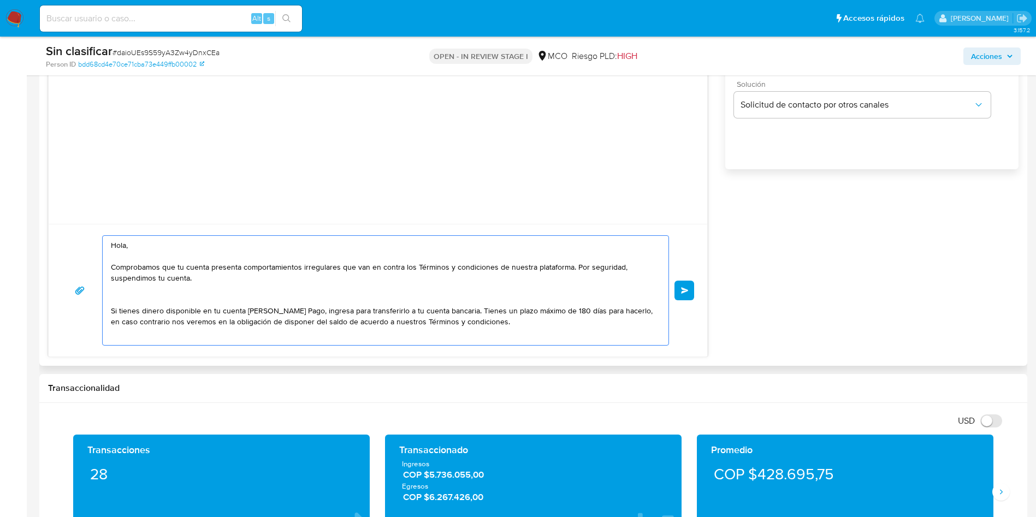
click at [138, 292] on textarea "Hola, Comprobamos que tu cuenta presenta comportamientos irregulares que van en…" at bounding box center [383, 290] width 544 height 109
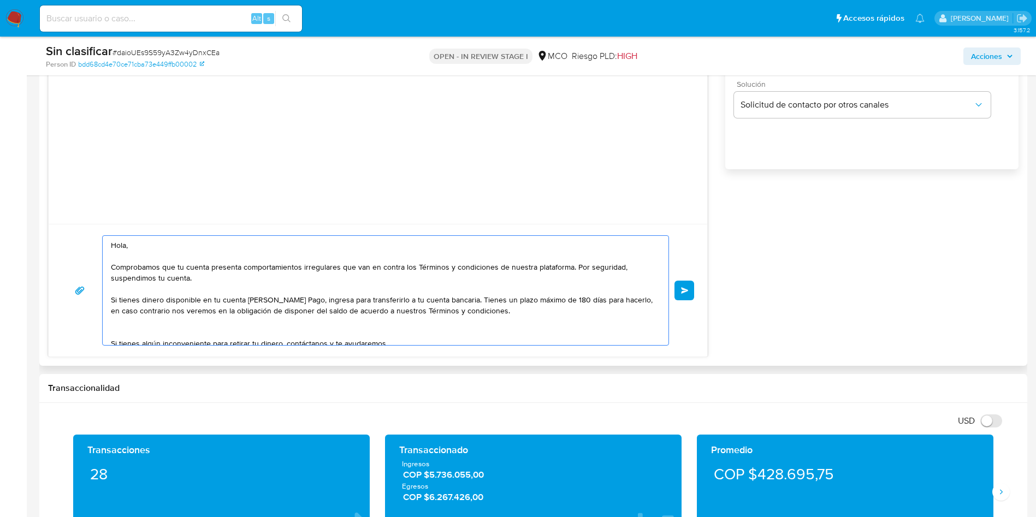
click at [154, 329] on textarea "Hola, Comprobamos que tu cuenta presenta comportamientos irregulares que van en…" at bounding box center [383, 290] width 544 height 109
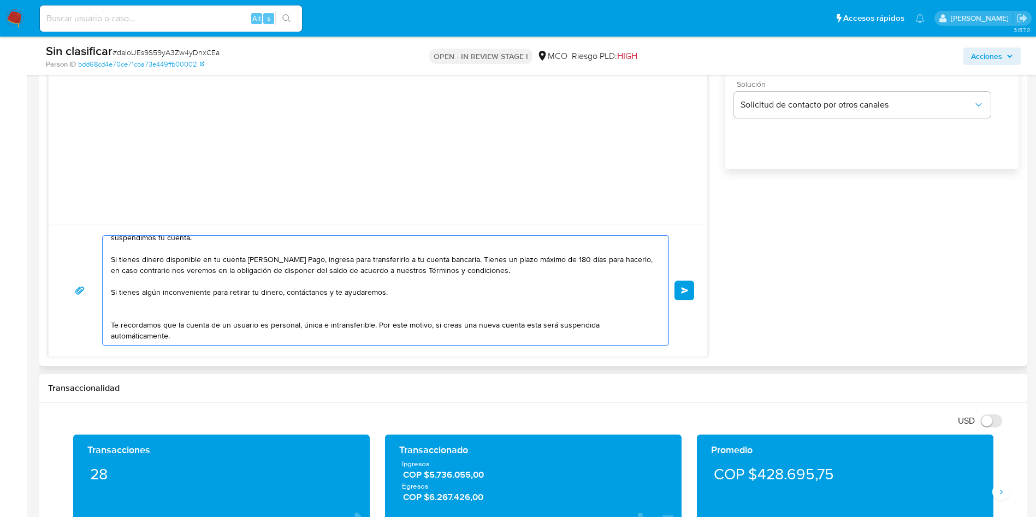
click at [130, 309] on textarea "Hola, Comprobamos que tu cuenta presenta comportamientos irregulares que van en…" at bounding box center [383, 290] width 544 height 109
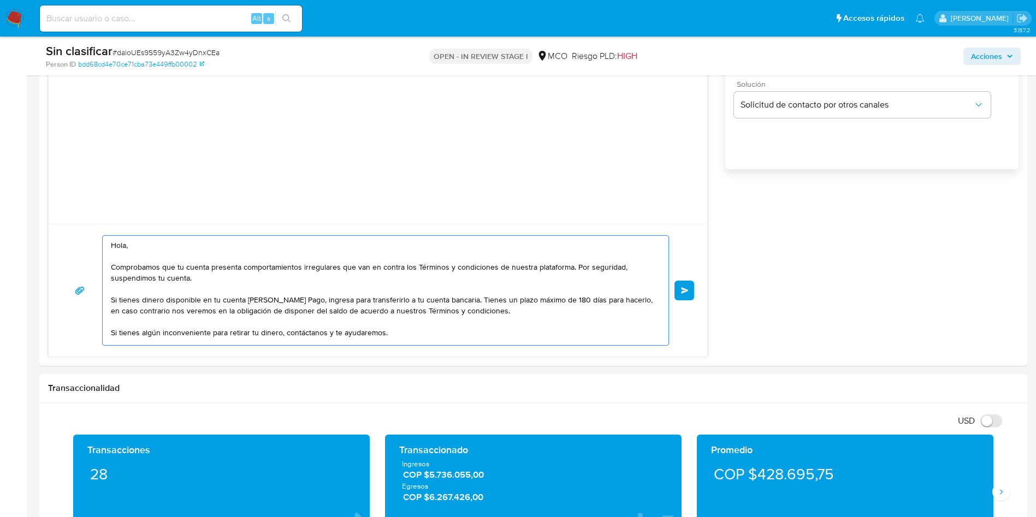
type textarea "Hola, Comprobamos que tu cuenta presenta comportamientos irregulares que van en…"
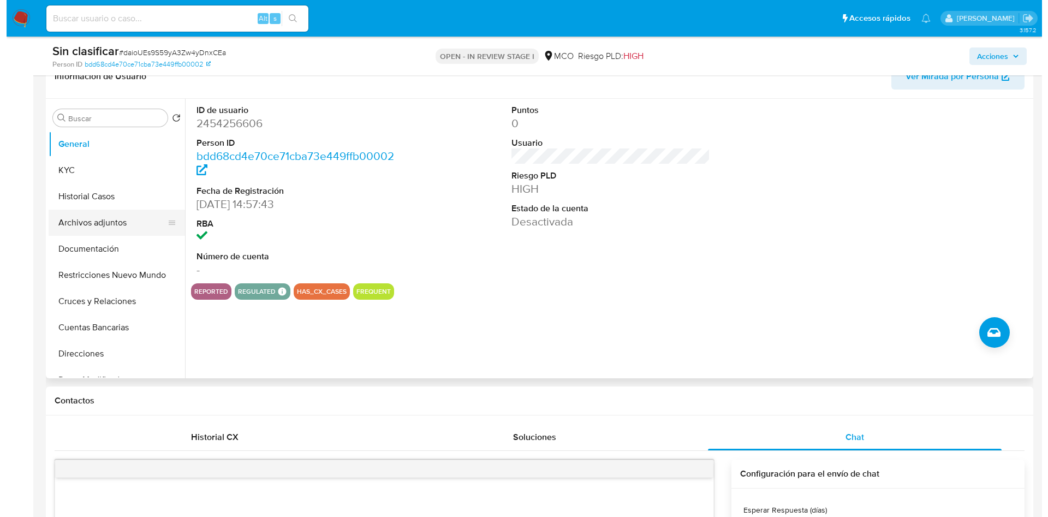
scroll to position [164, 0]
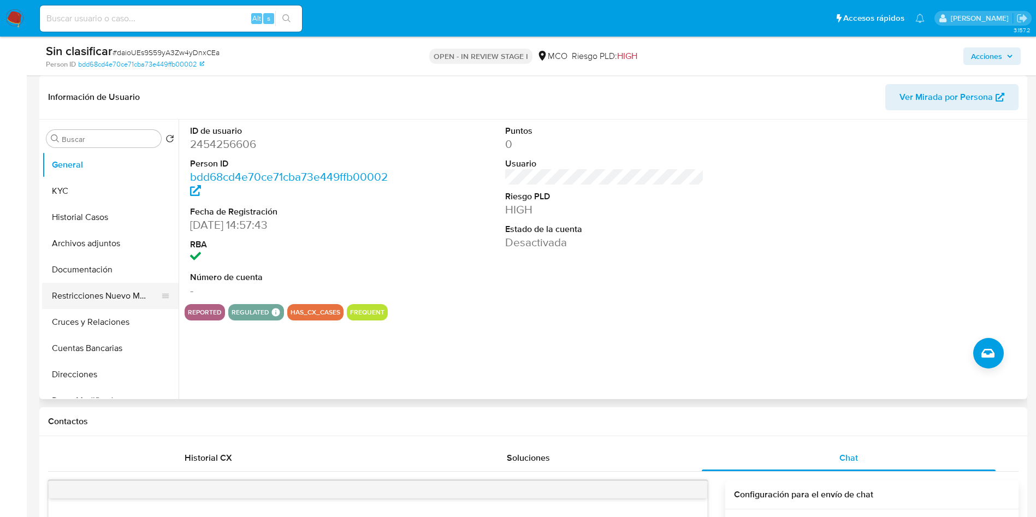
click at [86, 283] on button "Restricciones Nuevo Mundo" at bounding box center [106, 296] width 128 height 26
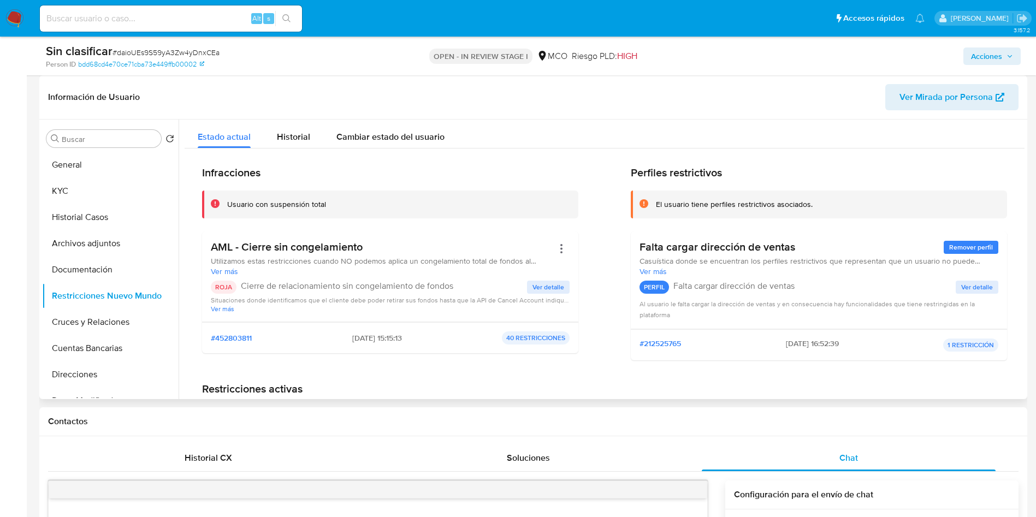
click at [547, 288] on span "Ver detalle" at bounding box center [548, 287] width 32 height 11
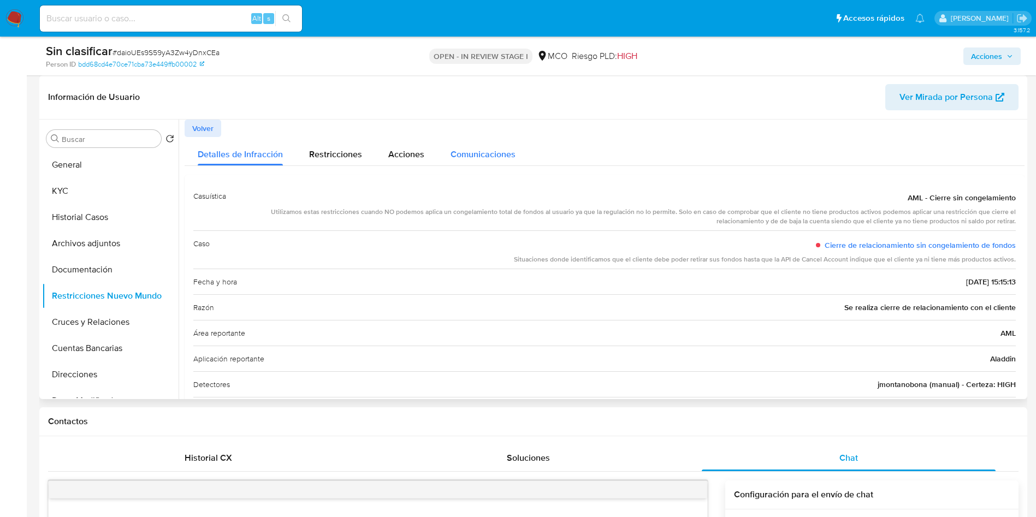
click at [466, 152] on span "Comunicaciones" at bounding box center [483, 154] width 65 height 13
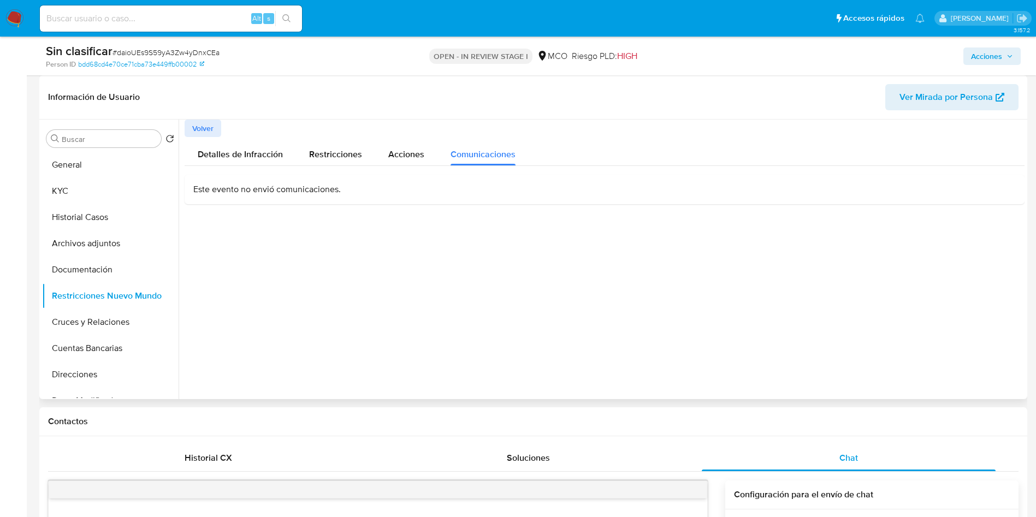
click at [321, 194] on p "Este evento no envió comunicaciones." at bounding box center [604, 189] width 822 height 12
click at [252, 158] on span "Detalles de Infracción" at bounding box center [240, 154] width 85 height 13
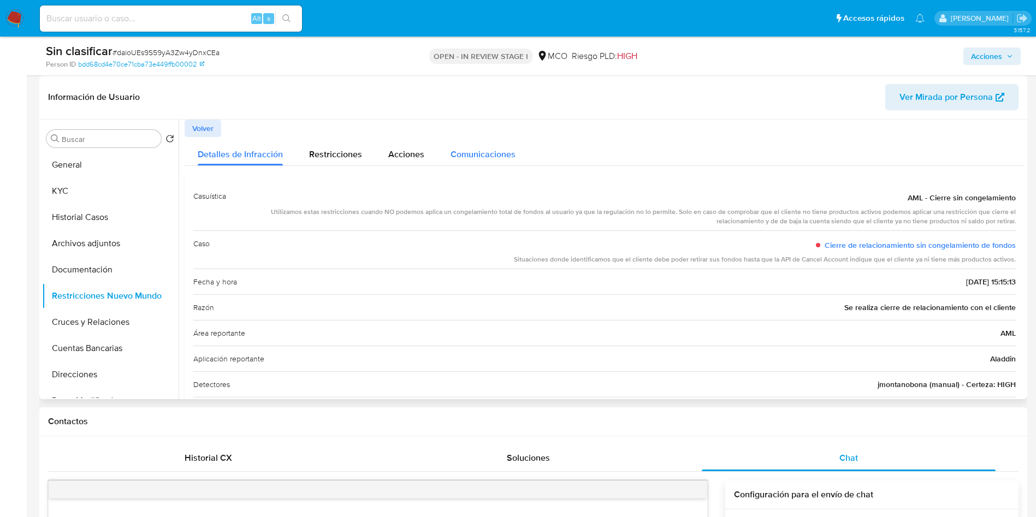
click at [484, 143] on div "Comunicaciones" at bounding box center [483, 151] width 65 height 29
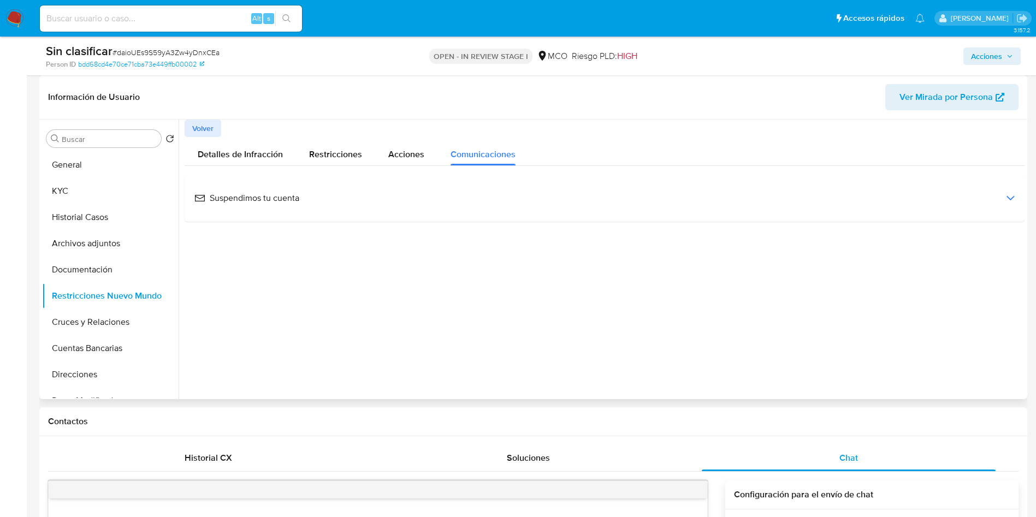
click at [281, 203] on span "Suspendimos tu cuenta" at bounding box center [246, 198] width 105 height 12
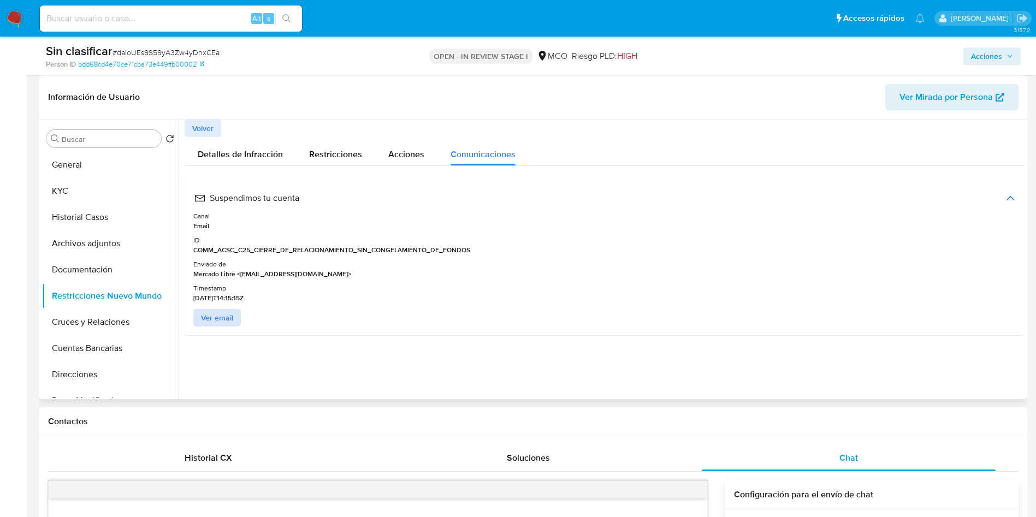
click at [210, 320] on span "Ver email" at bounding box center [217, 317] width 32 height 15
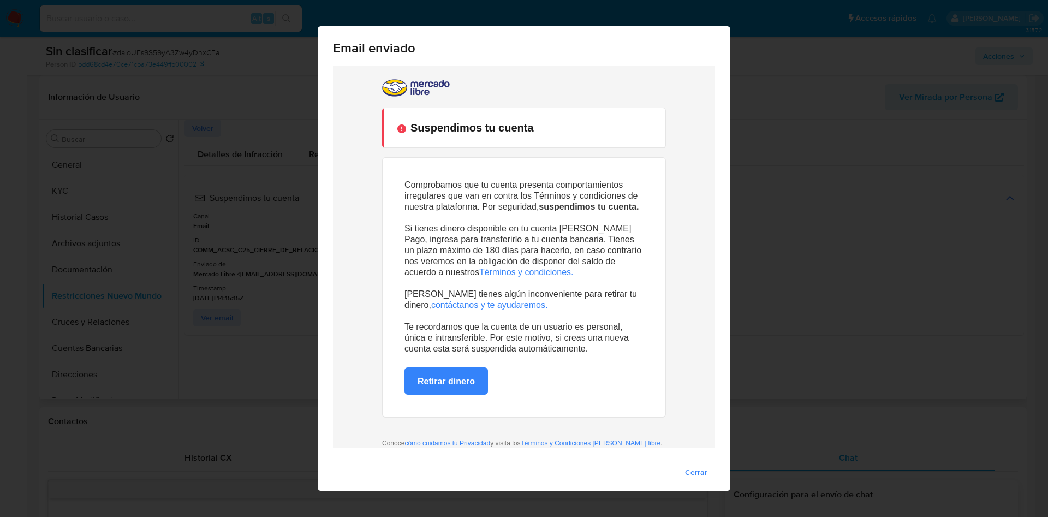
scroll to position [0, 0]
click at [508, 272] on link "Términos y condiciones." at bounding box center [526, 272] width 94 height 9
click at [685, 472] on span "Cerrar" at bounding box center [696, 472] width 22 height 15
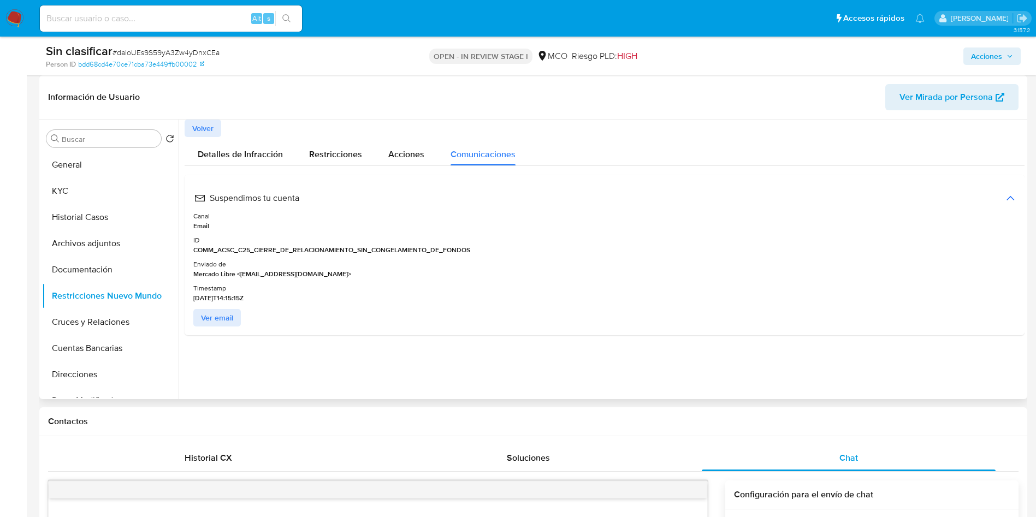
click at [211, 315] on span "Ver email" at bounding box center [217, 317] width 32 height 15
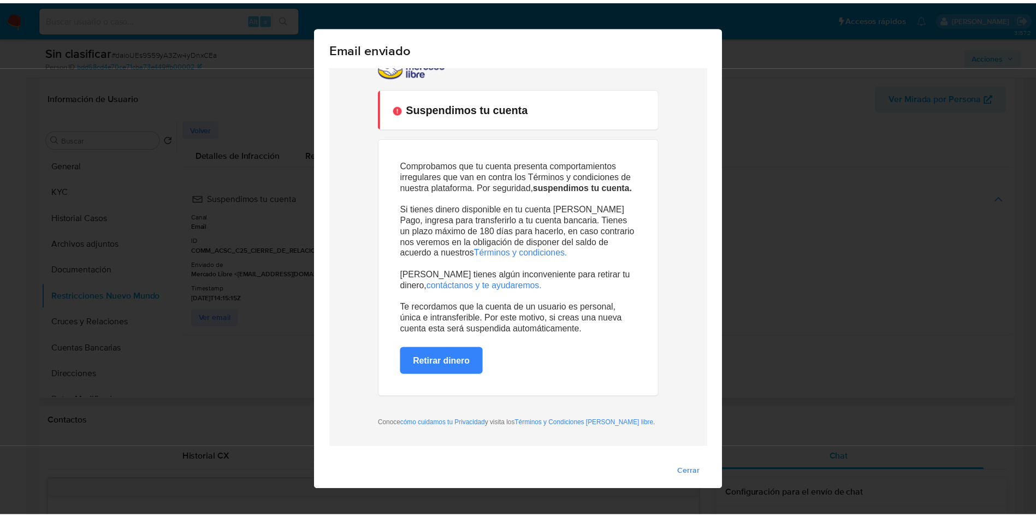
scroll to position [21, 0]
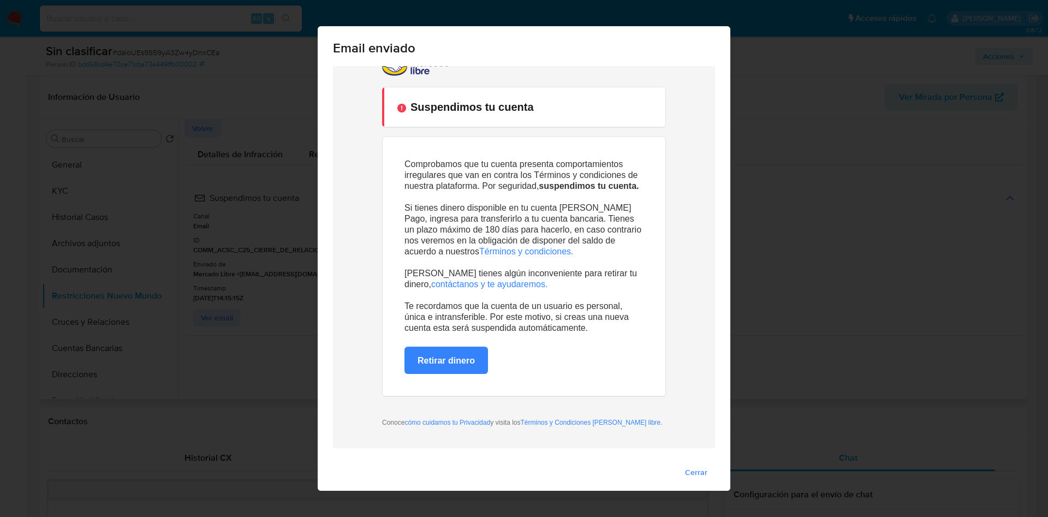
click at [817, 317] on div "Email enviado Cerrar" at bounding box center [524, 258] width 1048 height 517
drag, startPoint x: 688, startPoint y: 477, endPoint x: 360, endPoint y: 319, distance: 364.4
click at [688, 478] on span "Cerrar" at bounding box center [696, 472] width 22 height 15
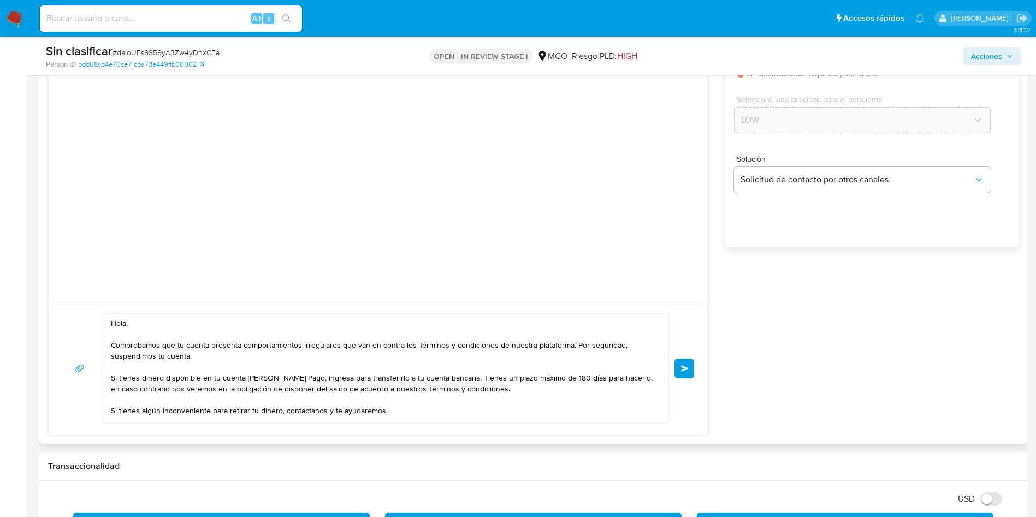
scroll to position [655, 0]
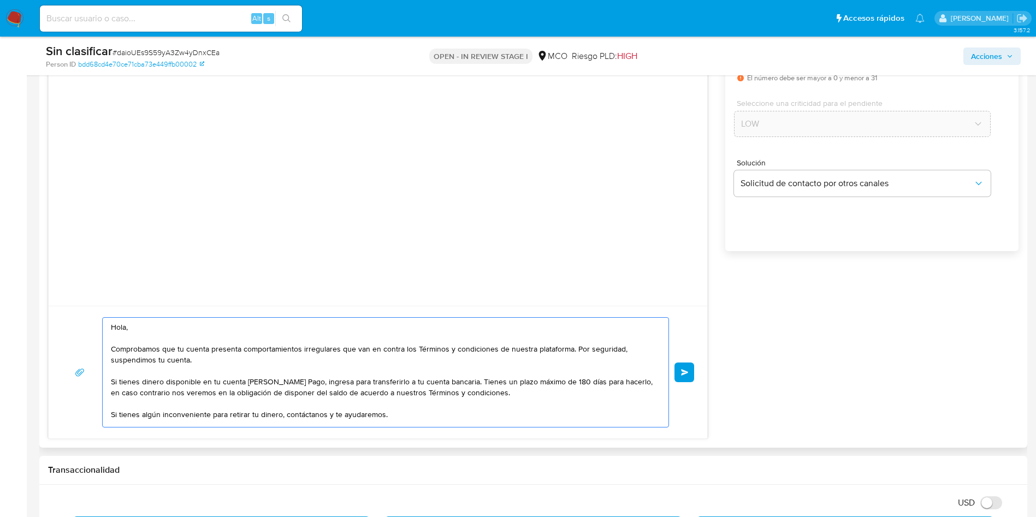
drag, startPoint x: 302, startPoint y: 381, endPoint x: 563, endPoint y: 384, distance: 261.0
click at [566, 384] on textarea "Hola, Comprobamos que tu cuenta presenta comportamientos irregulares que van en…" at bounding box center [383, 372] width 544 height 109
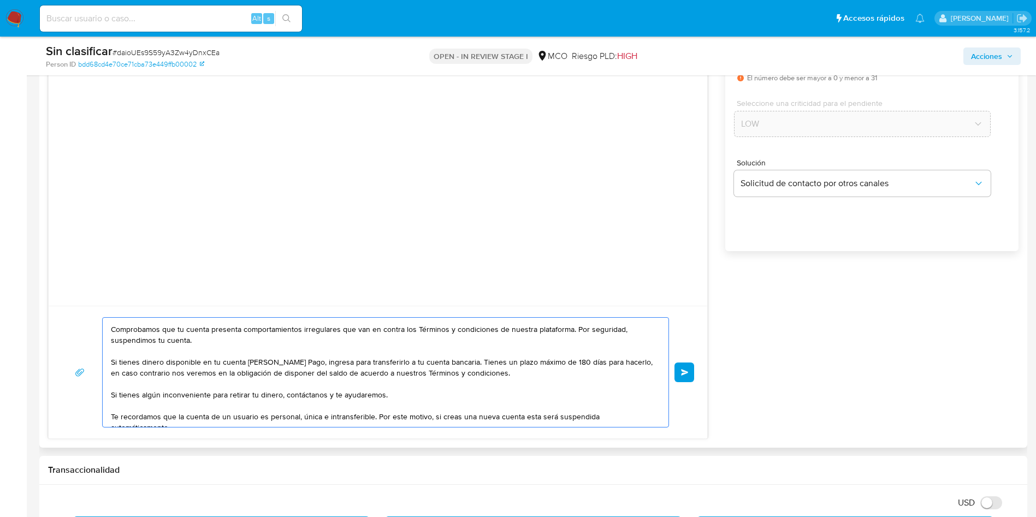
scroll to position [29, 0]
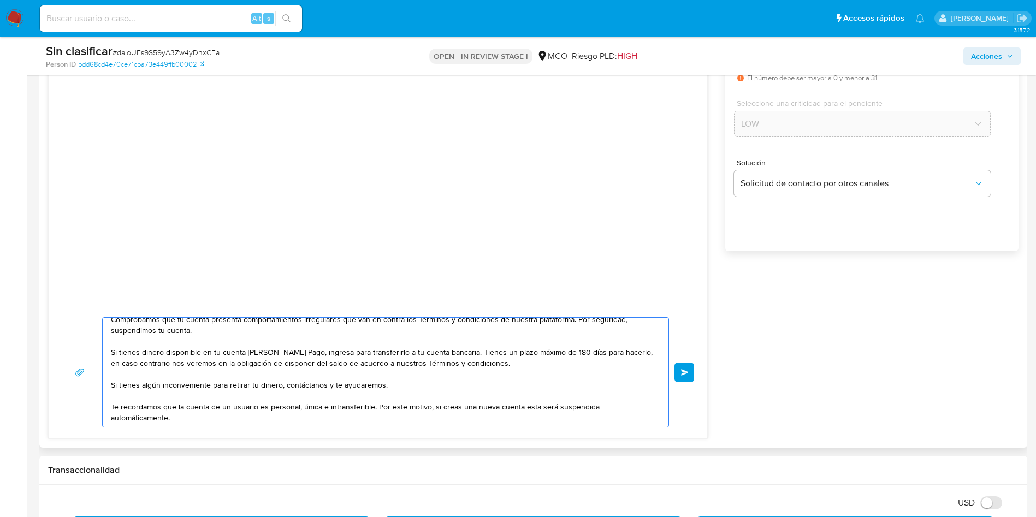
click at [429, 361] on textarea "Hola, Comprobamos que tu cuenta presenta comportamientos irregulares que van en…" at bounding box center [383, 372] width 544 height 109
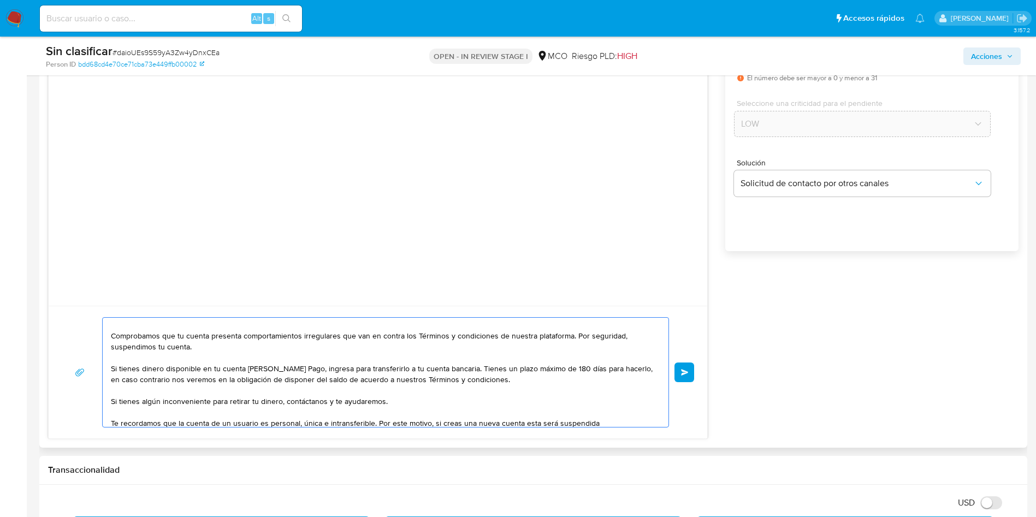
scroll to position [0, 0]
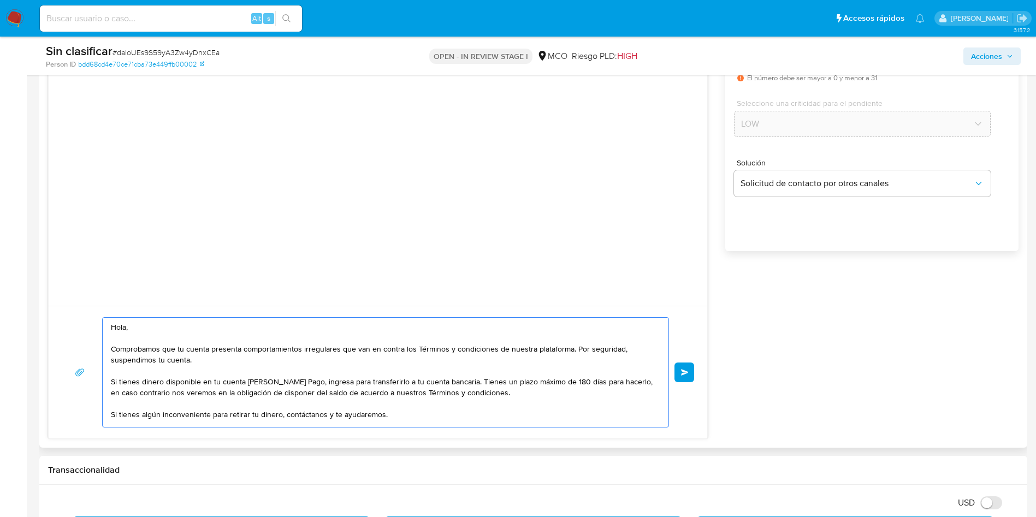
click at [333, 348] on textarea "Hola, Comprobamos que tu cuenta presenta comportamientos irregulares que van en…" at bounding box center [383, 372] width 544 height 109
drag, startPoint x: 192, startPoint y: 349, endPoint x: 448, endPoint y: 348, distance: 256.7
click at [444, 348] on textarea "Hola, Comprobamos que tu cuenta presenta comportamientos irregulares que van en…" at bounding box center [383, 372] width 544 height 109
click at [448, 348] on textarea "Hola, Comprobamos que tu cuenta presenta comportamientos irregulares que van en…" at bounding box center [383, 372] width 544 height 109
drag, startPoint x: 414, startPoint y: 347, endPoint x: 564, endPoint y: 349, distance: 149.6
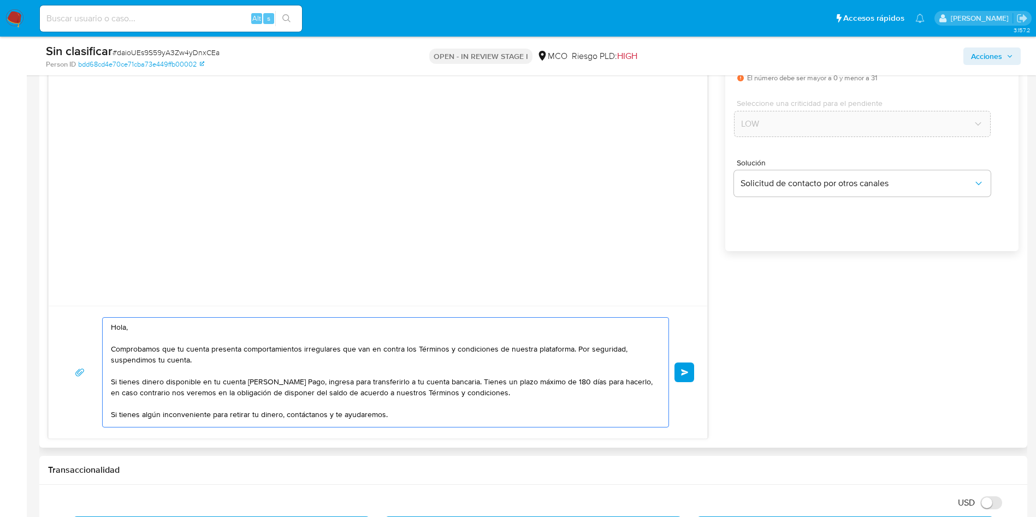
click at [564, 349] on textarea "Hola, Comprobamos que tu cuenta presenta comportamientos irregulares que van en…" at bounding box center [383, 372] width 544 height 109
click at [440, 353] on textarea "Hola, Comprobamos que tu cuenta presenta comportamientos irregulares que van en…" at bounding box center [383, 372] width 544 height 109
click at [428, 349] on textarea "Hola, Comprobamos que tu cuenta presenta comportamientos irregulares que van en…" at bounding box center [383, 372] width 544 height 109
drag, startPoint x: 428, startPoint y: 349, endPoint x: 402, endPoint y: 352, distance: 26.4
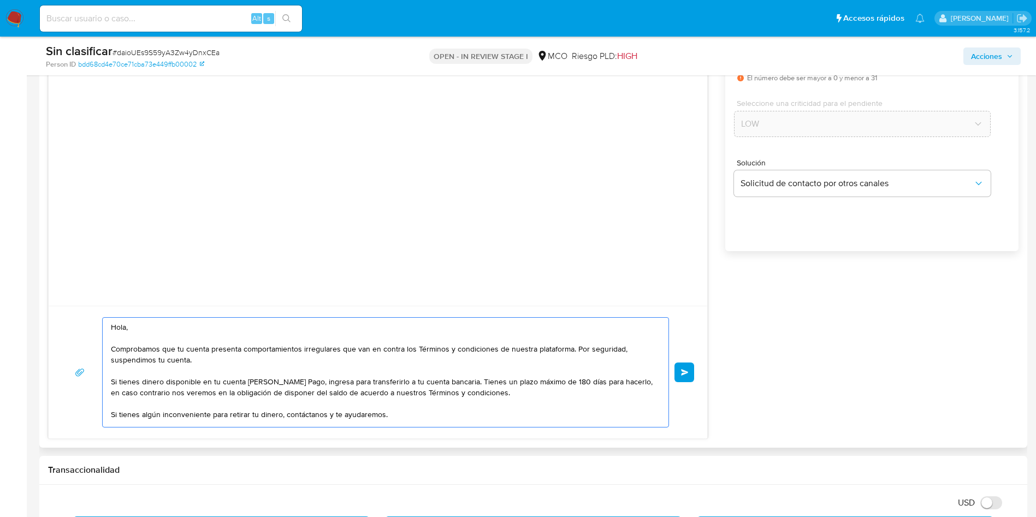
click at [409, 351] on textarea "Hola, Comprobamos que tu cuenta presenta comportamientos irregulares que van en…" at bounding box center [383, 372] width 544 height 109
click at [272, 365] on textarea "Hola, Comprobamos que tu cuenta presenta comportamientos irregulares que van en…" at bounding box center [383, 372] width 544 height 109
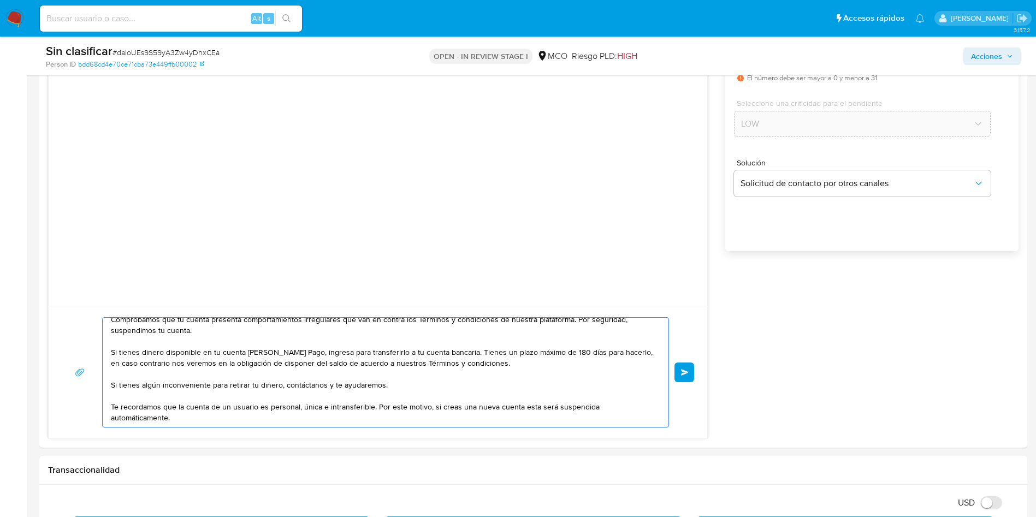
scroll to position [491, 0]
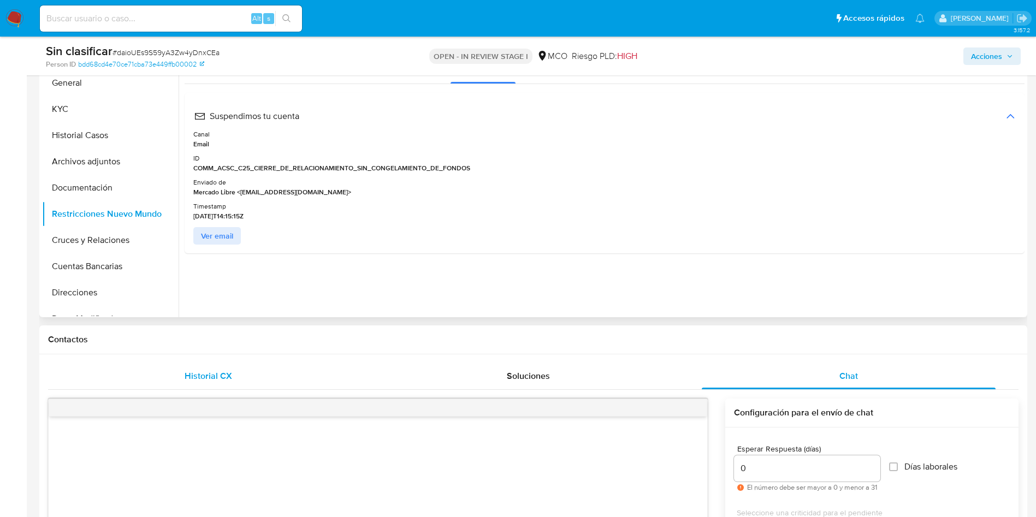
click at [233, 371] on div "Historial CX" at bounding box center [208, 376] width 294 height 26
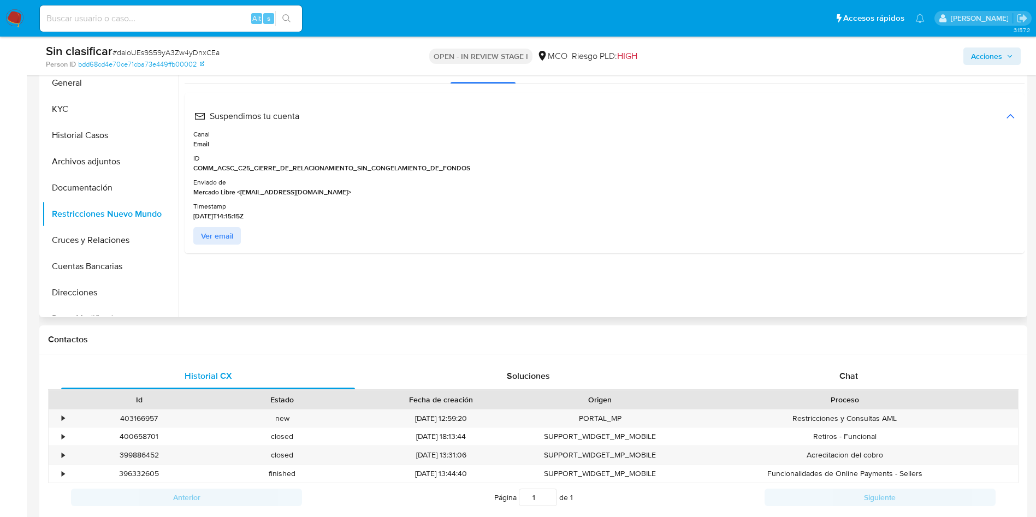
scroll to position [410, 0]
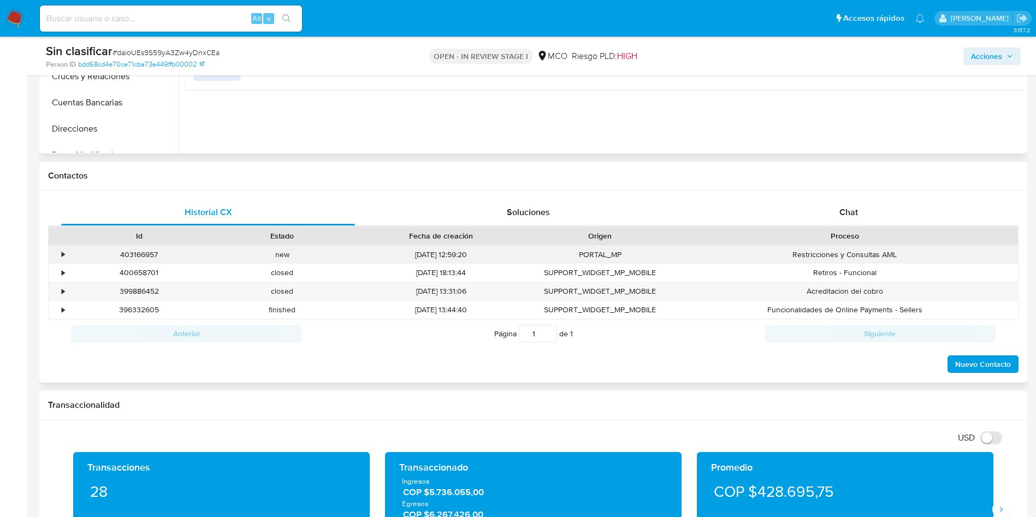
click at [70, 256] on div "403166957 Casos daioUEs9S59yA3Zw4yDnxCEa" at bounding box center [139, 255] width 143 height 18
click at [66, 256] on div "•" at bounding box center [58, 255] width 19 height 18
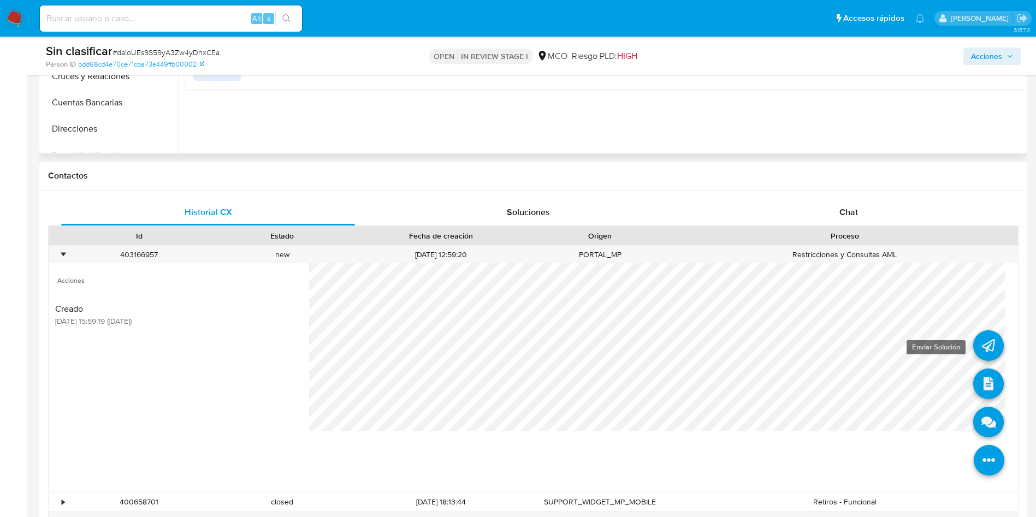
click at [974, 348] on icon at bounding box center [988, 345] width 31 height 31
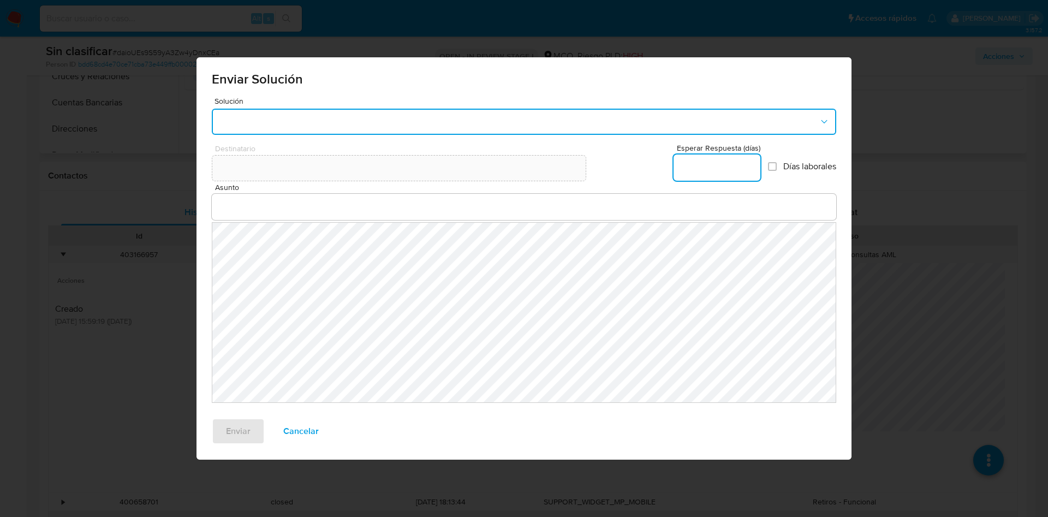
click at [289, 109] on button "button" at bounding box center [524, 122] width 625 height 26
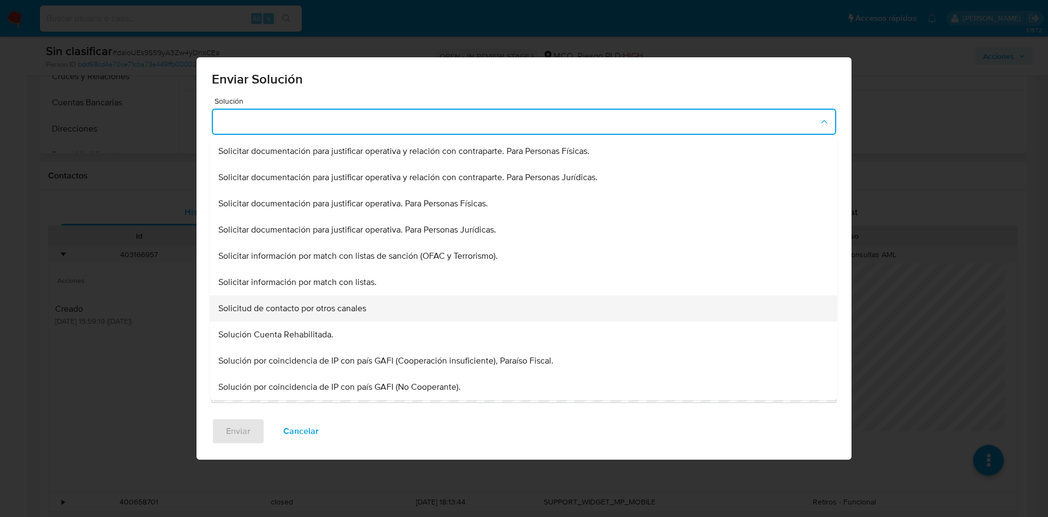
click at [393, 164] on div "Solicitud de contacto por otros canales" at bounding box center [520, 151] width 604 height 26
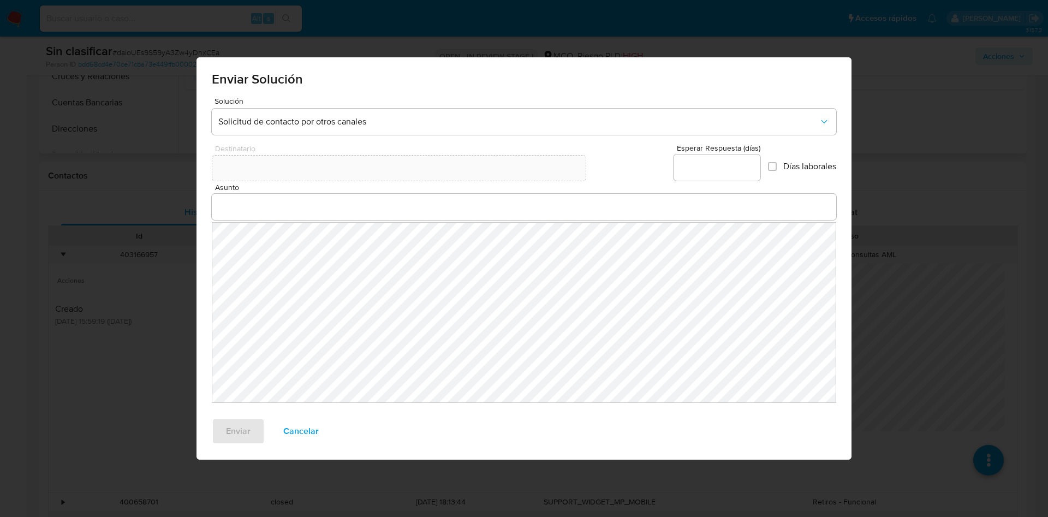
click at [273, 206] on input "Asunto" at bounding box center [524, 207] width 625 height 14
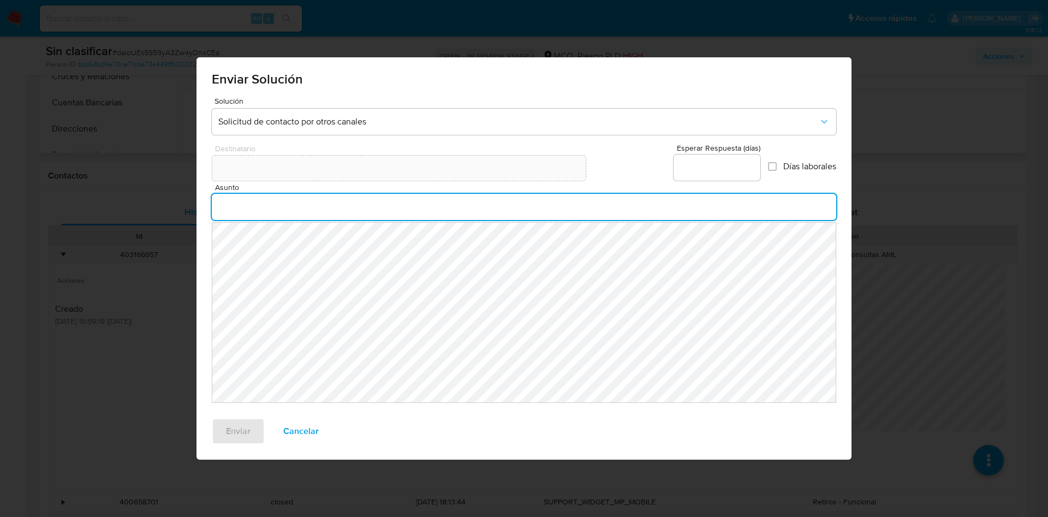
click at [689, 162] on input "Esperar Respuesta (días)" at bounding box center [717, 168] width 87 height 14
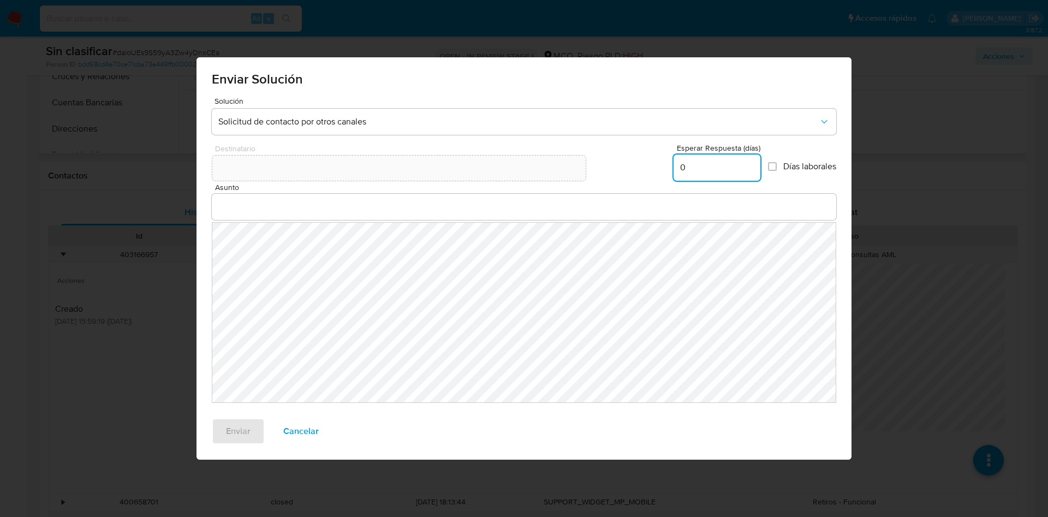
type input "0"
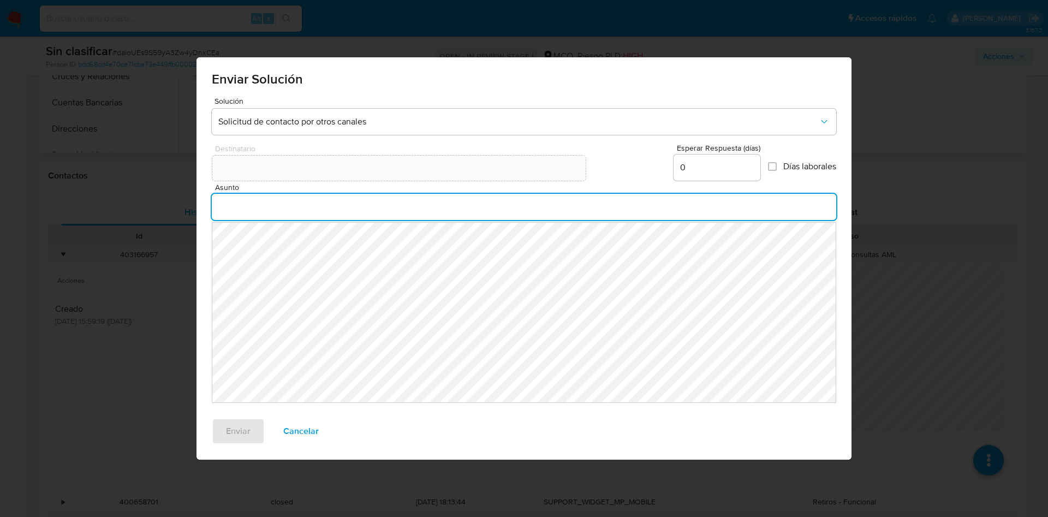
click at [481, 206] on input "Asunto" at bounding box center [524, 207] width 625 height 14
type input "Comunicacion"
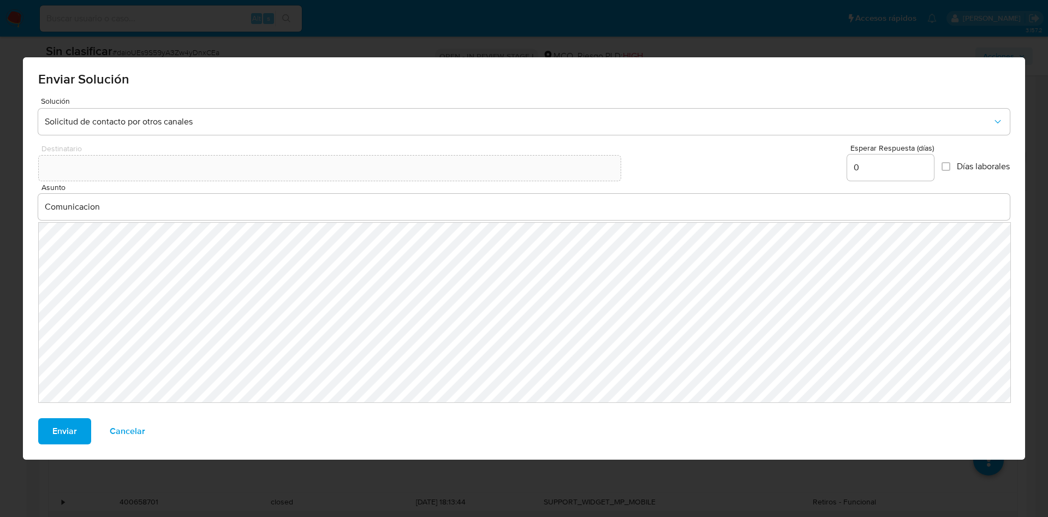
click at [22, 266] on div "Enviar Solución Solución Solicitud de contacto por otros canales Destinatario E…" at bounding box center [524, 258] width 1048 height 517
click at [61, 429] on span "Enviar" at bounding box center [64, 431] width 25 height 24
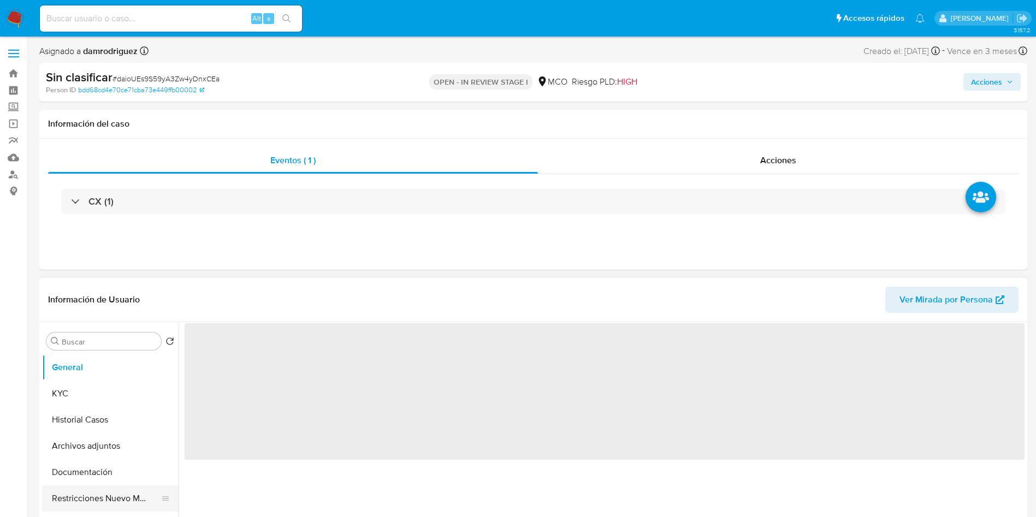
click at [100, 494] on button "Restricciones Nuevo Mundo" at bounding box center [106, 498] width 128 height 26
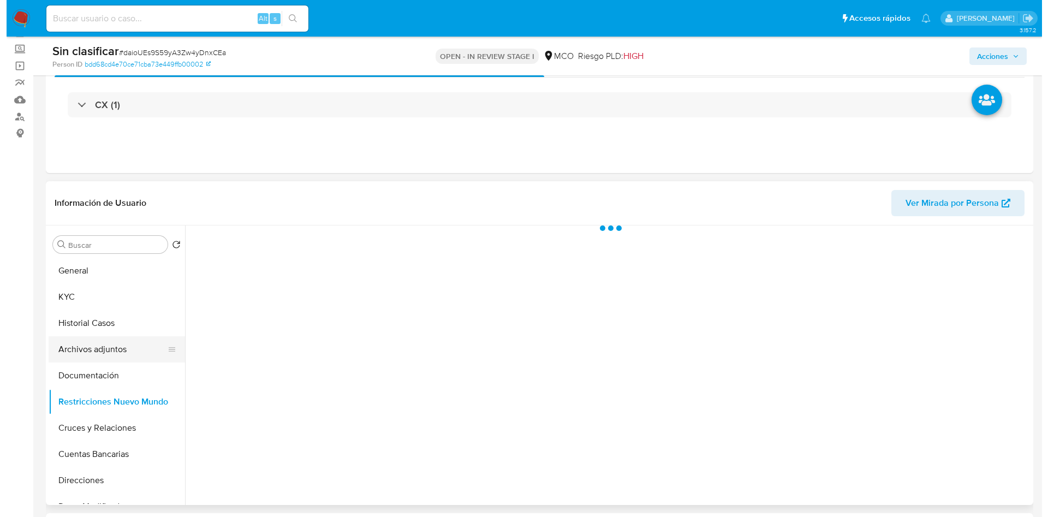
scroll to position [82, 0]
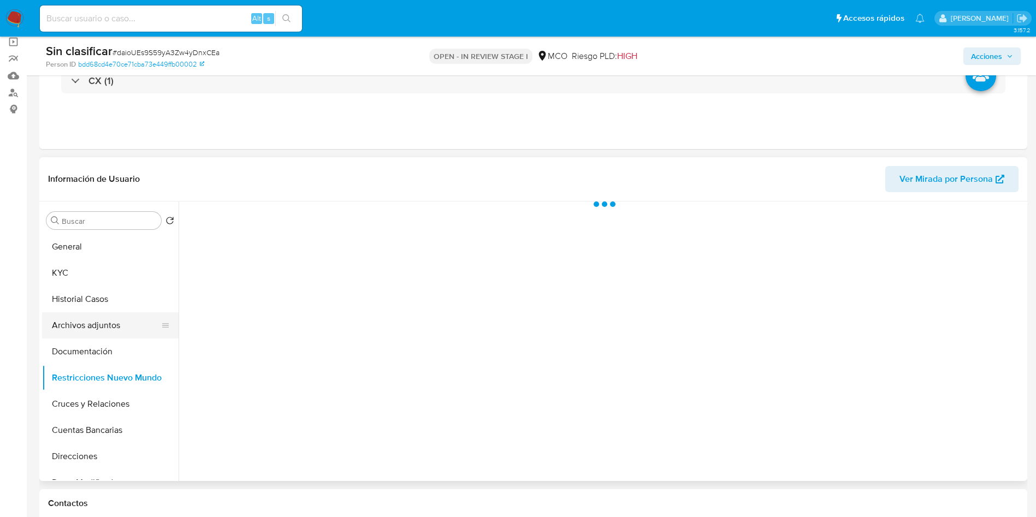
select select "10"
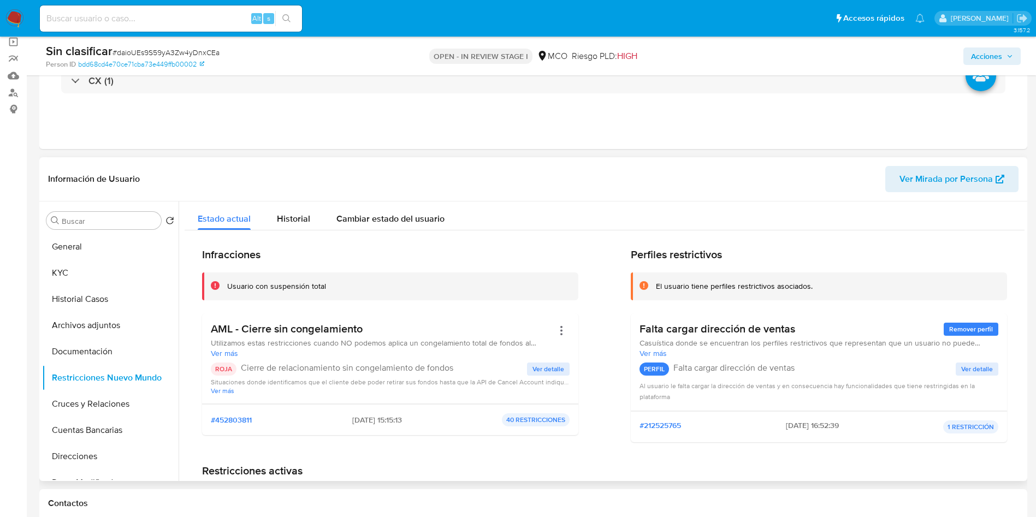
click at [539, 376] on div "ROJA Cierre de relacionamiento sin congelamiento de fondos Ver detalle Situacio…" at bounding box center [390, 379] width 359 height 32
click at [529, 366] on button "Ver detalle" at bounding box center [548, 369] width 43 height 13
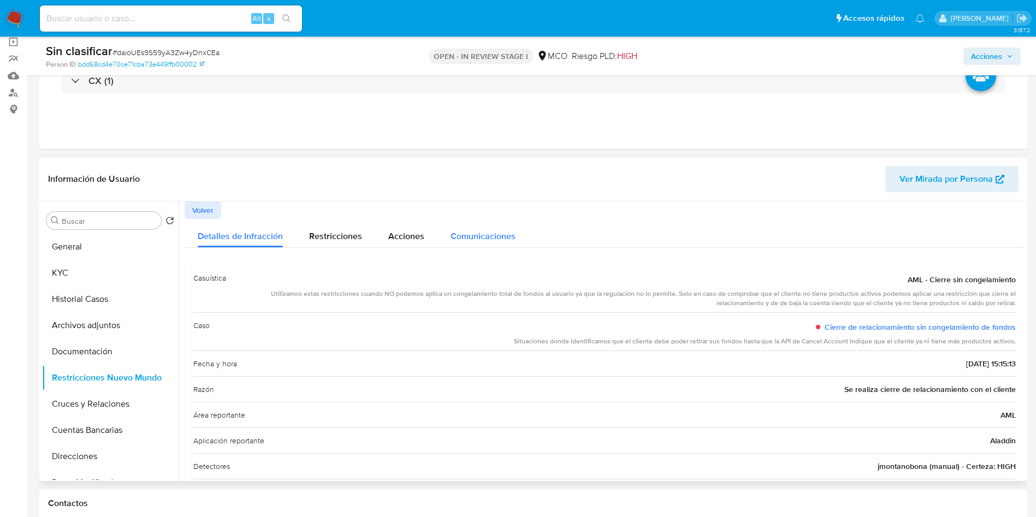
click at [495, 238] on span "Comunicaciones" at bounding box center [483, 236] width 65 height 13
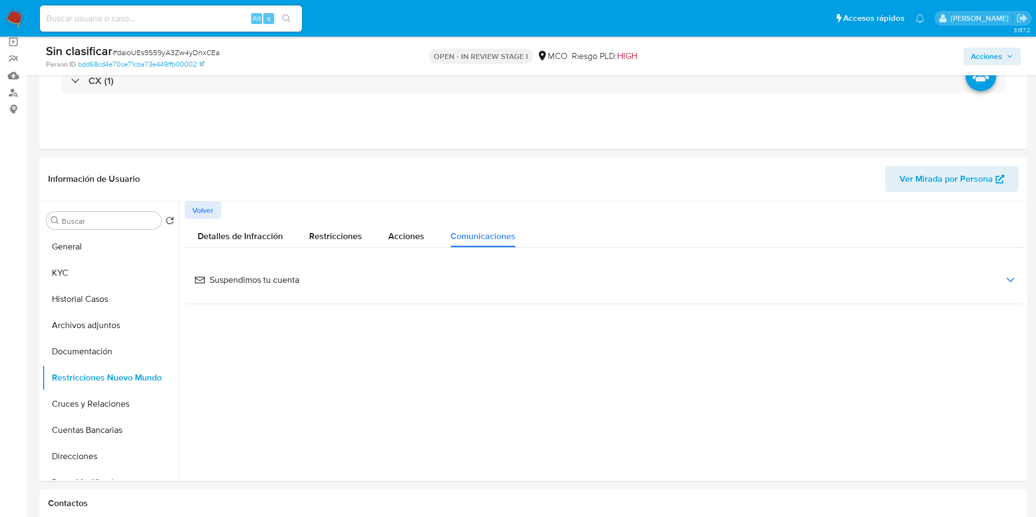
click at [266, 275] on span "Suspendimos tu cuenta" at bounding box center [246, 280] width 105 height 12
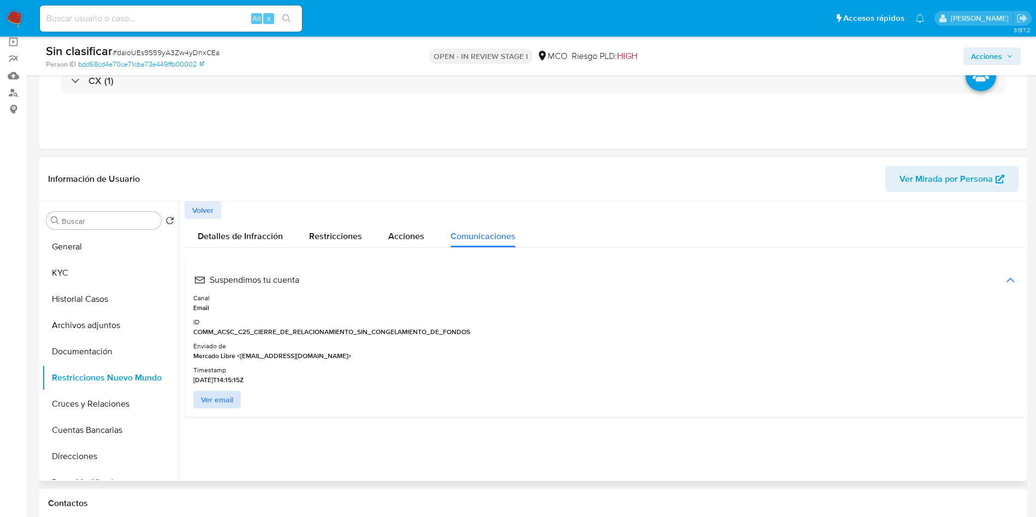
click at [228, 393] on span "Ver email" at bounding box center [217, 399] width 32 height 15
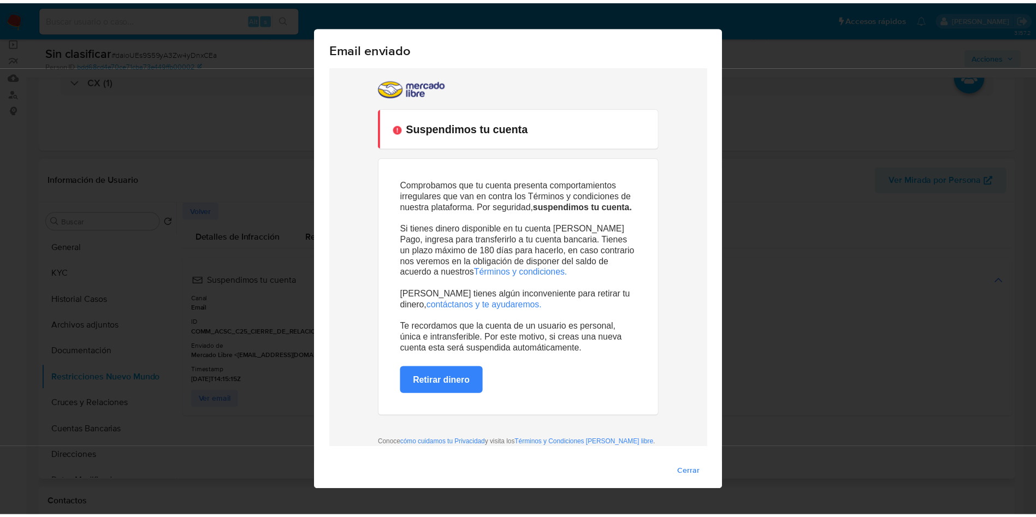
scroll to position [0, 0]
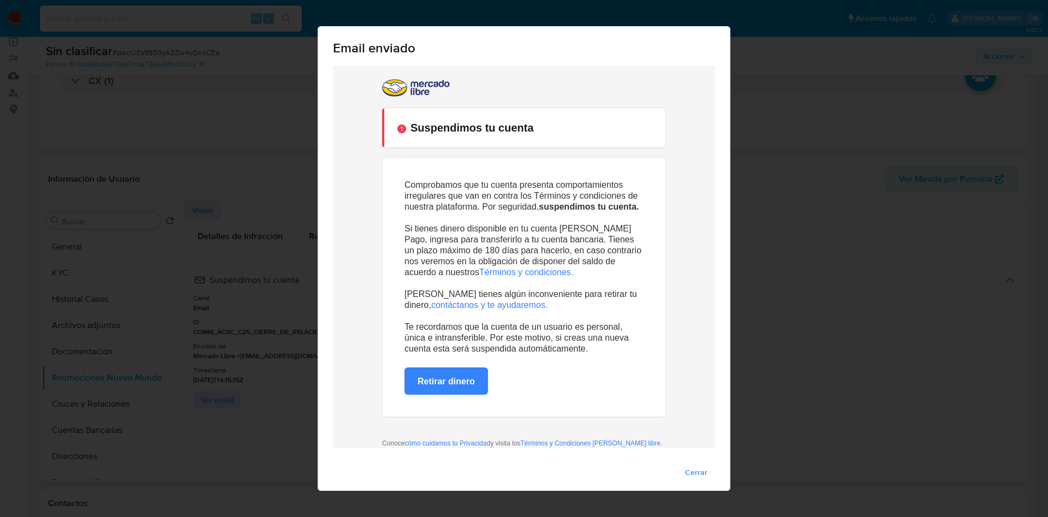
click at [429, 205] on p "Comprobamos que tu cuenta presenta comportamientos irregulares que van en contr…" at bounding box center [524, 196] width 239 height 33
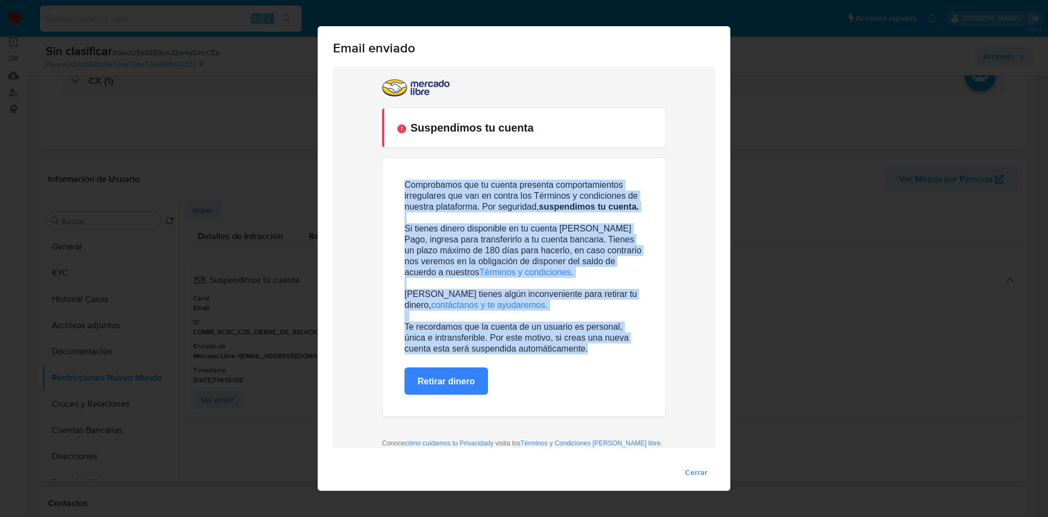
drag, startPoint x: 396, startPoint y: 186, endPoint x: 588, endPoint y: 349, distance: 251.8
click at [588, 349] on td "Comprobamos que tu cuenta presenta comportamientos irregulares que van en contr…" at bounding box center [524, 287] width 283 height 259
copy div "Comprobamos que tu cuenta presenta comportamientos irregulares que van en contr…"
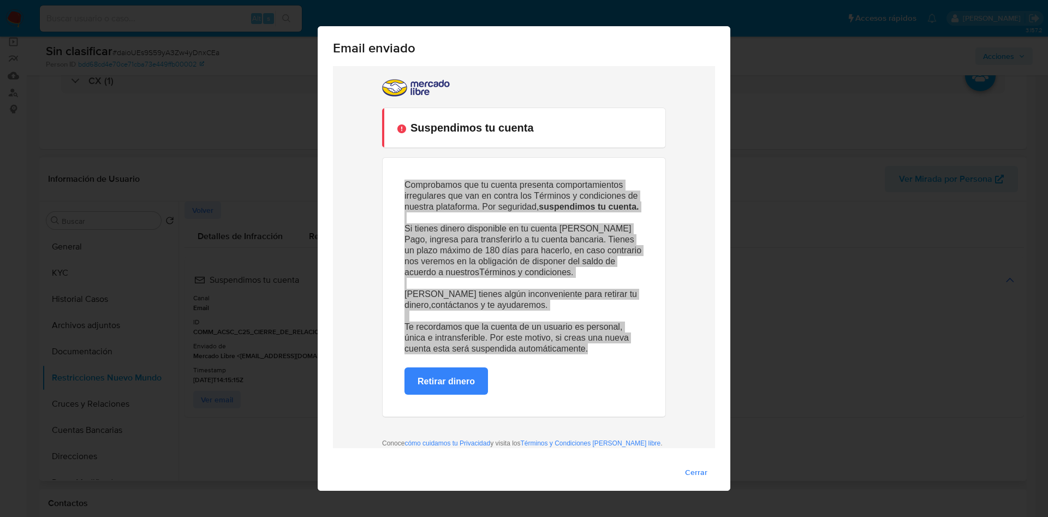
click at [688, 471] on span "Cerrar" at bounding box center [696, 472] width 22 height 15
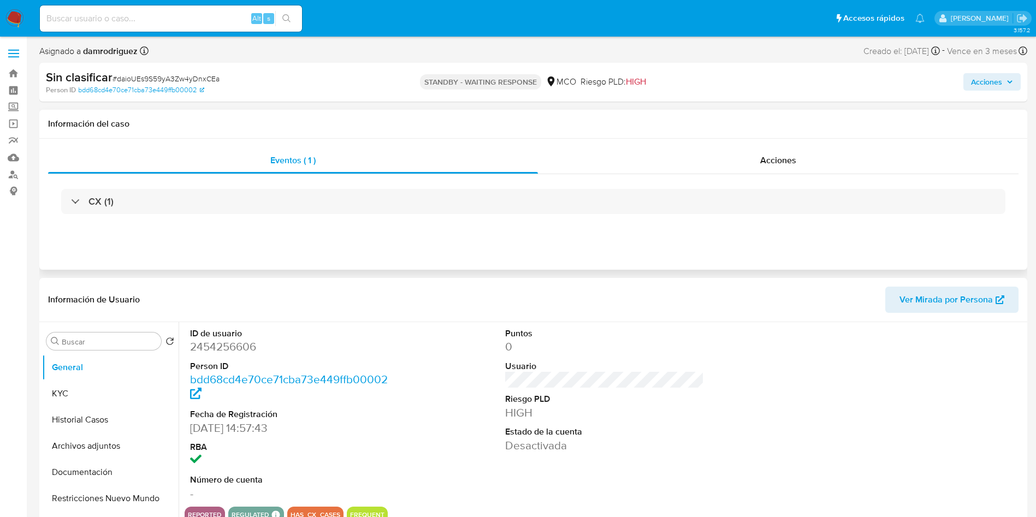
select select "10"
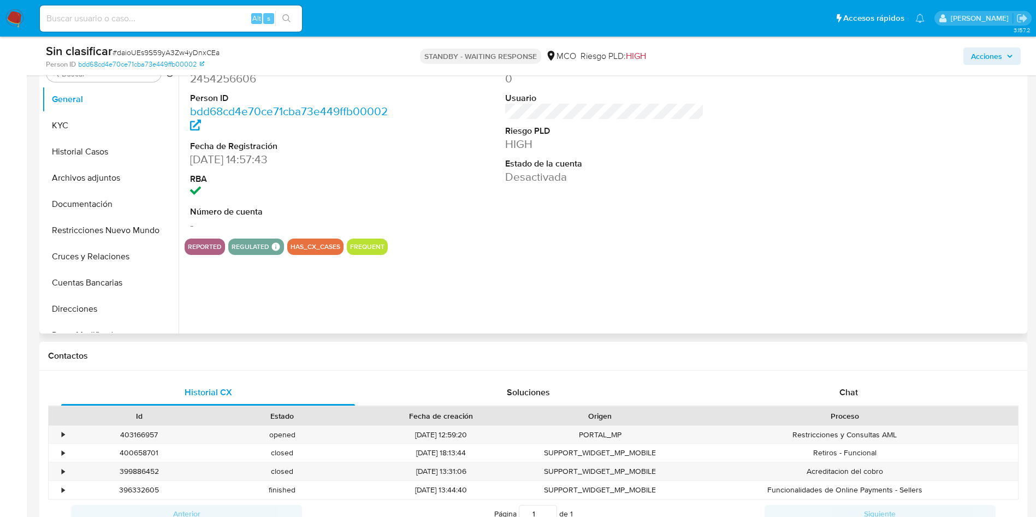
scroll to position [246, 0]
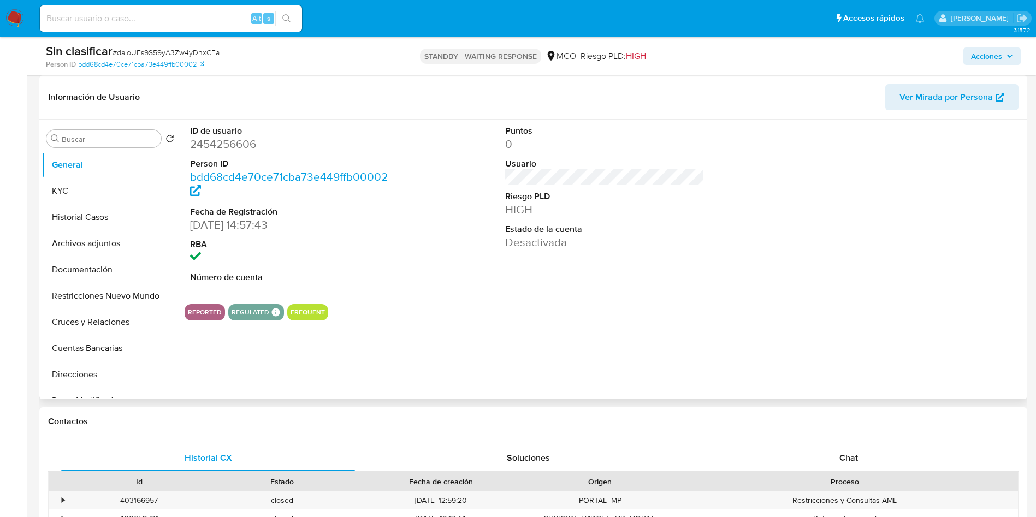
select select "10"
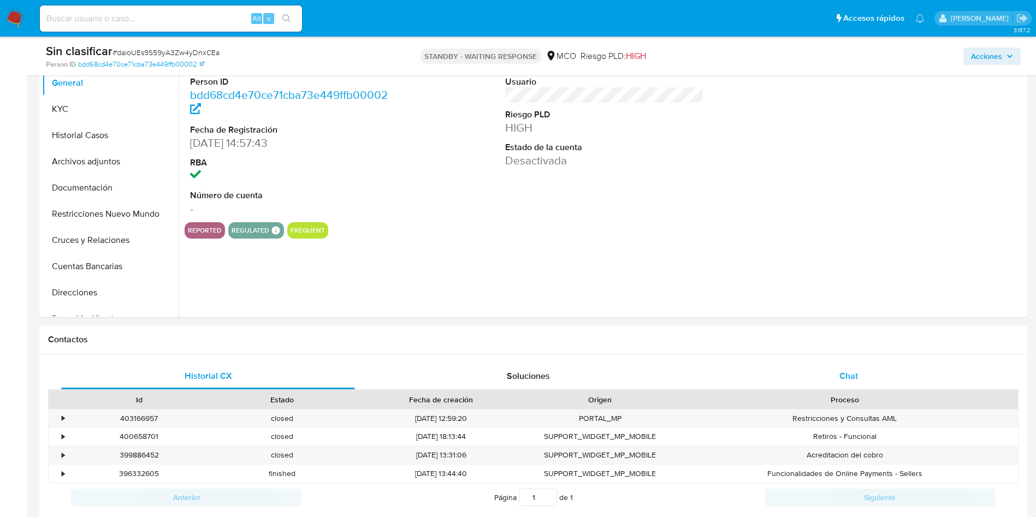
click at [844, 383] on div "Chat" at bounding box center [849, 376] width 294 height 26
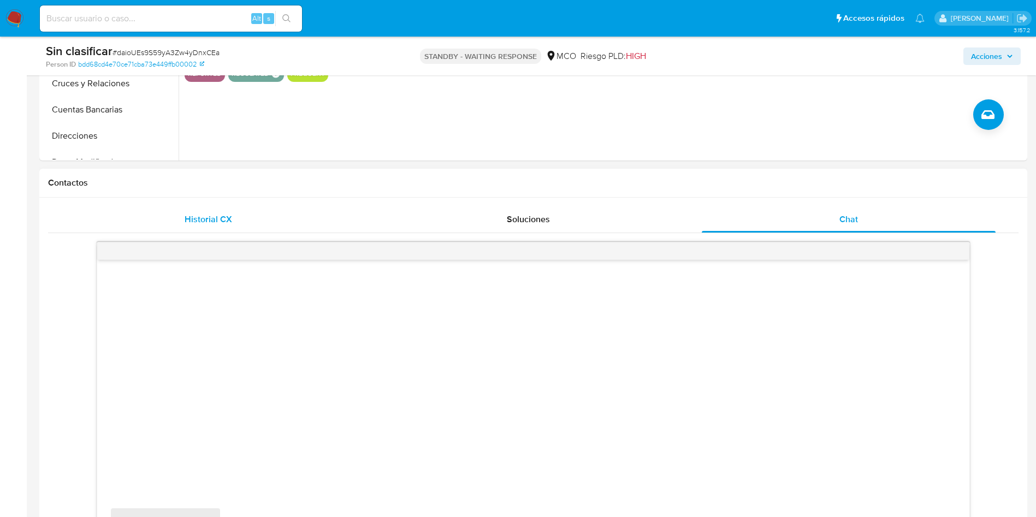
scroll to position [410, 0]
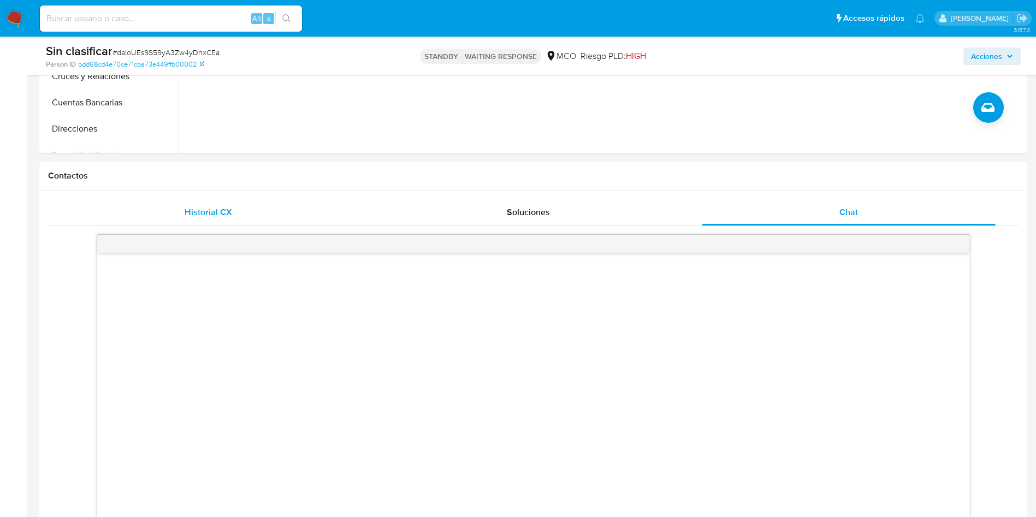
click at [224, 210] on span "Historial CX" at bounding box center [209, 212] width 48 height 13
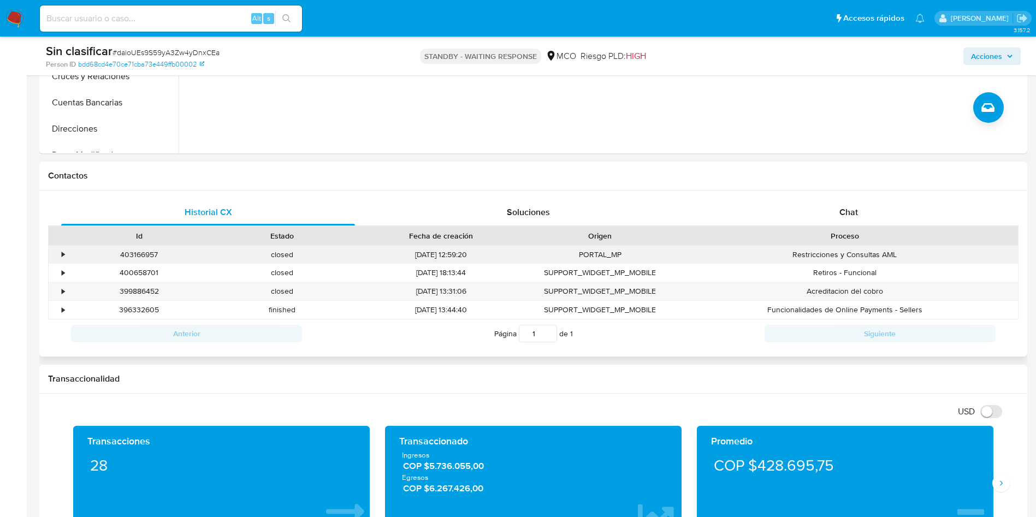
click at [62, 251] on div "•" at bounding box center [63, 255] width 3 height 10
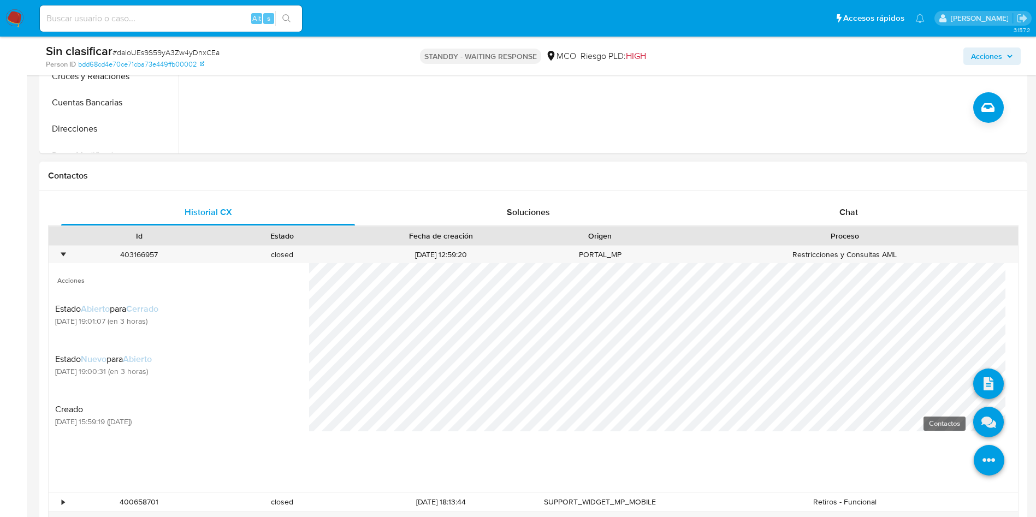
click at [977, 421] on icon at bounding box center [988, 422] width 31 height 31
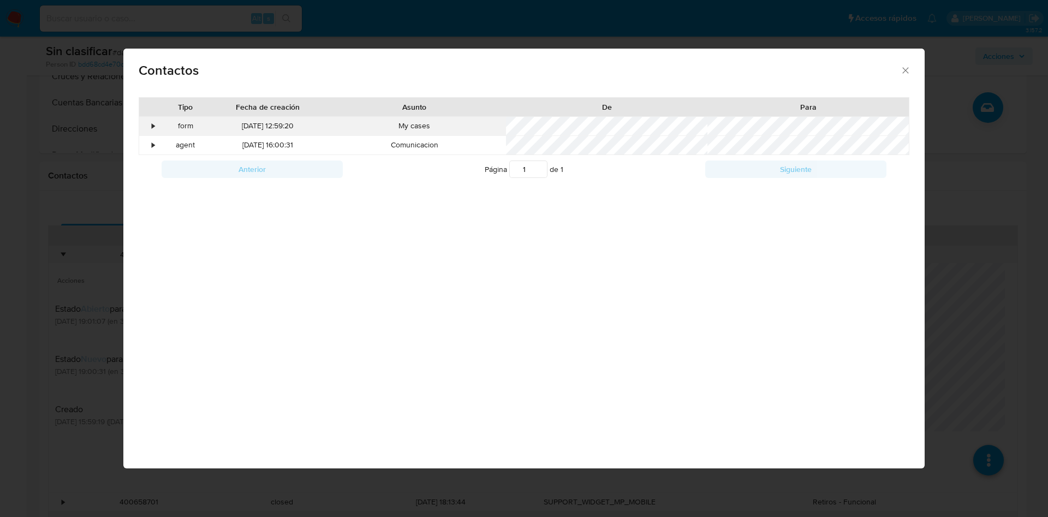
click at [155, 125] on div "•" at bounding box center [153, 126] width 3 height 11
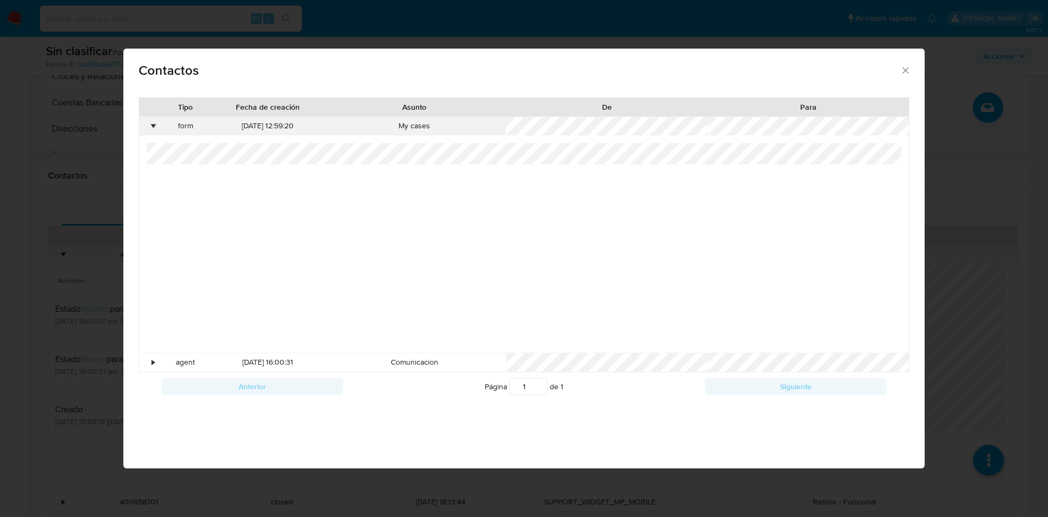
click at [155, 125] on div "•" at bounding box center [153, 126] width 3 height 11
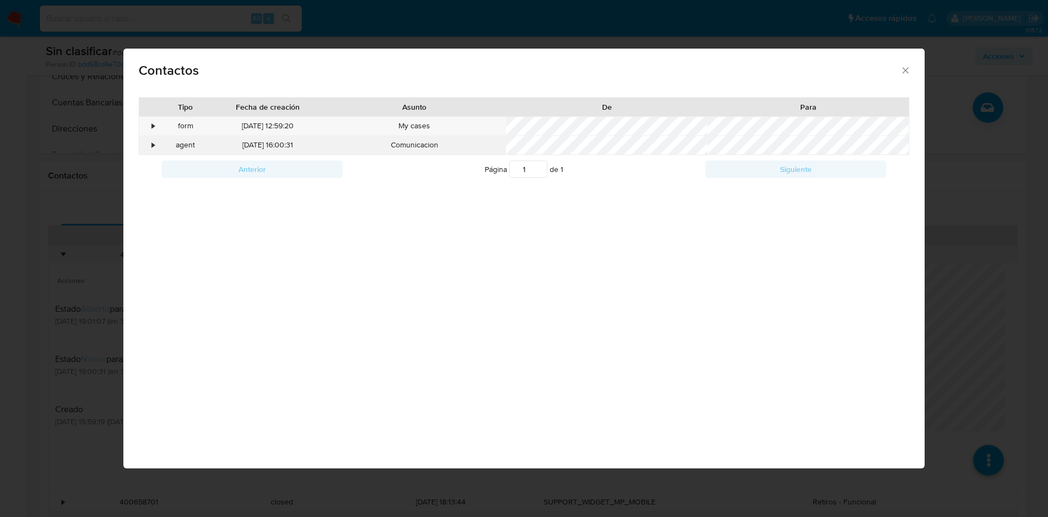
click at [157, 142] on div "•" at bounding box center [148, 145] width 19 height 19
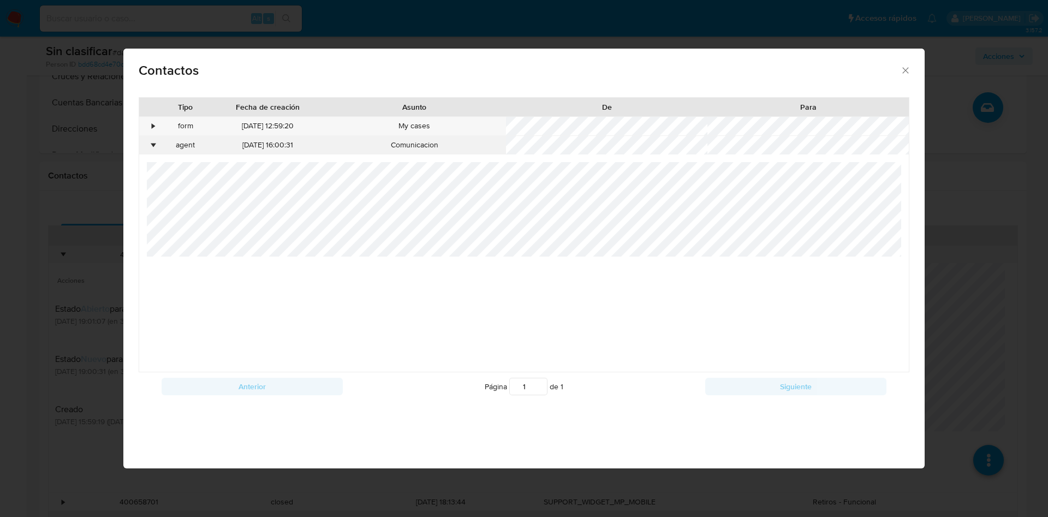
click at [155, 140] on div "•" at bounding box center [153, 145] width 3 height 11
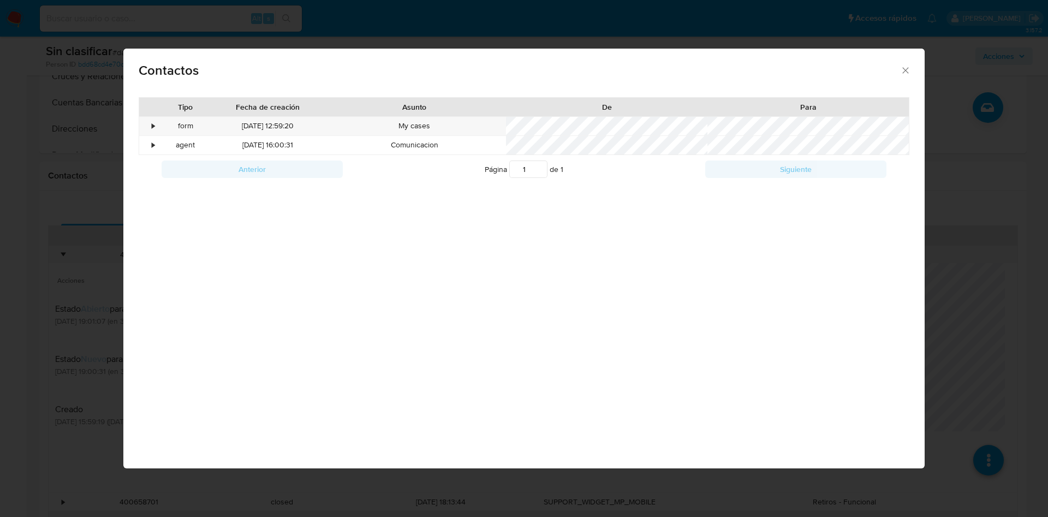
click at [86, 146] on div "Contactos Tipo Fecha de creación Asunto De Para • form 01/09/2025 12:59:20 My c…" at bounding box center [524, 258] width 1048 height 517
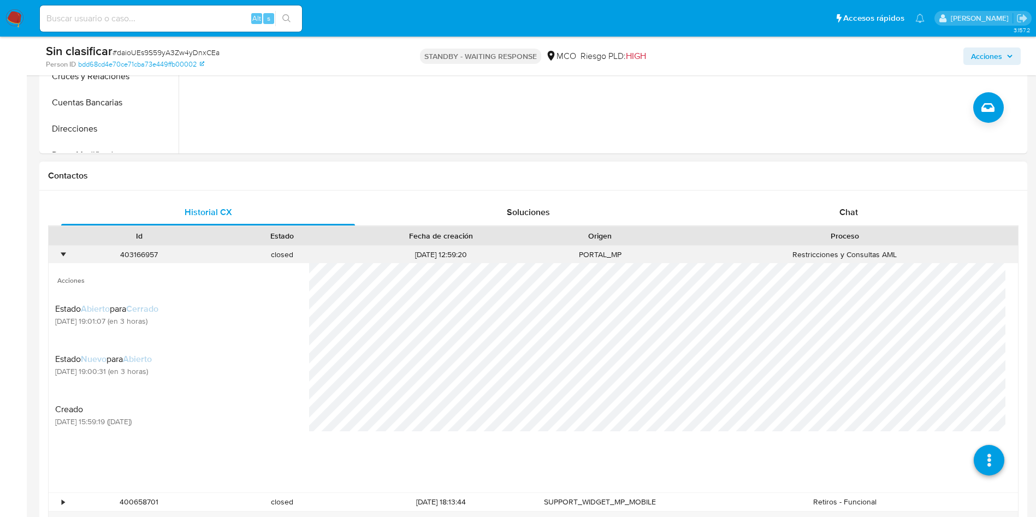
click at [66, 251] on div "•" at bounding box center [58, 255] width 19 height 18
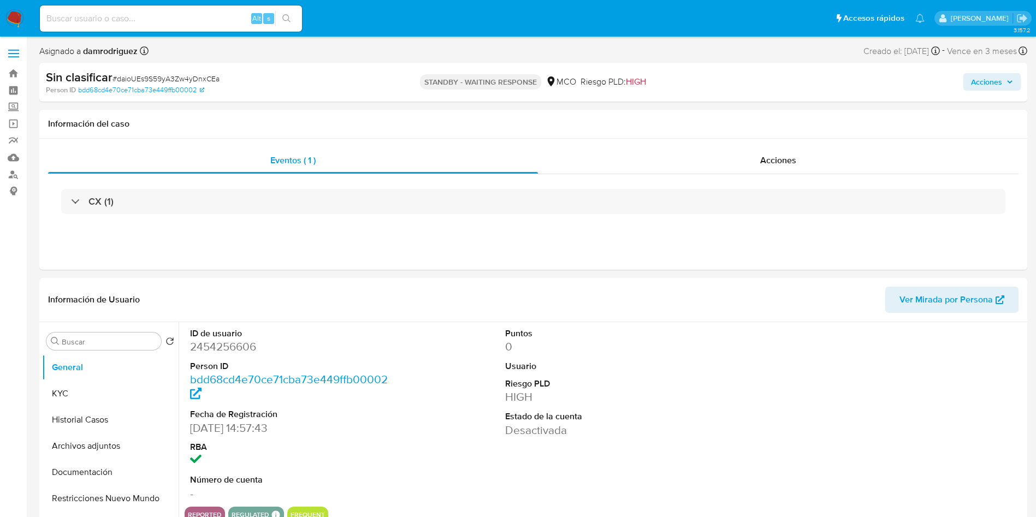
select select "10"
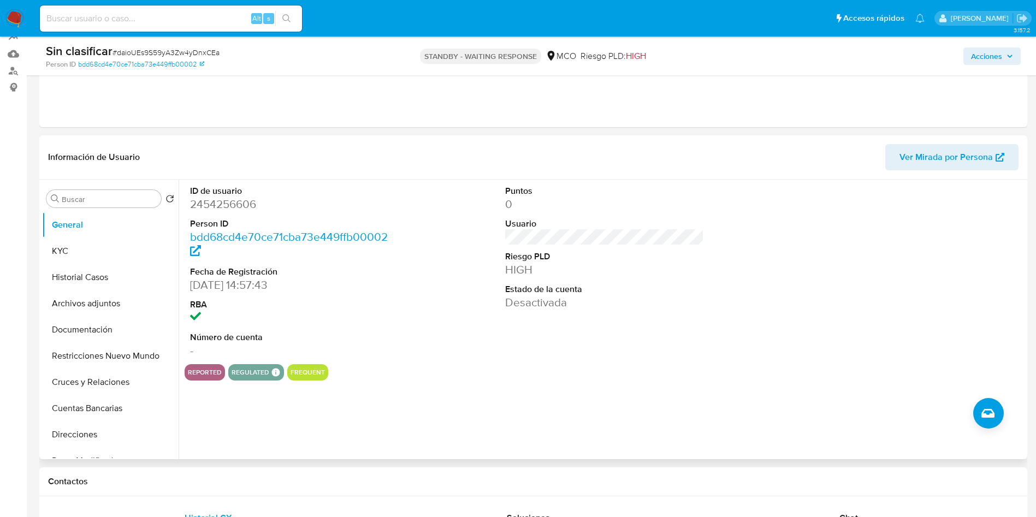
scroll to position [82, 0]
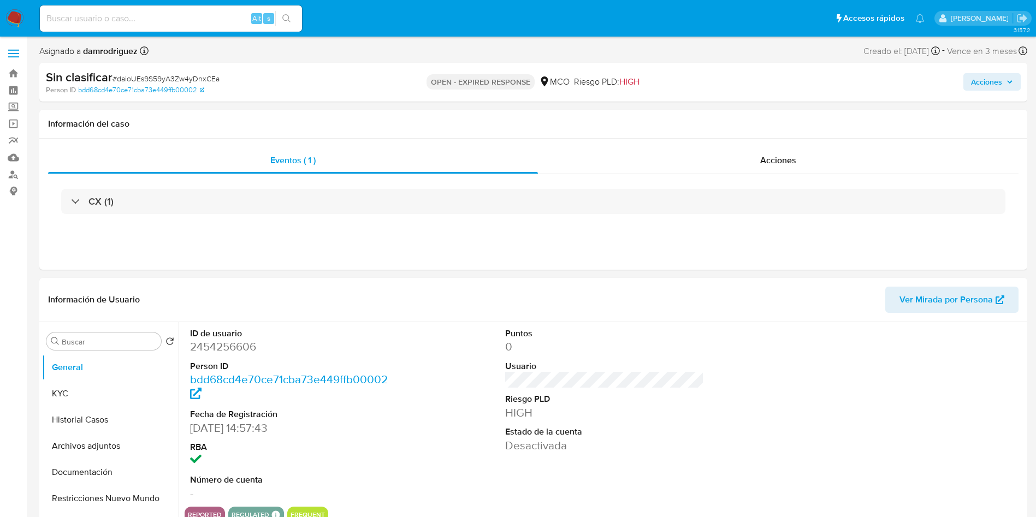
select select "10"
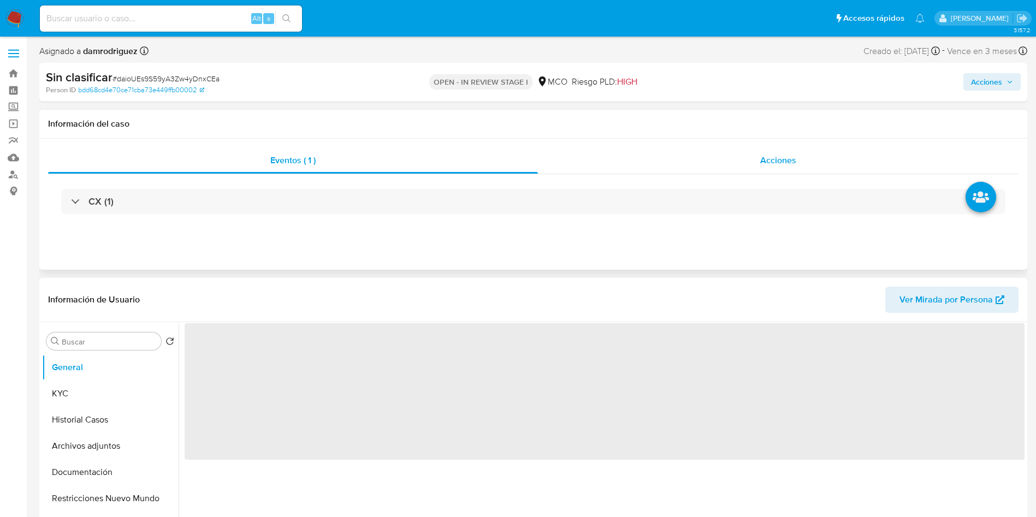
click at [702, 148] on div "Acciones" at bounding box center [778, 160] width 481 height 26
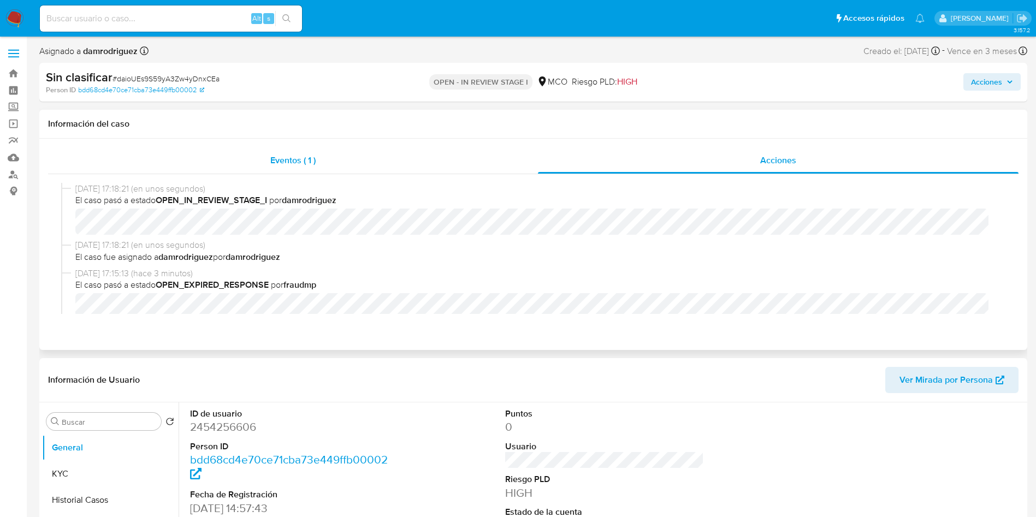
select select "10"
click at [336, 151] on div "Eventos ( 1 )" at bounding box center [293, 160] width 490 height 26
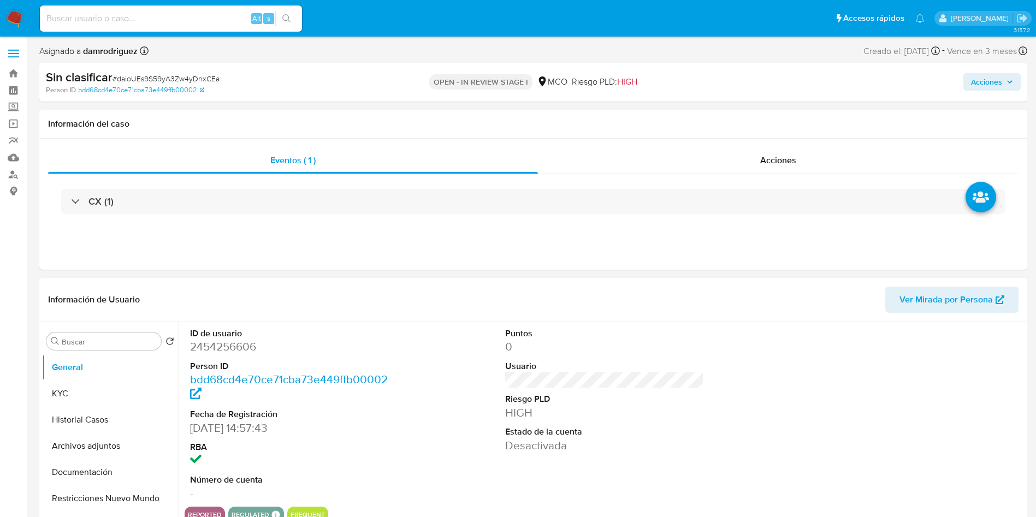
click at [995, 79] on span "Acciones" at bounding box center [986, 81] width 31 height 17
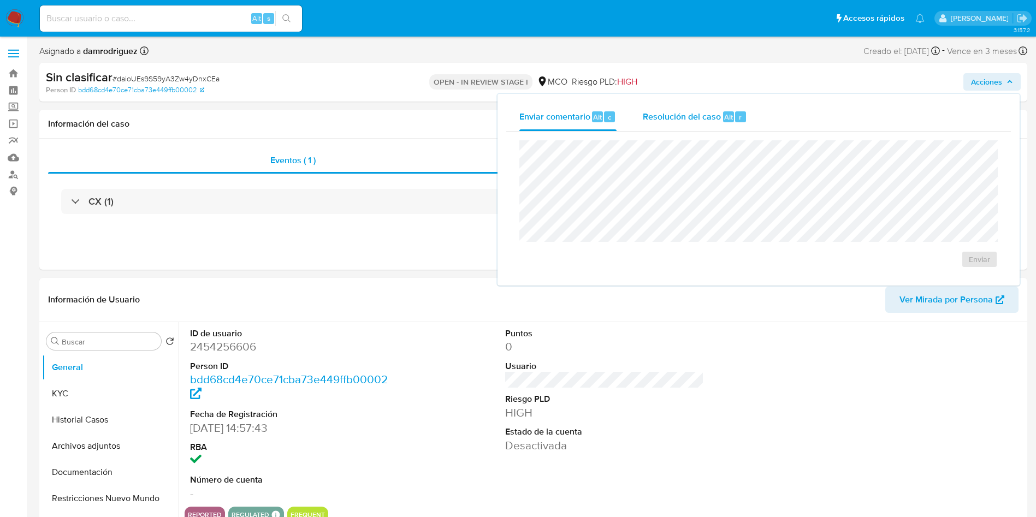
click at [668, 112] on span "Resolución del caso" at bounding box center [682, 116] width 78 height 13
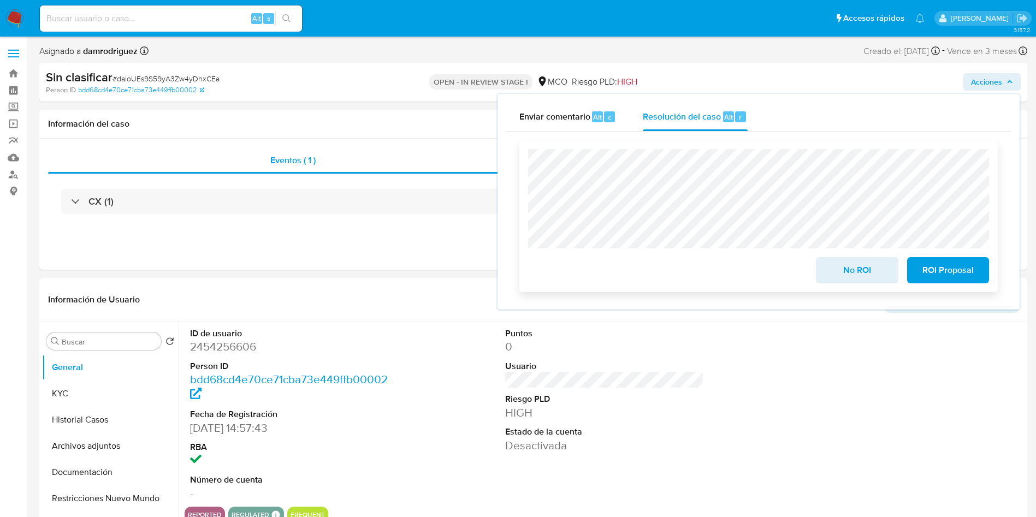
click at [865, 271] on span "No ROI" at bounding box center [857, 270] width 54 height 24
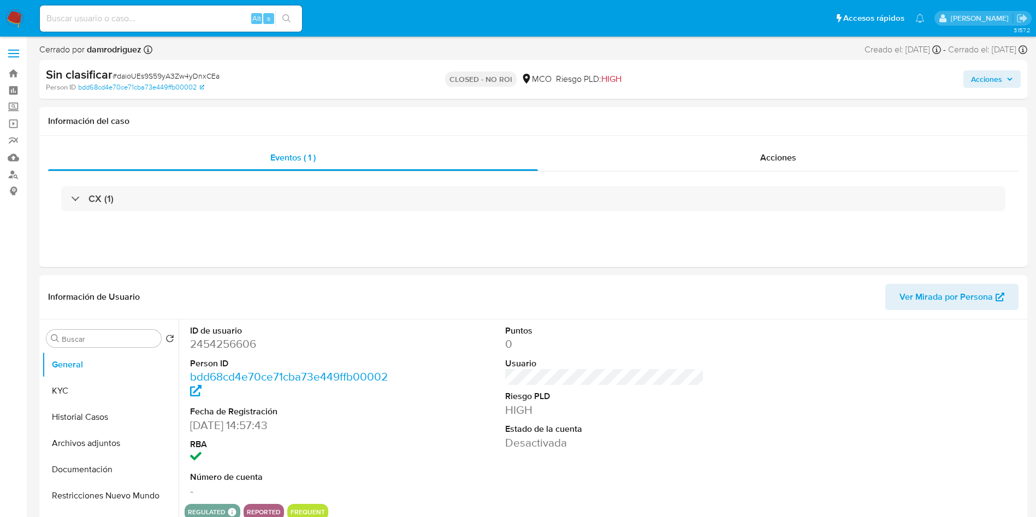
select select "10"
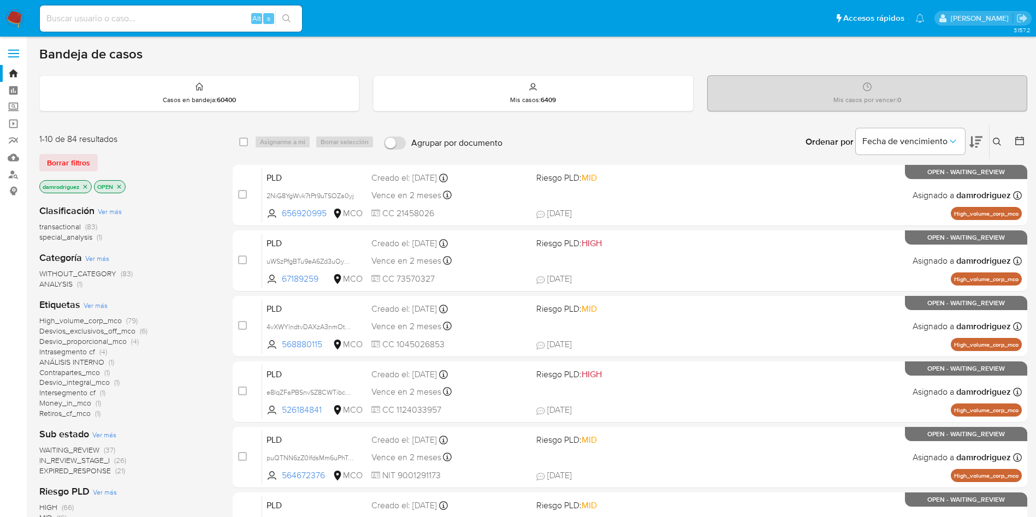
click at [86, 184] on icon "close-filter" at bounding box center [85, 186] width 7 height 7
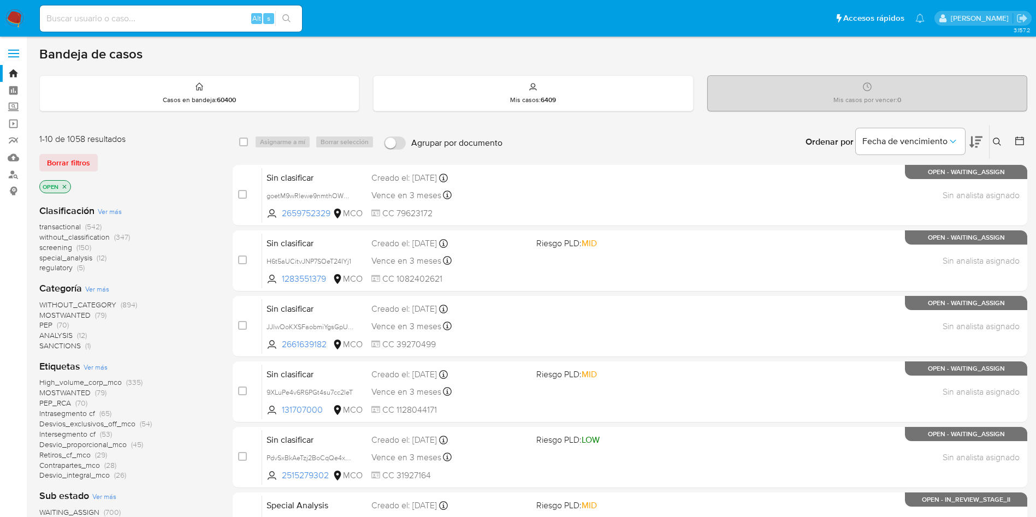
click at [74, 238] on span "without_classification" at bounding box center [74, 237] width 70 height 11
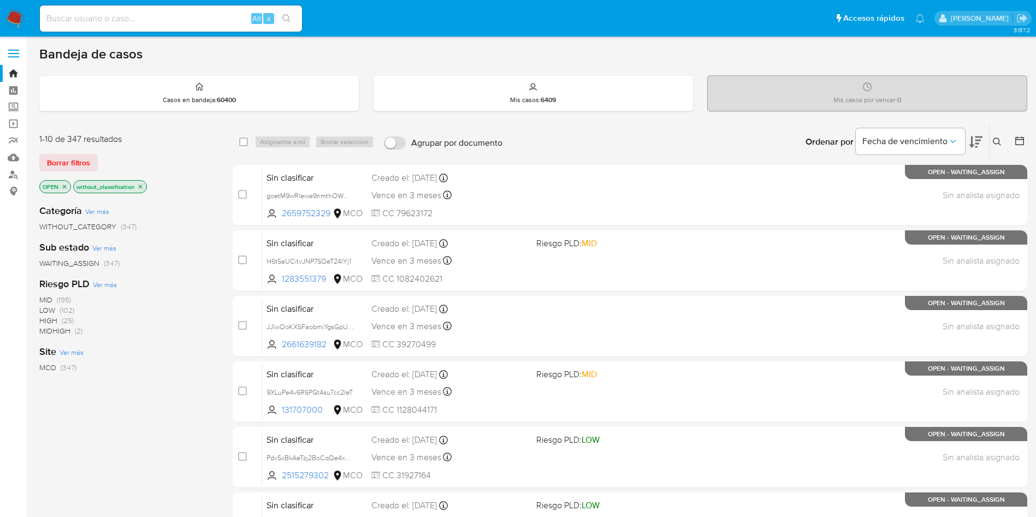
click at [81, 265] on span "WAITING_ASSIGN" at bounding box center [69, 263] width 60 height 11
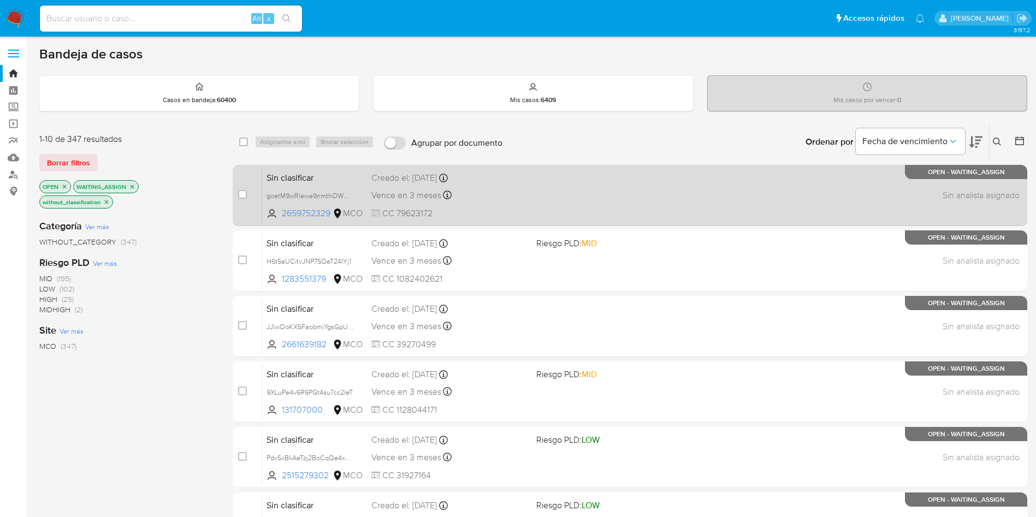
click at [335, 176] on span "Sin clasificar" at bounding box center [314, 177] width 96 height 14
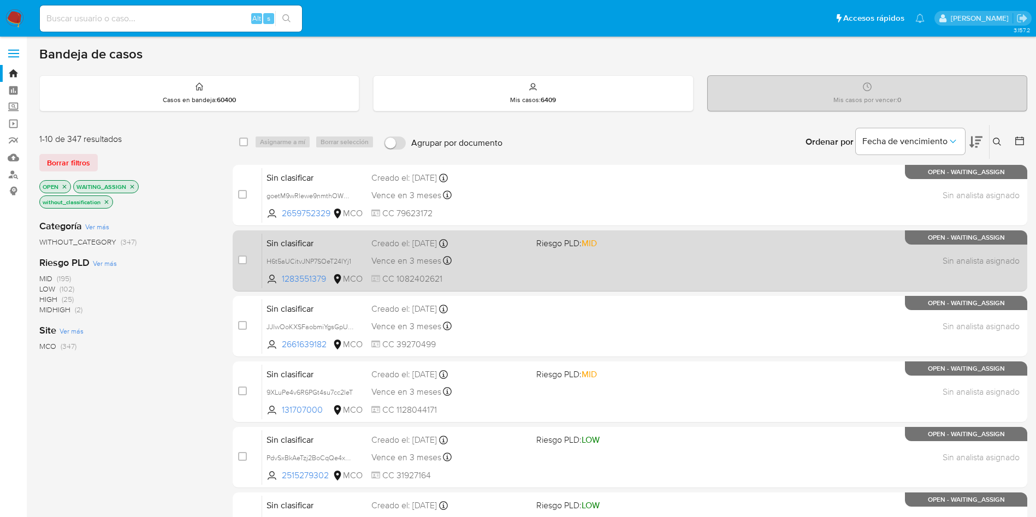
click at [335, 242] on span "Sin clasificar" at bounding box center [314, 242] width 96 height 14
click at [246, 260] on div "case-item-checkbox No es posible asignar el caso" at bounding box center [250, 260] width 24 height 55
click at [242, 260] on input "checkbox" at bounding box center [242, 260] width 9 height 9
checkbox input "true"
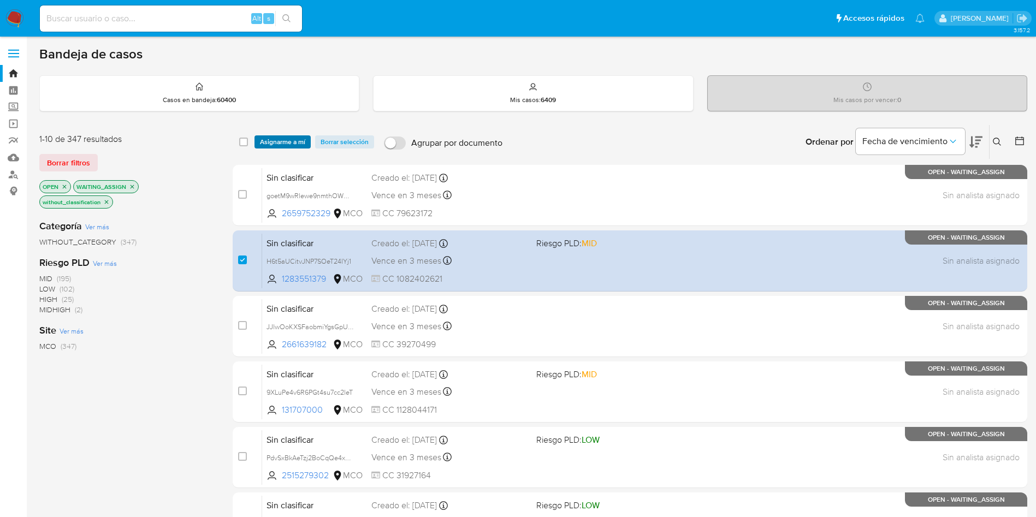
click at [275, 137] on span "Asignarme a mí" at bounding box center [282, 142] width 45 height 11
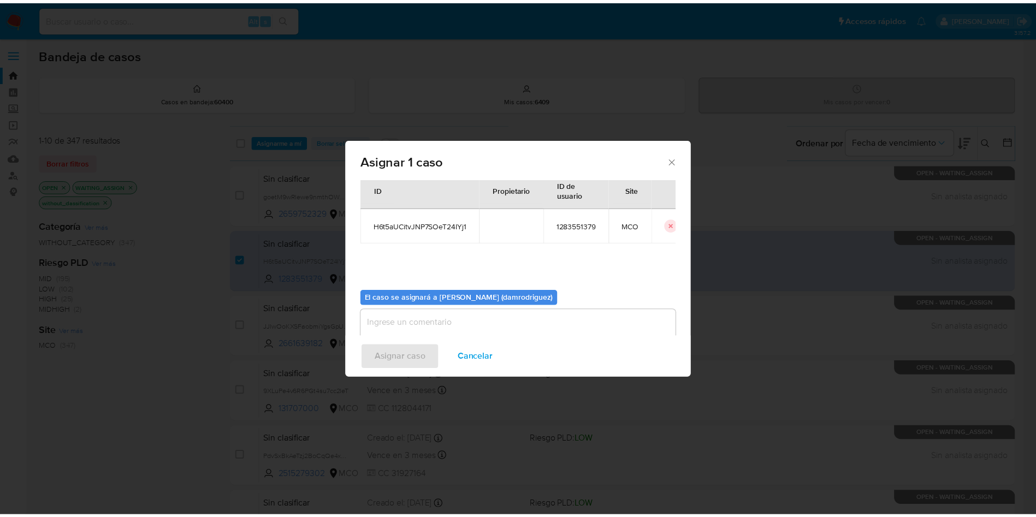
scroll to position [57, 0]
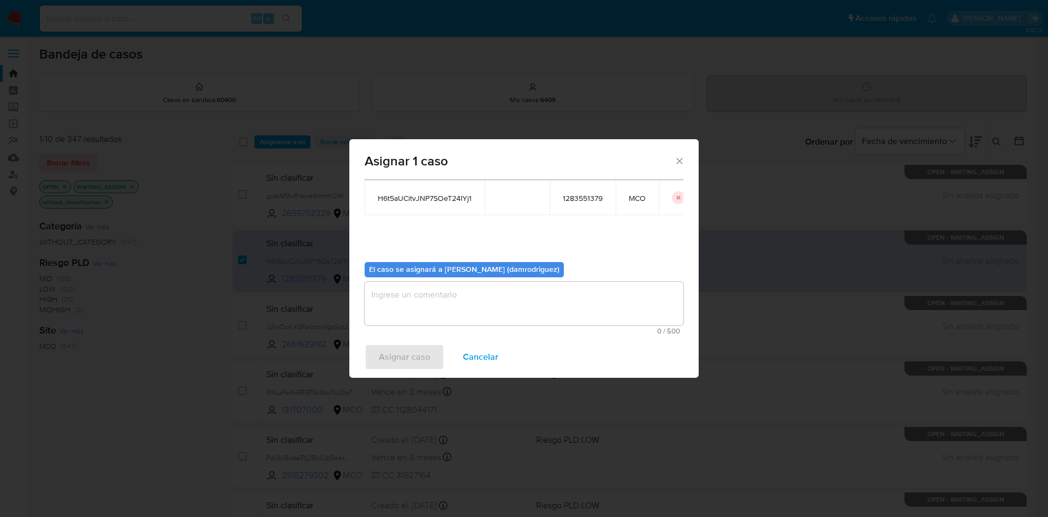
click at [451, 295] on textarea "assign-modal" at bounding box center [524, 304] width 319 height 44
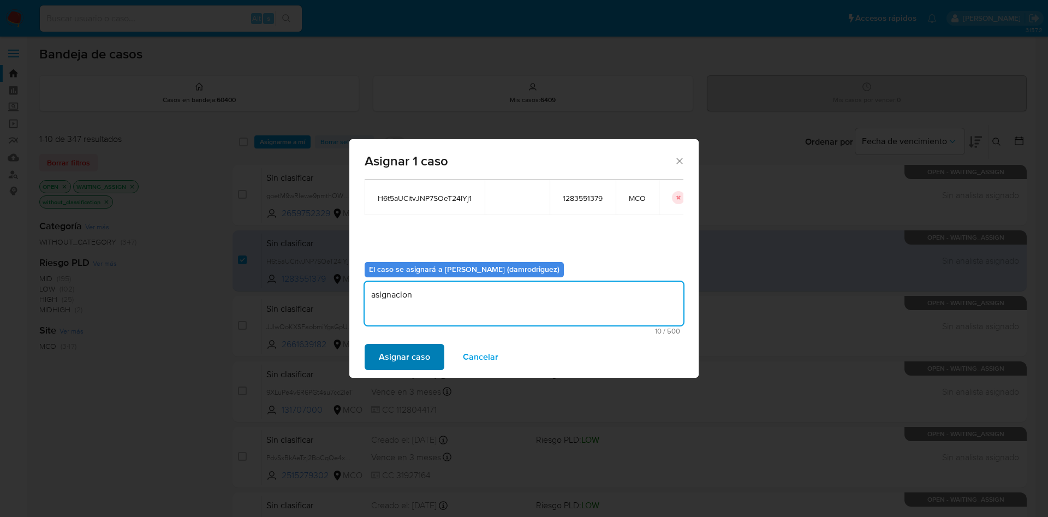
type textarea "asignacion"
click at [423, 352] on span "Asignar caso" at bounding box center [404, 357] width 51 height 24
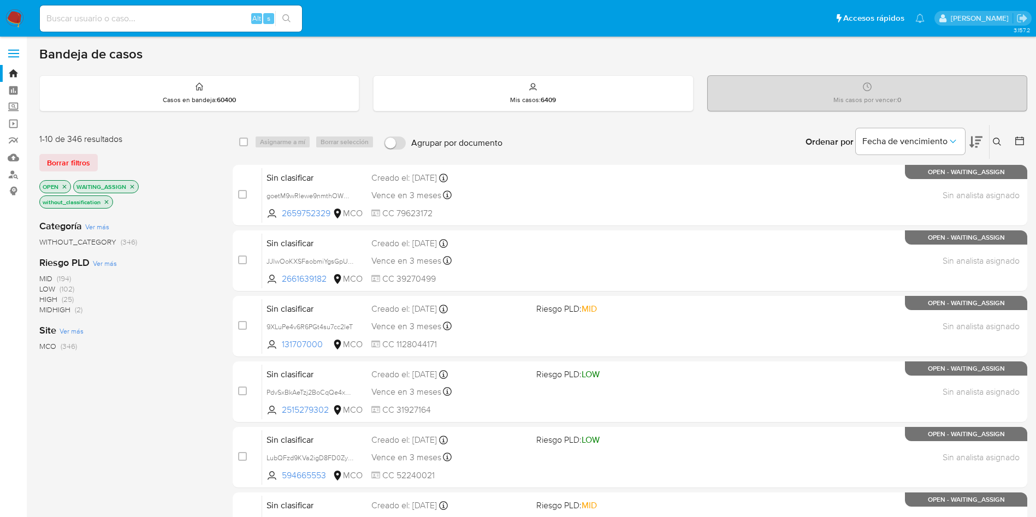
click at [16, 20] on img at bounding box center [14, 18] width 19 height 19
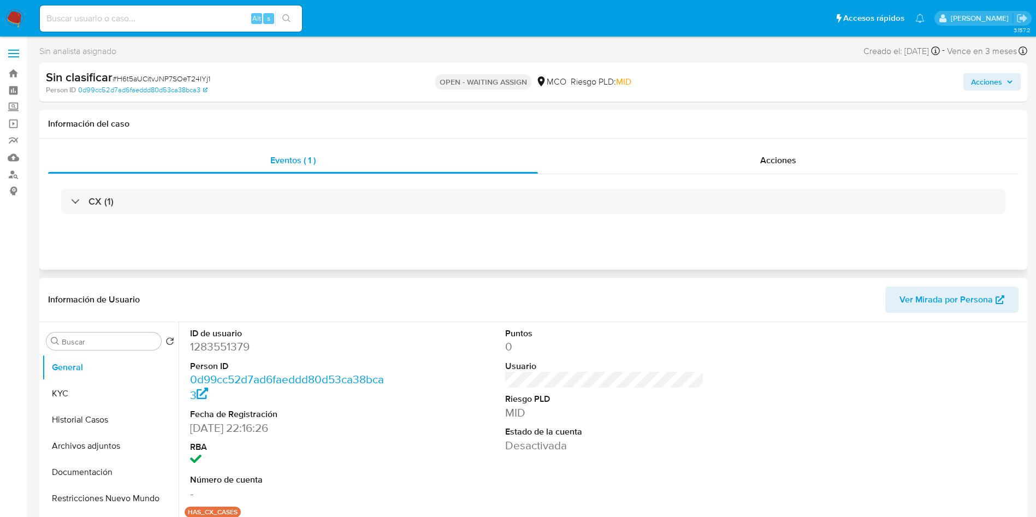
select select "10"
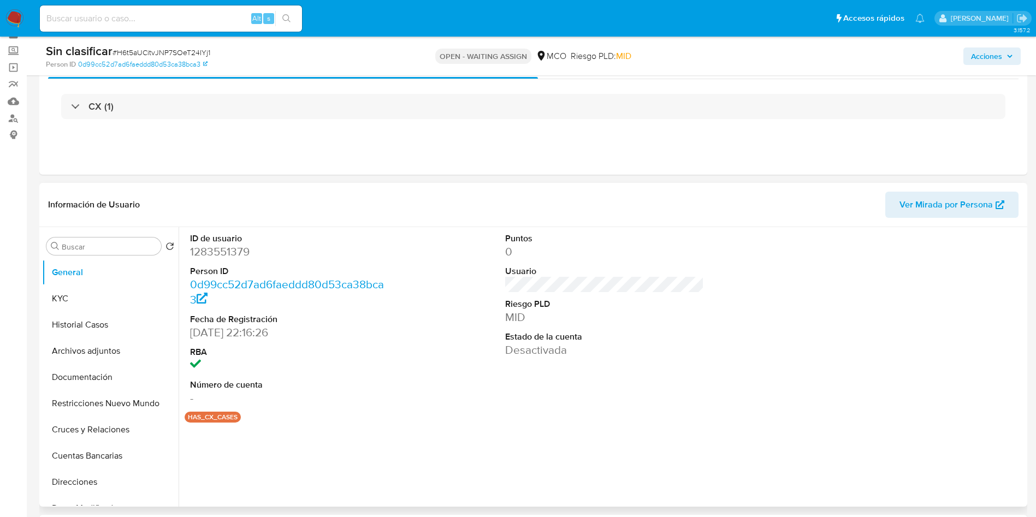
scroll to position [82, 0]
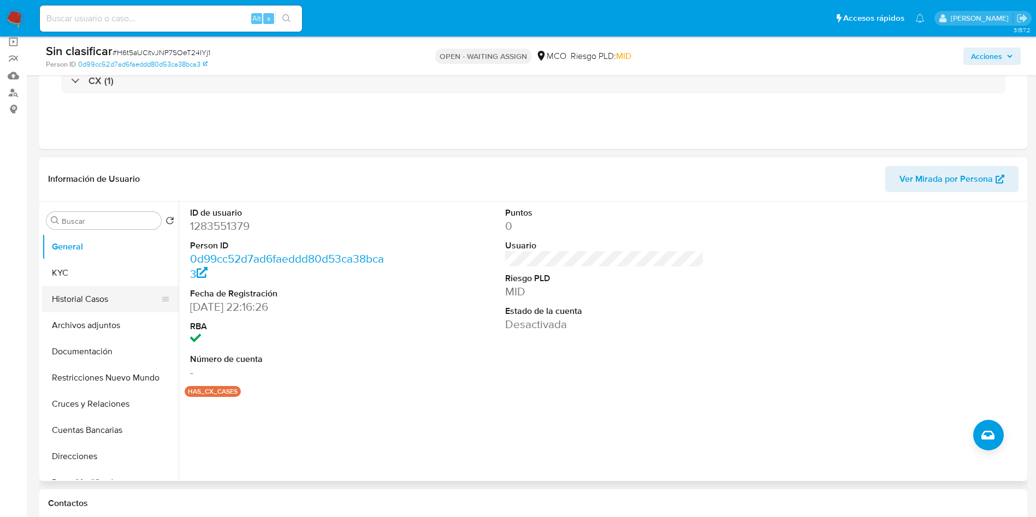
click at [79, 301] on button "Historial Casos" at bounding box center [106, 299] width 128 height 26
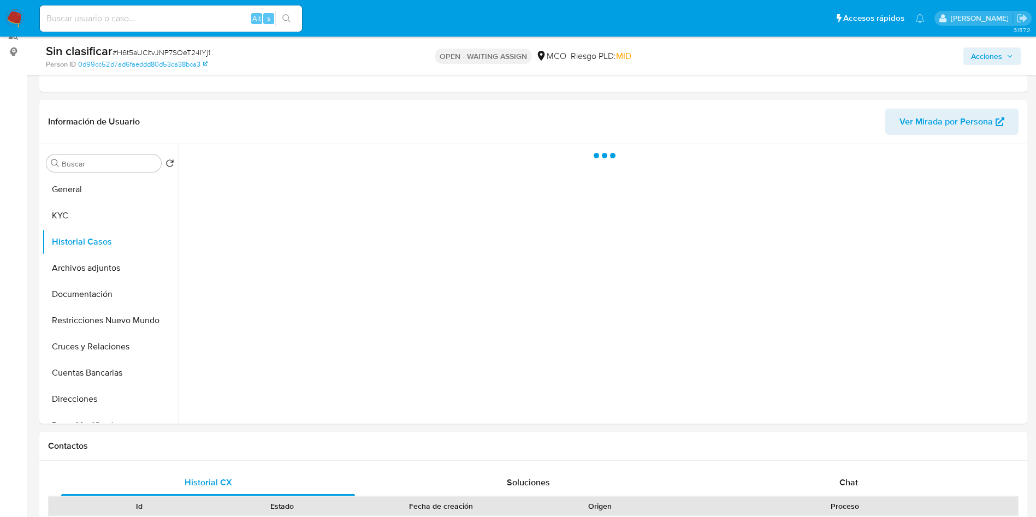
scroll to position [164, 0]
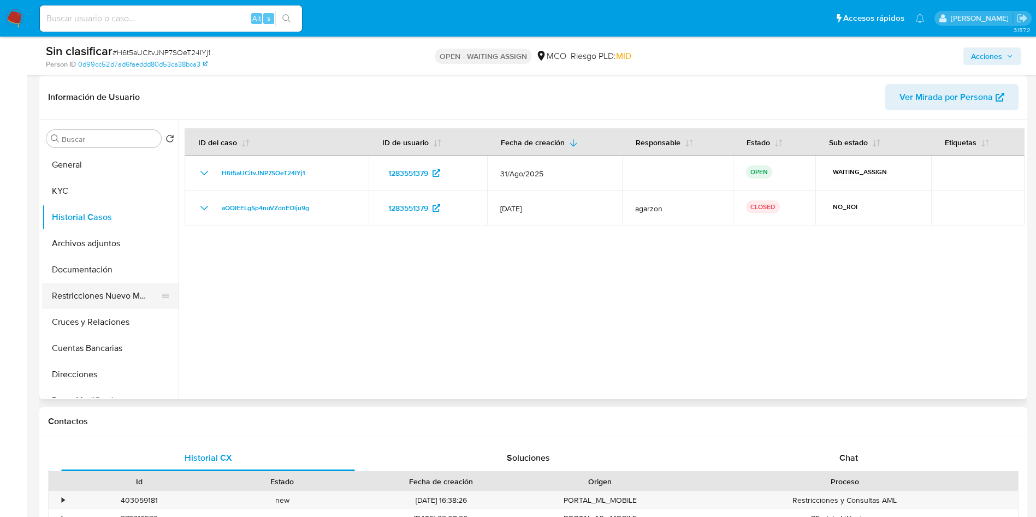
click at [131, 298] on button "Restricciones Nuevo Mundo" at bounding box center [106, 296] width 128 height 26
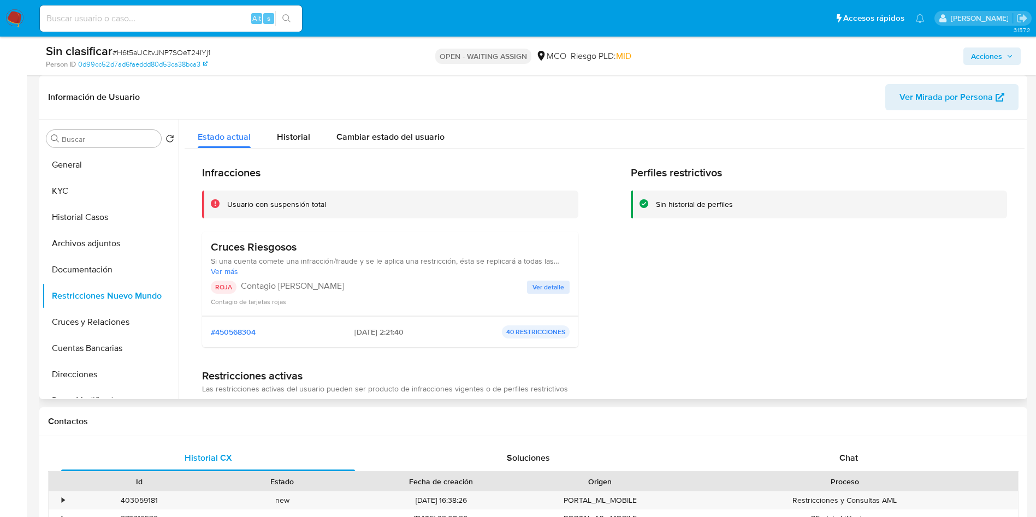
click at [534, 291] on span "Ver detalle" at bounding box center [548, 287] width 32 height 11
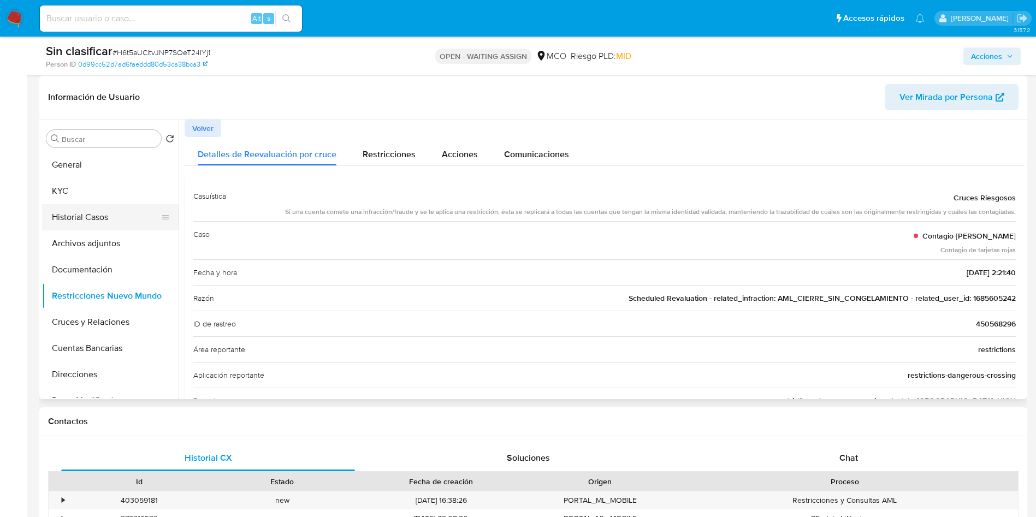
click at [91, 215] on button "Historial Casos" at bounding box center [106, 217] width 128 height 26
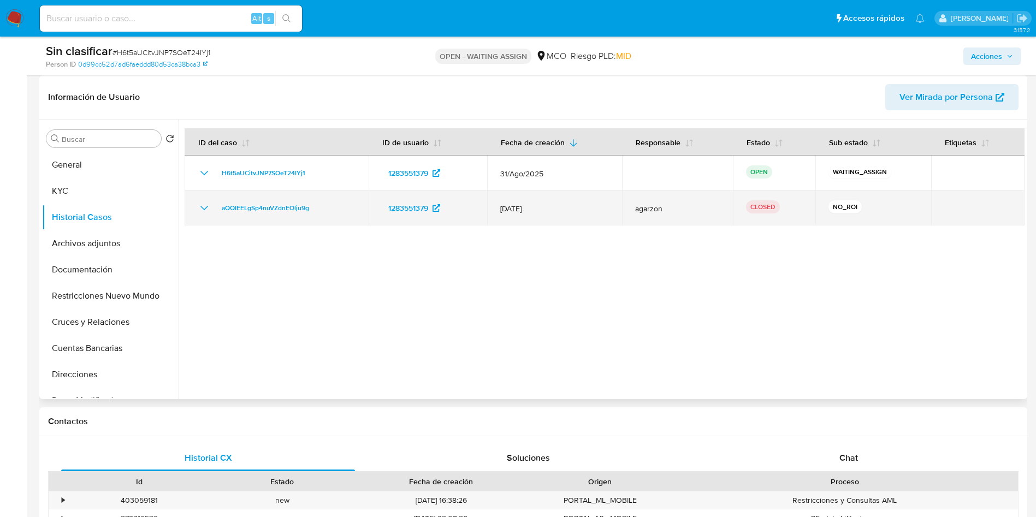
click at [208, 209] on icon "Mostrar/Ocultar" at bounding box center [204, 207] width 13 height 13
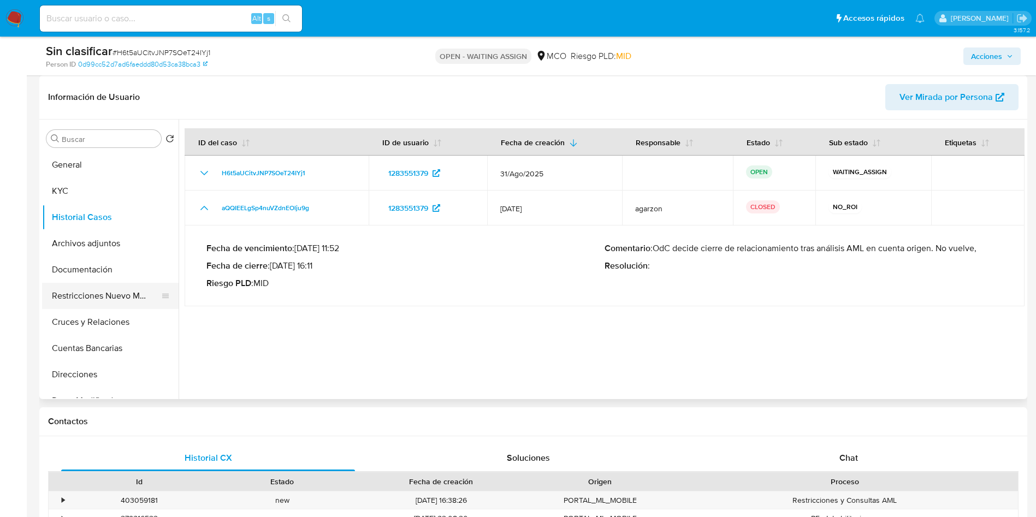
click at [109, 289] on button "Restricciones Nuevo Mundo" at bounding box center [106, 296] width 128 height 26
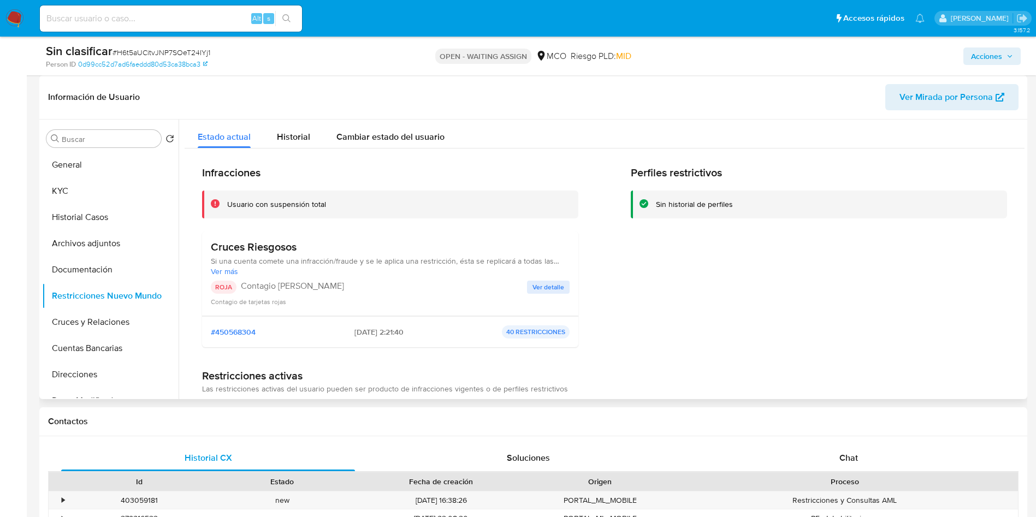
click at [536, 284] on span "Ver detalle" at bounding box center [548, 287] width 32 height 11
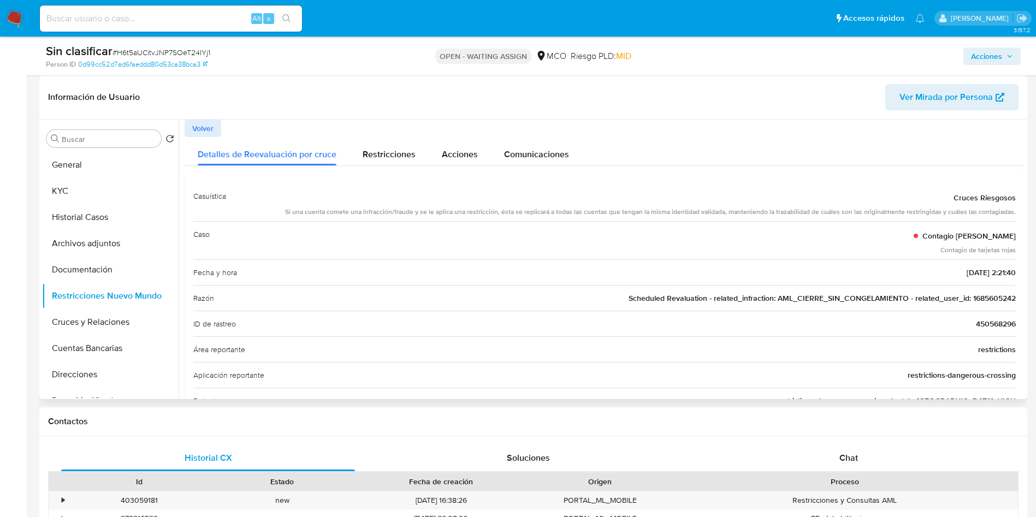
click at [992, 295] on span "Scheduled Revaluation - related_infraction: AML_CIERRE_SIN_CONGELAMIENTO - rela…" at bounding box center [822, 298] width 387 height 11
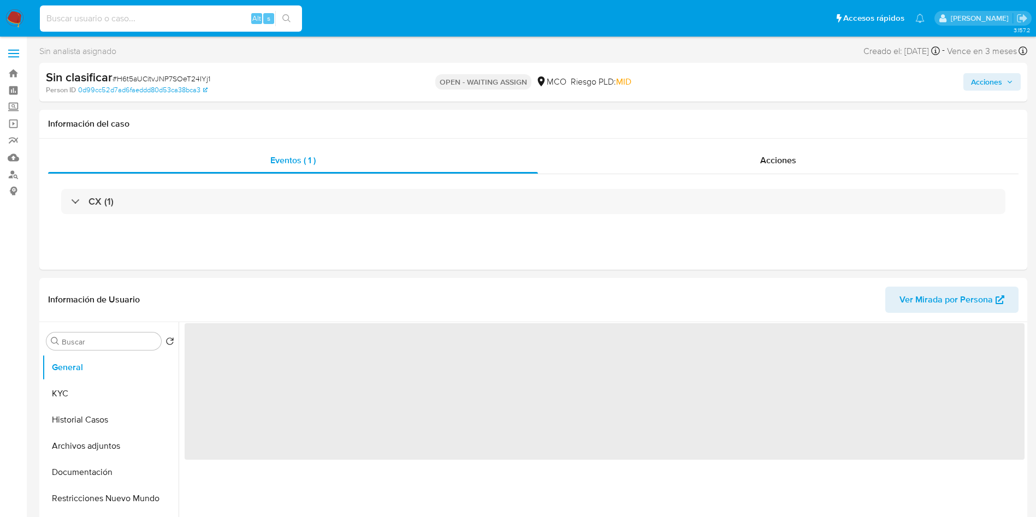
click at [141, 15] on input at bounding box center [171, 18] width 262 height 14
paste input "1685605242"
type input "1685605242"
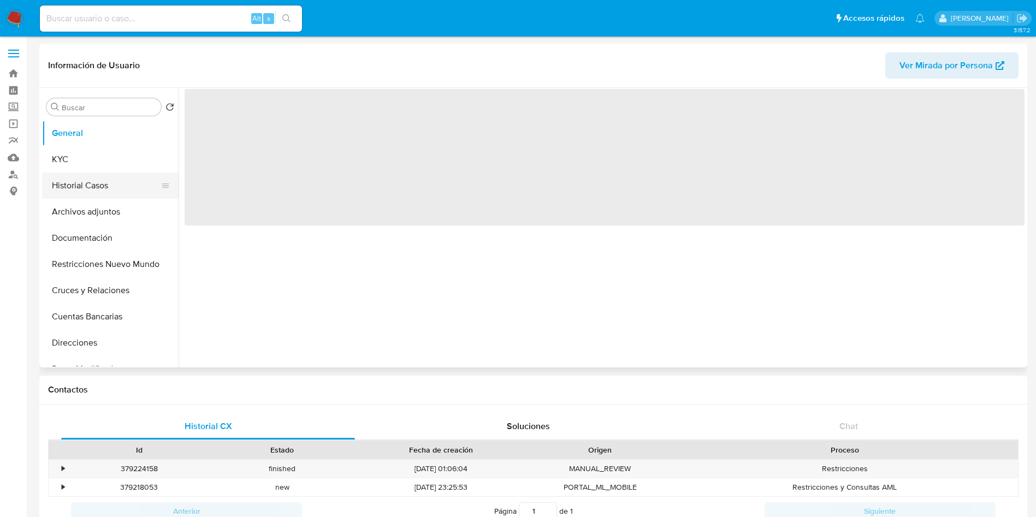
click at [87, 189] on button "Historial Casos" at bounding box center [106, 186] width 128 height 26
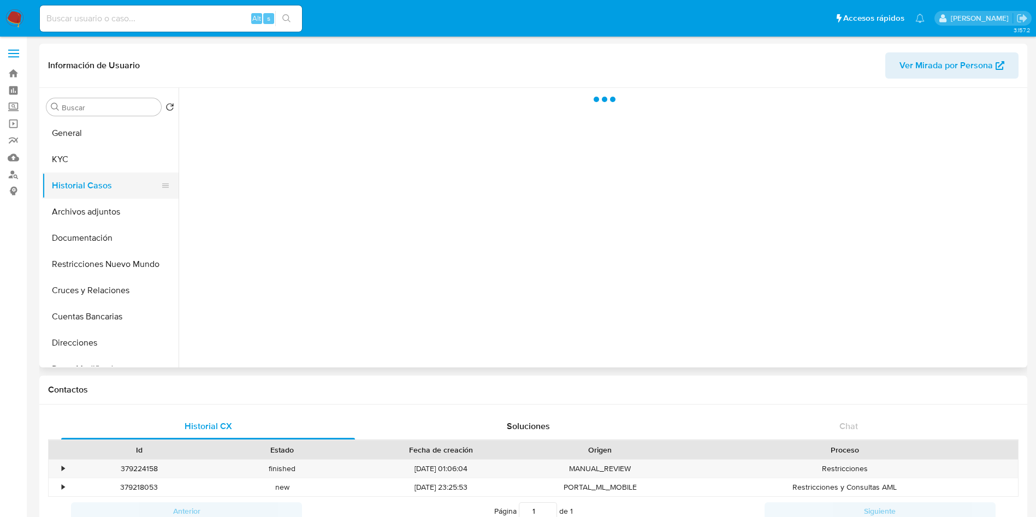
select select "10"
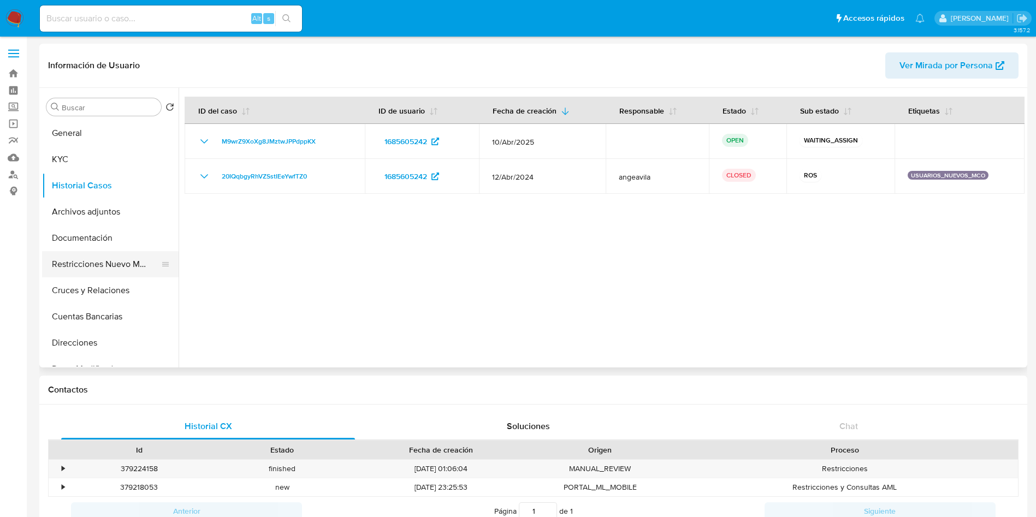
click at [123, 255] on button "Restricciones Nuevo Mundo" at bounding box center [106, 264] width 128 height 26
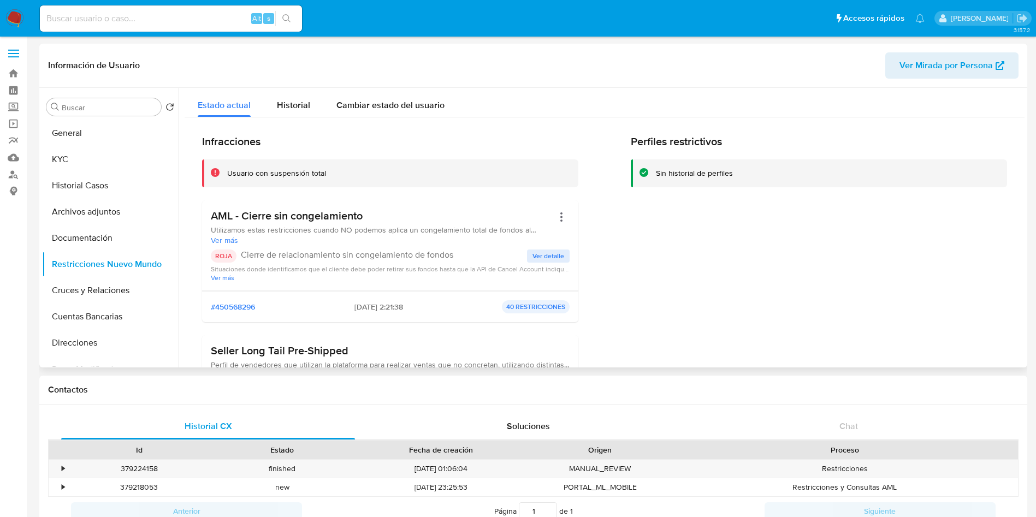
click at [543, 258] on span "Ver detalle" at bounding box center [548, 256] width 32 height 11
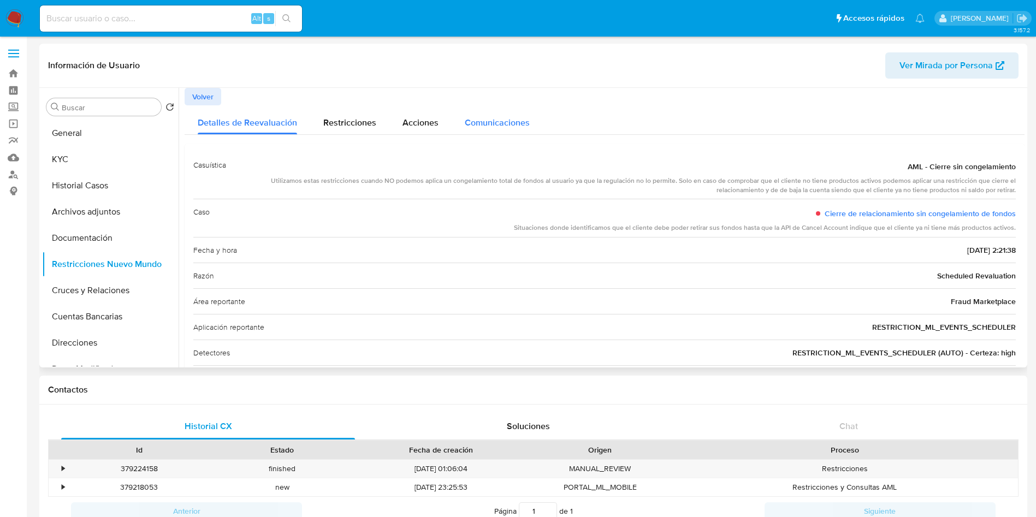
click at [466, 128] on span "Comunicaciones" at bounding box center [497, 122] width 65 height 13
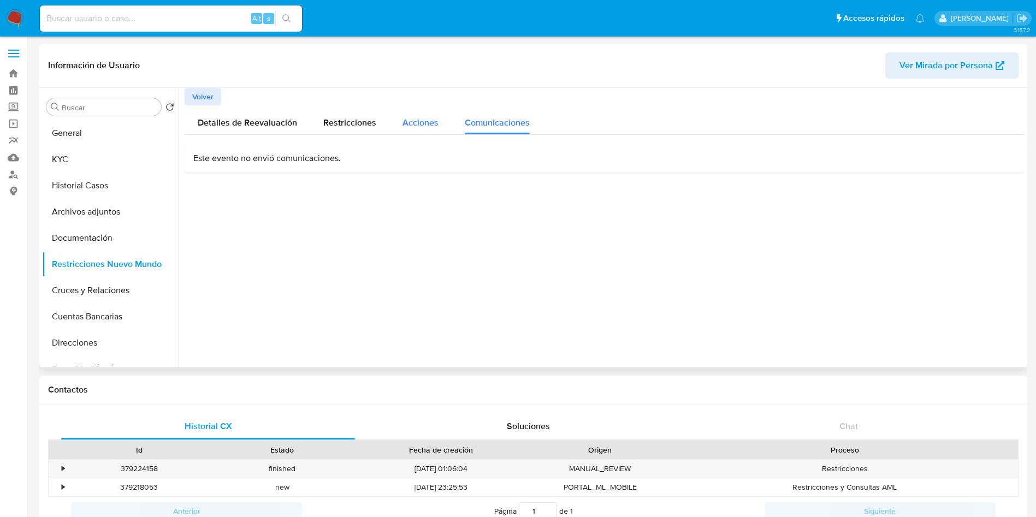
click at [416, 131] on div "Acciones" at bounding box center [420, 119] width 36 height 29
click at [511, 131] on div "Comunicaciones" at bounding box center [497, 119] width 65 height 29
click at [251, 170] on div "Este evento no envió comunicaciones." at bounding box center [605, 158] width 840 height 29
click at [251, 162] on p "Este evento no envió comunicaciones." at bounding box center [604, 158] width 822 height 12
click at [259, 158] on p "Este evento no envió comunicaciones." at bounding box center [604, 158] width 822 height 12
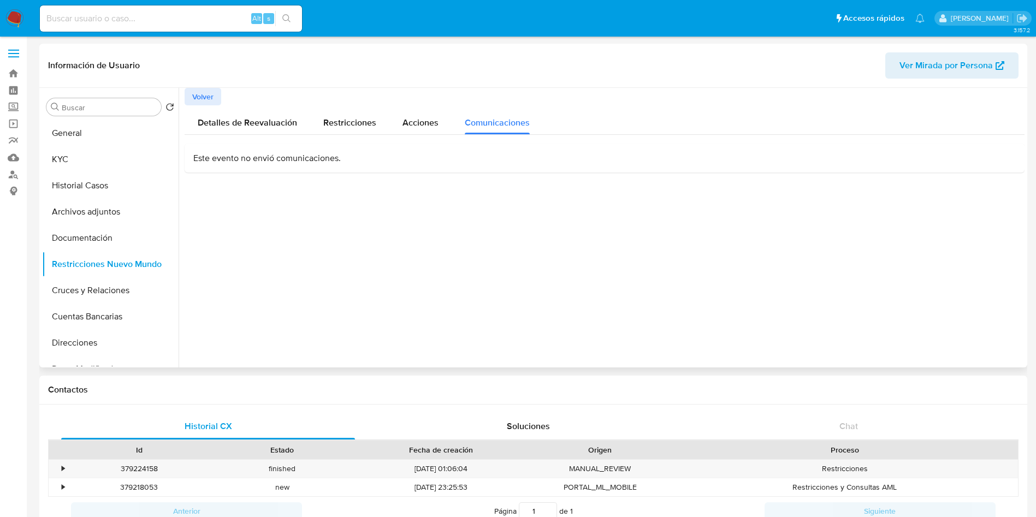
click at [291, 161] on p "Este evento no envió comunicaciones." at bounding box center [604, 158] width 822 height 12
click at [299, 162] on p "Este evento no envió comunicaciones." at bounding box center [604, 158] width 822 height 12
click at [305, 163] on p "Este evento no envió comunicaciones." at bounding box center [604, 158] width 822 height 12
click at [82, 137] on button "General" at bounding box center [106, 133] width 128 height 26
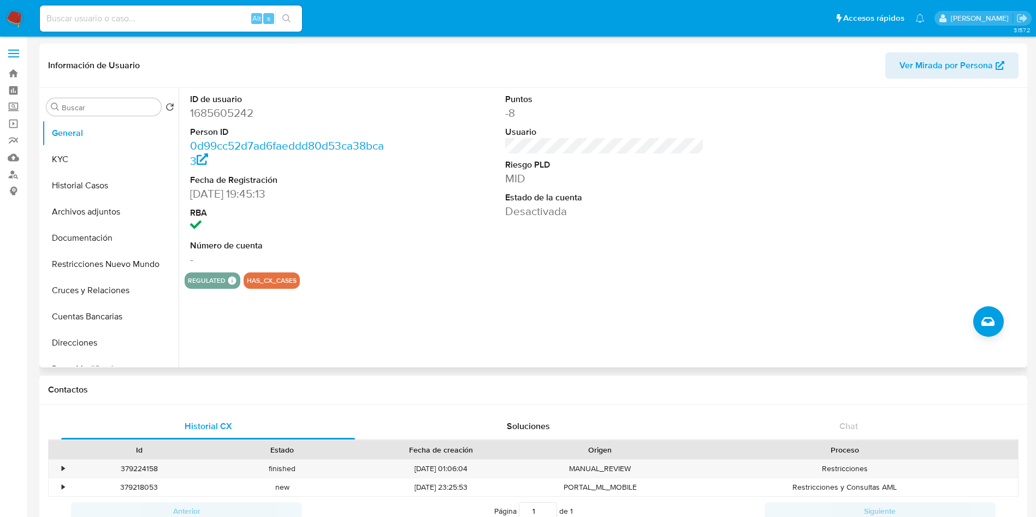
click at [432, 276] on div "regulated Regulated MCO PASARELA Evaluation Result COMPLIES User Regulated Date…" at bounding box center [605, 280] width 840 height 16
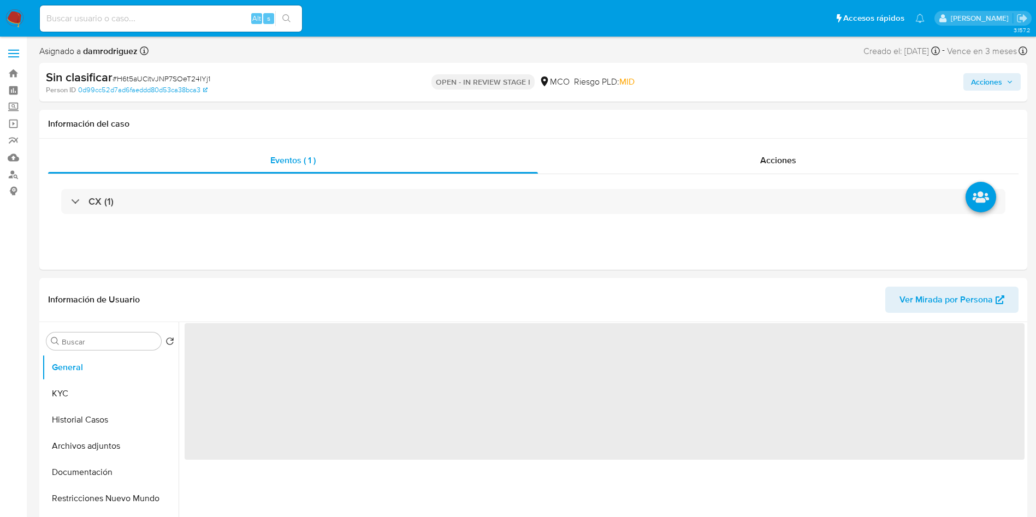
select select "10"
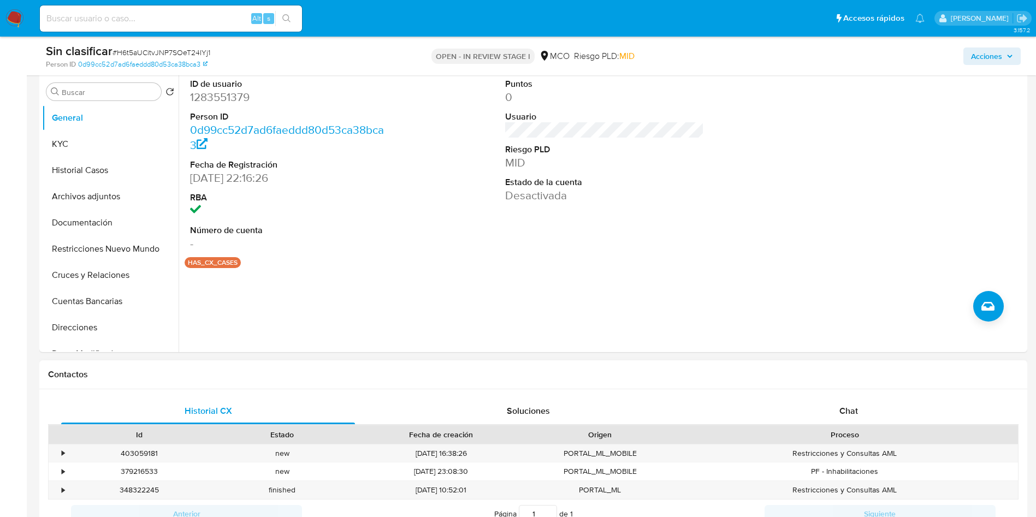
scroll to position [328, 0]
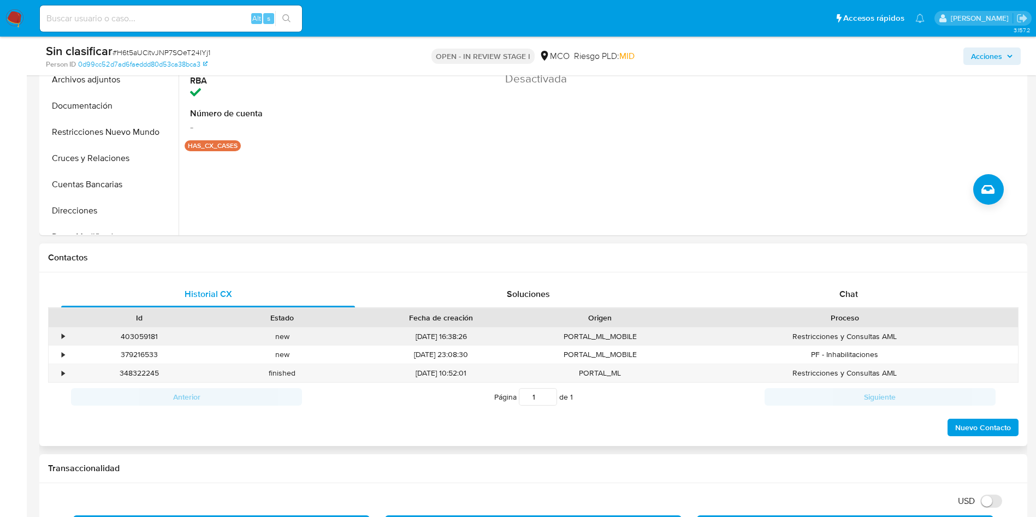
click at [63, 334] on div "•" at bounding box center [63, 336] width 3 height 10
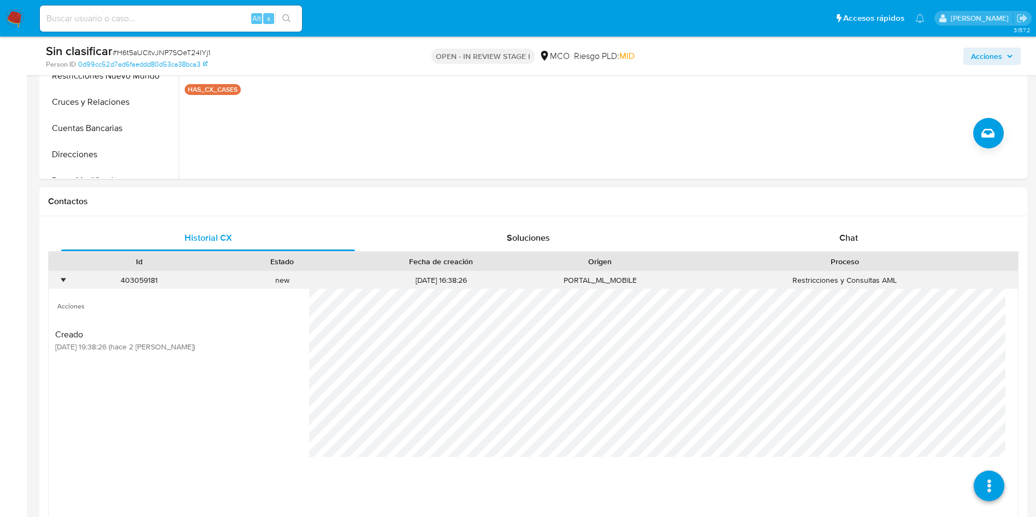
scroll to position [410, 0]
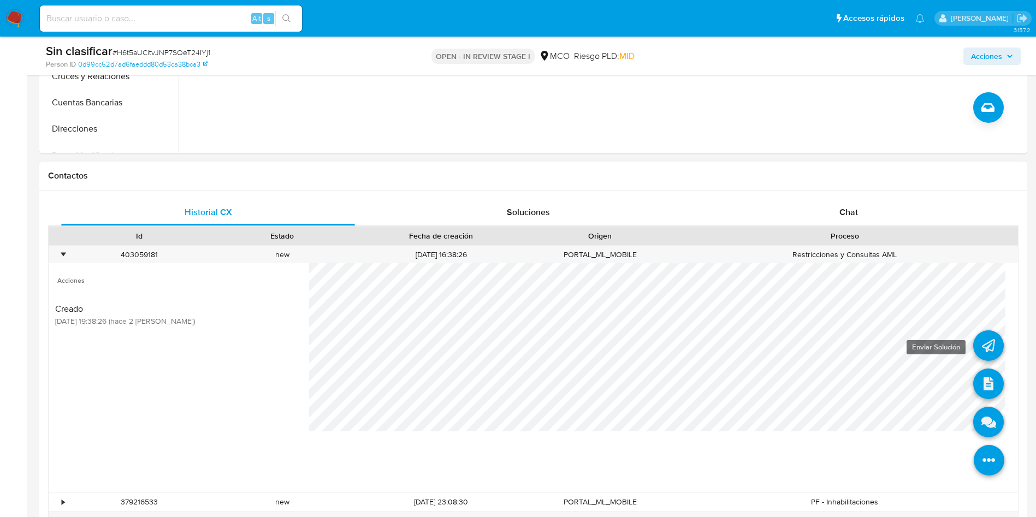
click at [975, 337] on icon at bounding box center [988, 345] width 31 height 31
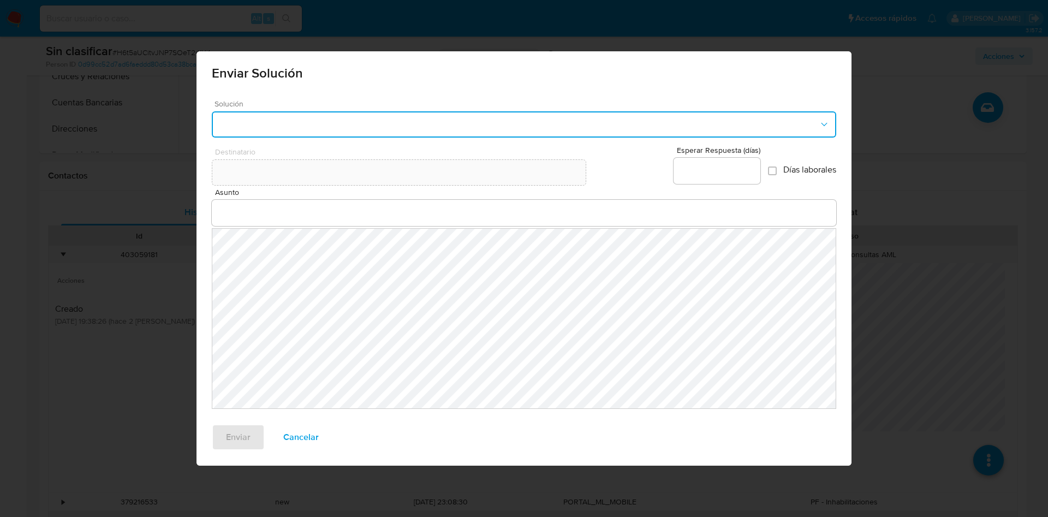
click at [432, 123] on button "button" at bounding box center [524, 124] width 625 height 26
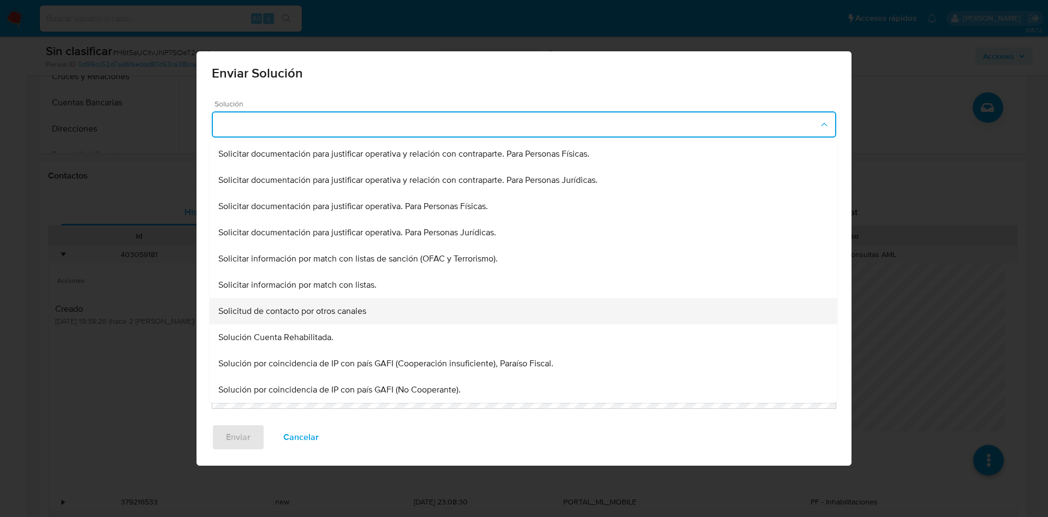
click at [381, 167] on div "Solicitud de contacto por otros canales" at bounding box center [523, 154] width 611 height 26
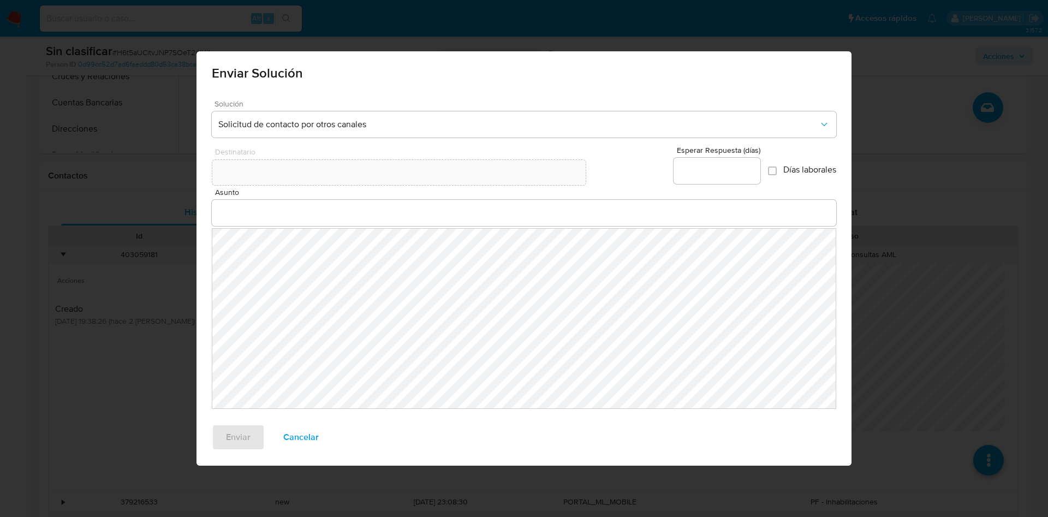
click at [720, 171] on input "Esperar Respuesta (días)" at bounding box center [717, 171] width 87 height 14
type input "0"
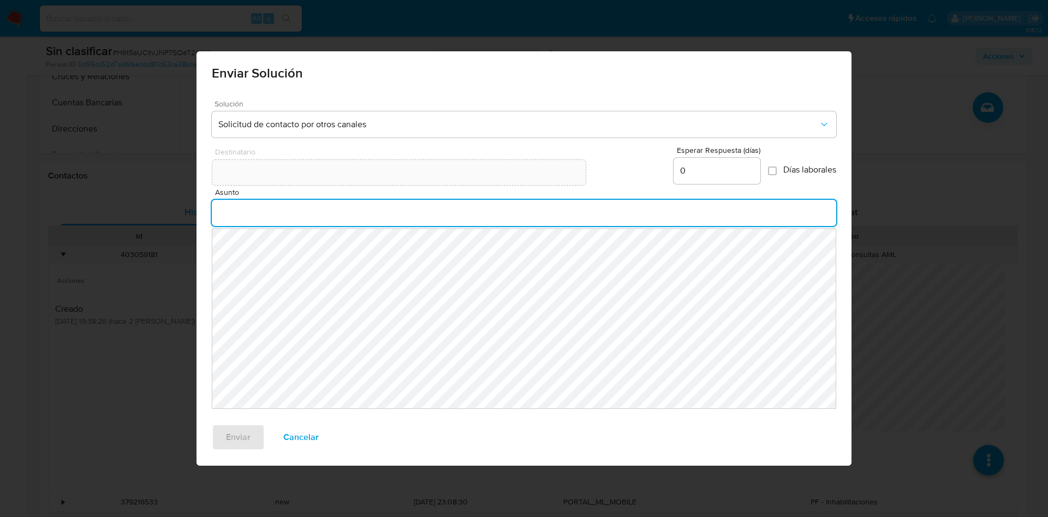
click at [270, 207] on input "Asunto" at bounding box center [524, 213] width 625 height 14
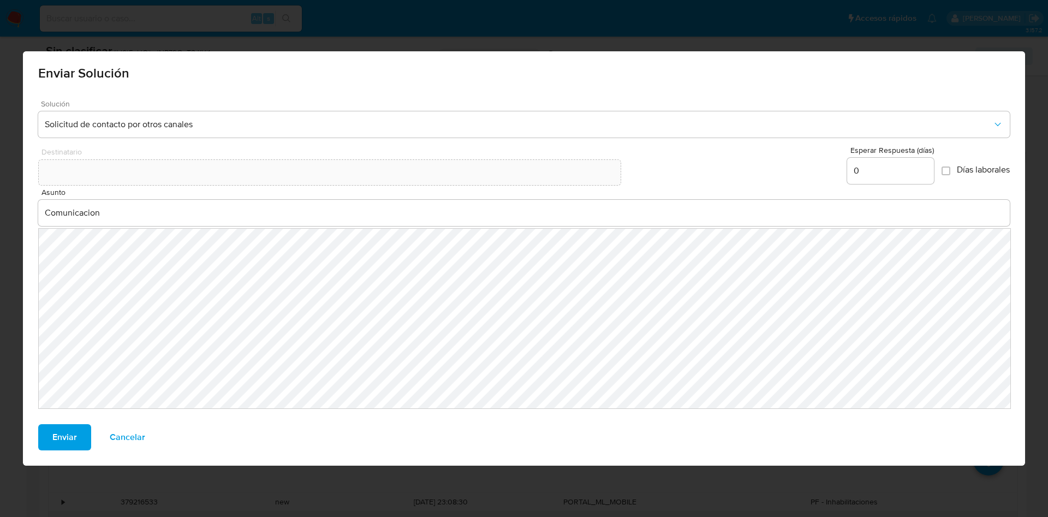
click at [93, 212] on input "Comunicacion" at bounding box center [524, 213] width 972 height 14
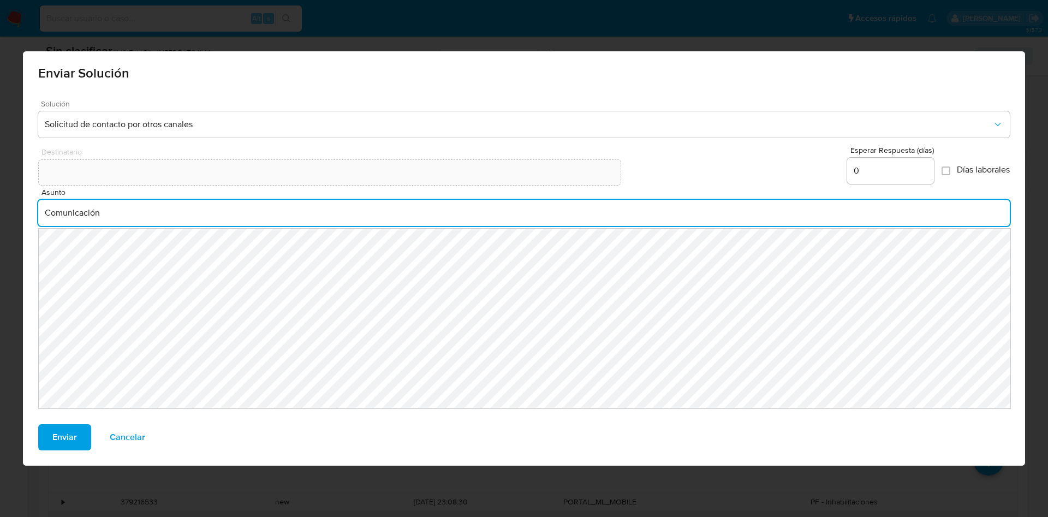
type input "Comunicación"
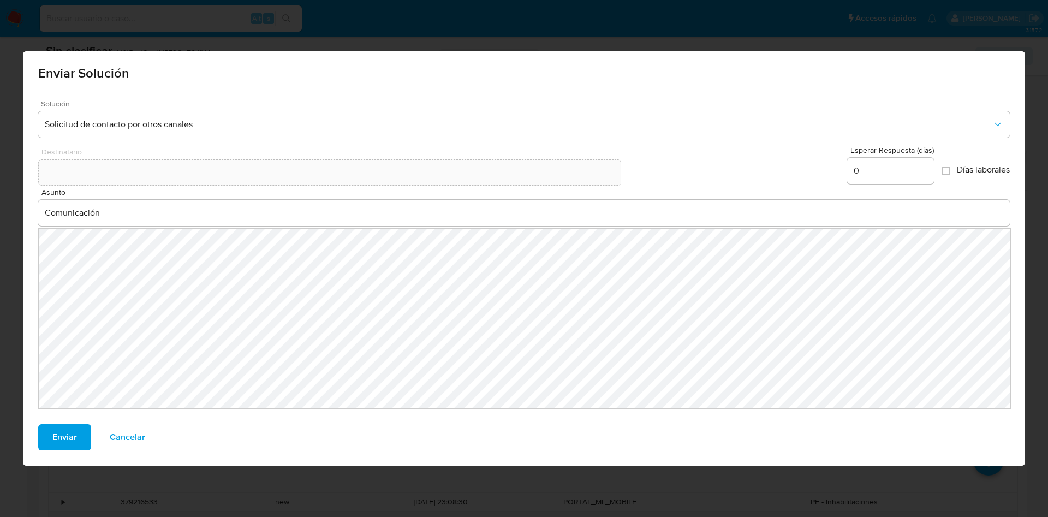
click at [60, 437] on span "Enviar" at bounding box center [64, 437] width 25 height 24
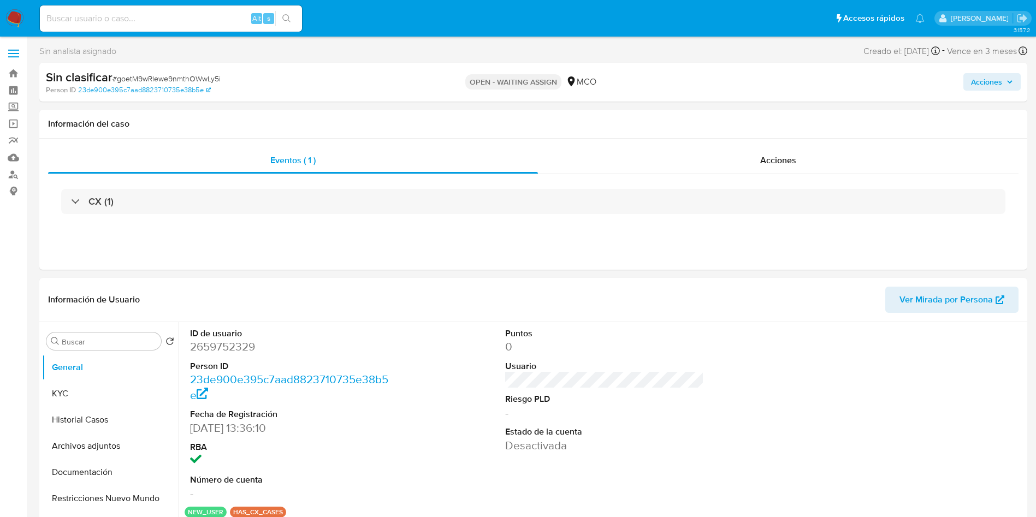
select select "10"
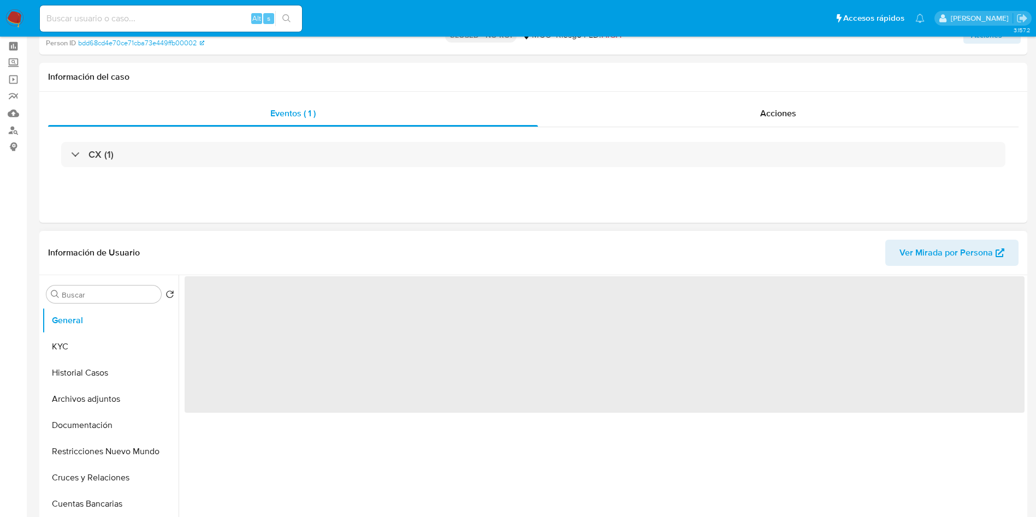
scroll to position [82, 0]
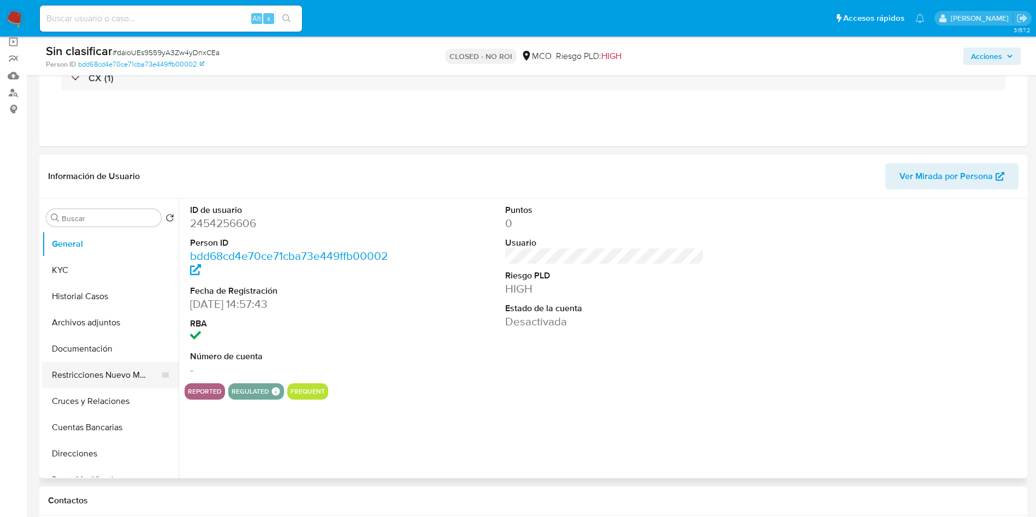
click at [118, 372] on button "Restricciones Nuevo Mundo" at bounding box center [106, 375] width 128 height 26
select select "10"
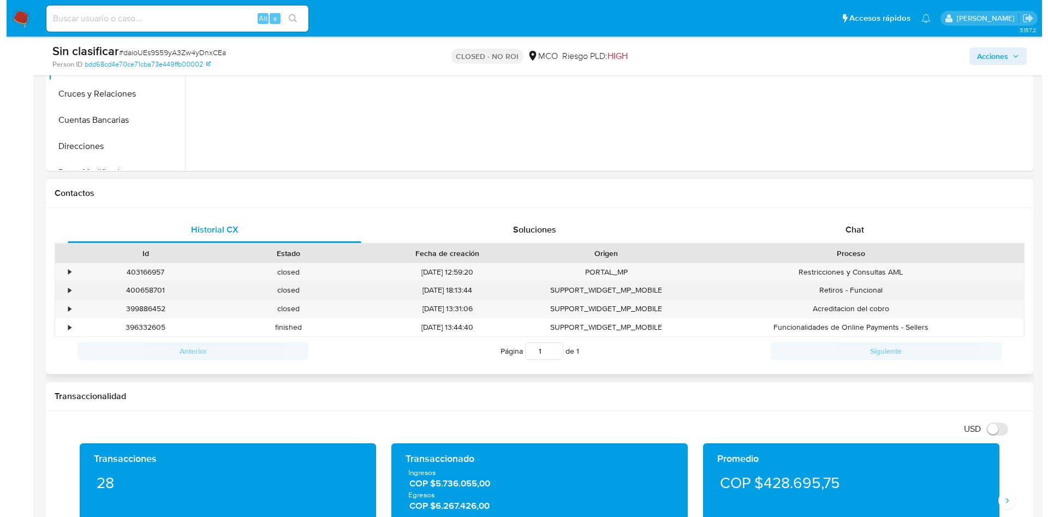
scroll to position [410, 0]
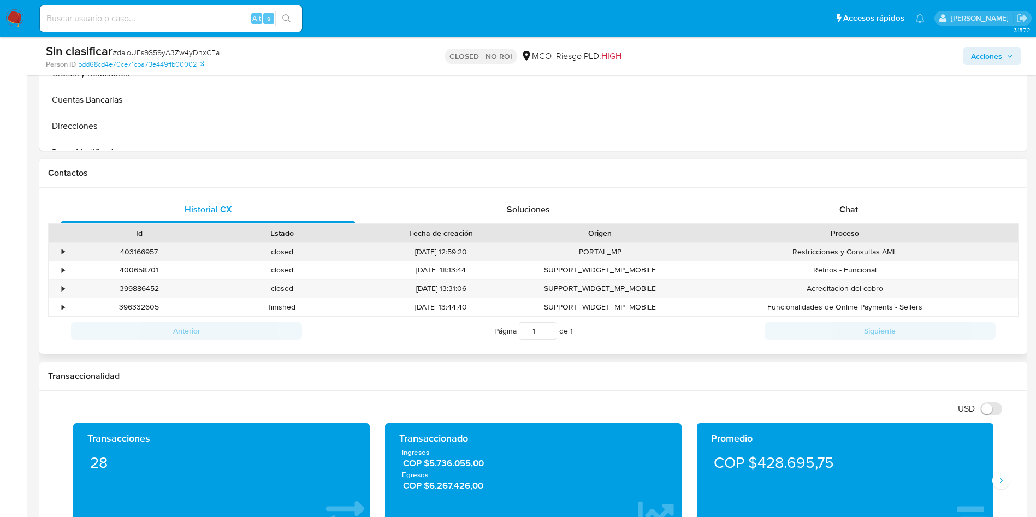
click at [62, 254] on div "•" at bounding box center [63, 252] width 3 height 10
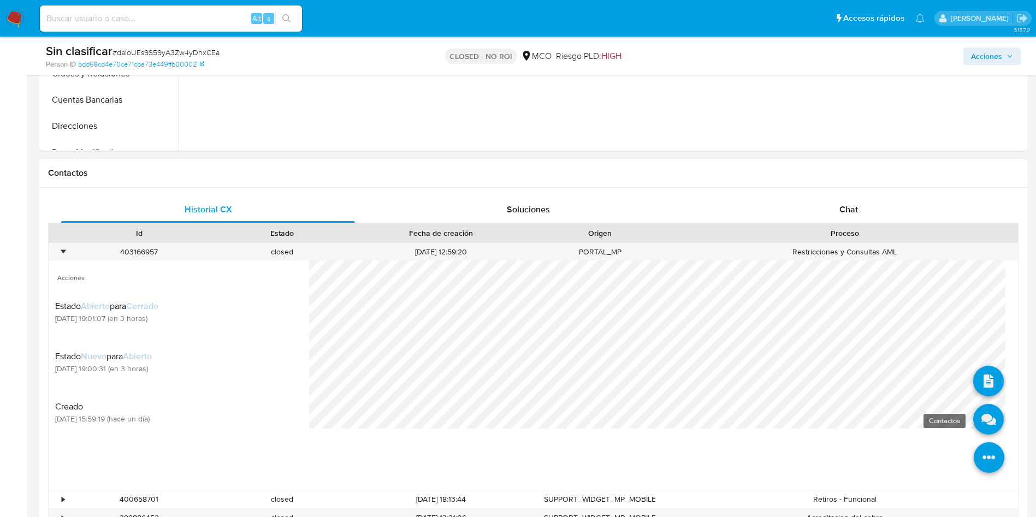
click at [974, 415] on icon at bounding box center [988, 419] width 31 height 31
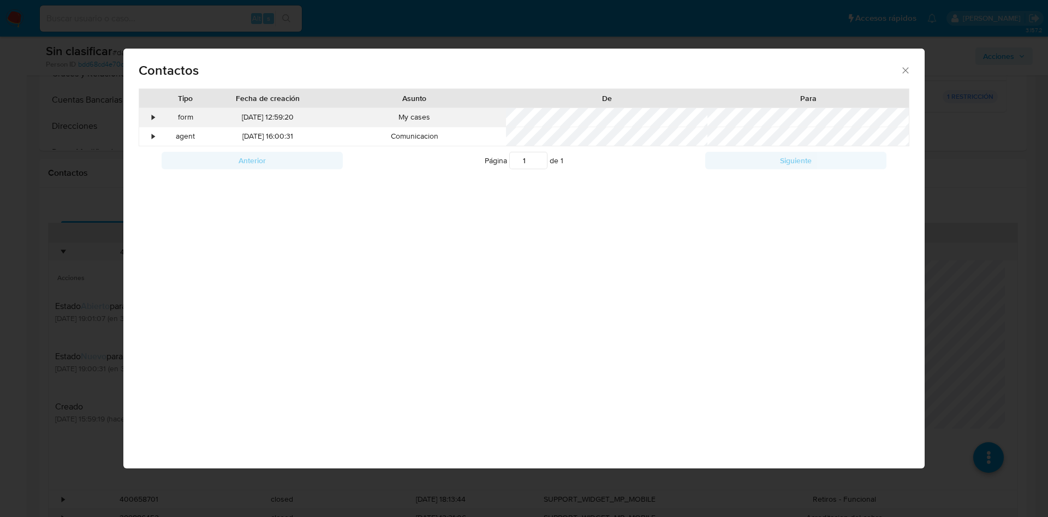
click at [150, 118] on div "•" at bounding box center [148, 117] width 19 height 19
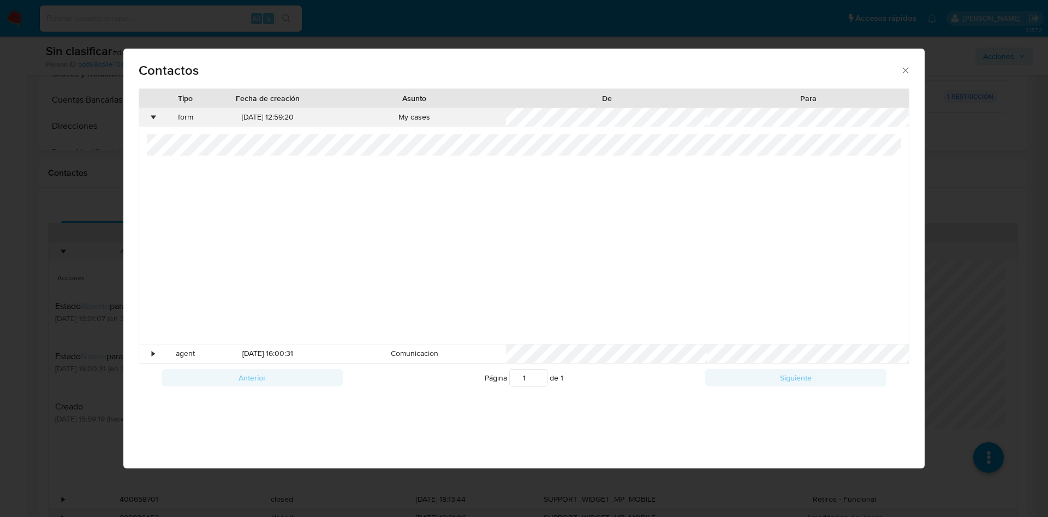
click at [150, 118] on div "•" at bounding box center [148, 117] width 19 height 19
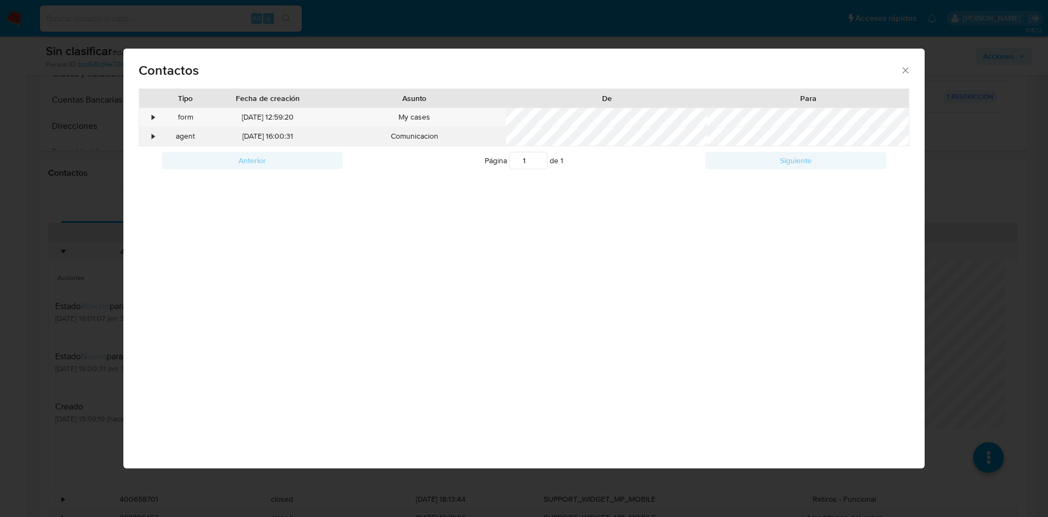
click at [153, 134] on div "•" at bounding box center [153, 136] width 3 height 11
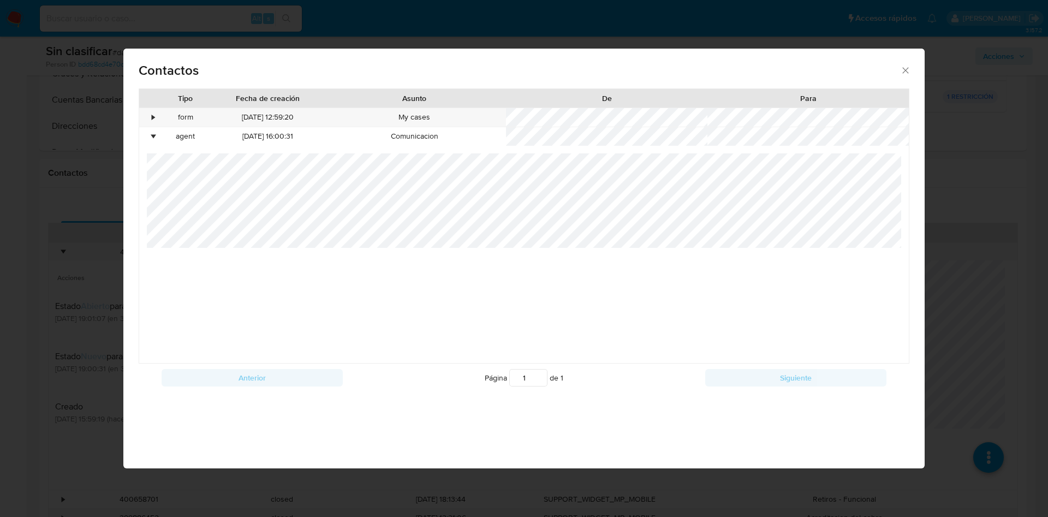
drag, startPoint x: 146, startPoint y: 159, endPoint x: 802, endPoint y: 250, distance: 662.6
click at [802, 250] on div "• agent 02/09/2025 16:00:31 Comunicacion" at bounding box center [524, 245] width 770 height 236
click at [118, 159] on div "Contactos Tipo Fecha de creación Asunto De Para • form 01/09/2025 12:59:20 My c…" at bounding box center [524, 258] width 1048 height 517
click at [442, 261] on div at bounding box center [524, 258] width 755 height 210
click at [145, 159] on div "• agent 02/09/2025 16:00:31 Comunicacion" at bounding box center [524, 245] width 770 height 236
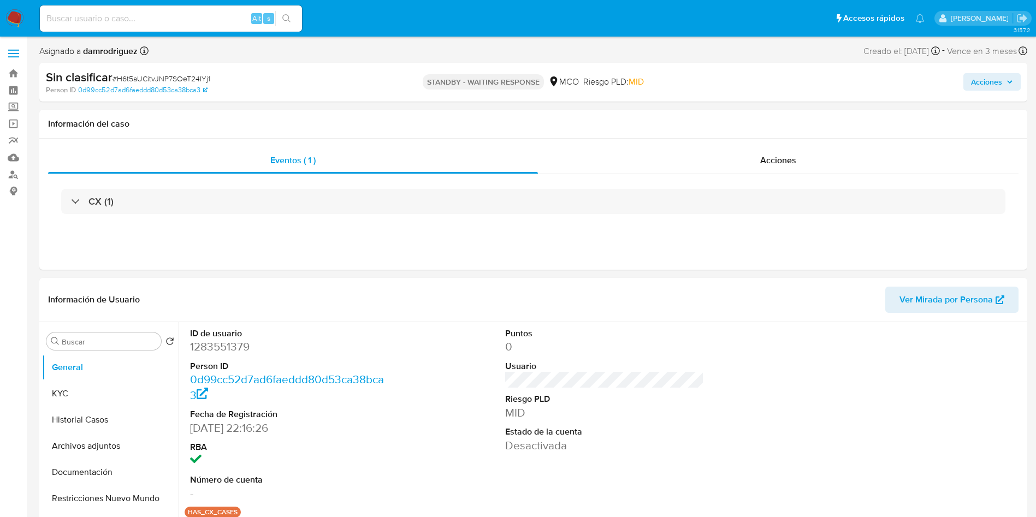
select select "10"
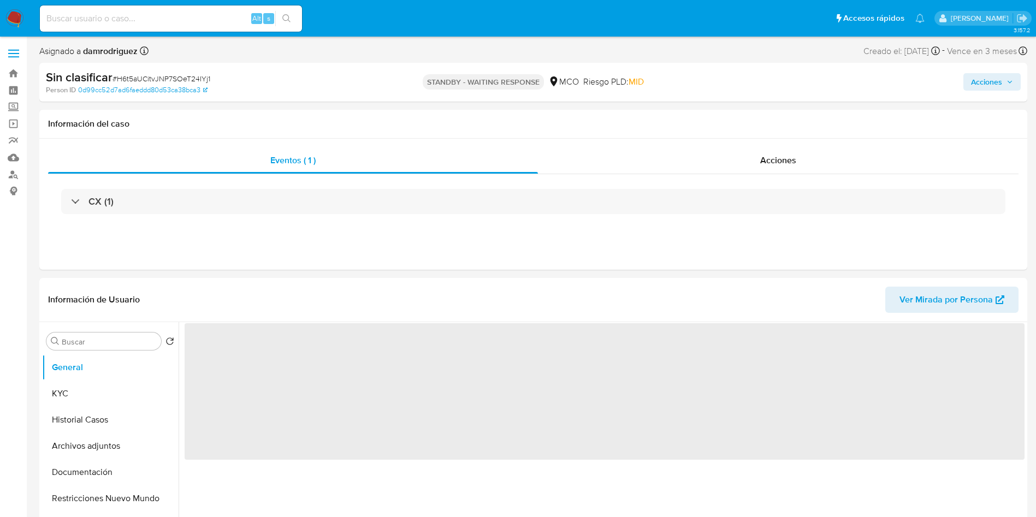
select select "10"
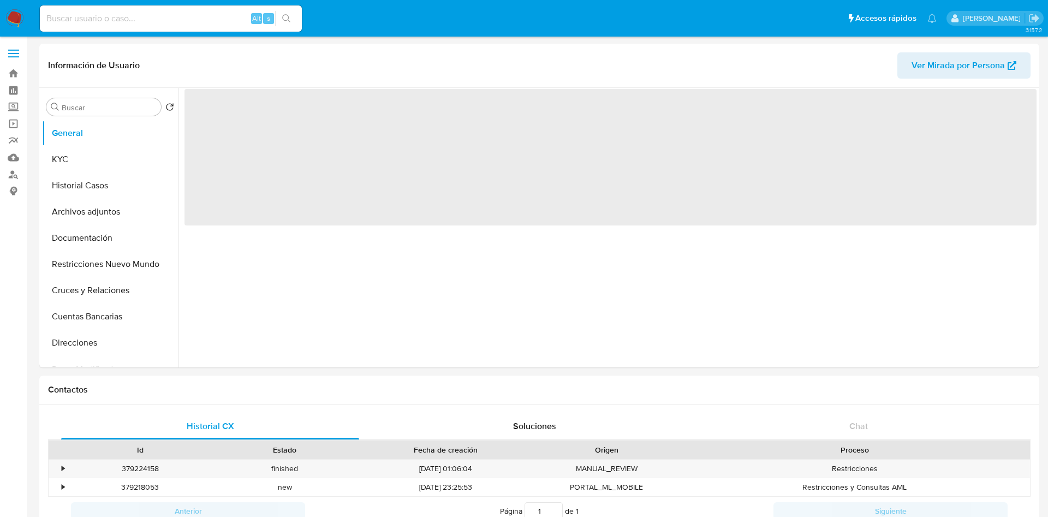
select select "10"
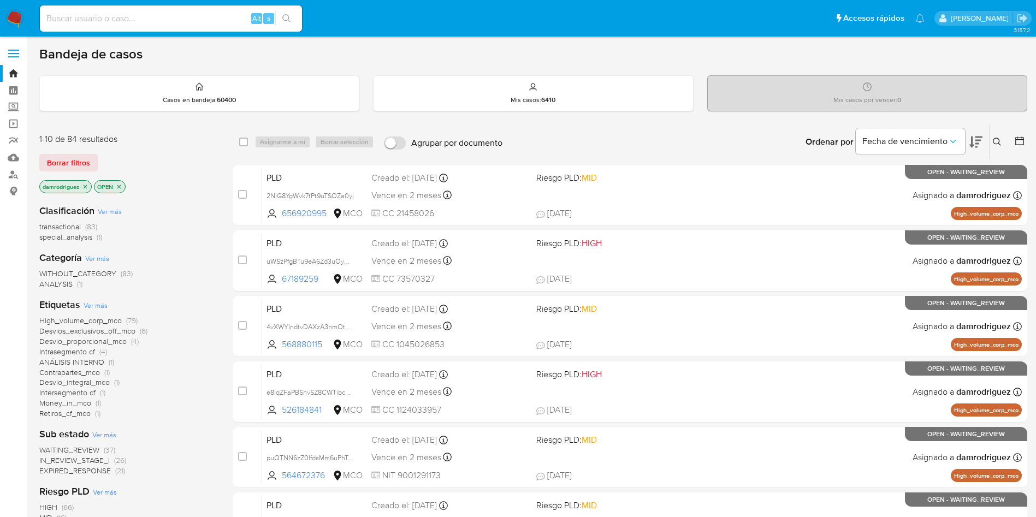
click at [107, 23] on input at bounding box center [171, 18] width 262 height 14
paste input "WvaqK62j9N1QIkqVXU0pRVuI"
type input "WvaqK62j9N1QIkqVXU0pRVuI"
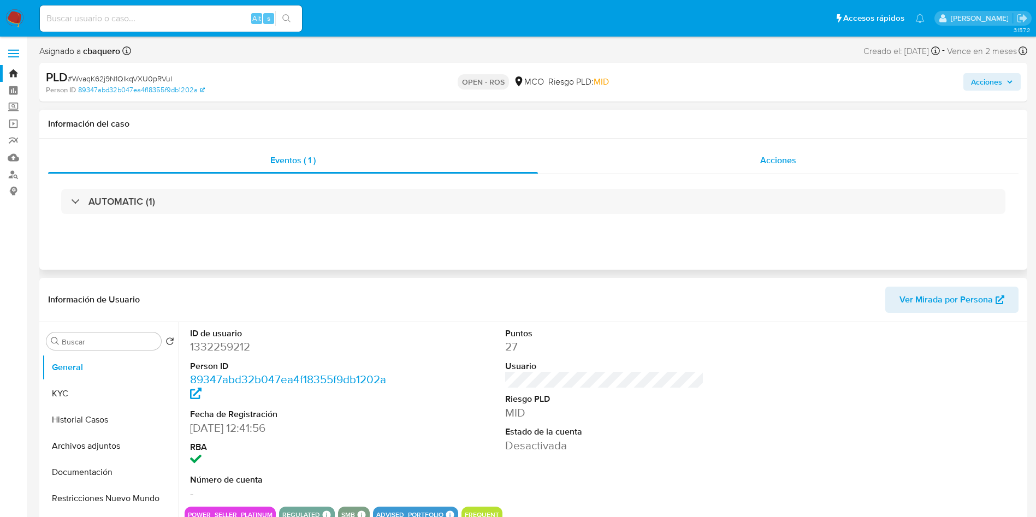
click at [791, 168] on div "Acciones" at bounding box center [778, 160] width 481 height 26
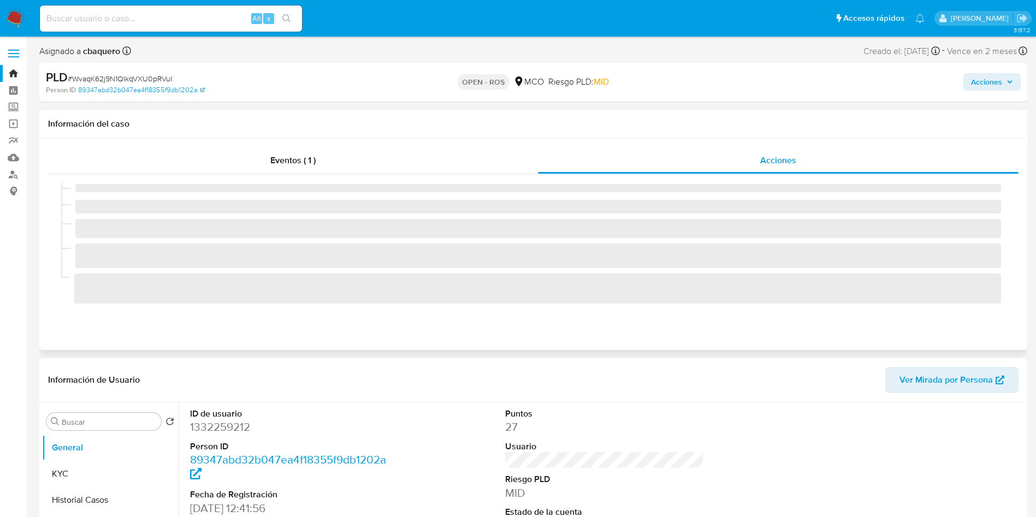
select select "10"
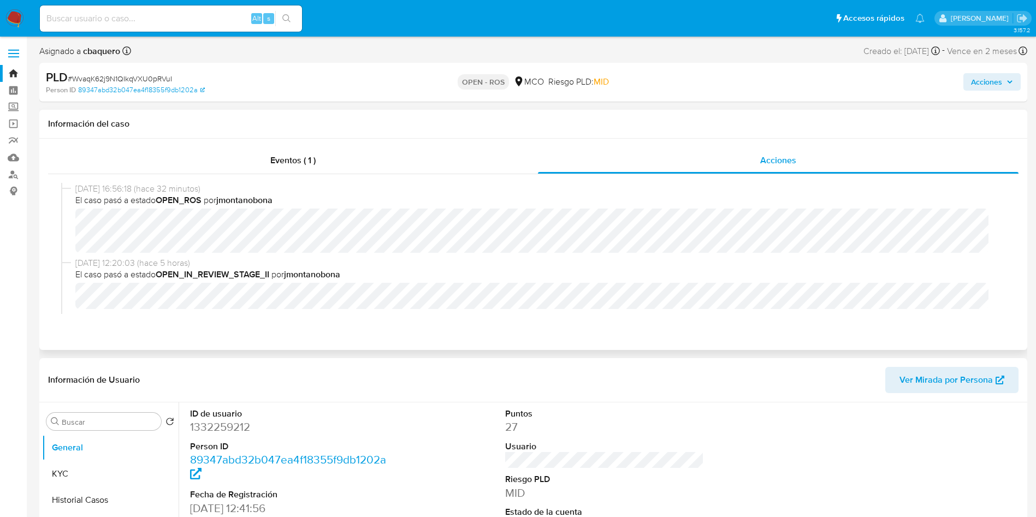
click at [295, 270] on b "jmontanobona" at bounding box center [312, 274] width 56 height 13
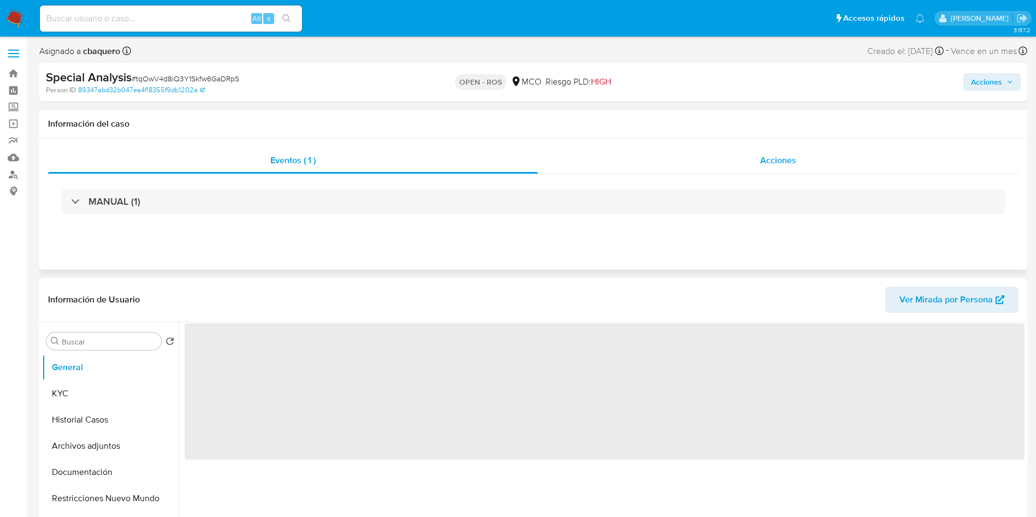
click at [727, 165] on div "Acciones" at bounding box center [778, 160] width 481 height 26
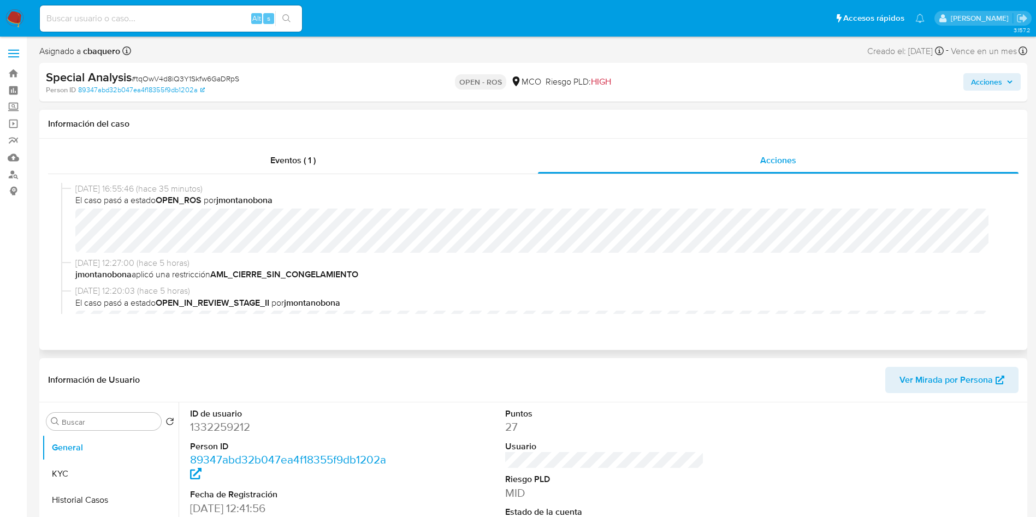
select select "10"
drag, startPoint x: 109, startPoint y: 203, endPoint x: 264, endPoint y: 200, distance: 154.6
click at [256, 200] on span "El caso pasó a estado OPEN_ROS por jmontanobona" at bounding box center [538, 200] width 926 height 12
drag, startPoint x: 270, startPoint y: 200, endPoint x: 284, endPoint y: 200, distance: 14.2
click at [272, 200] on b "jmontanobona" at bounding box center [244, 200] width 56 height 13
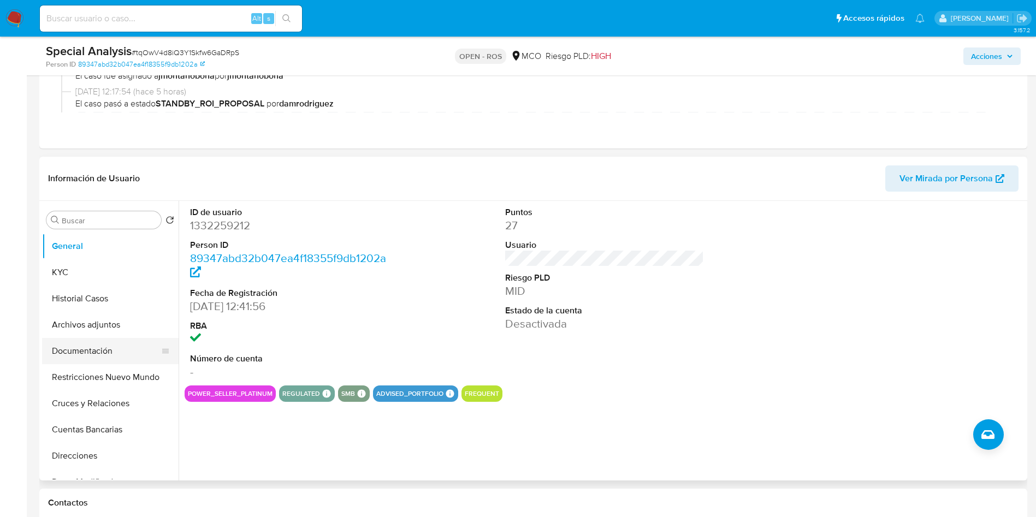
scroll to position [164, 0]
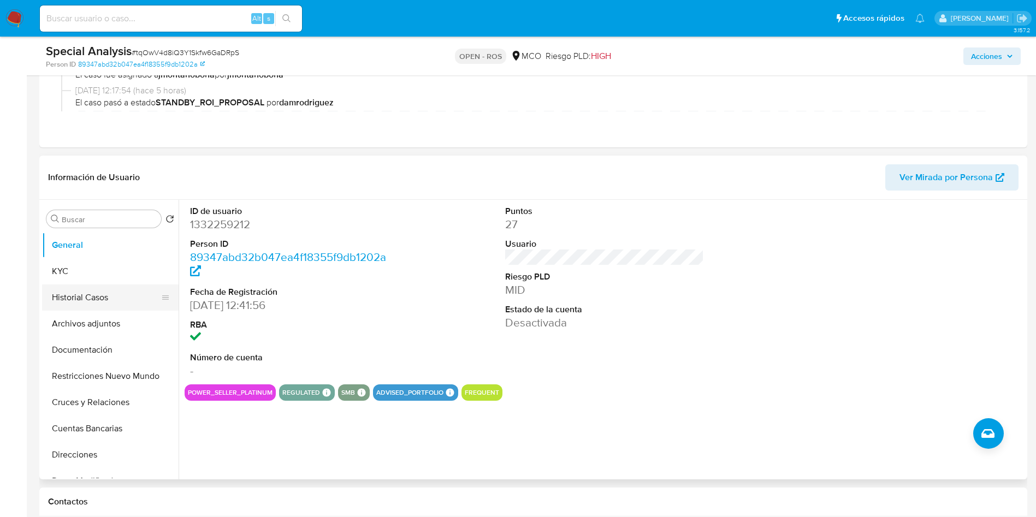
click at [86, 302] on button "Historial Casos" at bounding box center [106, 297] width 128 height 26
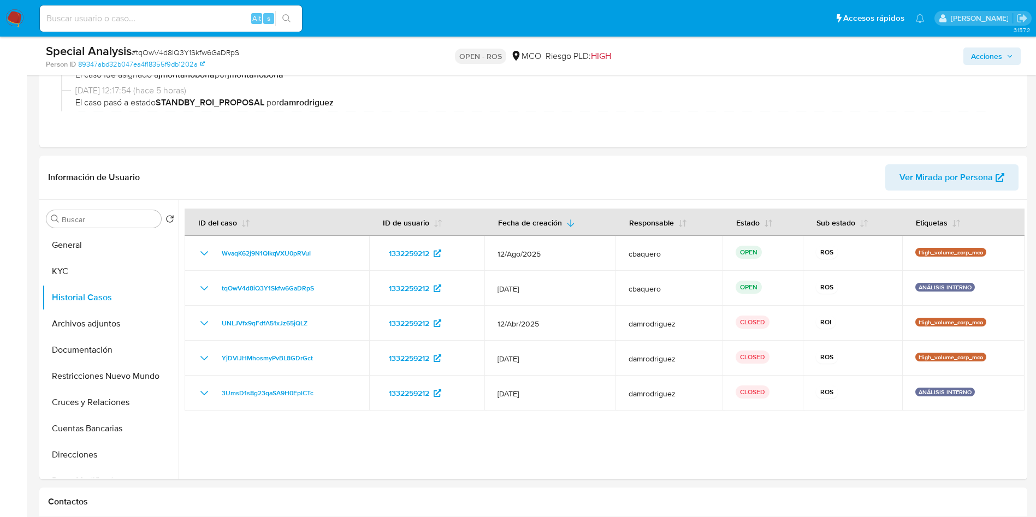
click at [9, 14] on img at bounding box center [14, 18] width 19 height 19
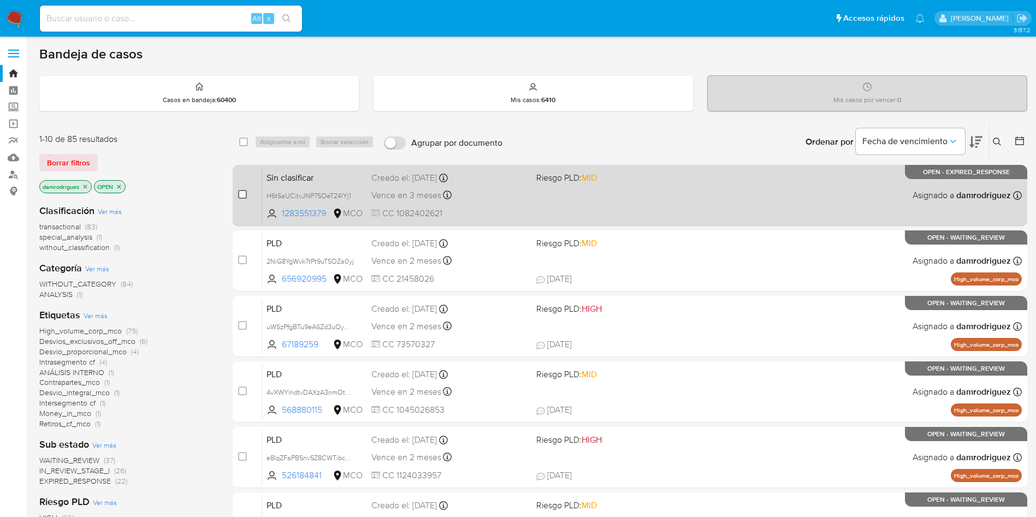
click at [241, 194] on input "checkbox" at bounding box center [242, 194] width 9 height 9
checkbox input "true"
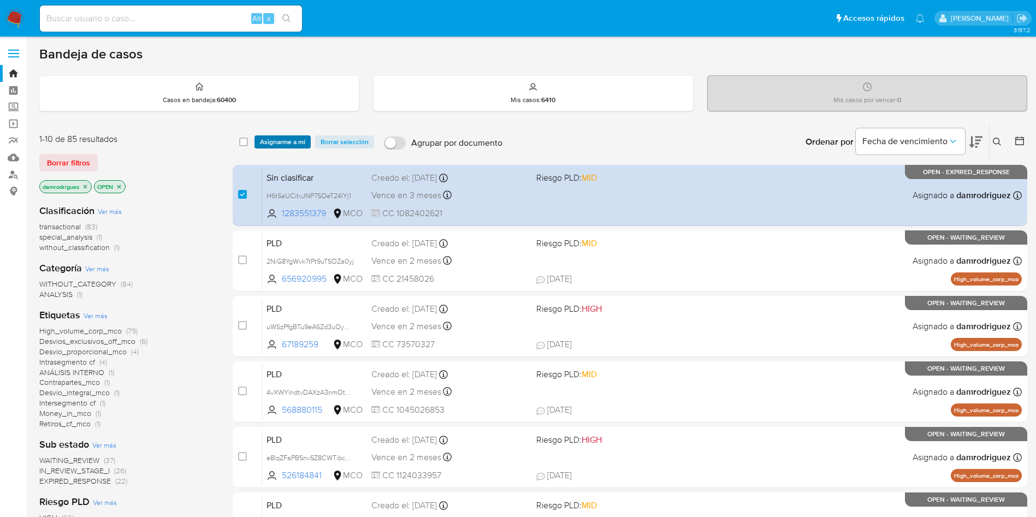
click at [292, 140] on span "Asignarme a mí" at bounding box center [282, 142] width 45 height 11
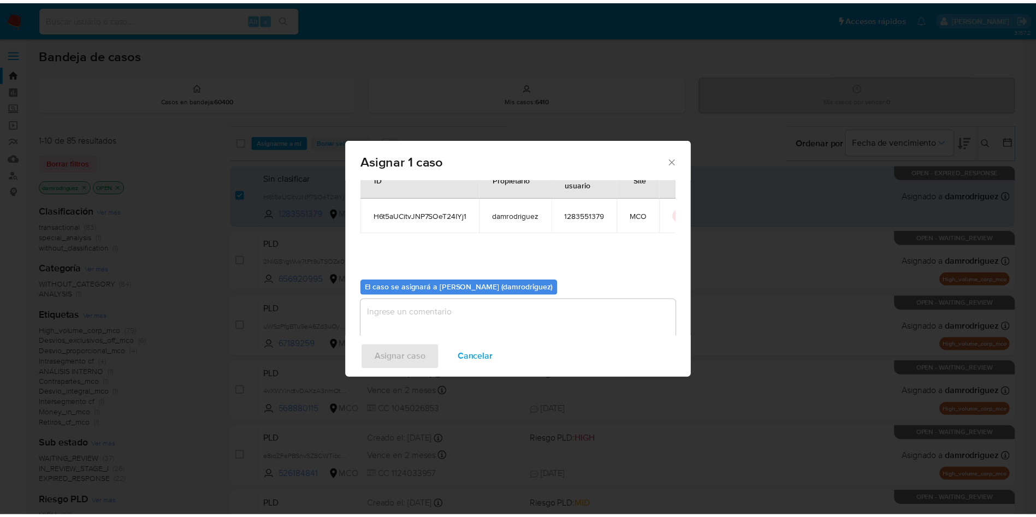
scroll to position [57, 0]
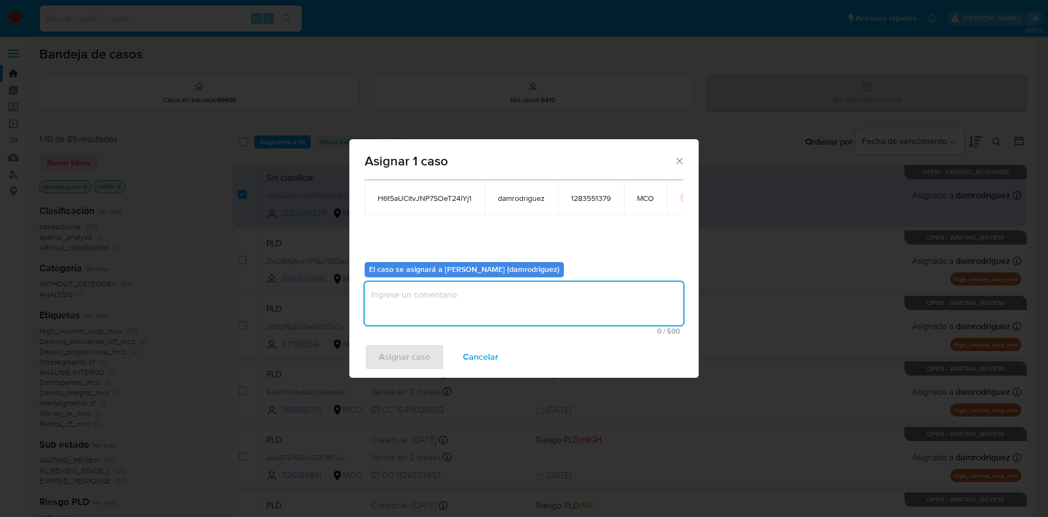
click at [428, 313] on textarea "assign-modal" at bounding box center [524, 304] width 319 height 44
type textarea "asignacion"
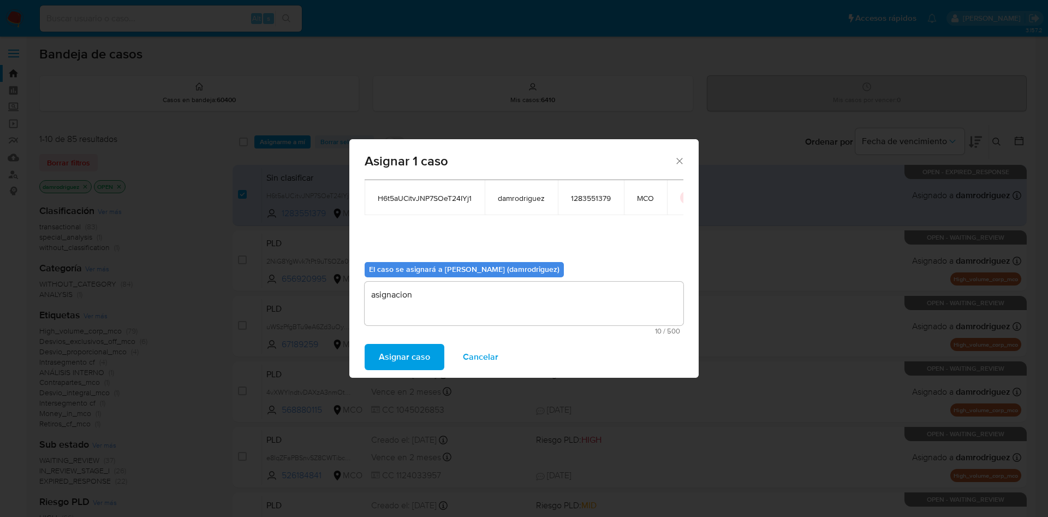
click at [395, 355] on span "Asignar caso" at bounding box center [404, 357] width 51 height 24
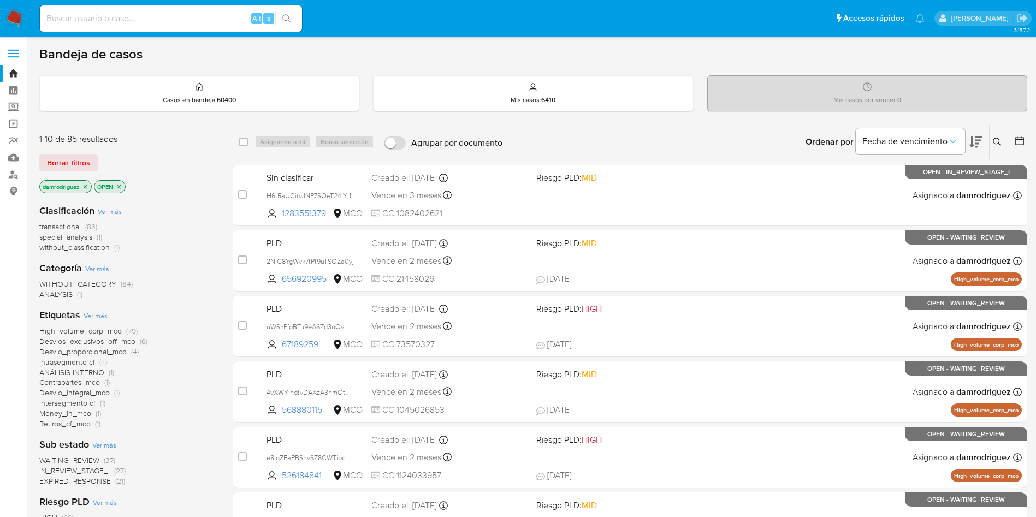
click at [19, 7] on nav "Pausado Ver notificaciones Alt s Accesos rápidos Presiona las siguientes teclas…" at bounding box center [518, 18] width 1036 height 37
click at [16, 12] on img at bounding box center [14, 18] width 19 height 19
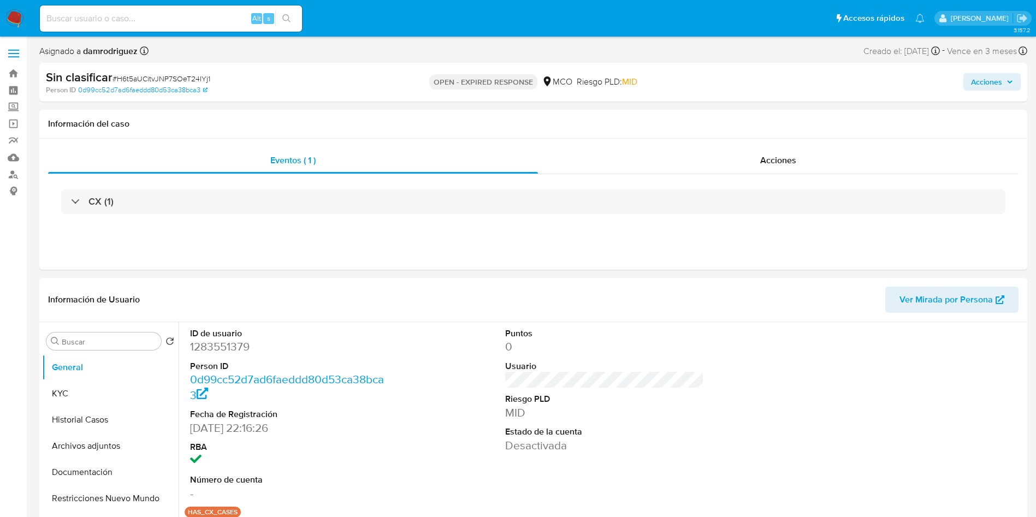
select select "10"
click at [729, 162] on div "Acciones" at bounding box center [778, 160] width 481 height 26
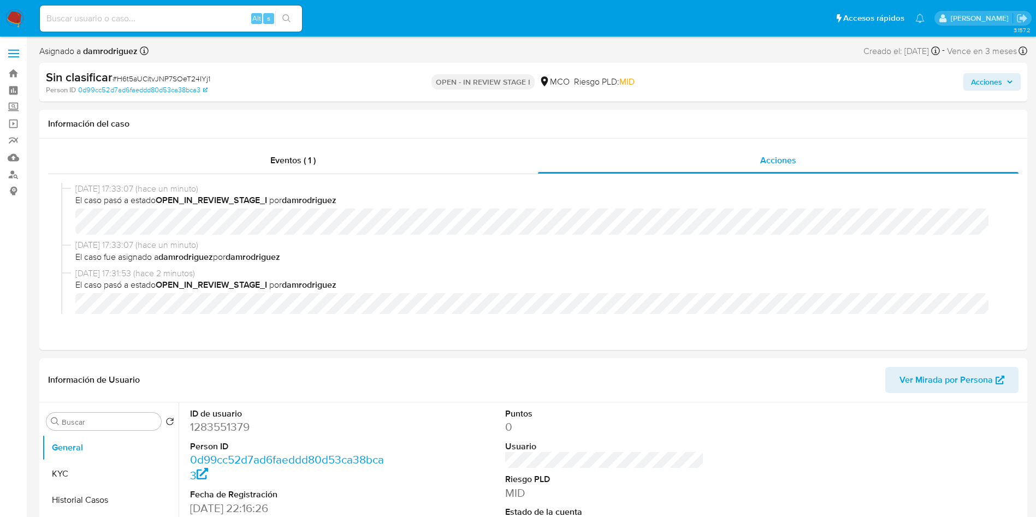
click at [1000, 83] on span "Acciones" at bounding box center [986, 81] width 31 height 17
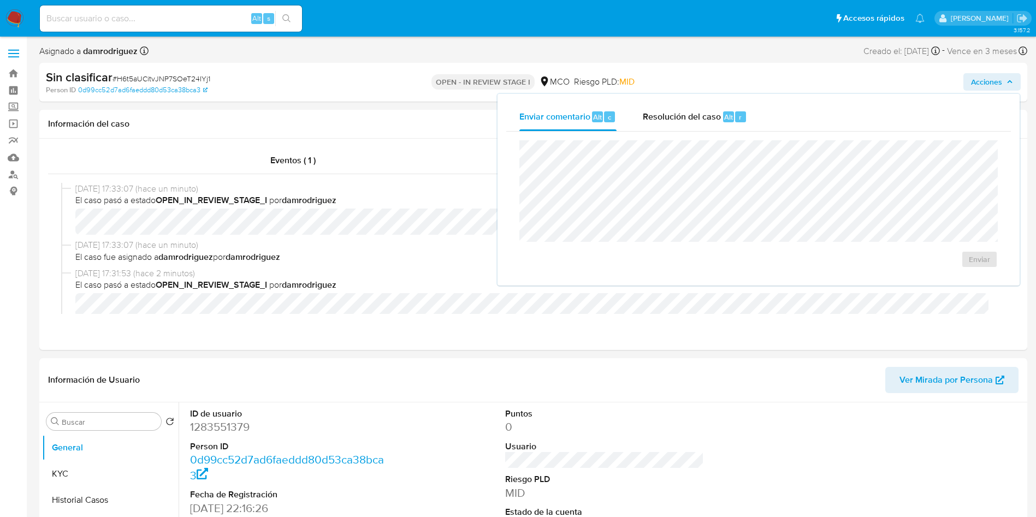
click at [697, 121] on span "Resolución del caso" at bounding box center [682, 116] width 78 height 13
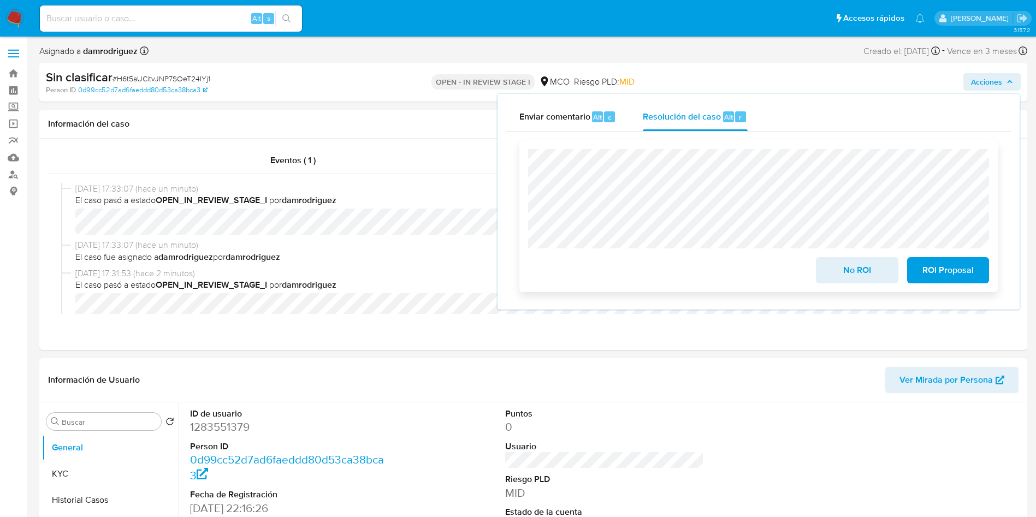
click at [862, 275] on span "No ROI" at bounding box center [857, 270] width 54 height 24
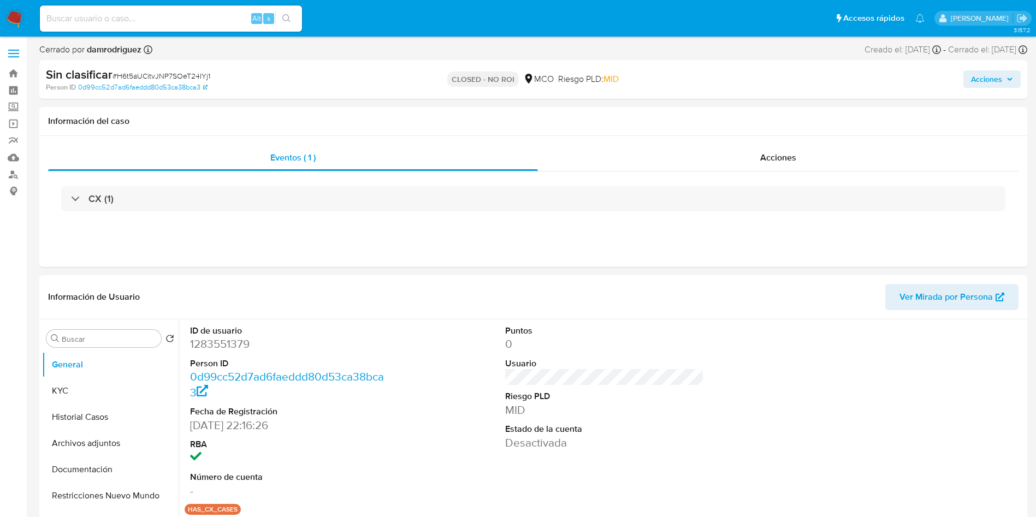
select select "10"
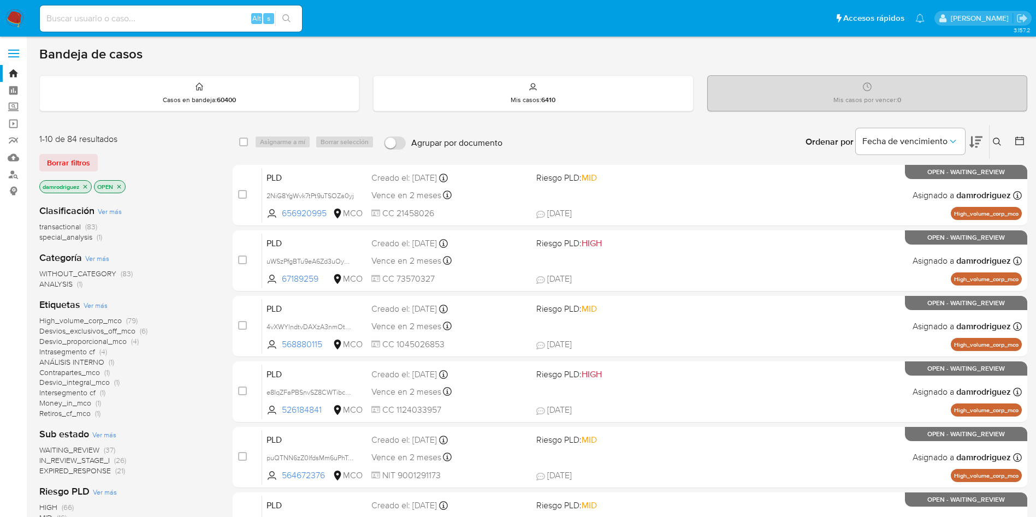
click at [14, 17] on img at bounding box center [14, 18] width 19 height 19
click at [9, 14] on img at bounding box center [14, 18] width 19 height 19
click at [11, 12] on img at bounding box center [14, 18] width 19 height 19
click at [154, 20] on input at bounding box center [171, 18] width 262 height 14
paste input "2061687298"
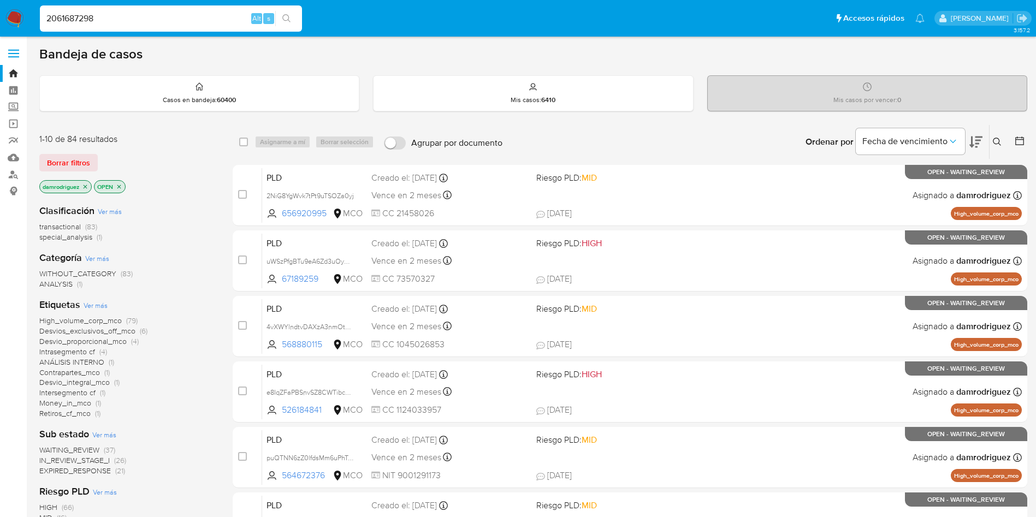
type input "2061687298"
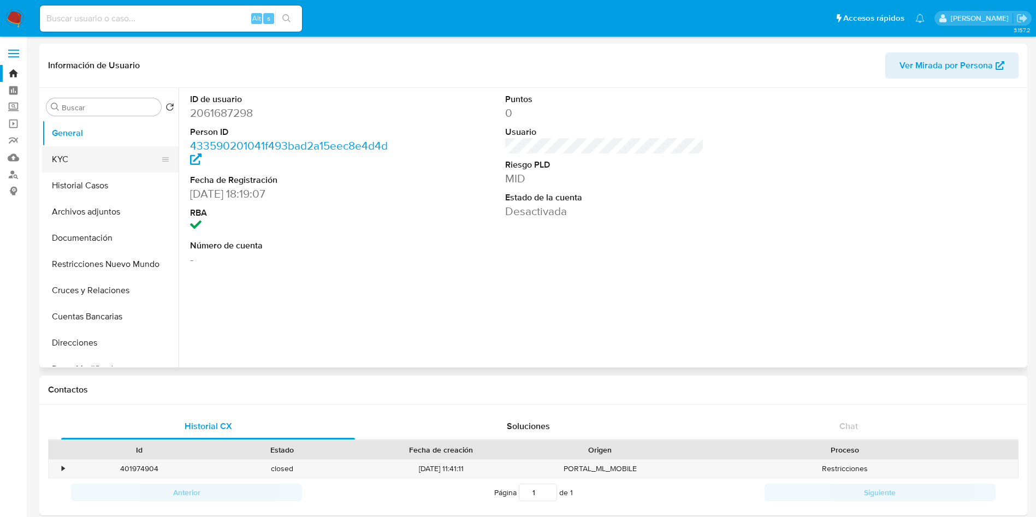
select select "10"
click at [115, 165] on button "KYC" at bounding box center [106, 159] width 128 height 26
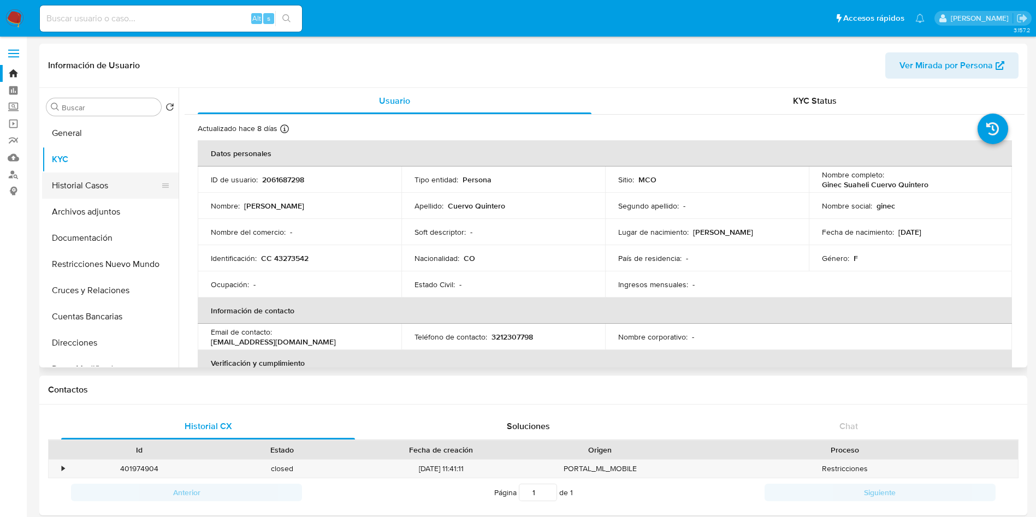
click at [108, 182] on button "Historial Casos" at bounding box center [106, 186] width 128 height 26
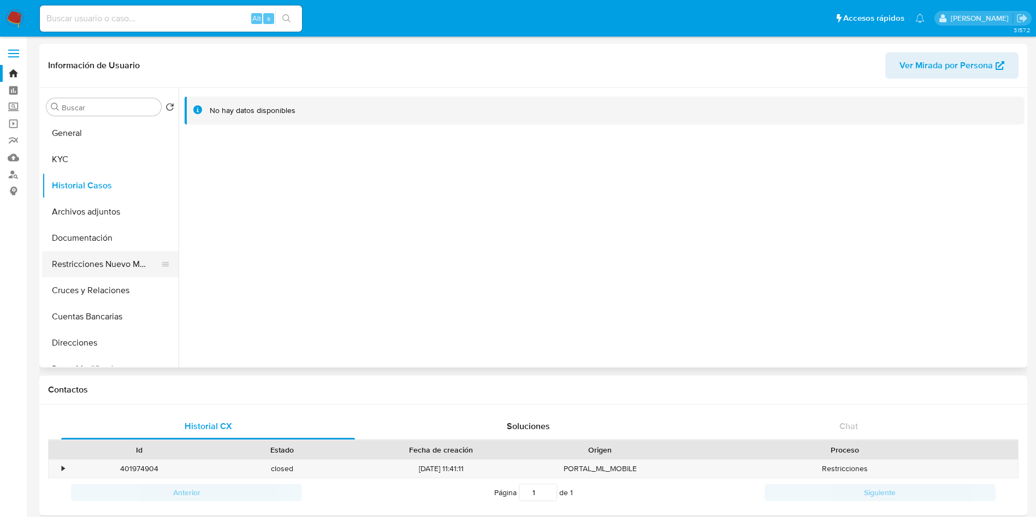
click at [123, 257] on button "Restricciones Nuevo Mundo" at bounding box center [106, 264] width 128 height 26
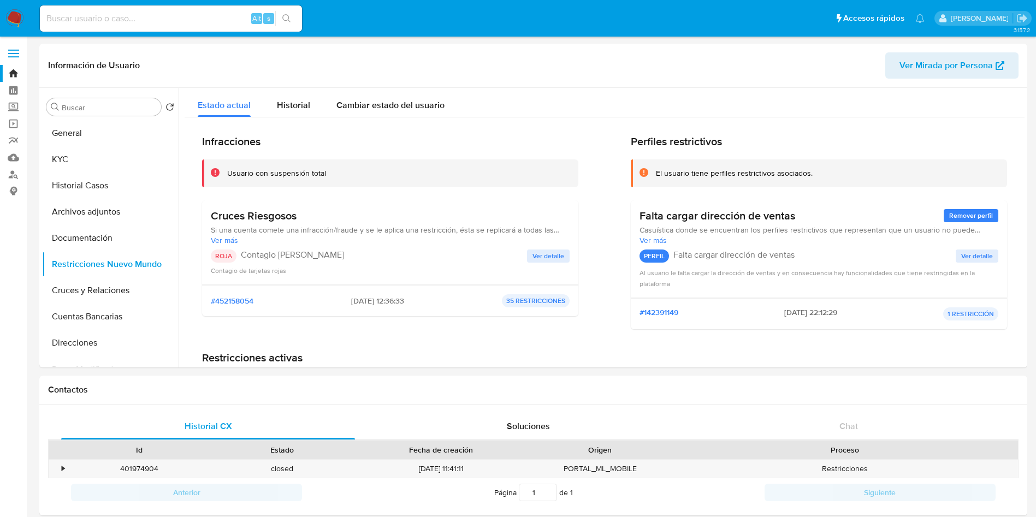
click at [142, 20] on input at bounding box center [171, 18] width 262 height 14
paste input "39343984"
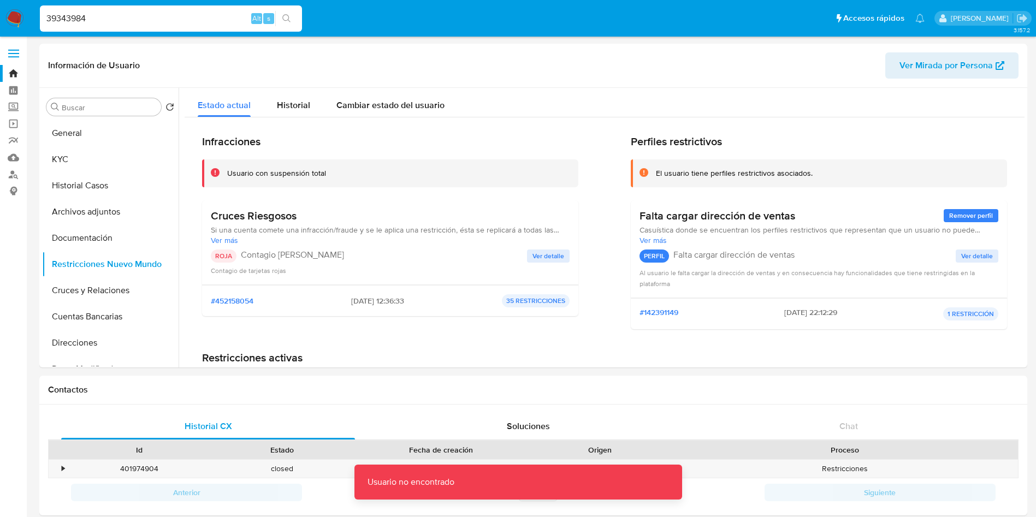
click at [142, 20] on input "39343984" at bounding box center [171, 18] width 262 height 14
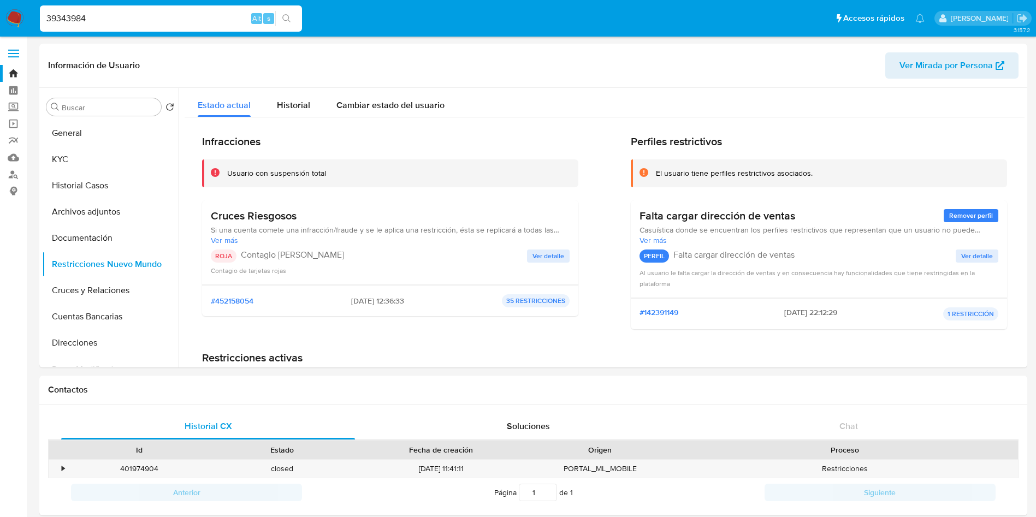
type input "39343984"
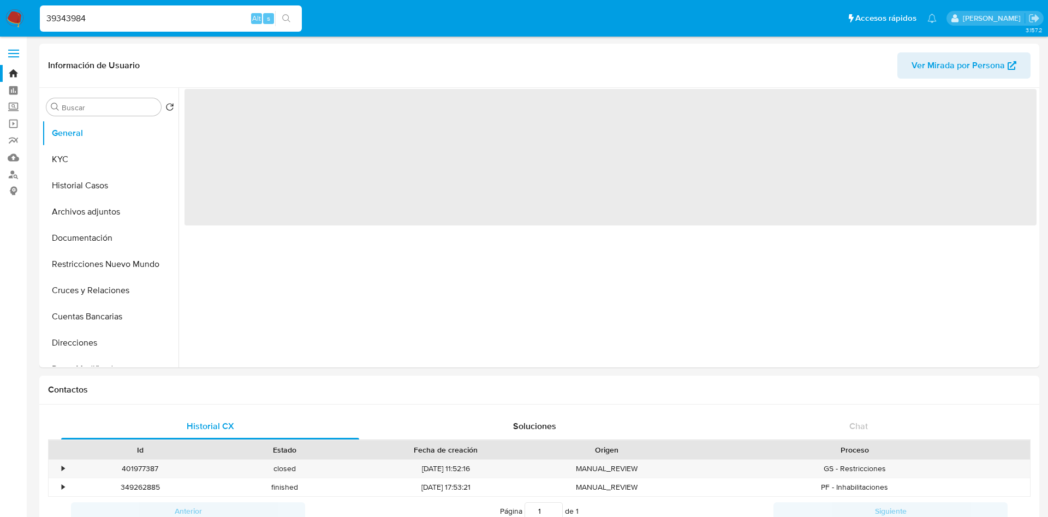
select select "10"
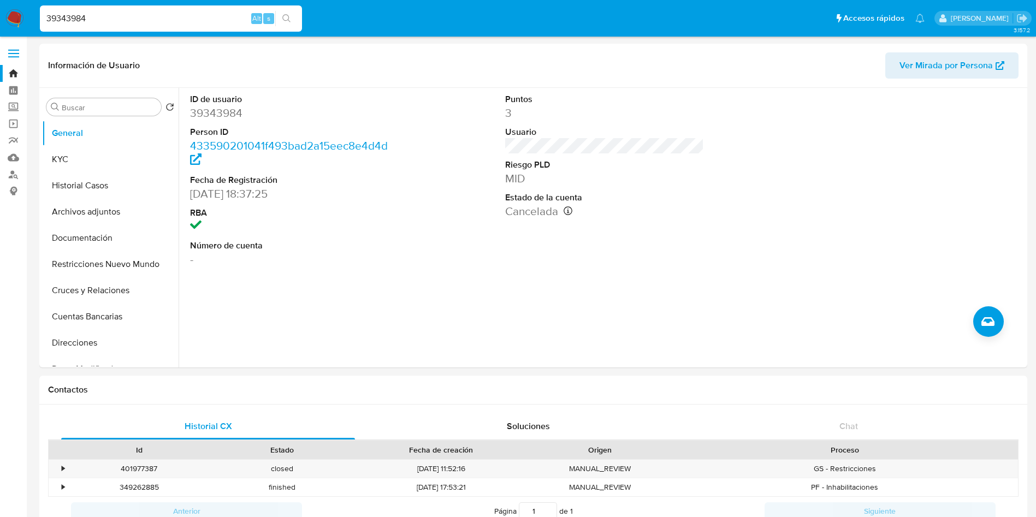
click at [2, 17] on nav "Pausado Ver notificaciones 39343984 Alt s Accesos rápidos Presiona las siguient…" at bounding box center [518, 18] width 1036 height 37
drag, startPoint x: 11, startPoint y: 16, endPoint x: 20, endPoint y: 20, distance: 8.8
click at [13, 16] on img at bounding box center [14, 18] width 19 height 19
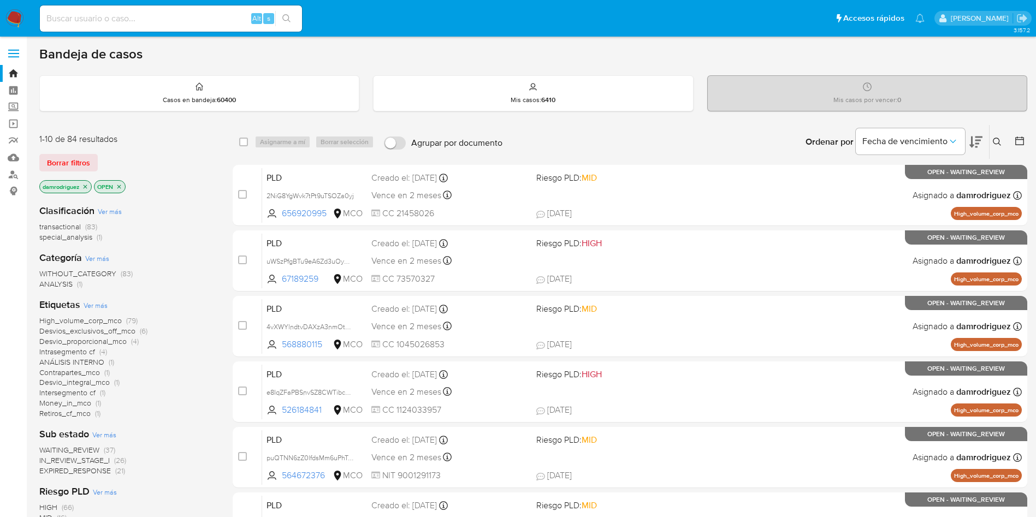
click at [14, 17] on img at bounding box center [14, 18] width 19 height 19
click at [13, 20] on img at bounding box center [14, 18] width 19 height 19
click at [19, 16] on img at bounding box center [14, 18] width 19 height 19
click at [80, 186] on p "damrodriguez" at bounding box center [65, 187] width 51 height 12
click at [86, 186] on icon "close-filter" at bounding box center [86, 187] width 4 height 4
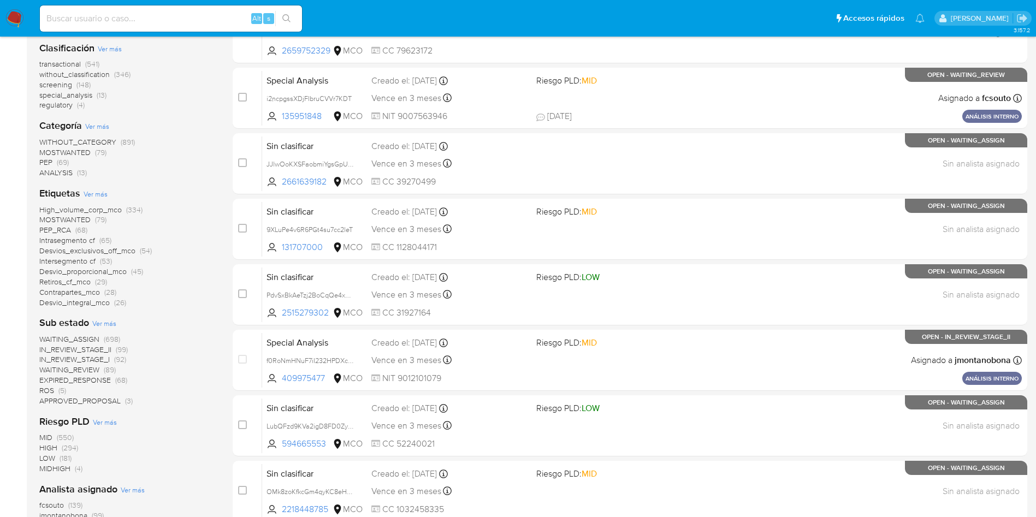
scroll to position [164, 0]
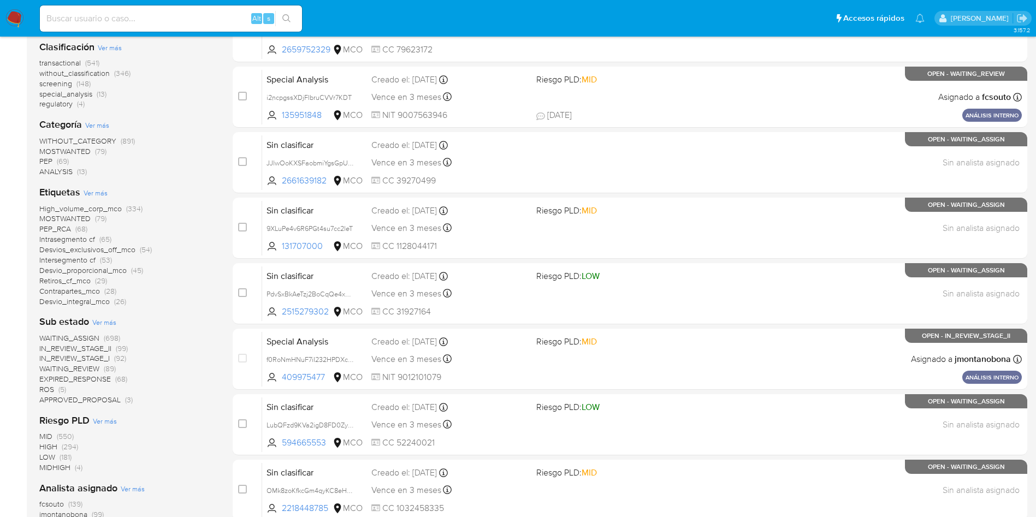
click at [49, 387] on span "ROS" at bounding box center [46, 389] width 15 height 11
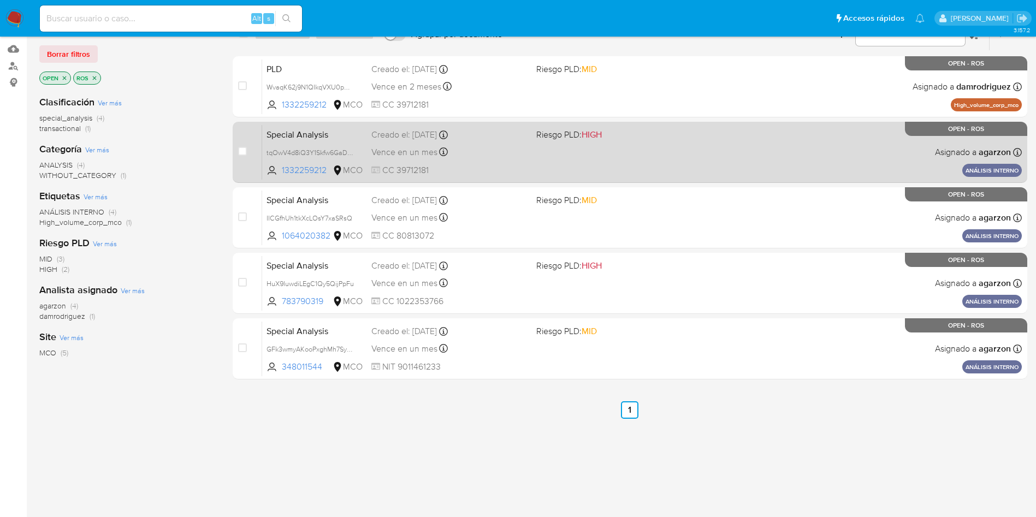
scroll to position [109, 0]
click at [244, 158] on div "case-item-checkbox" at bounding box center [242, 152] width 9 height 13
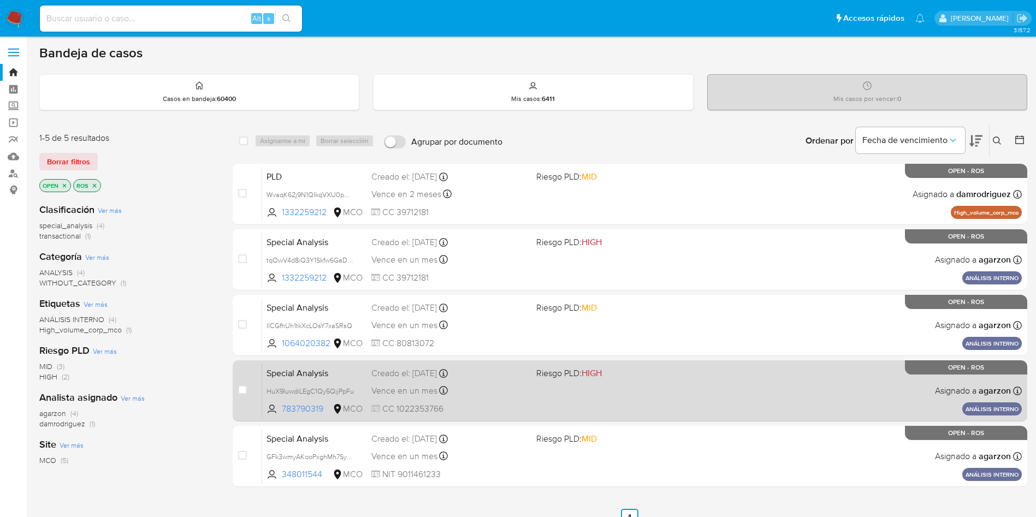
scroll to position [0, 0]
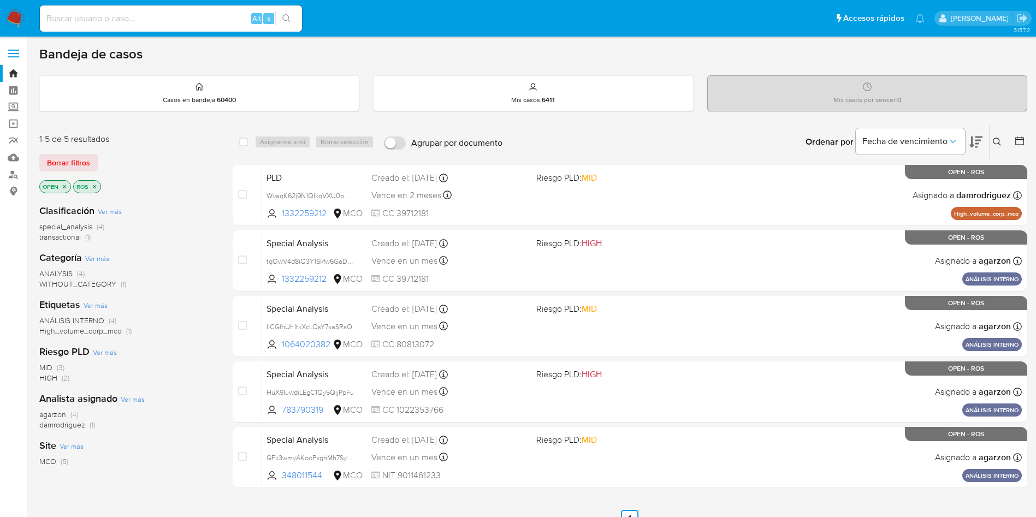
click at [11, 16] on img at bounding box center [14, 18] width 19 height 19
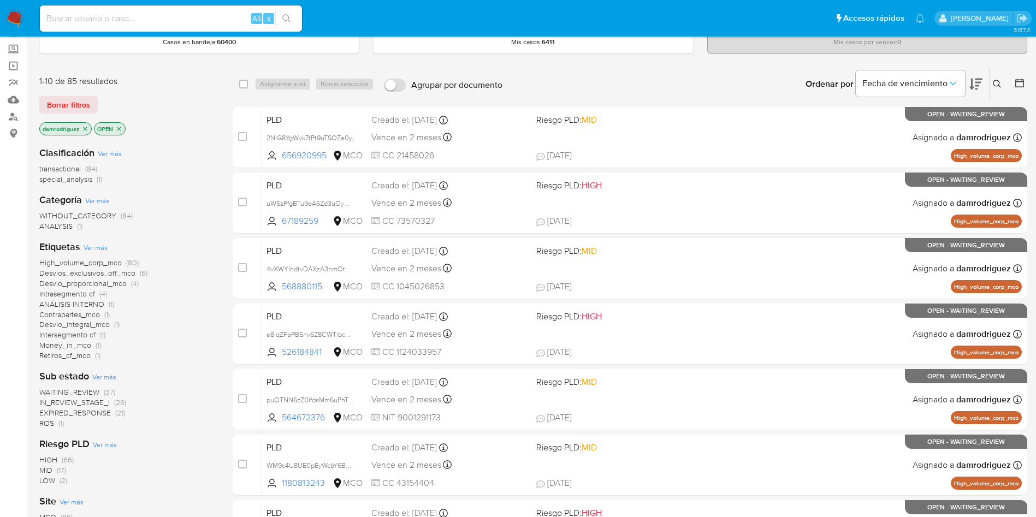
scroll to position [82, 0]
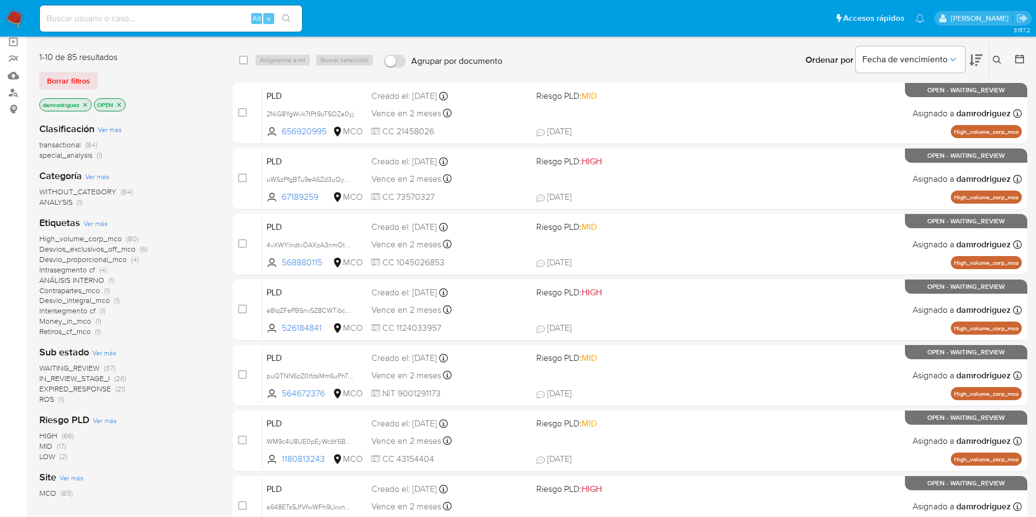
click at [49, 398] on span "ROS" at bounding box center [46, 399] width 15 height 11
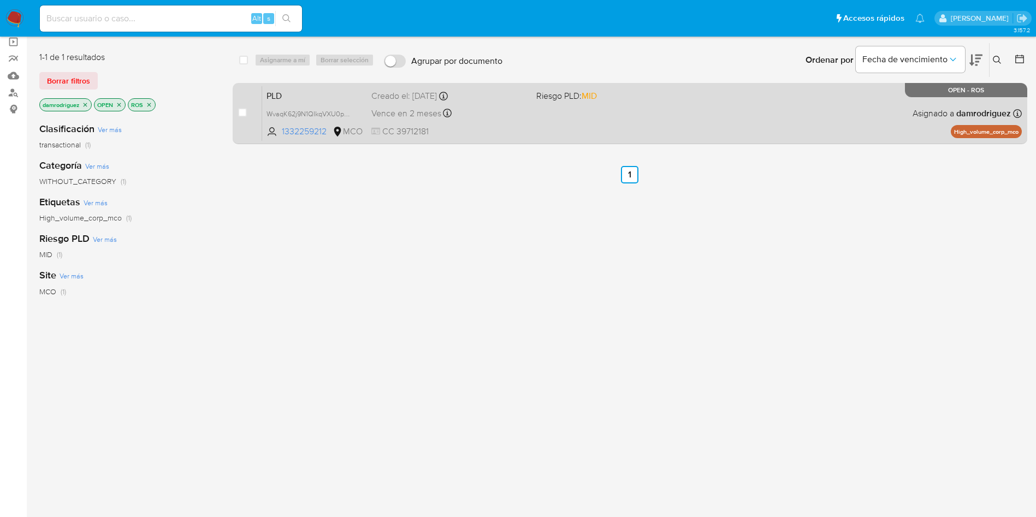
click at [277, 96] on span "PLD" at bounding box center [314, 95] width 96 height 14
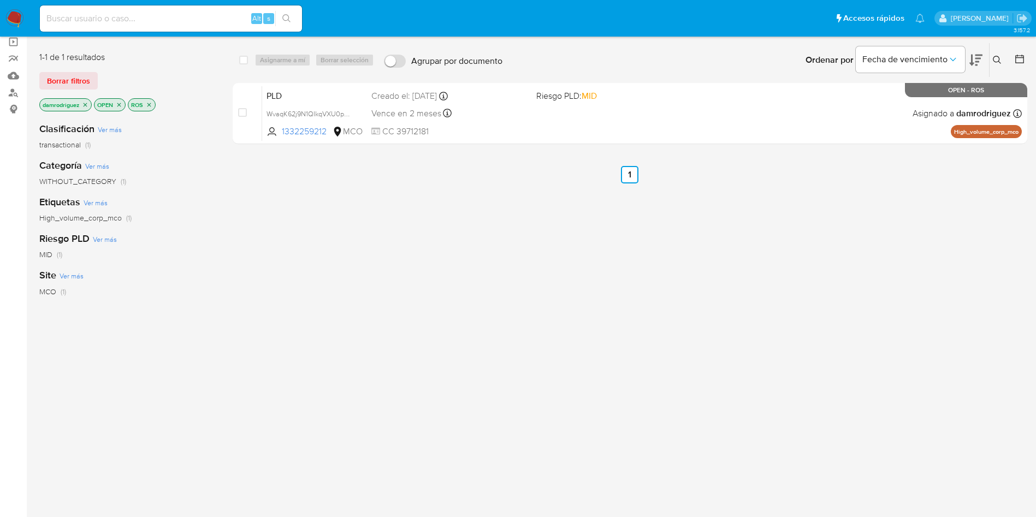
click at [149, 105] on icon "close-filter" at bounding box center [149, 105] width 7 height 7
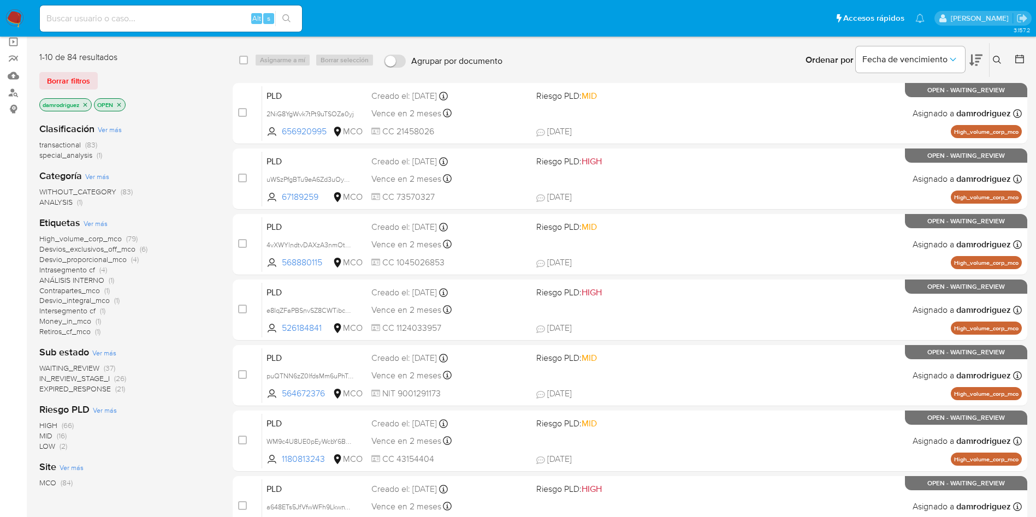
click at [85, 103] on icon "close-filter" at bounding box center [86, 105] width 4 height 4
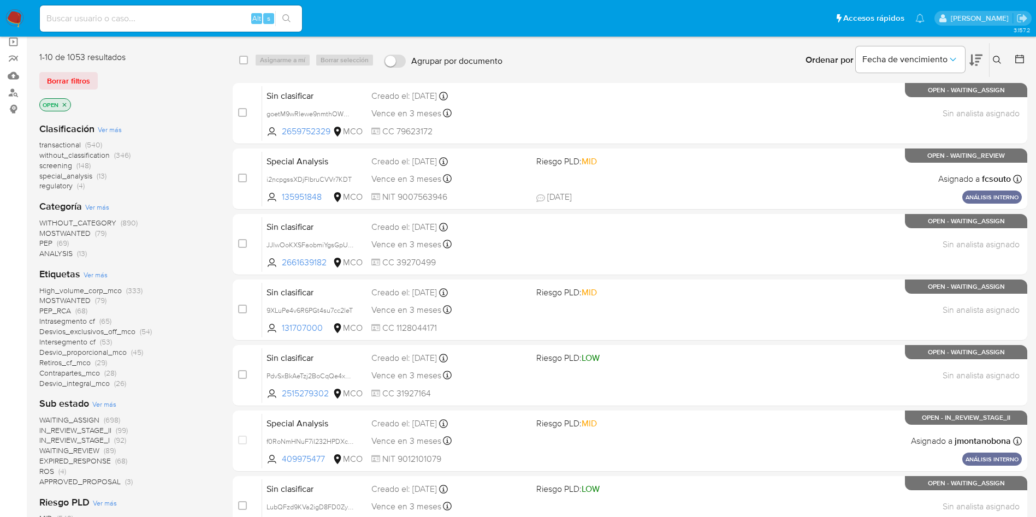
click at [50, 469] on span "ROS" at bounding box center [46, 471] width 15 height 11
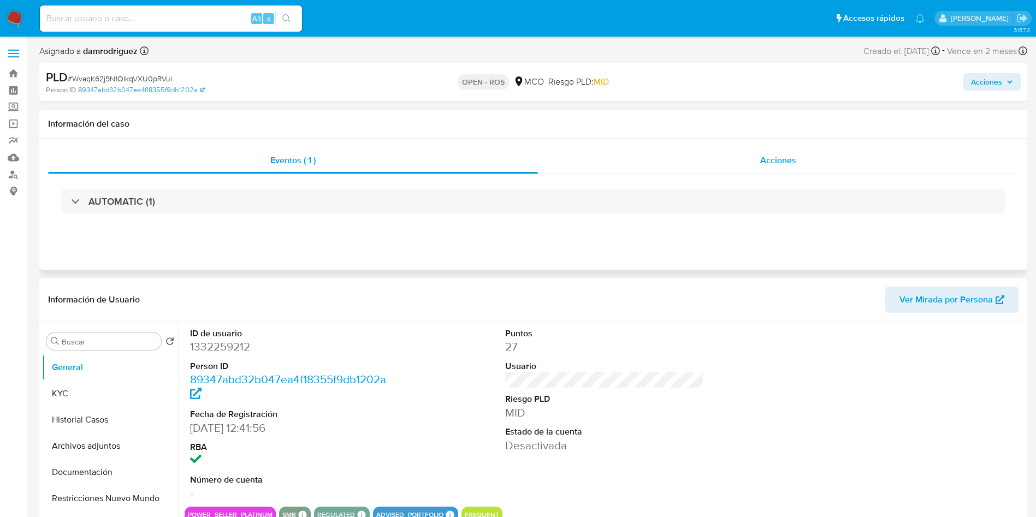
select select "10"
click at [769, 174] on div "AUTOMATIC (1)" at bounding box center [533, 201] width 970 height 55
click at [769, 164] on span "Acciones" at bounding box center [778, 160] width 36 height 13
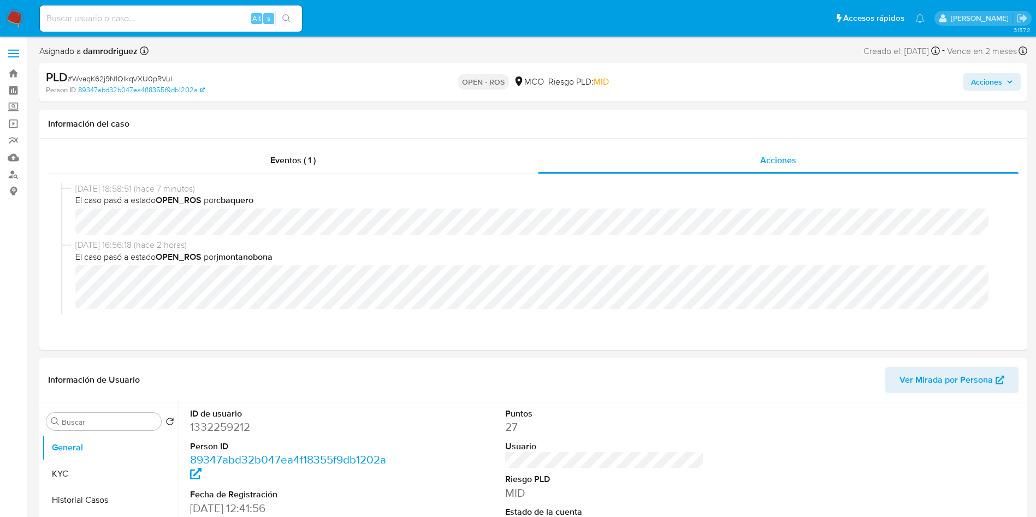
click at [991, 82] on span "Acciones" at bounding box center [986, 81] width 31 height 17
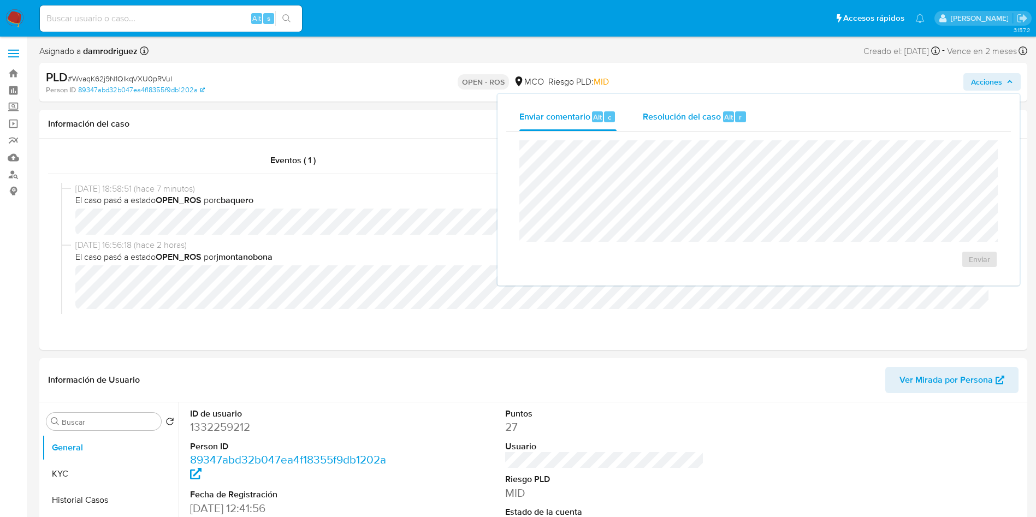
click at [655, 120] on span "Resolución del caso" at bounding box center [682, 116] width 78 height 13
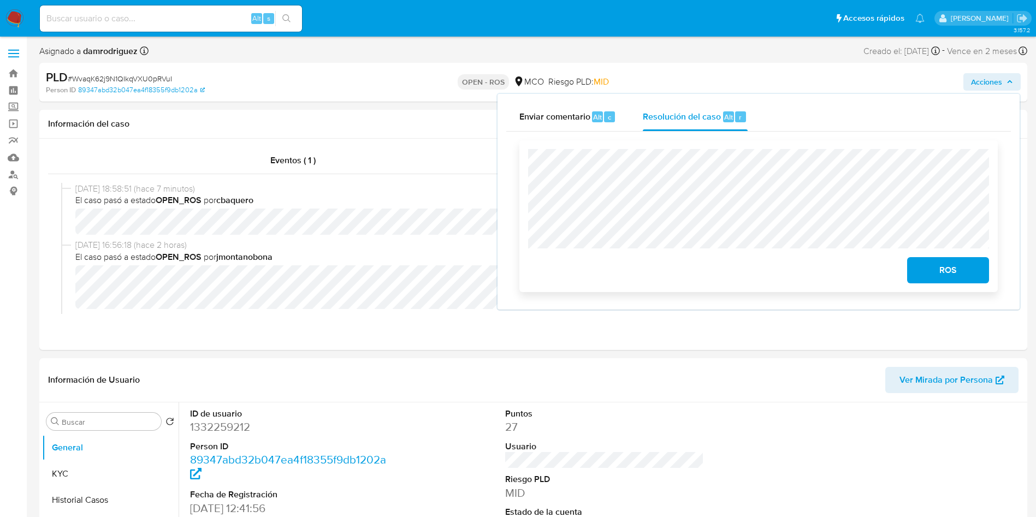
click at [935, 268] on span "ROS" at bounding box center [948, 270] width 54 height 24
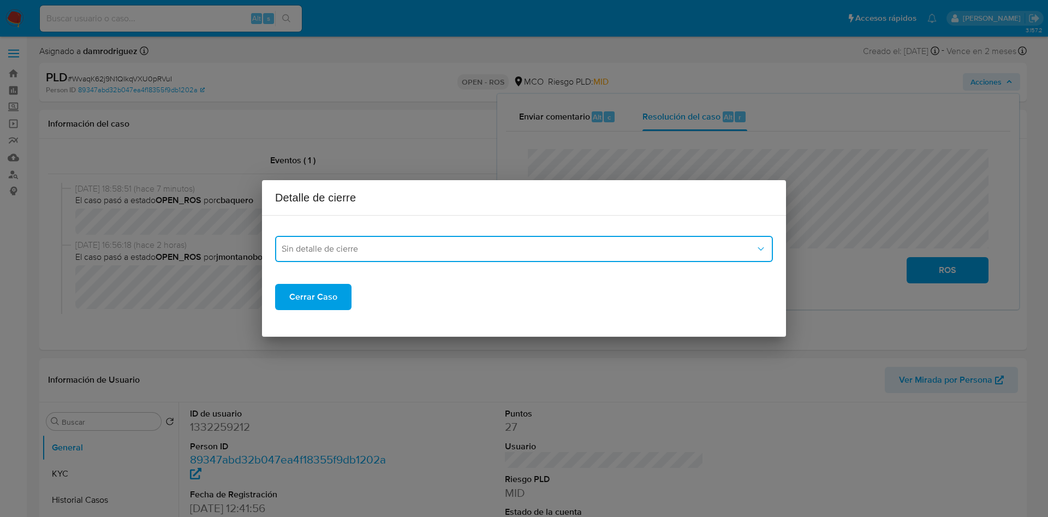
click at [421, 239] on button "Sin detalle de cierre" at bounding box center [524, 249] width 498 height 26
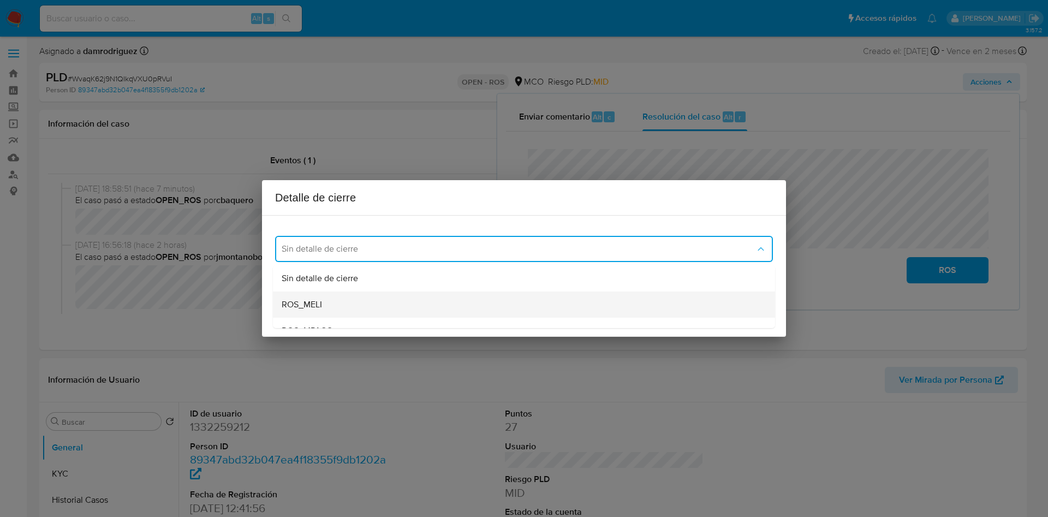
click at [353, 300] on div "ROS_MELI" at bounding box center [524, 305] width 485 height 26
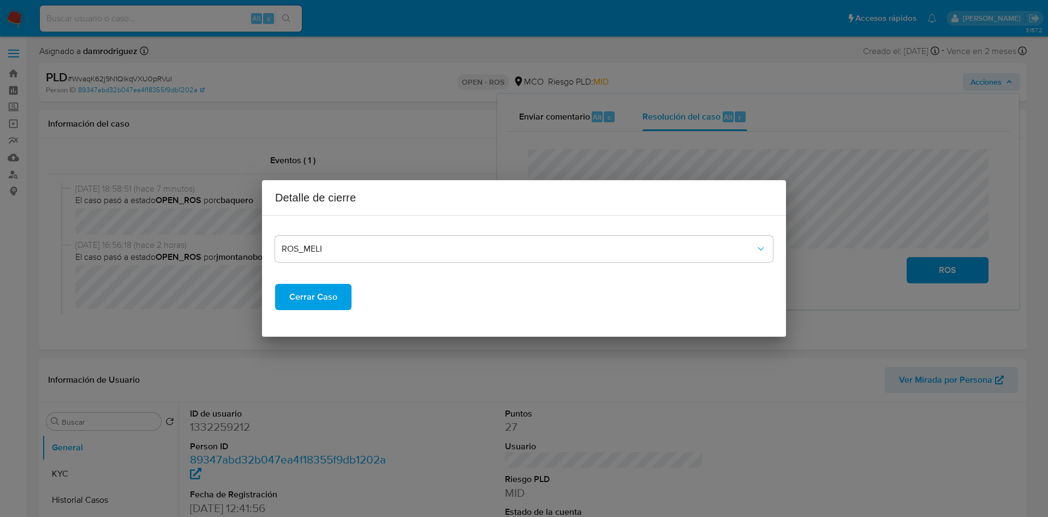
click at [301, 299] on span "Cerrar Caso" at bounding box center [313, 297] width 48 height 24
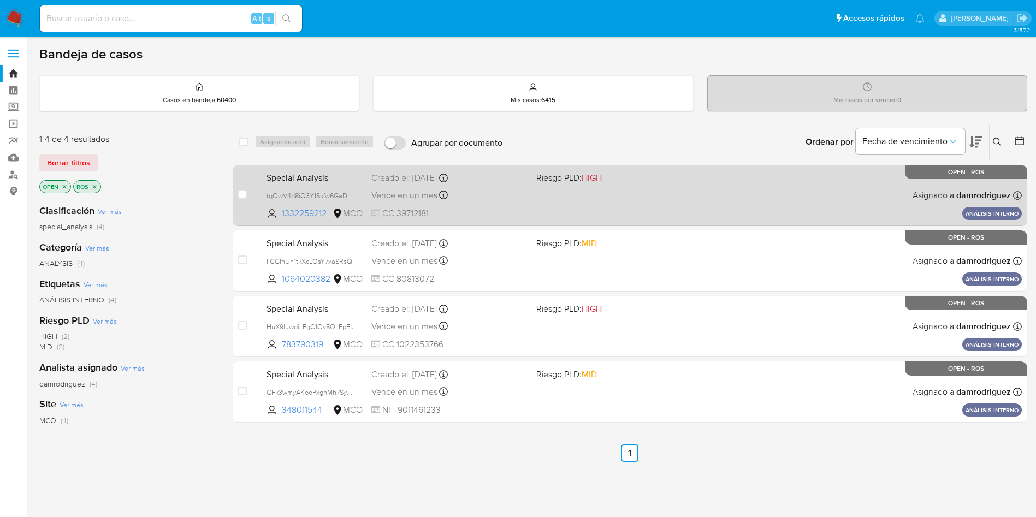
click at [303, 179] on span "Special Analysis" at bounding box center [314, 177] width 96 height 14
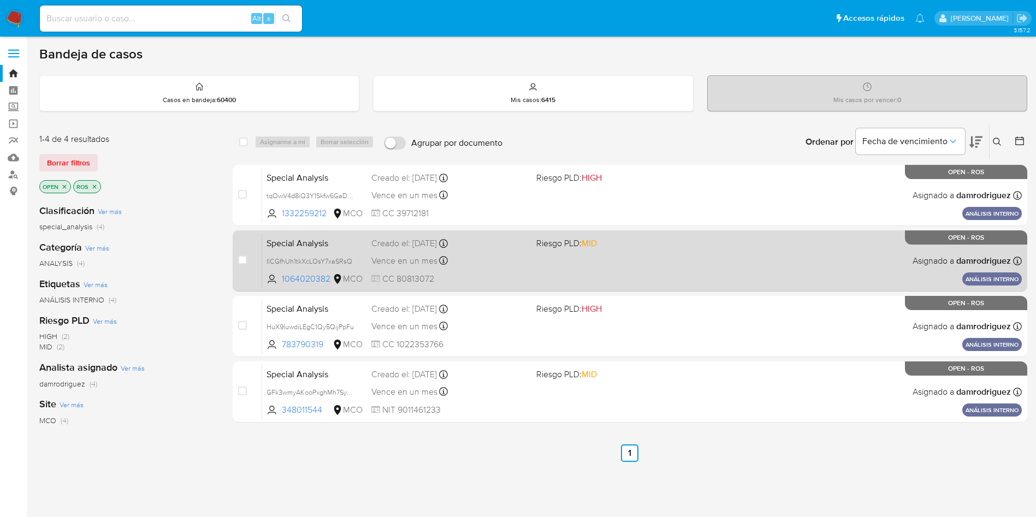
click at [294, 248] on span "Special Analysis" at bounding box center [314, 242] width 96 height 14
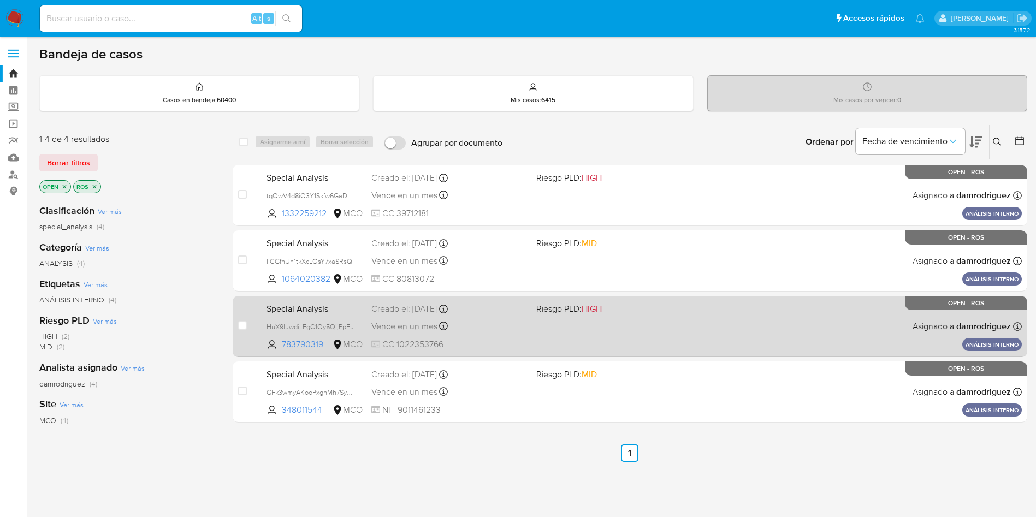
click at [285, 312] on span "Special Analysis" at bounding box center [314, 308] width 96 height 14
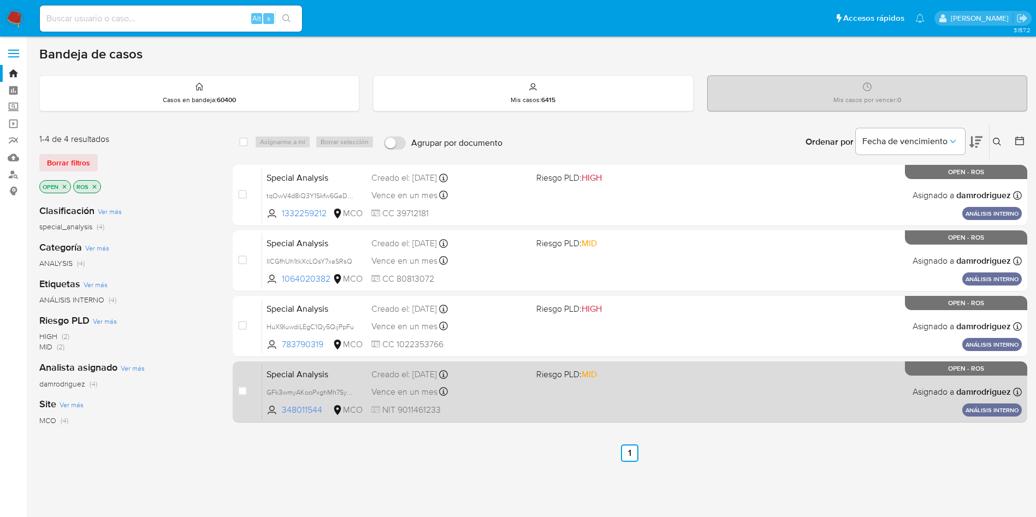
click at [310, 372] on span "Special Analysis" at bounding box center [314, 373] width 96 height 14
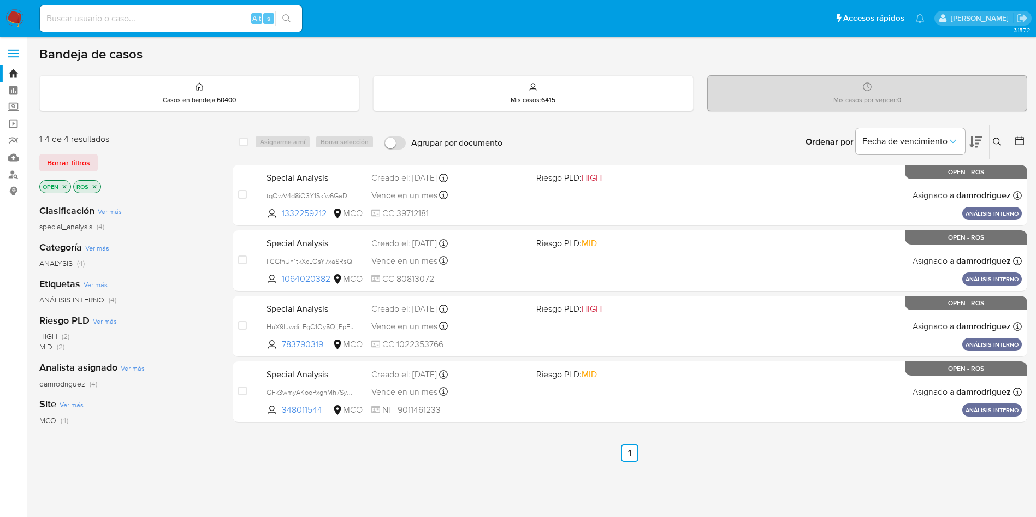
click at [15, 17] on img at bounding box center [14, 18] width 19 height 19
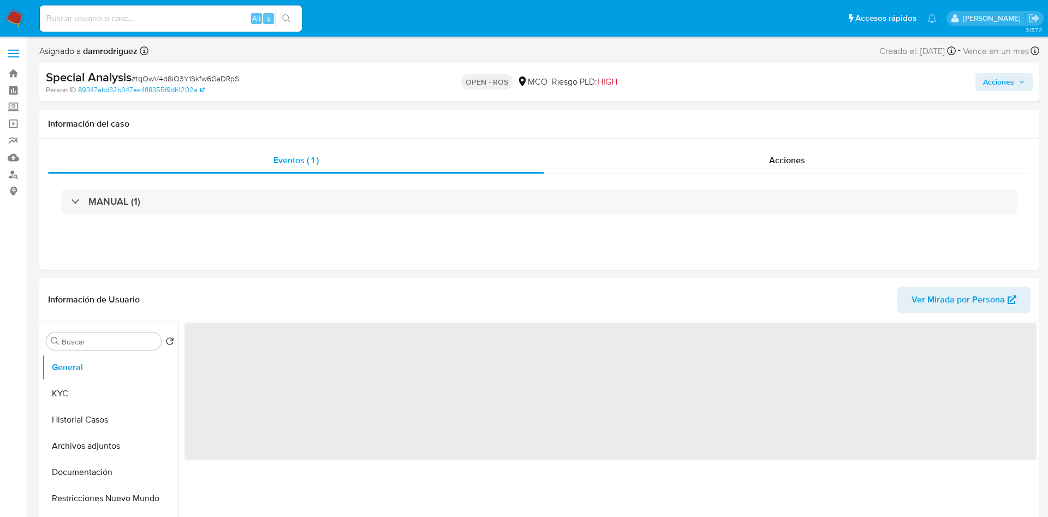
select select "10"
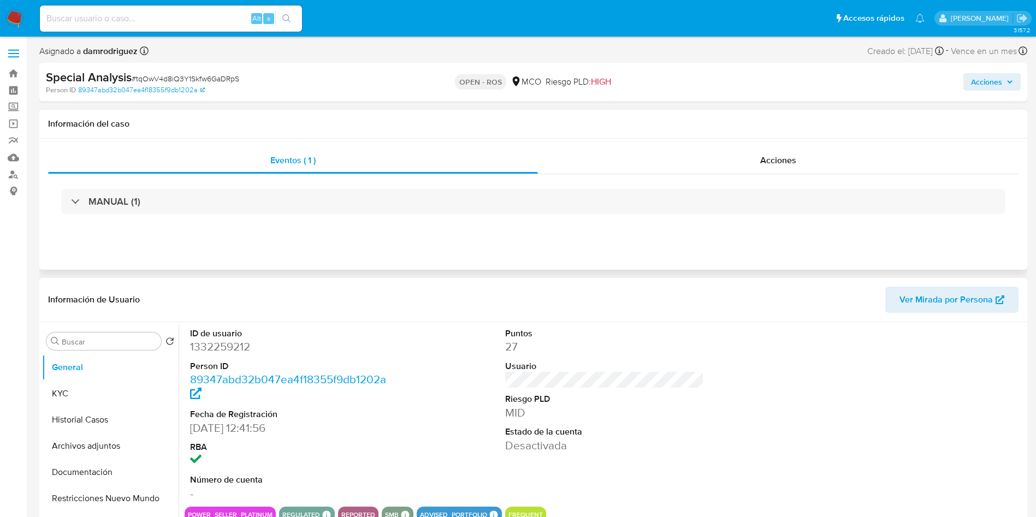
click at [751, 177] on div "MANUAL (1)" at bounding box center [533, 201] width 970 height 55
click at [753, 162] on div "Acciones" at bounding box center [778, 160] width 481 height 26
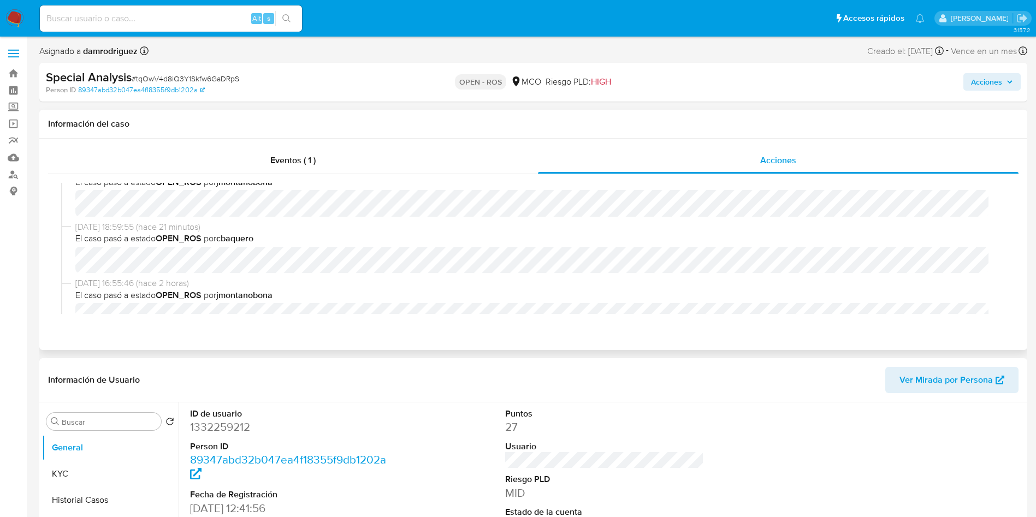
scroll to position [82, 0]
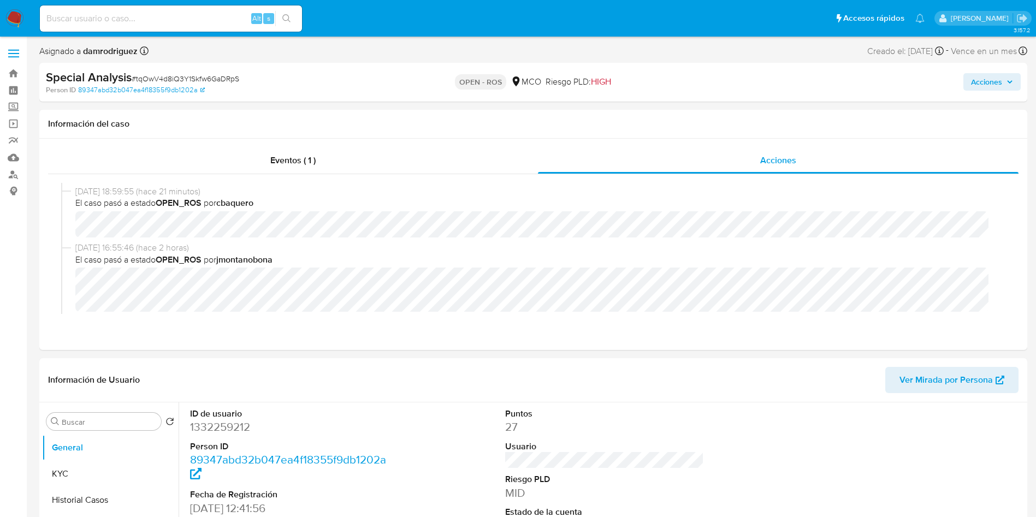
click at [1005, 79] on span "Acciones" at bounding box center [992, 81] width 42 height 15
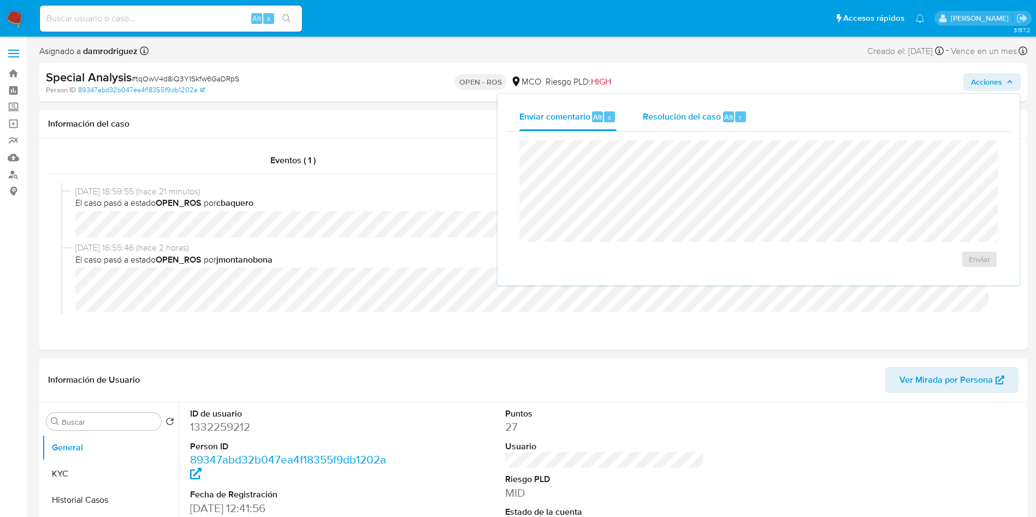
click at [718, 111] on span "Resolución del caso" at bounding box center [682, 116] width 78 height 13
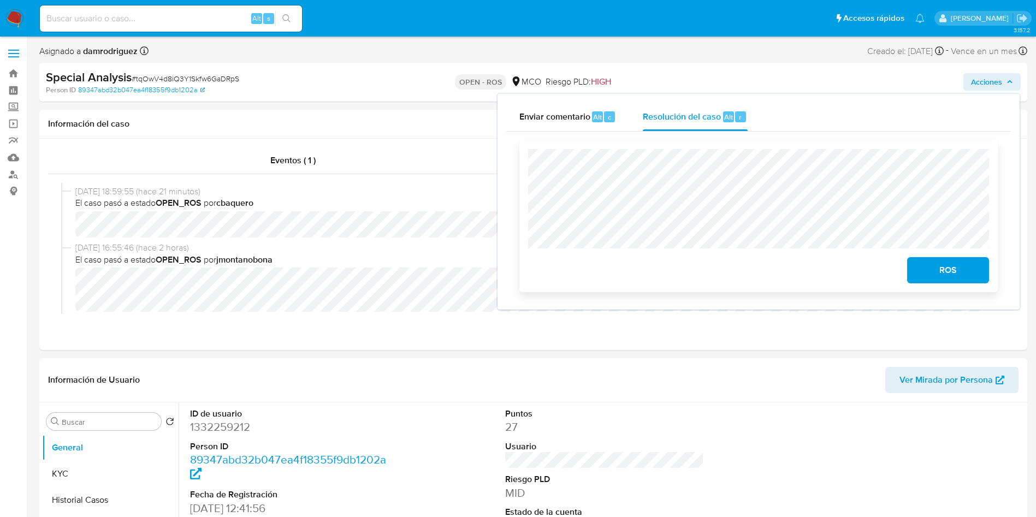
click at [943, 268] on span "ROS" at bounding box center [948, 270] width 54 height 24
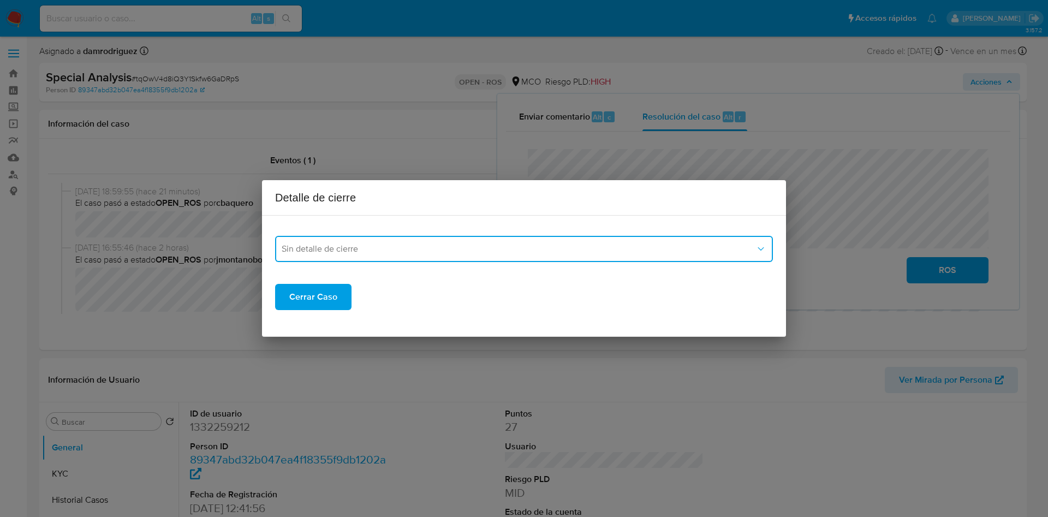
click at [484, 248] on span "Sin detalle de cierre" at bounding box center [519, 249] width 474 height 11
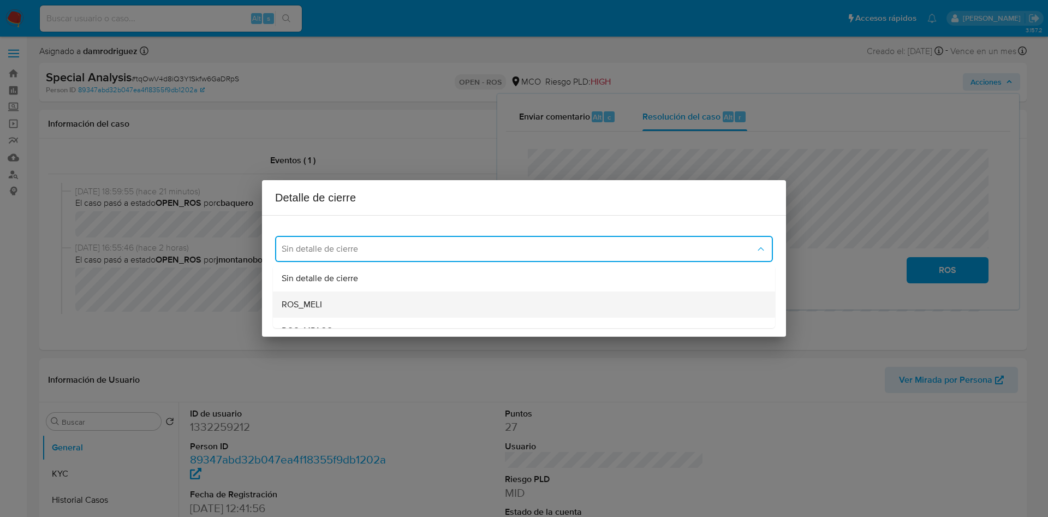
click at [328, 305] on div "ROS_MELI" at bounding box center [524, 305] width 485 height 26
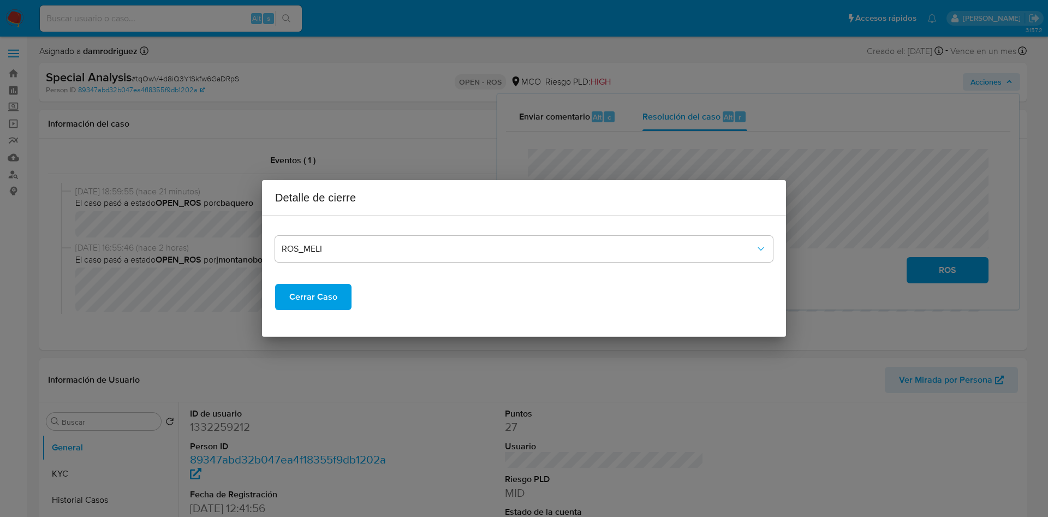
click at [328, 291] on span "Cerrar Caso" at bounding box center [313, 297] width 48 height 24
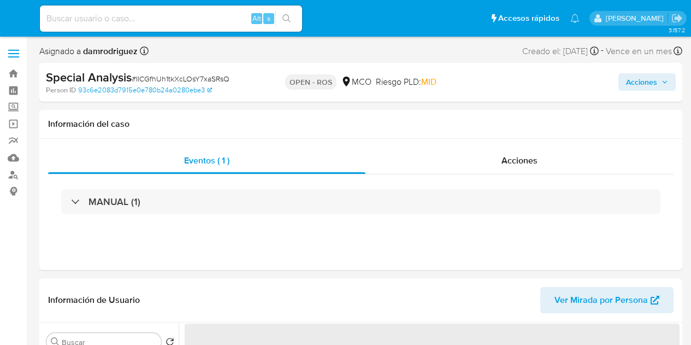
select select "10"
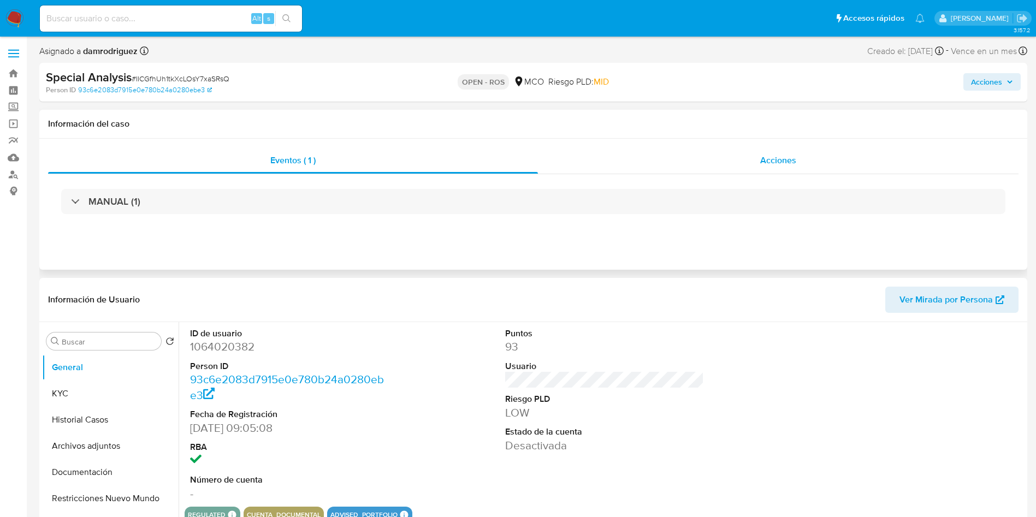
click at [690, 152] on div "Acciones" at bounding box center [778, 160] width 481 height 26
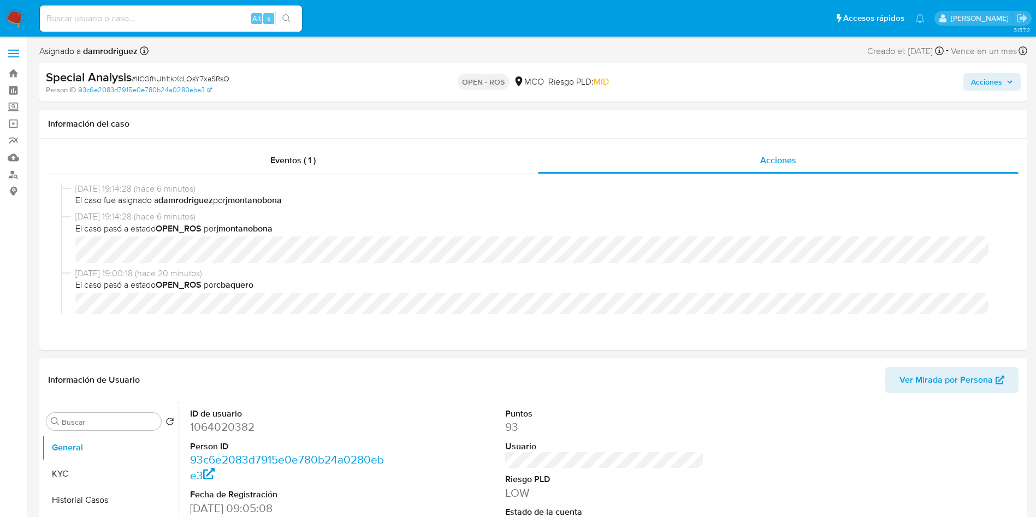
click at [690, 80] on span "Acciones" at bounding box center [986, 81] width 31 height 17
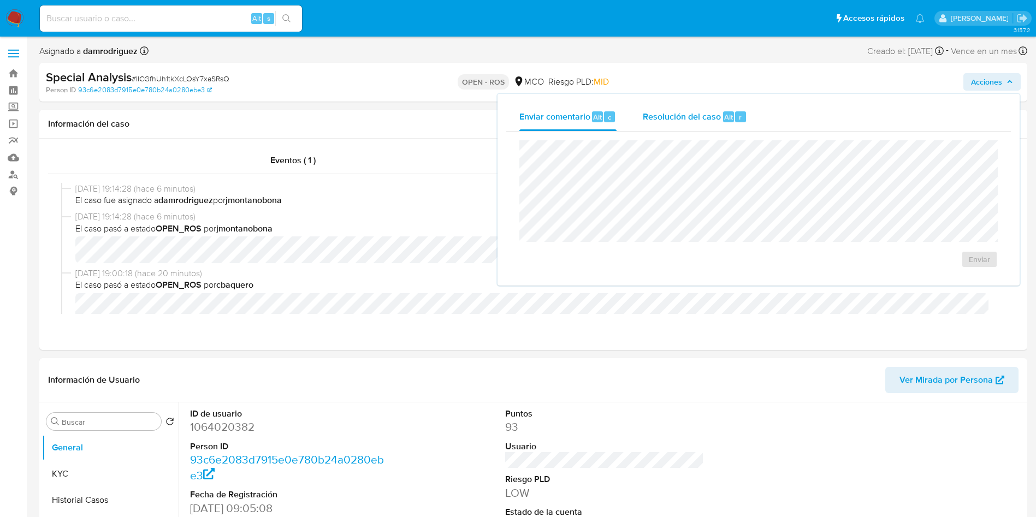
click at [657, 117] on span "Resolución del caso" at bounding box center [682, 116] width 78 height 13
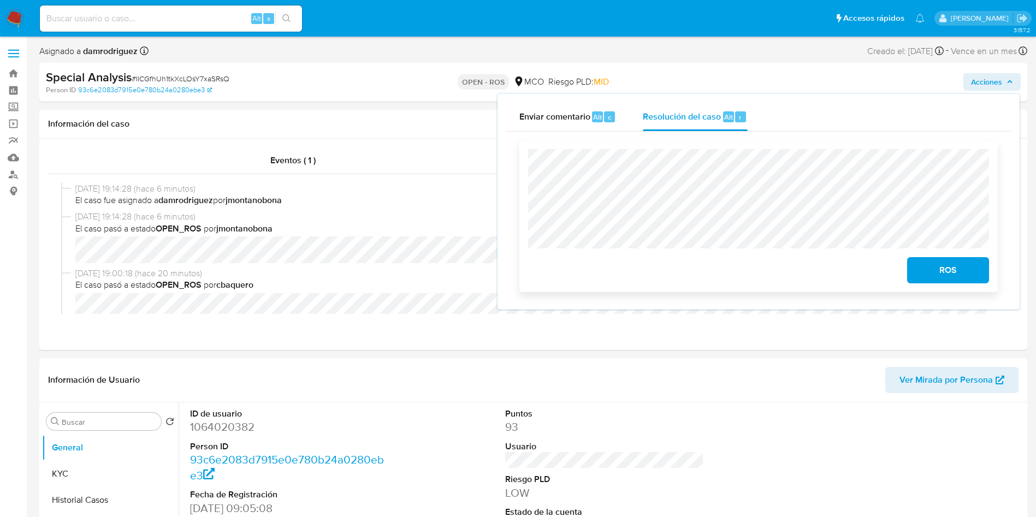
click at [690, 269] on span "ROS" at bounding box center [948, 270] width 54 height 24
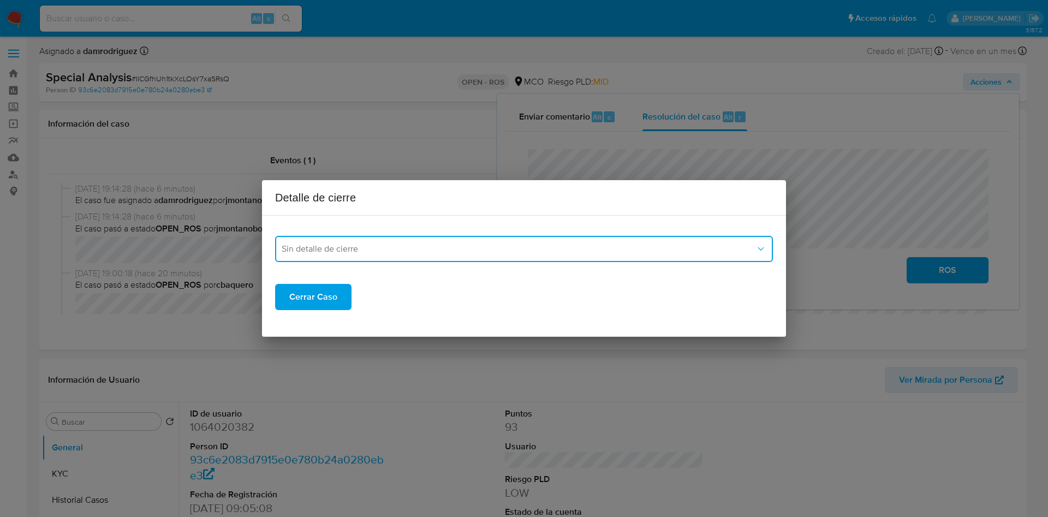
click at [352, 245] on span "Sin detalle de cierre" at bounding box center [519, 249] width 474 height 11
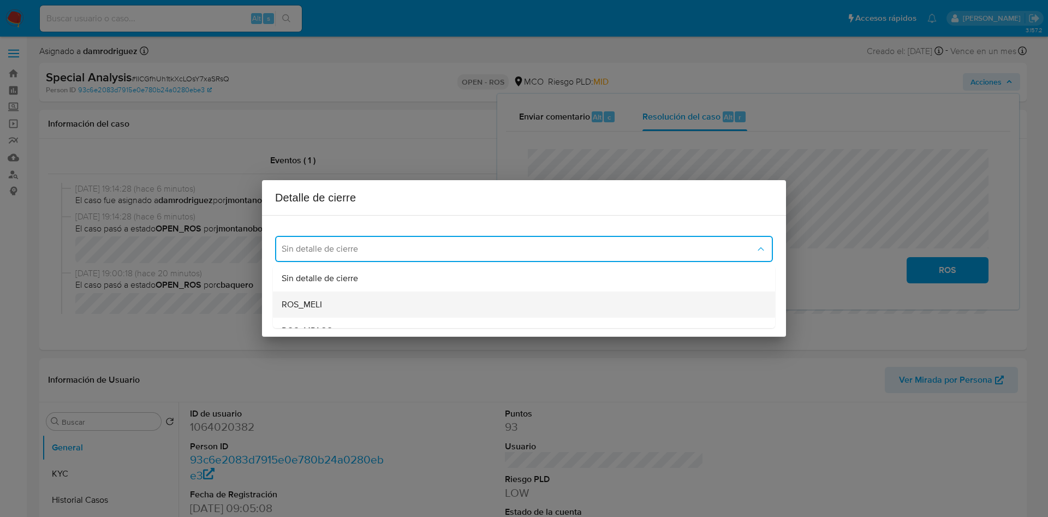
click at [319, 307] on span "ROS_MELI" at bounding box center [302, 304] width 40 height 11
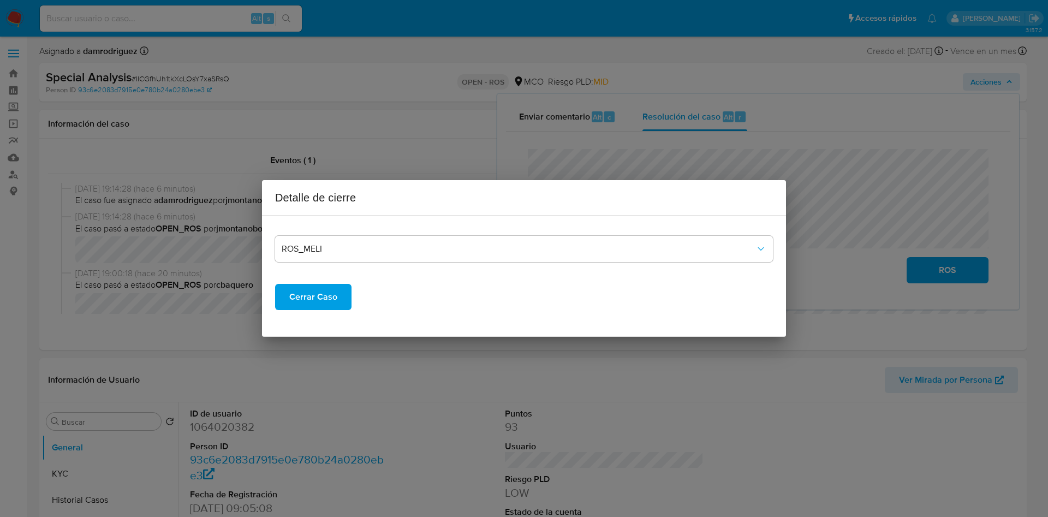
click at [313, 292] on span "Cerrar Caso" at bounding box center [313, 297] width 48 height 24
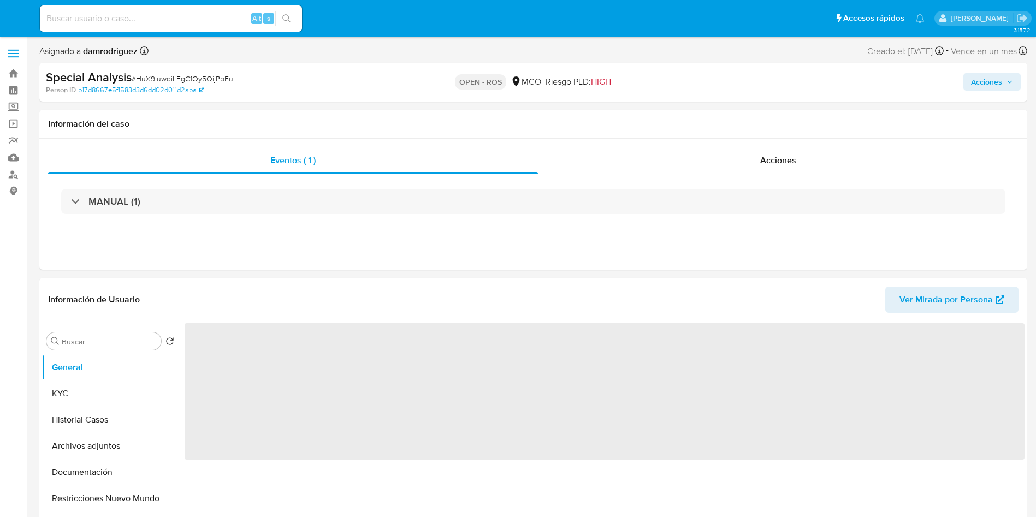
select select "10"
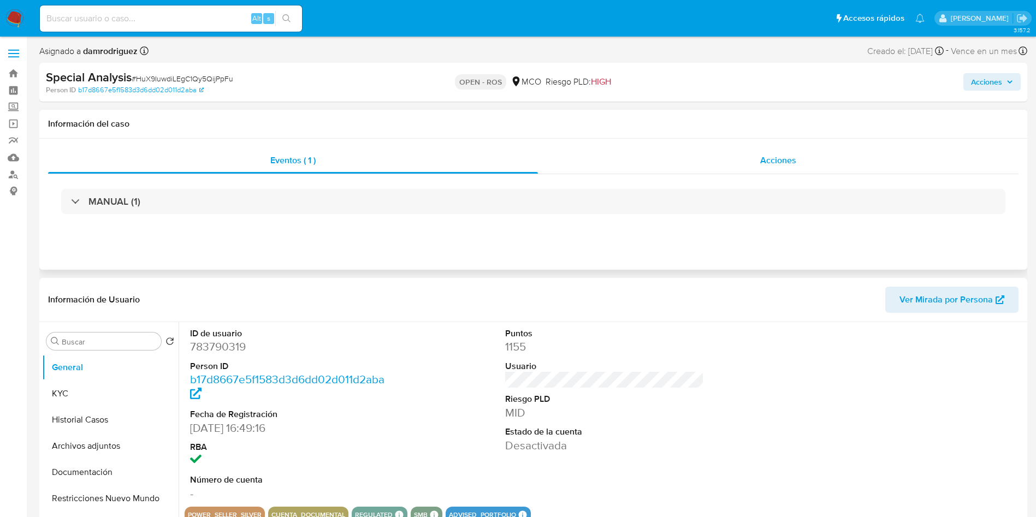
click at [746, 164] on div "Acciones" at bounding box center [778, 160] width 481 height 26
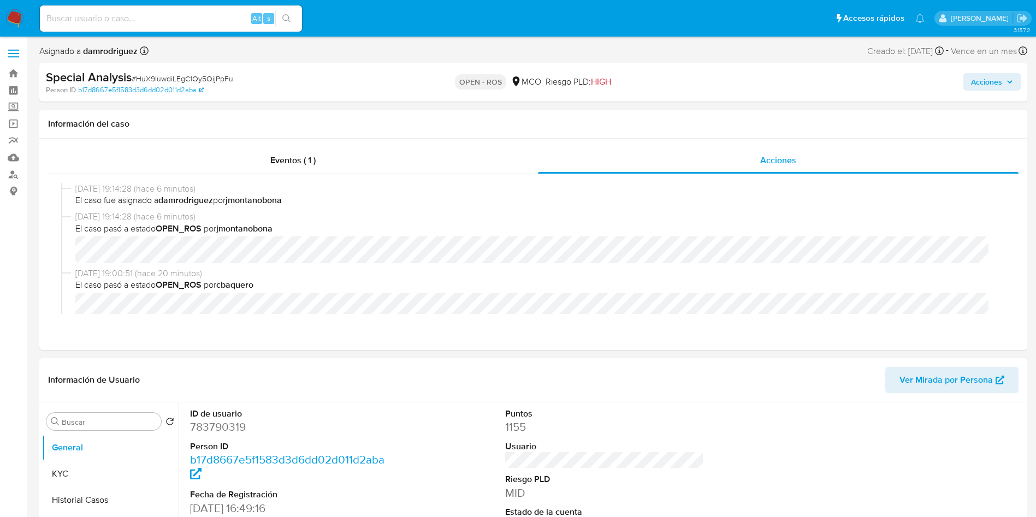
click at [994, 73] on span "Acciones" at bounding box center [986, 81] width 31 height 17
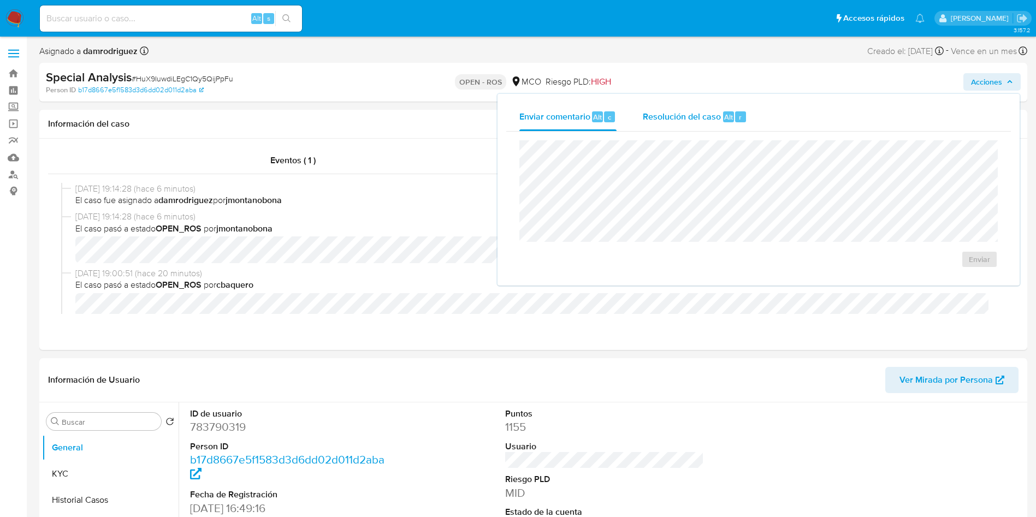
click at [650, 114] on span "Resolución del caso" at bounding box center [682, 116] width 78 height 13
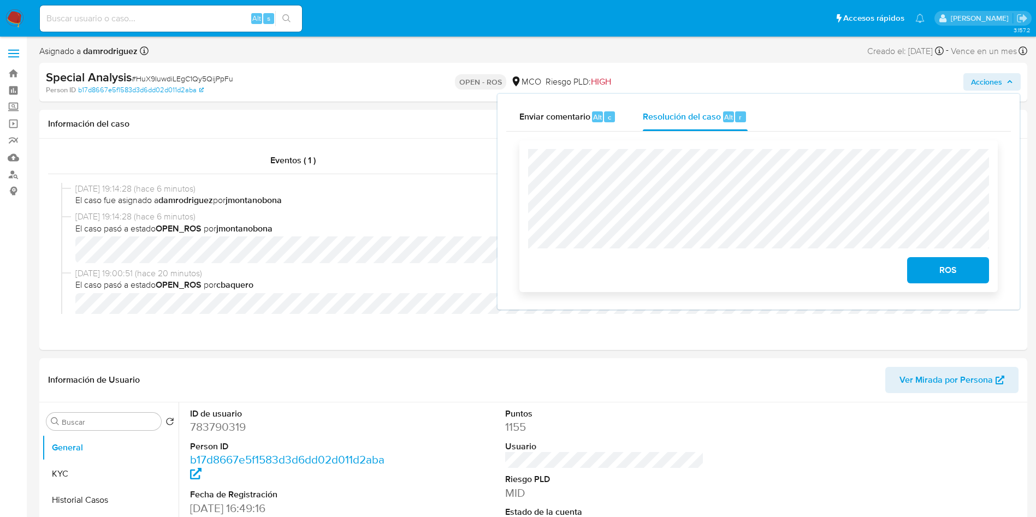
click at [935, 268] on span "ROS" at bounding box center [948, 270] width 54 height 24
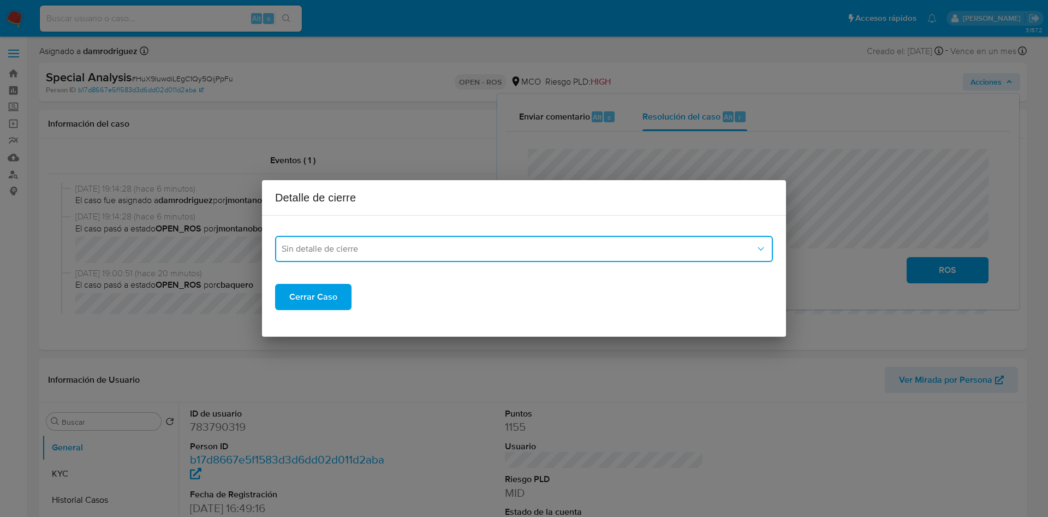
click at [343, 257] on button "Sin detalle de cierre" at bounding box center [524, 249] width 498 height 26
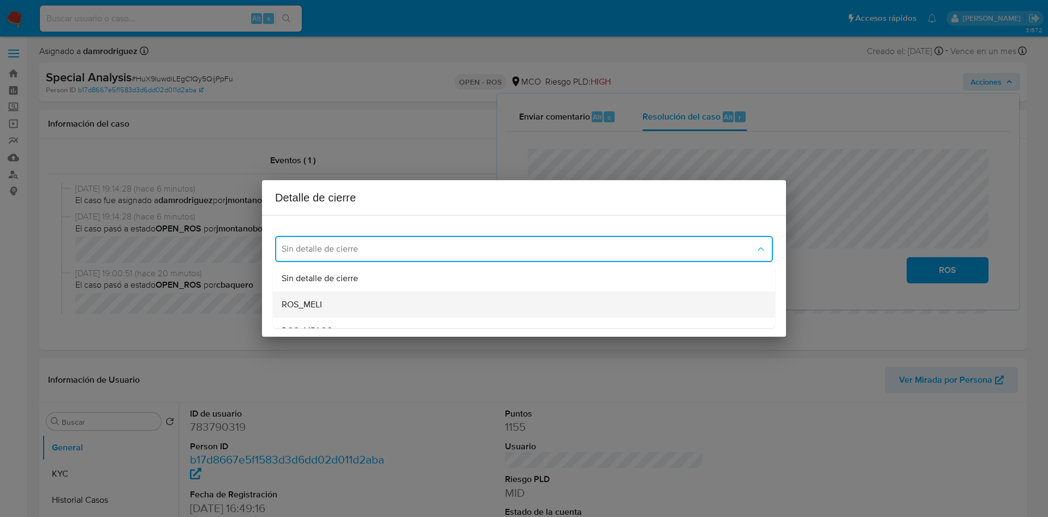
click at [324, 304] on div "ROS_MELI" at bounding box center [524, 305] width 485 height 26
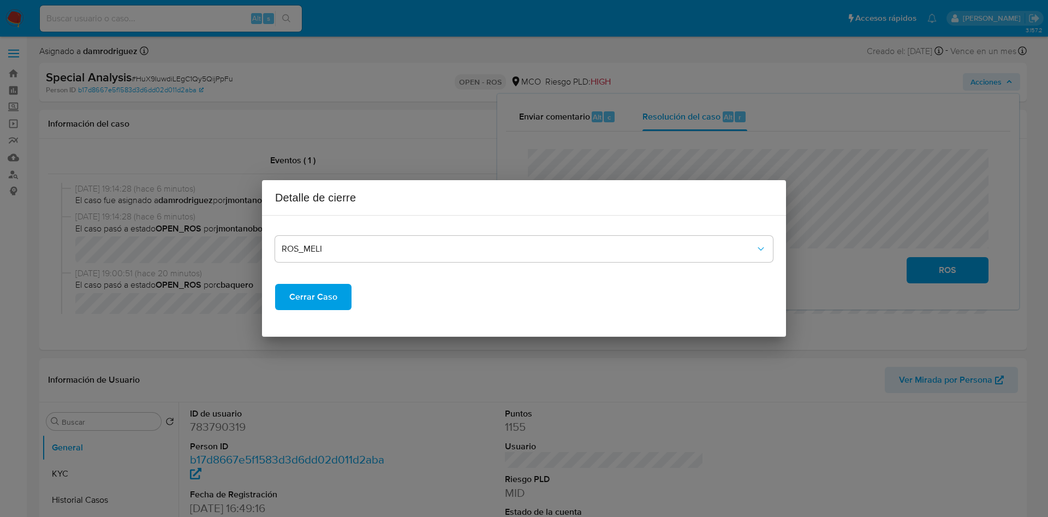
click at [328, 298] on span "Cerrar Caso" at bounding box center [313, 297] width 48 height 24
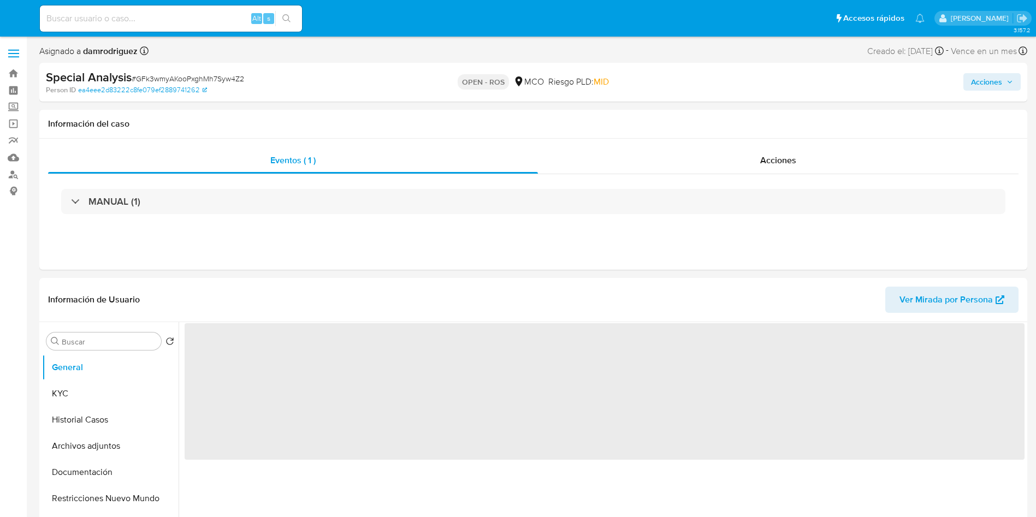
select select "10"
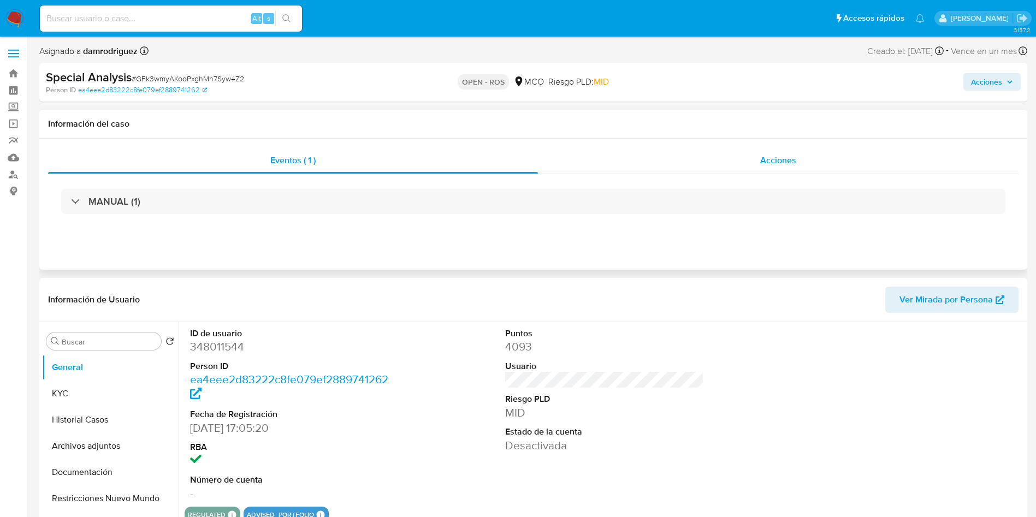
click at [773, 149] on div "Acciones" at bounding box center [778, 160] width 481 height 26
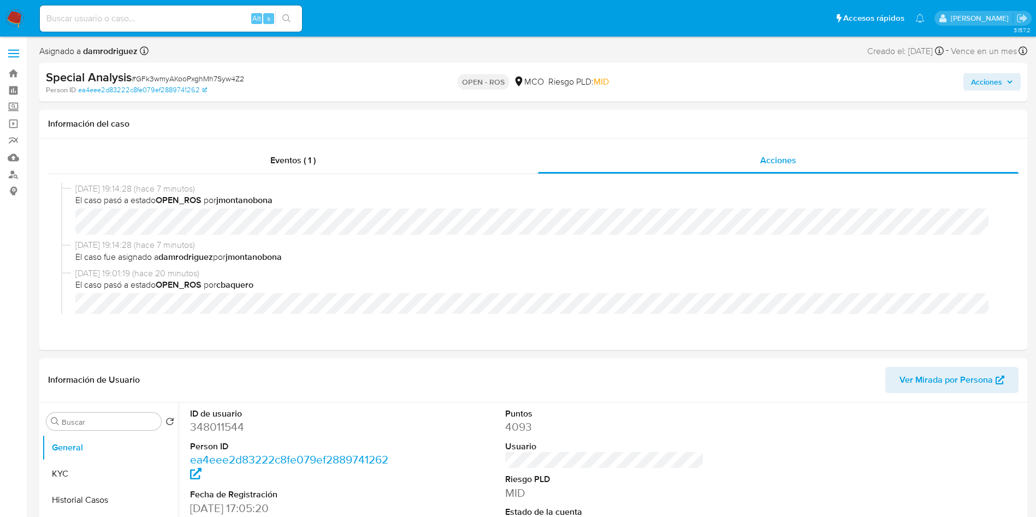
click at [982, 86] on span "Acciones" at bounding box center [986, 81] width 31 height 17
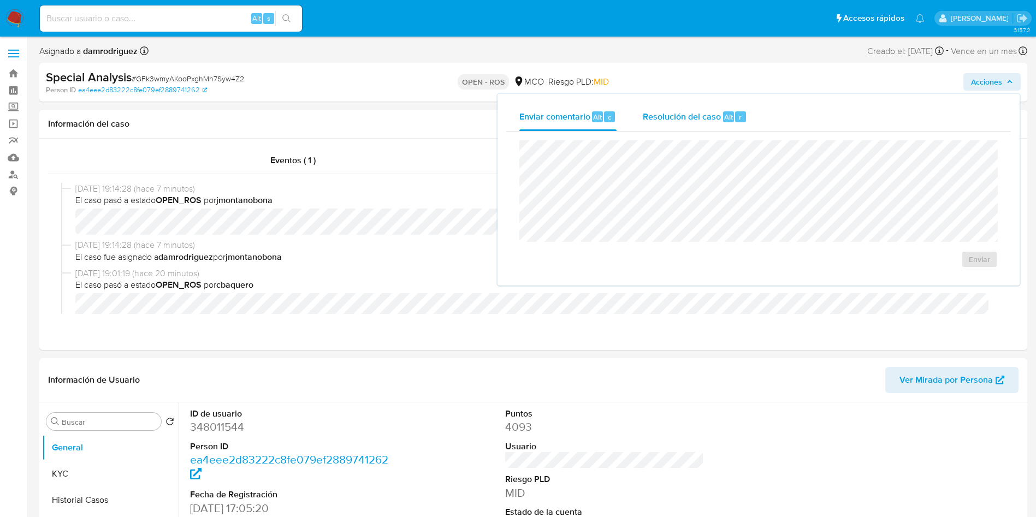
click at [709, 118] on span "Resolución del caso" at bounding box center [682, 116] width 78 height 13
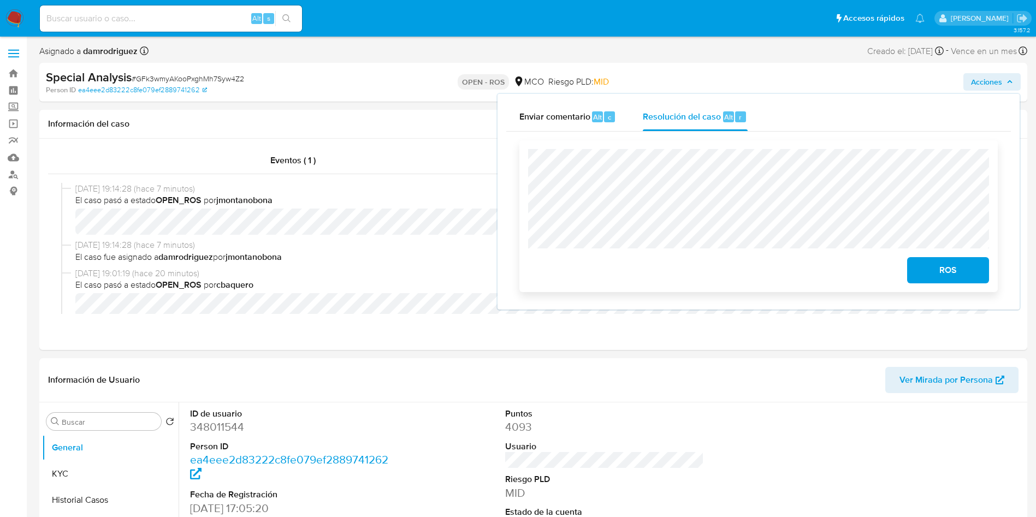
click at [936, 269] on span "ROS" at bounding box center [948, 270] width 54 height 24
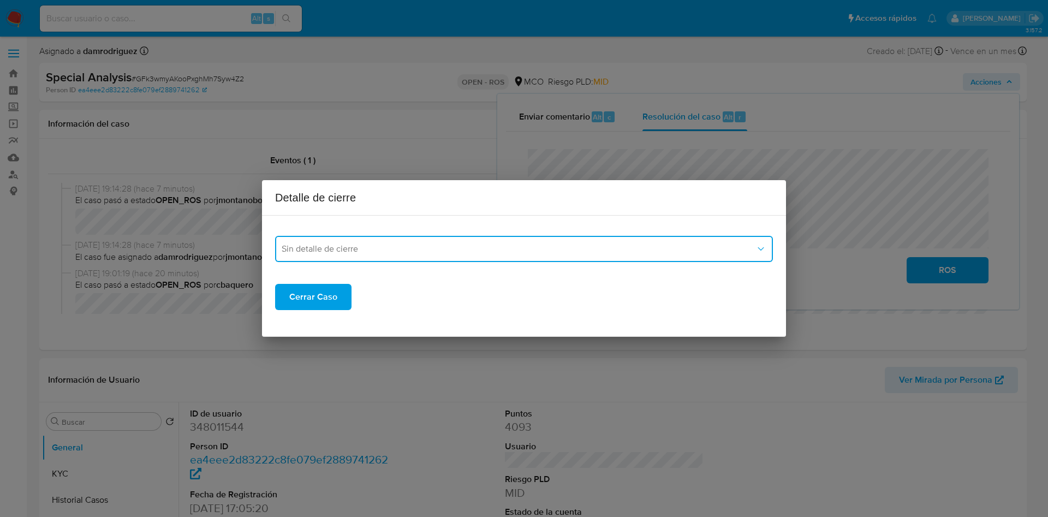
click at [387, 244] on span "Sin detalle de cierre" at bounding box center [519, 249] width 474 height 11
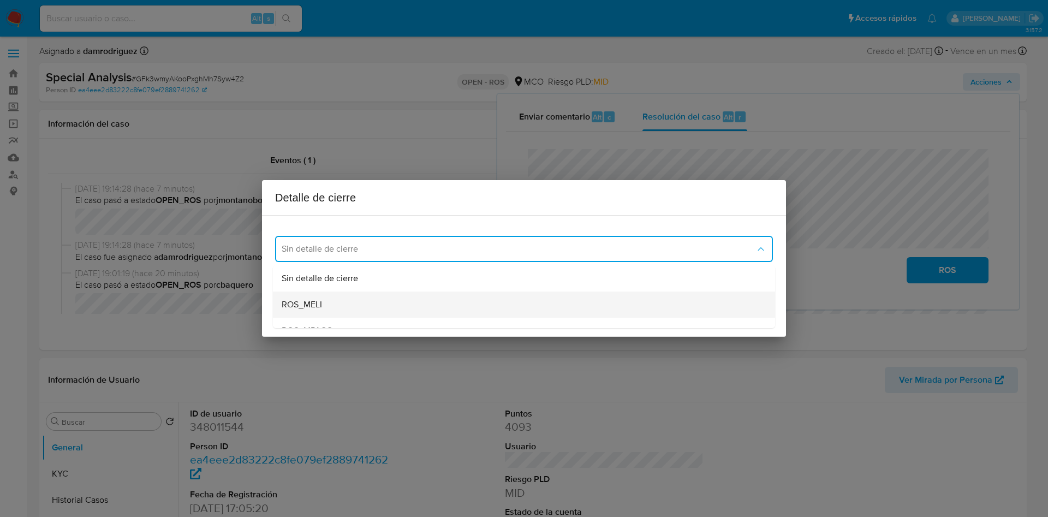
click at [346, 304] on div "ROS_MELI" at bounding box center [524, 305] width 485 height 26
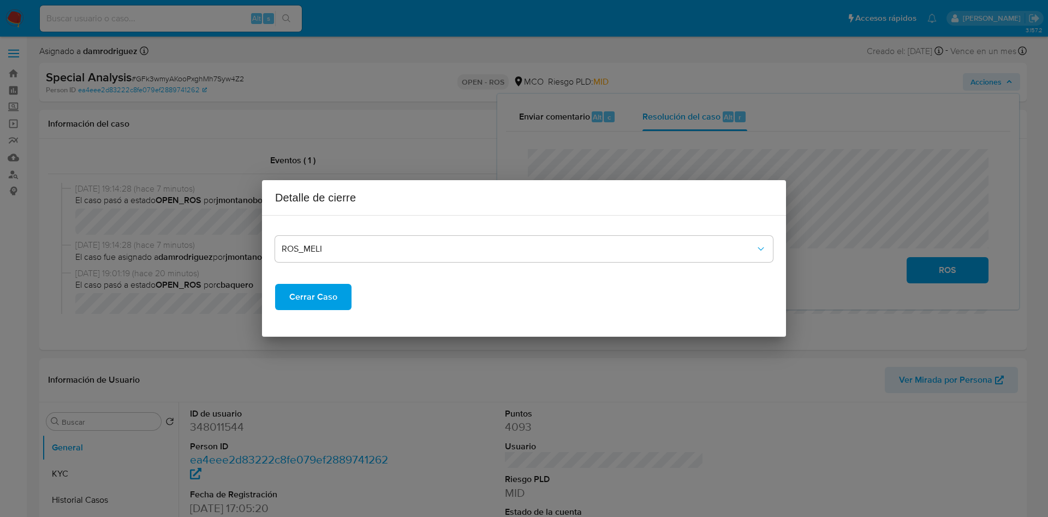
click at [324, 294] on span "Cerrar Caso" at bounding box center [313, 297] width 48 height 24
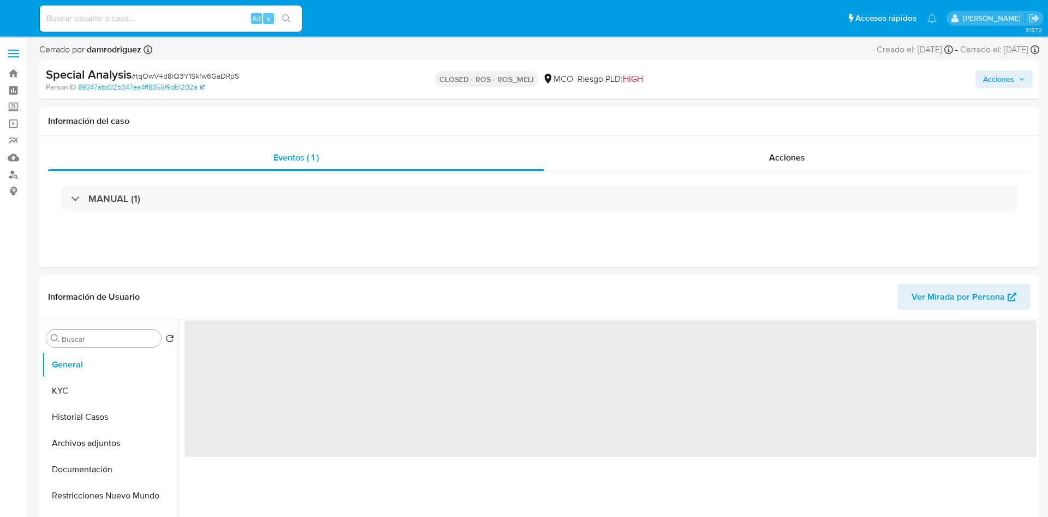
select select "10"
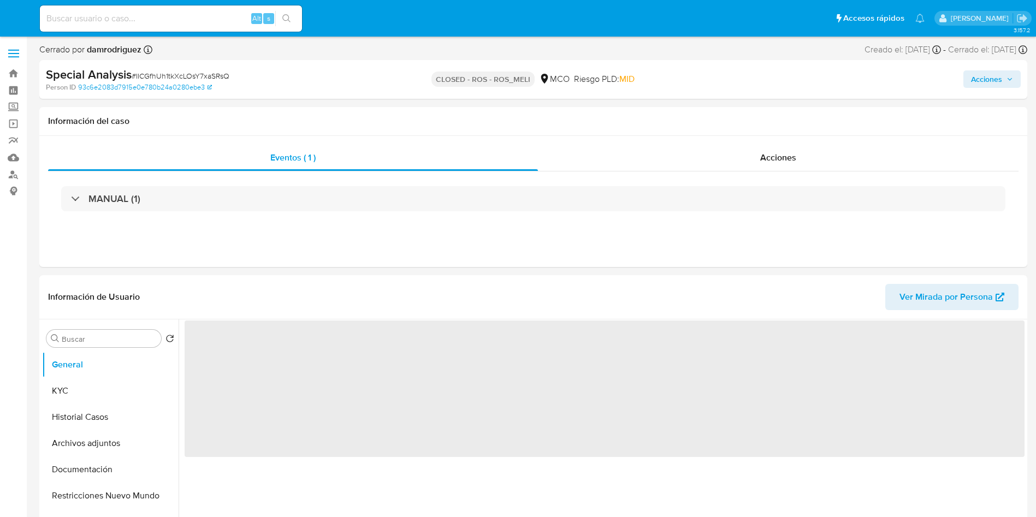
select select "10"
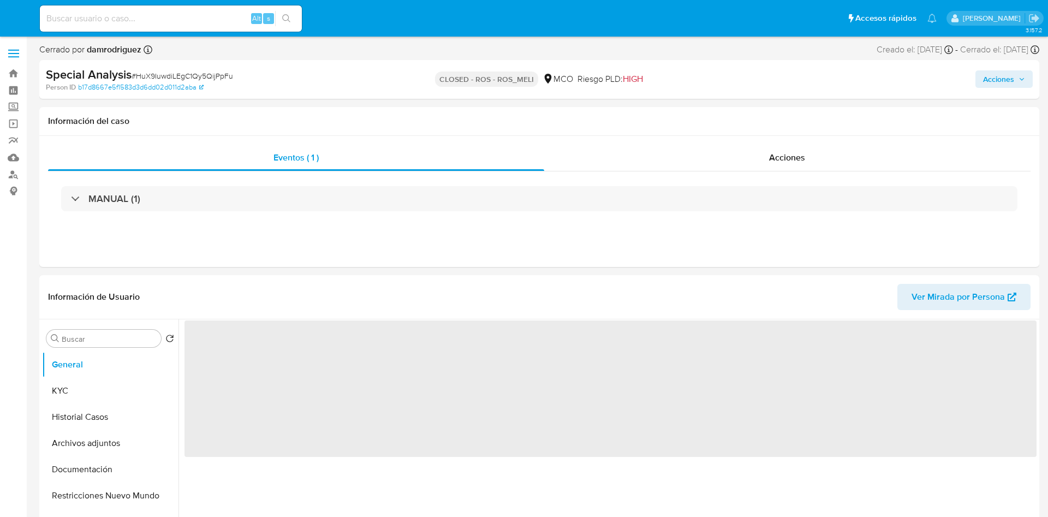
select select "10"
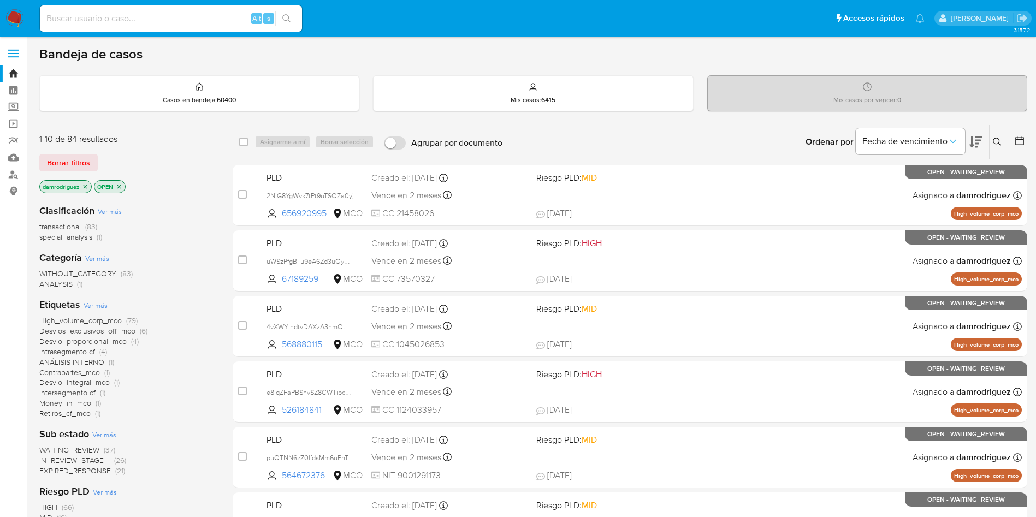
click at [85, 186] on icon "close-filter" at bounding box center [86, 187] width 4 height 4
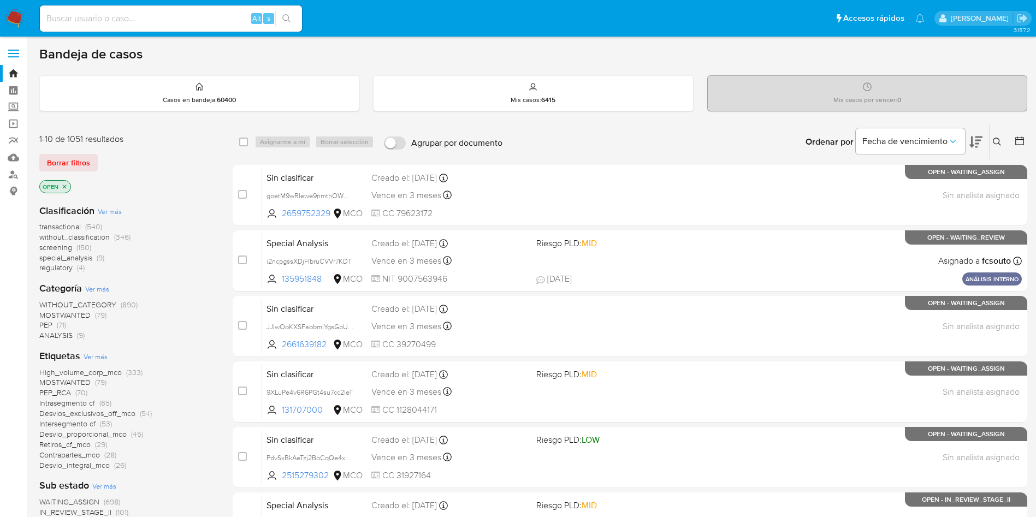
click at [8, 19] on img at bounding box center [14, 18] width 19 height 19
